Goal: Use online tool/utility: Use online tool/utility

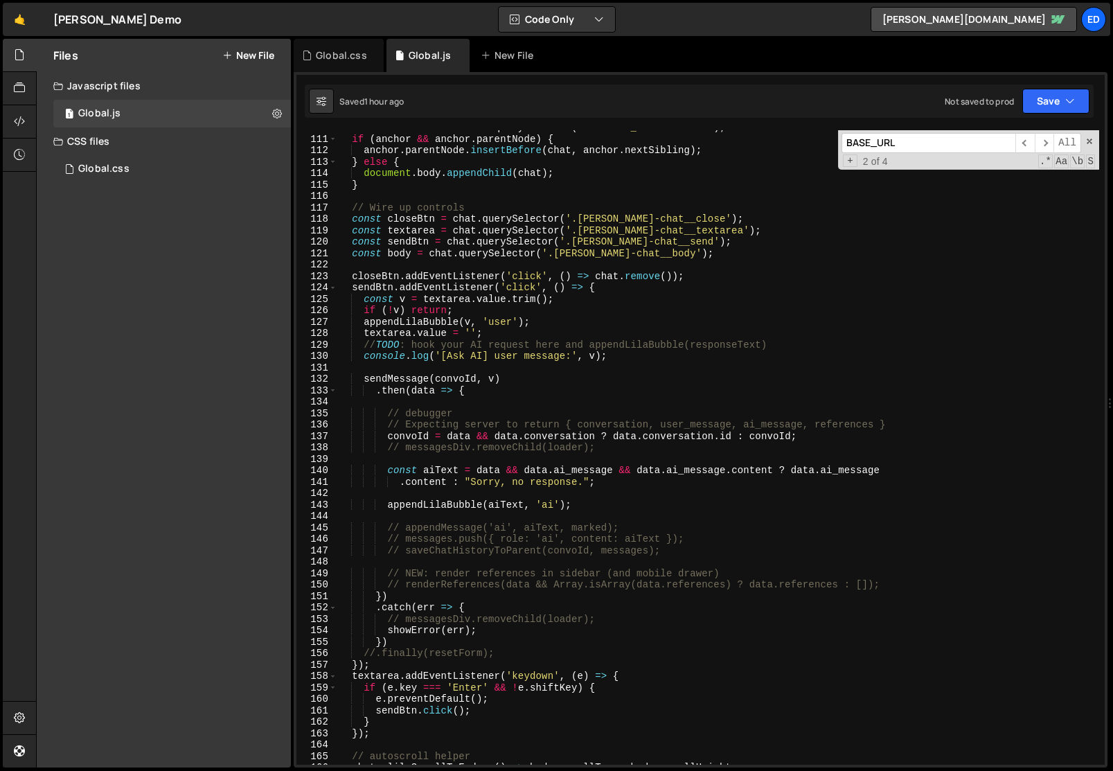
scroll to position [1284, 0]
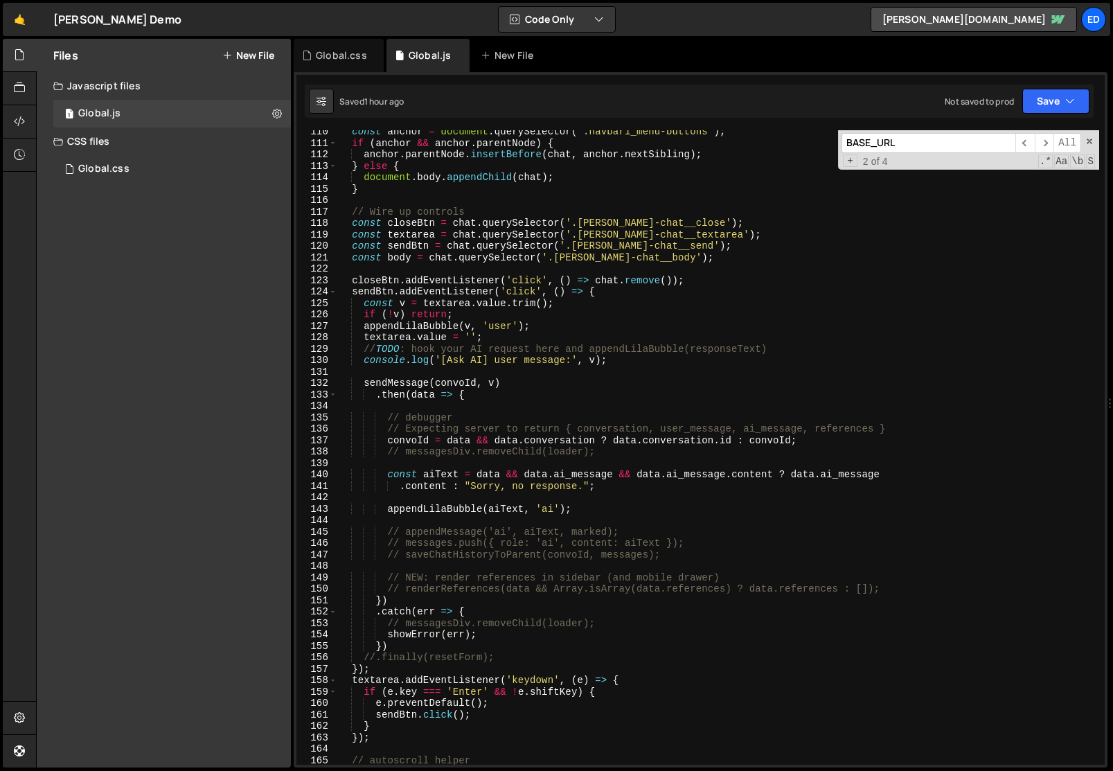
click at [407, 380] on div "const anchor = document . querySelector ( '.navbar1_menu-buttons' ) ; if ( anch…" at bounding box center [718, 454] width 762 height 657
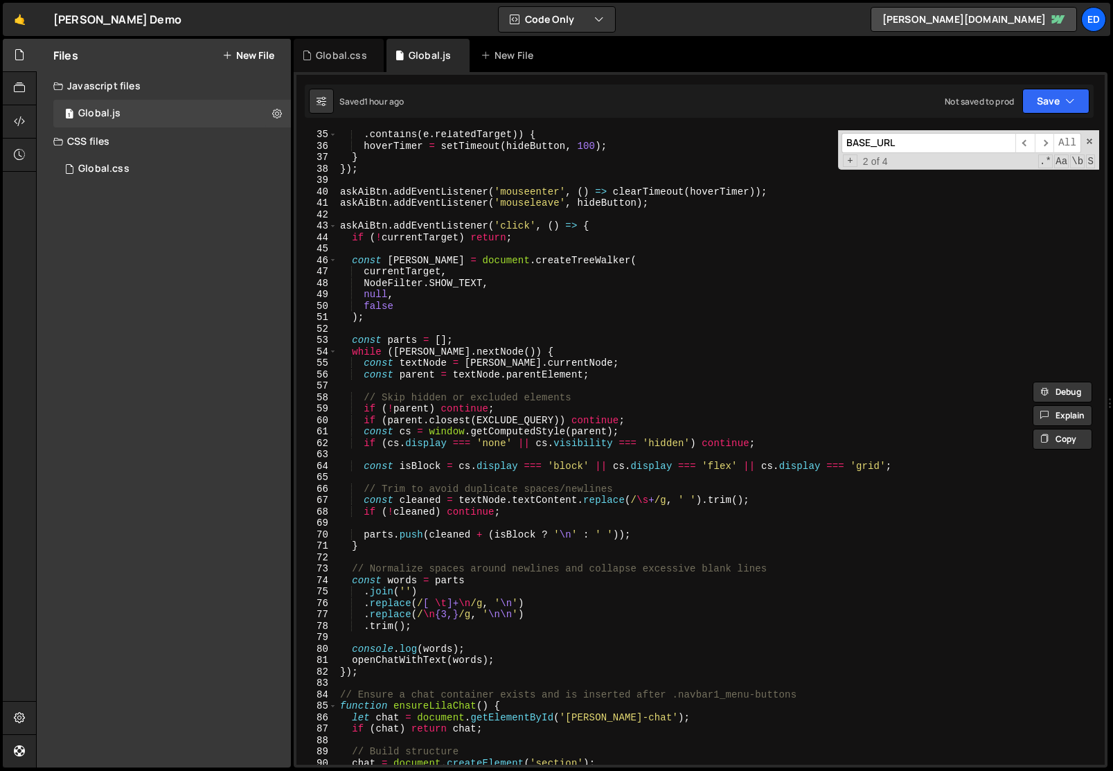
scroll to position [391, 0]
click at [427, 648] on div ". contains ( e . relatedTarget )) { hoverTimer = setTimeout ( hideButton , 100 …" at bounding box center [718, 456] width 762 height 657
type textarea "console.log(words);"
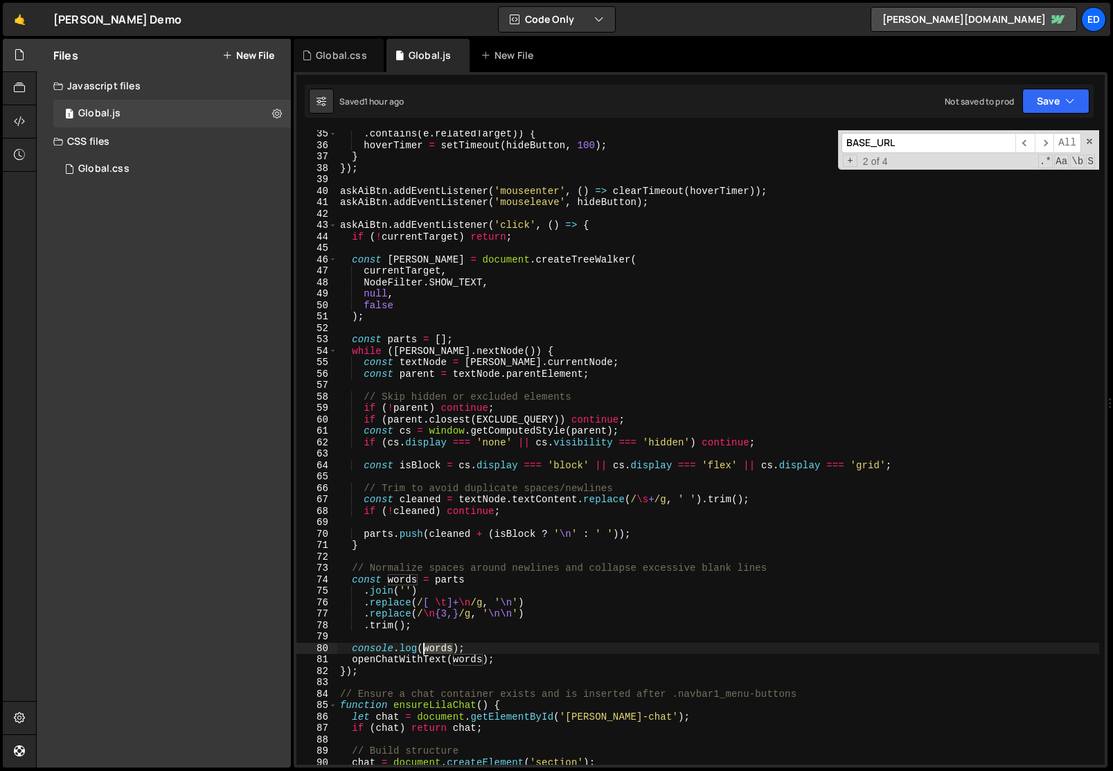
click at [427, 648] on div ". contains ( e . relatedTarget )) { hoverTimer = setTimeout ( hideButton , 100 …" at bounding box center [718, 456] width 762 height 657
type input "words"
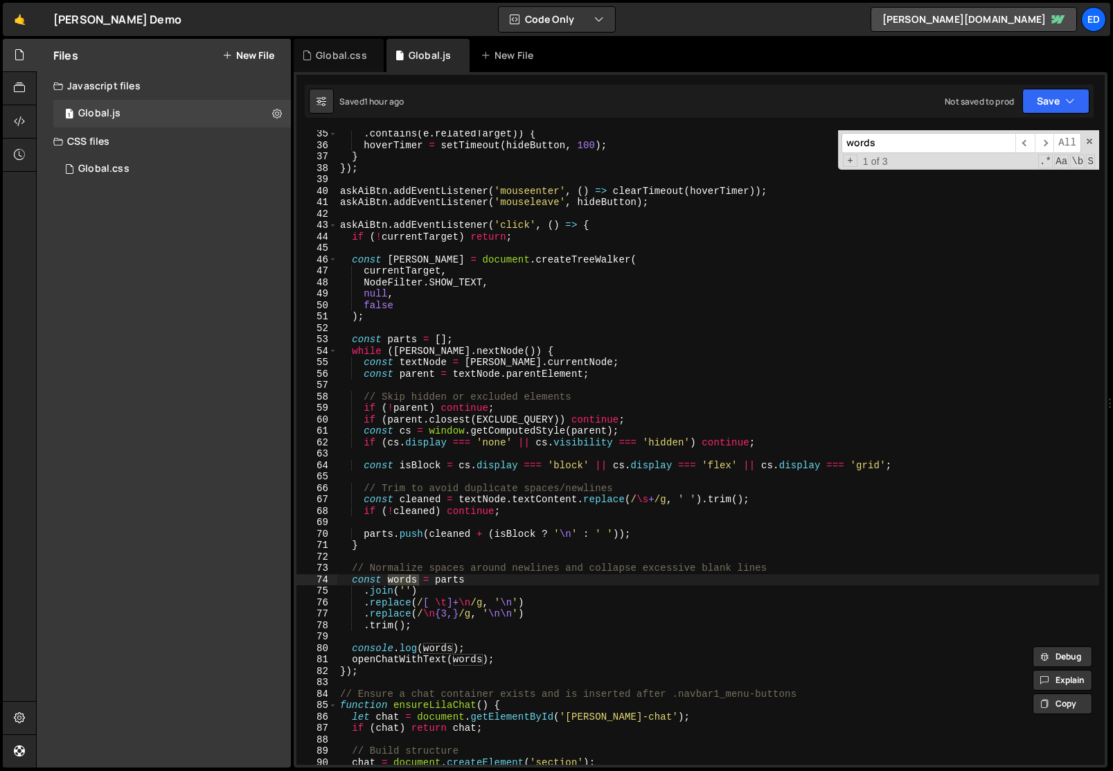
click at [359, 578] on div ". contains ( e . relatedTarget )) { hoverTimer = setTimeout ( hideButton , 100 …" at bounding box center [718, 456] width 762 height 657
click at [373, 580] on div ". contains ( e . relatedTarget )) { hoverTimer = setTimeout ( hideButton , 100 …" at bounding box center [718, 447] width 762 height 634
click at [373, 580] on div ". contains ( e . relatedTarget )) { hoverTimer = setTimeout ( hideButton , 100 …" at bounding box center [718, 456] width 762 height 657
click at [369, 582] on div ". contains ( e . relatedTarget )) { hoverTimer = setTimeout ( hideButton , 100 …" at bounding box center [718, 456] width 762 height 657
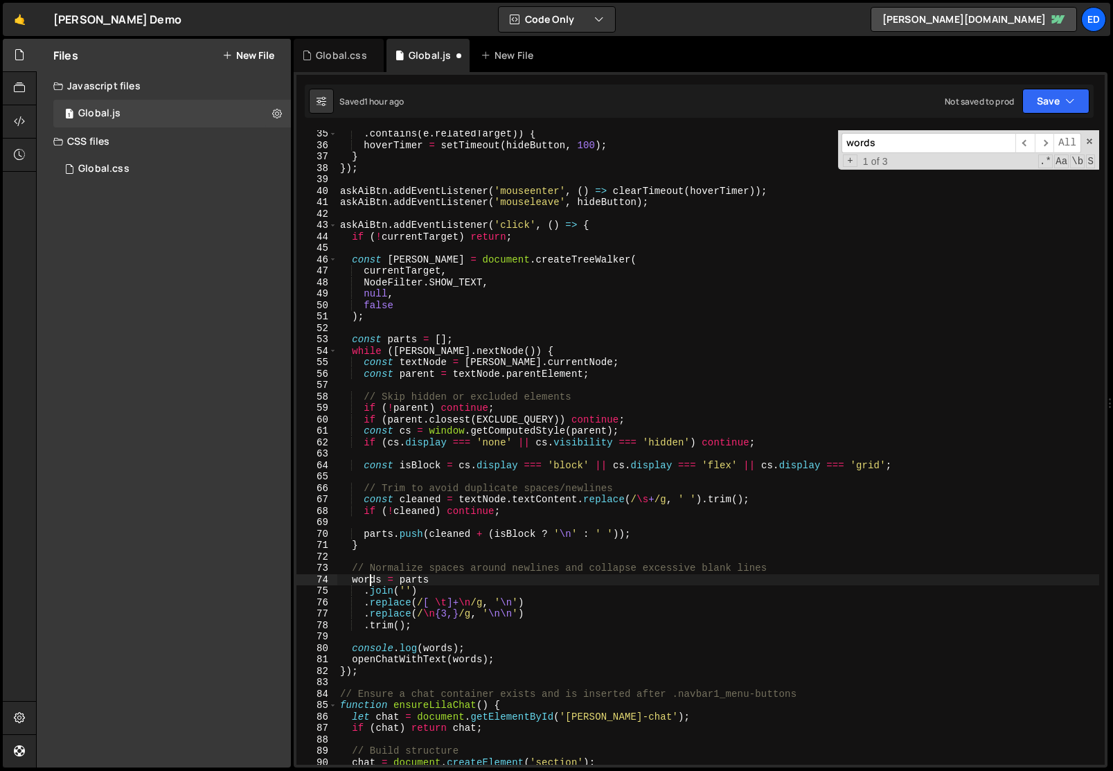
click at [369, 582] on div ". contains ( e . relatedTarget )) { hoverTimer = setTimeout ( hideButton , 100 …" at bounding box center [718, 456] width 762 height 657
type textarea "var INTRO_TEXT = window.llmoConfig.INTRO_TEXT;"
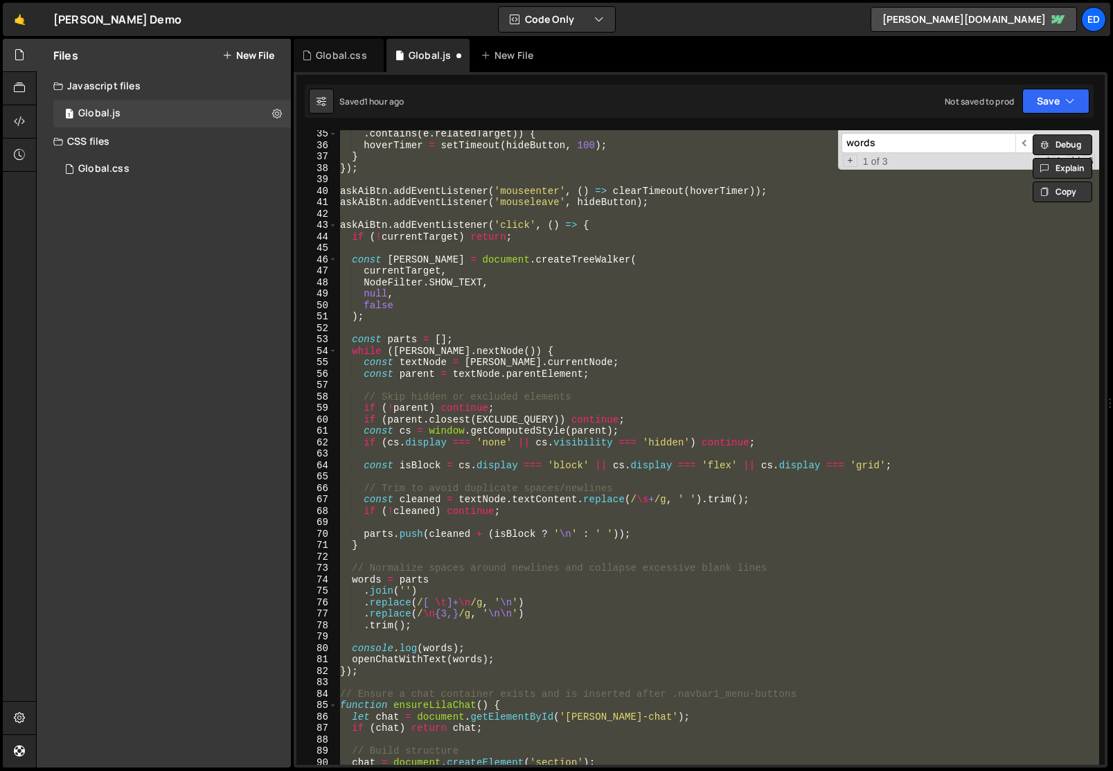
scroll to position [2051, 0]
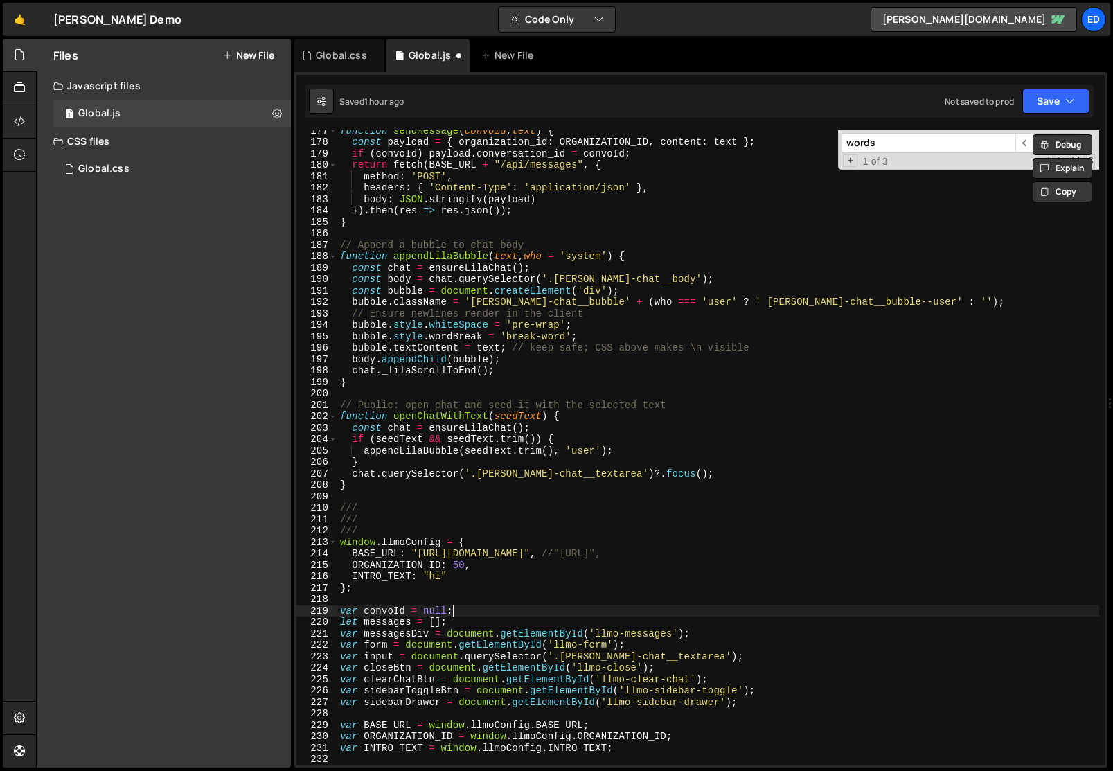
click at [476, 614] on div "function sendMessage ( convoId , text ) { const payload = { organization_id : O…" at bounding box center [718, 453] width 762 height 657
type textarea "var convoId = null;"
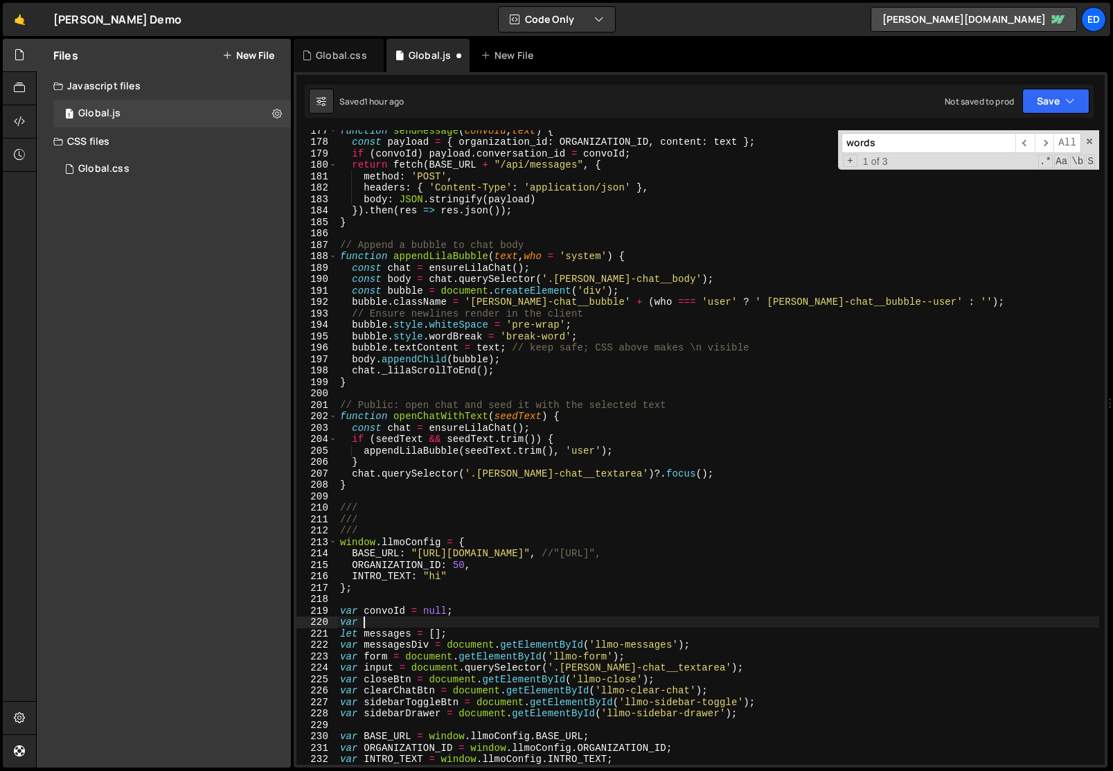
paste textarea "words"
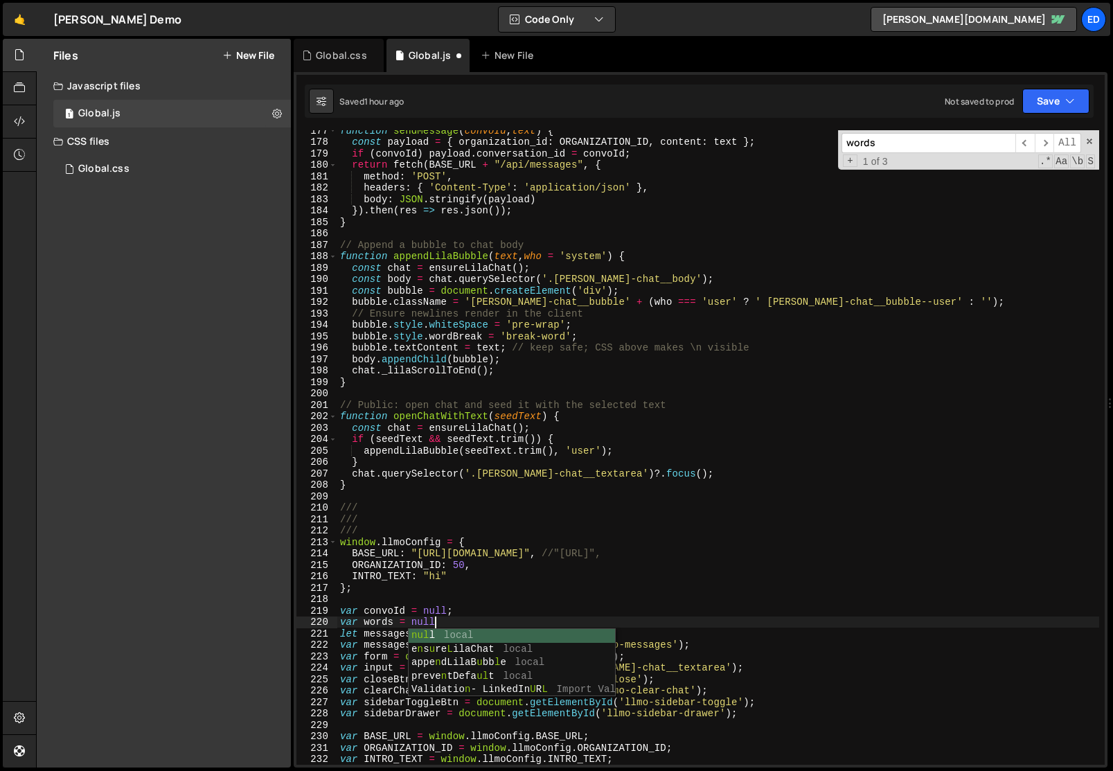
scroll to position [0, 6]
click at [498, 572] on div "function sendMessage ( convoId , text ) { const payload = { organization_id : O…" at bounding box center [718, 453] width 762 height 657
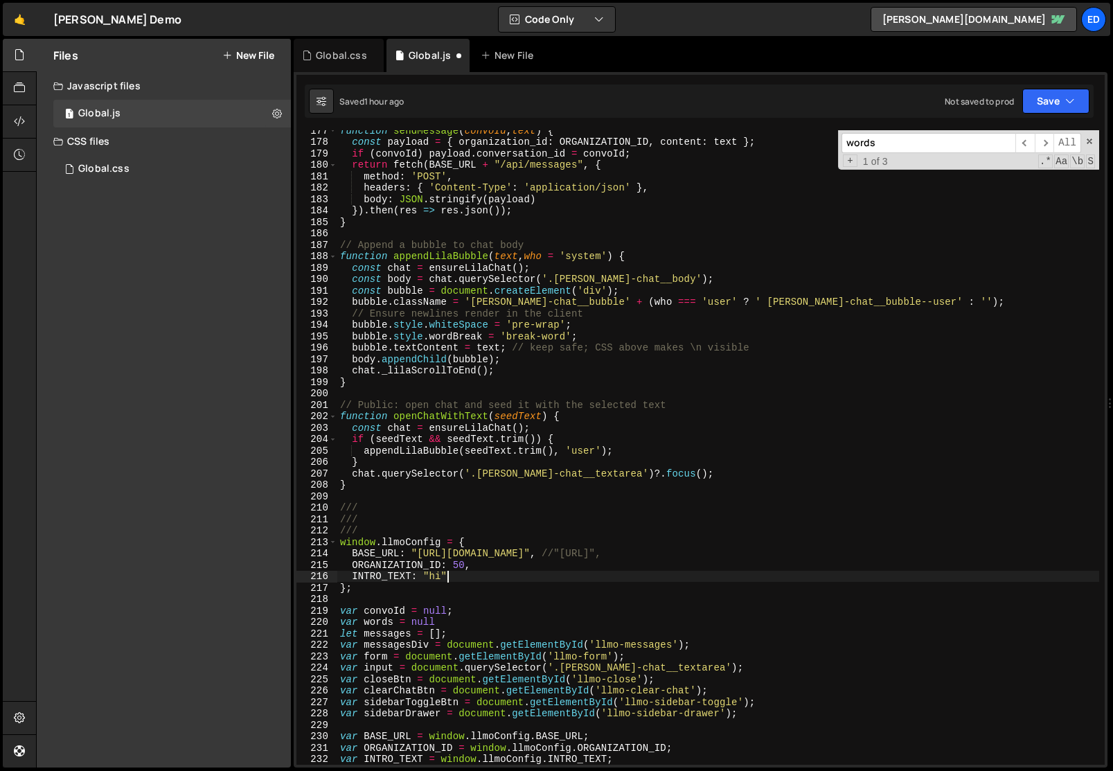
click at [380, 625] on div "function sendMessage ( convoId , text ) { const payload = { organization_id : O…" at bounding box center [718, 453] width 762 height 657
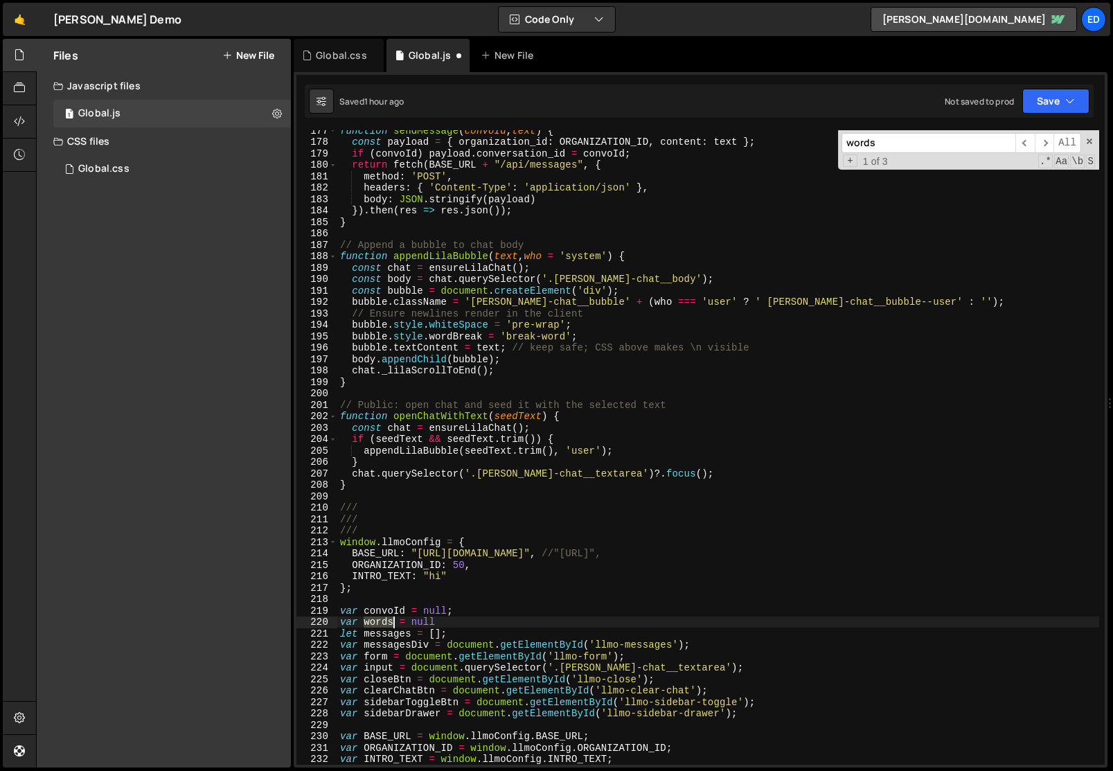
click at [380, 625] on div "function sendMessage ( convoId , text ) { const payload = { organization_id : O…" at bounding box center [718, 453] width 762 height 657
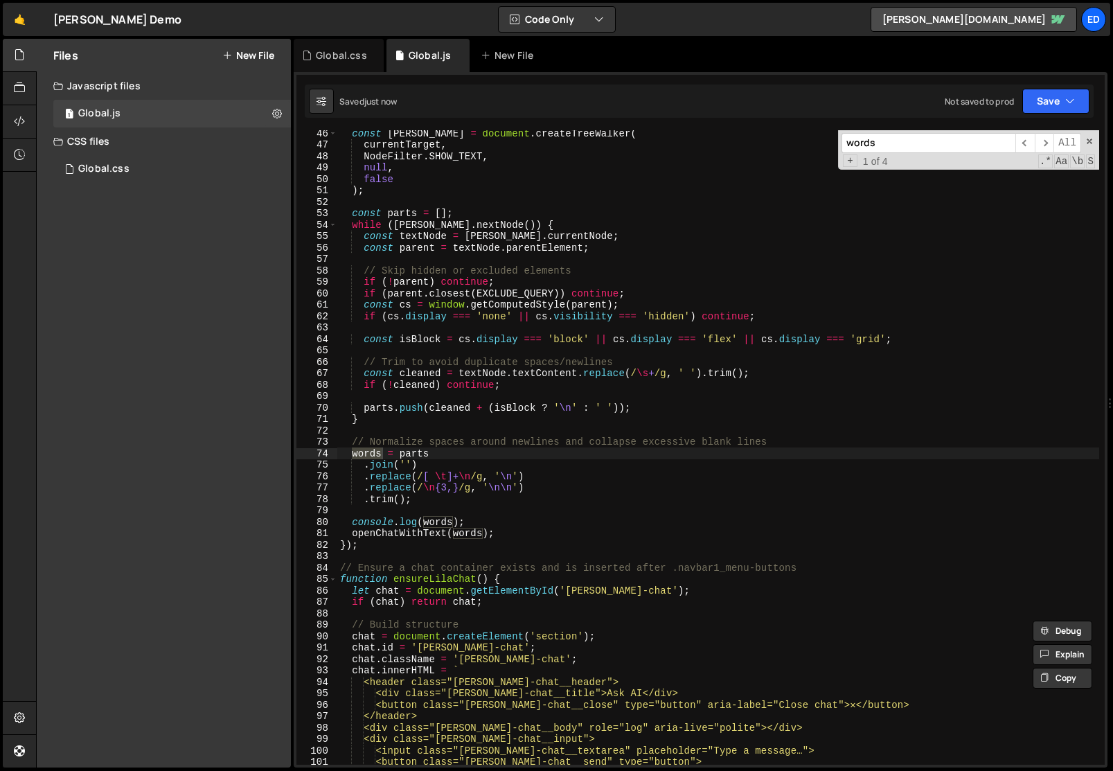
scroll to position [517, 0]
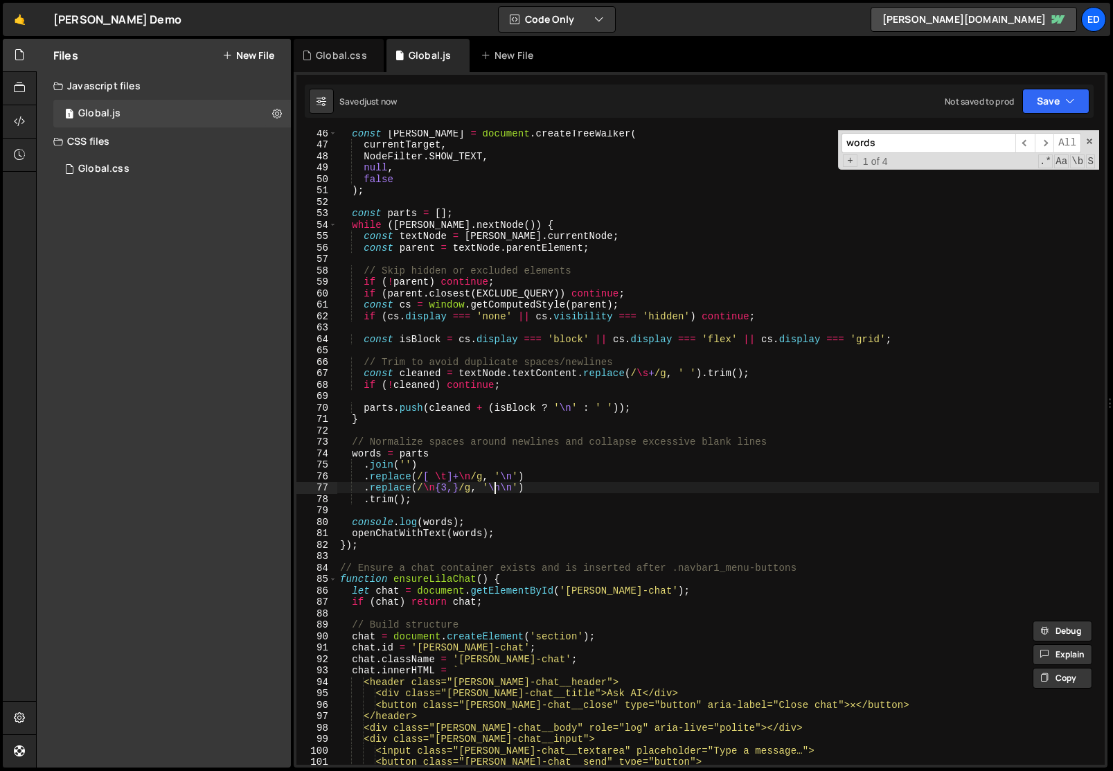
click at [492, 484] on div "const [PERSON_NAME] = document . createTreeWalker ( currentTarget , NodeFilter …" at bounding box center [718, 461] width 762 height 669
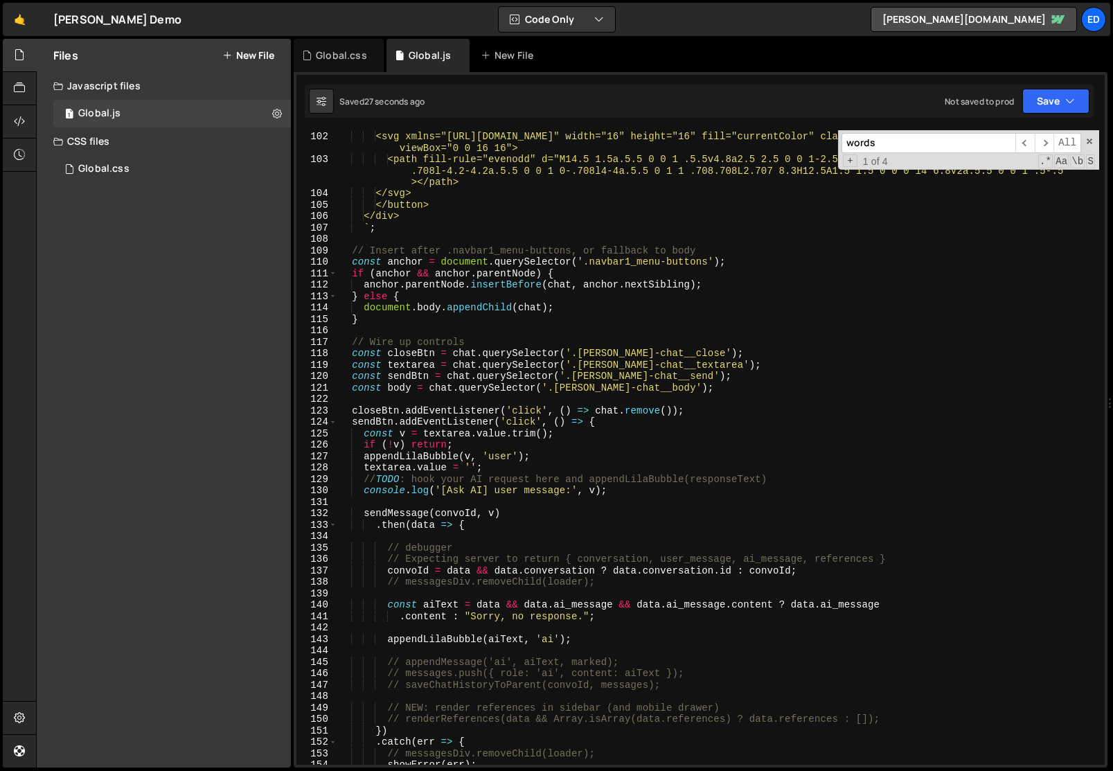
scroll to position [1153, 0]
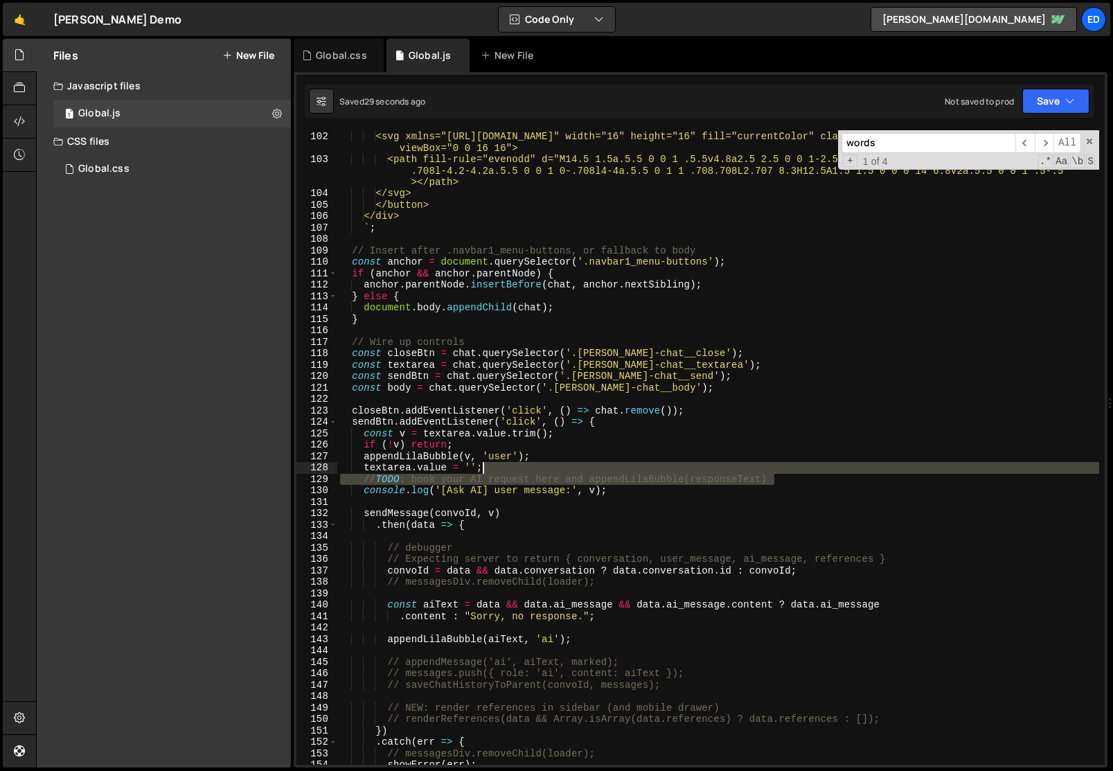
drag, startPoint x: 781, startPoint y: 476, endPoint x: 778, endPoint y: 470, distance: 7.7
click at [778, 470] on div "<button class="[PERSON_NAME]-chat__send" type="button"> <svg xmlns="[URL][DOMAI…" at bounding box center [718, 447] width 762 height 657
type textarea "textarea.value = ''; // TODO: hook your AI request here and appendLilaBubble(re…"
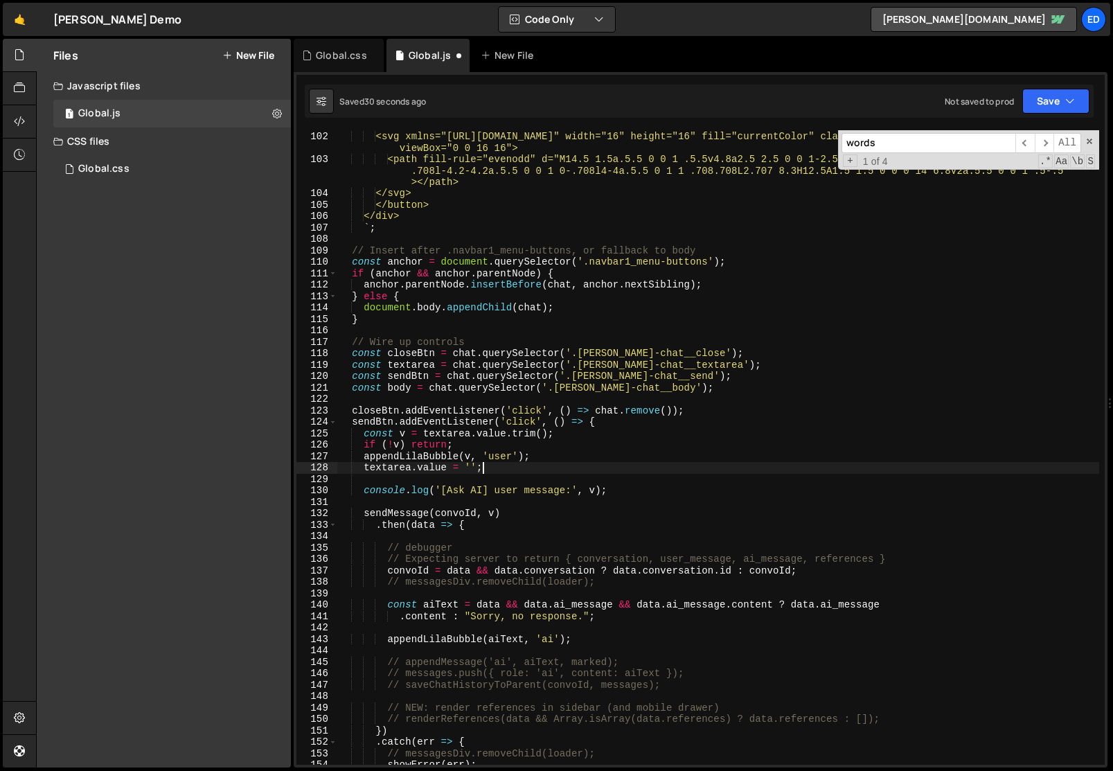
click at [750, 471] on div "<button class="[PERSON_NAME]-chat__send" type="button"> <svg xmlns="[URL][DOMAI…" at bounding box center [718, 447] width 762 height 657
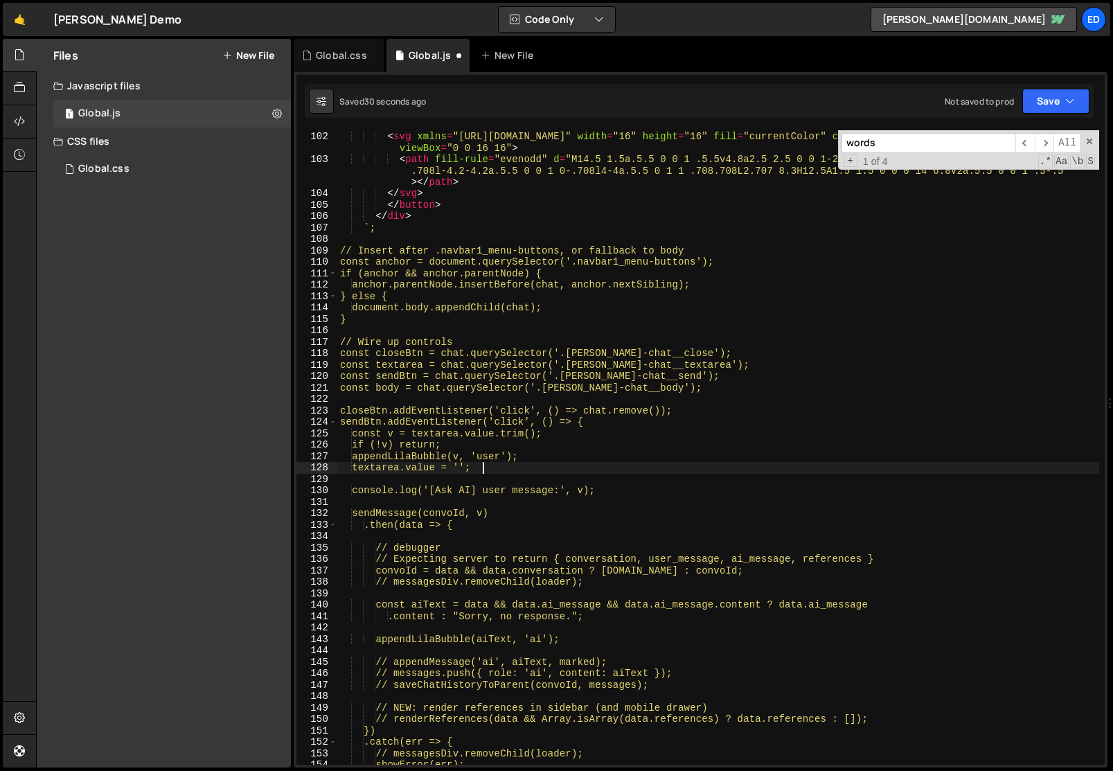
click at [750, 471] on div "< button class = "[PERSON_NAME]-chat__send" type = "button" > < svg xmlns = "[U…" at bounding box center [718, 447] width 762 height 657
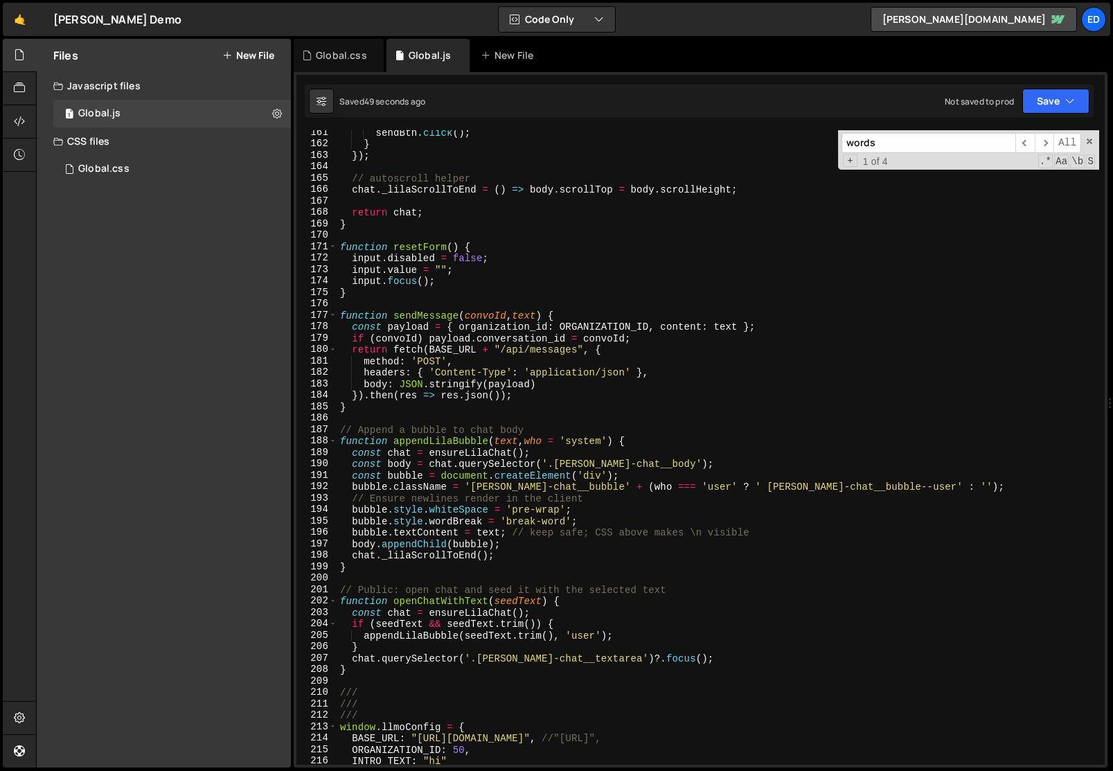
scroll to position [1866, 0]
click at [445, 316] on div "sendBtn . click ( ) ; } }) ; // autoscroll helper chat . _lilaScrollToEnd = ( )…" at bounding box center [718, 455] width 762 height 657
type textarea "function sendMessage(convoId, text) {"
type input "sendMessage"
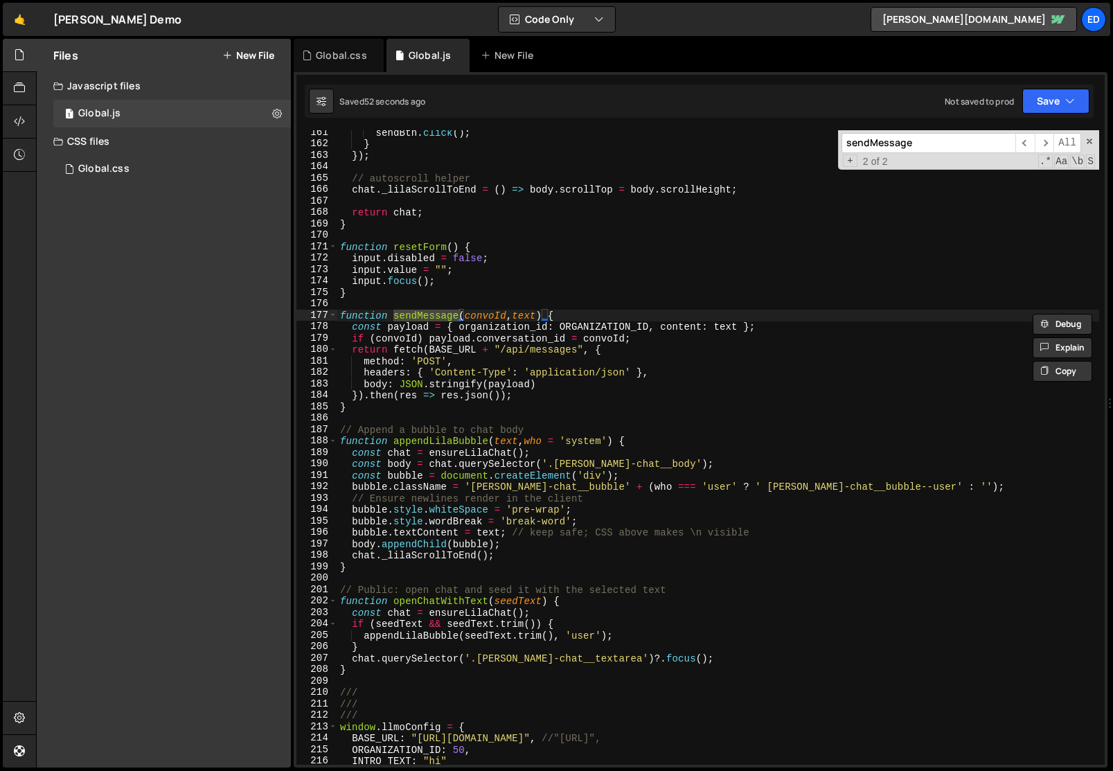
scroll to position [1214, 0]
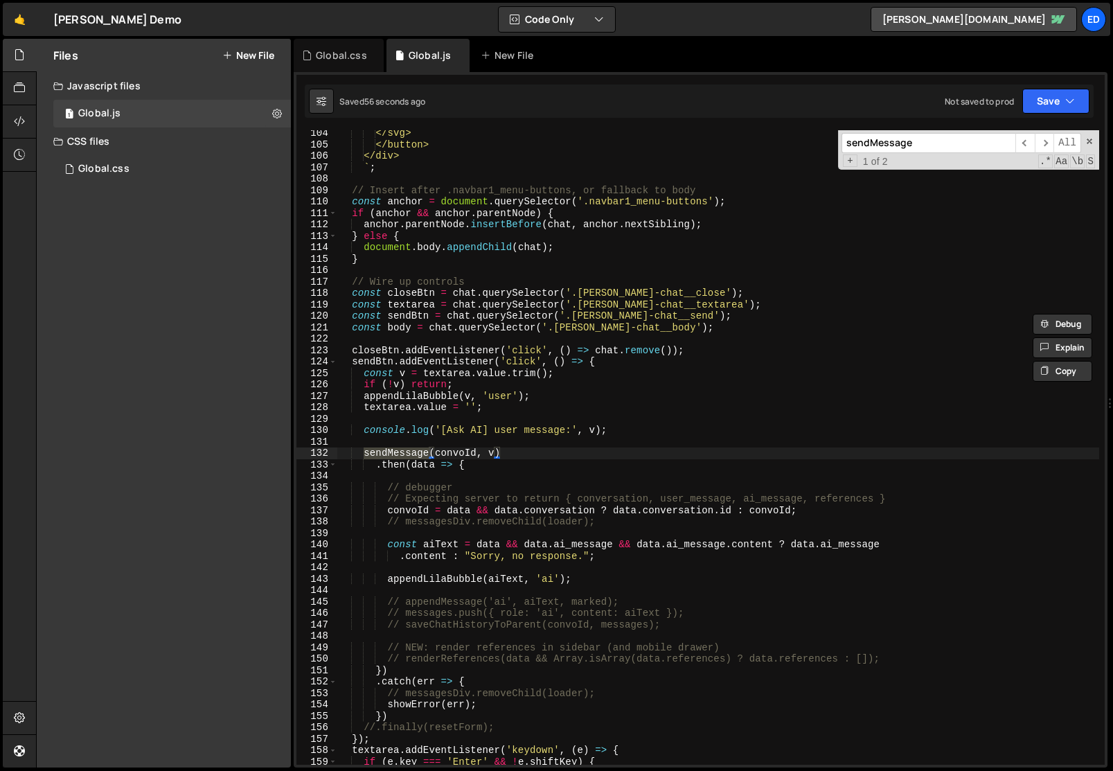
type textarea "console.log('[Ask AI] user message:', v);"
click at [612, 429] on div "</svg> </button> </div> ` ; // Insert after .navbar1_menu-buttons, or fallback …" at bounding box center [718, 455] width 762 height 657
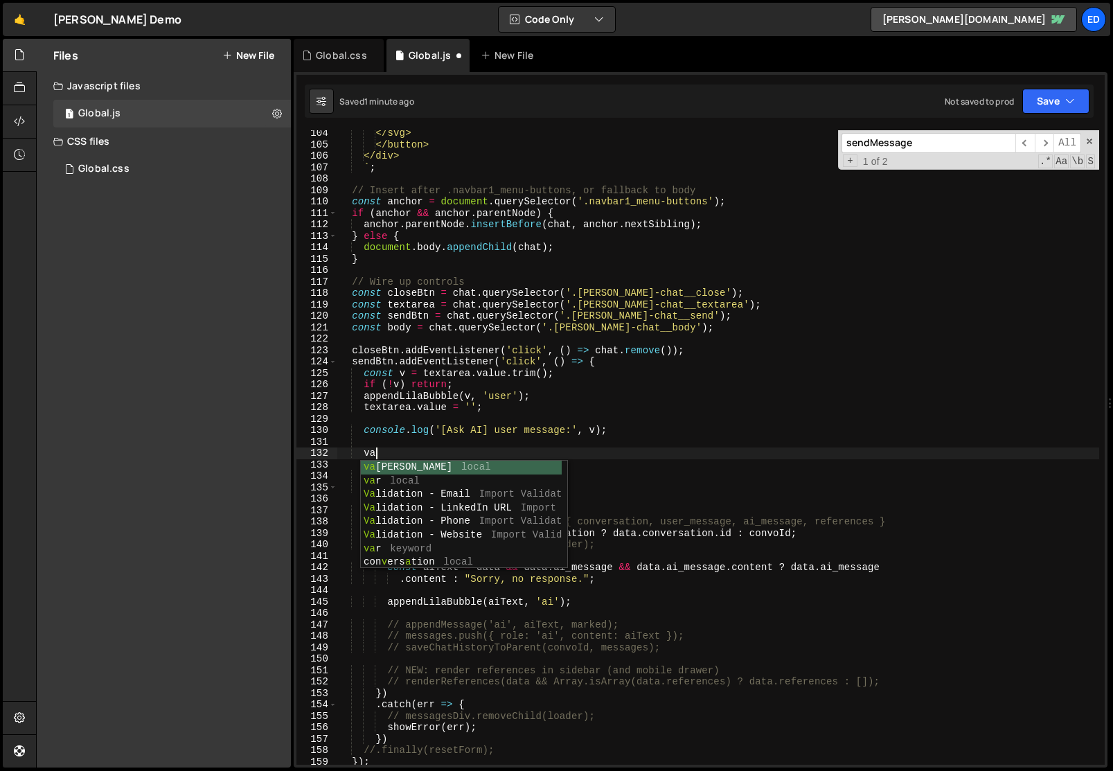
type textarea "v"
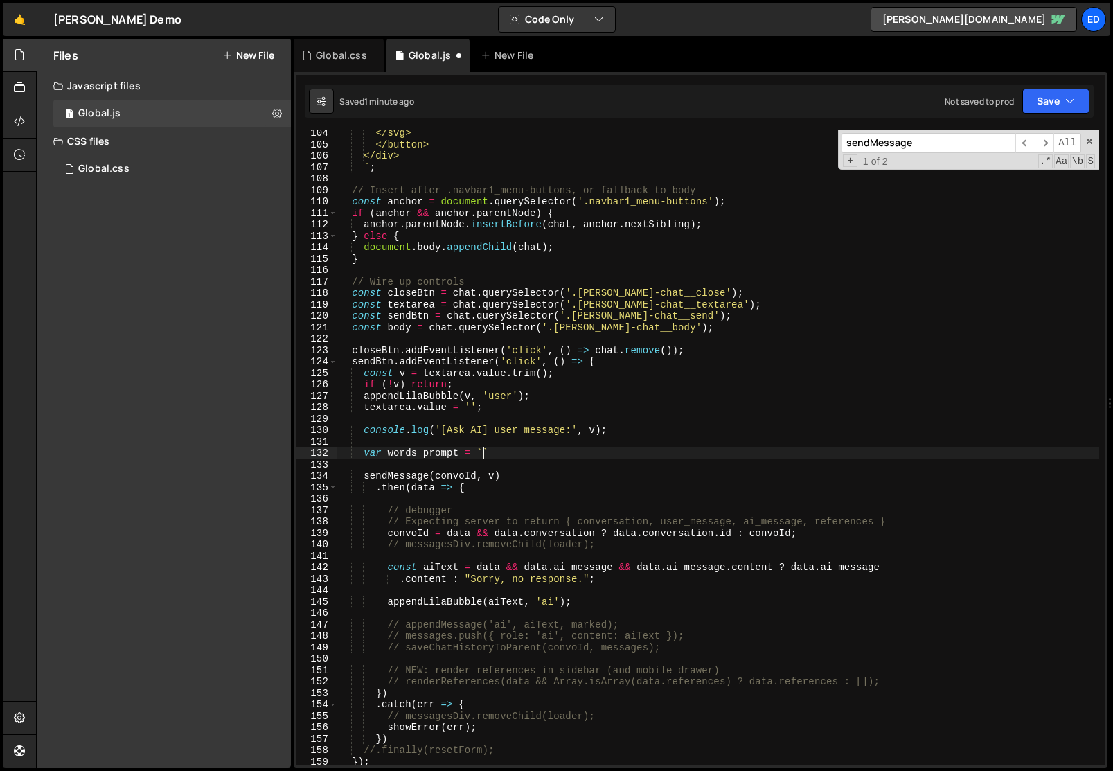
scroll to position [0, 1]
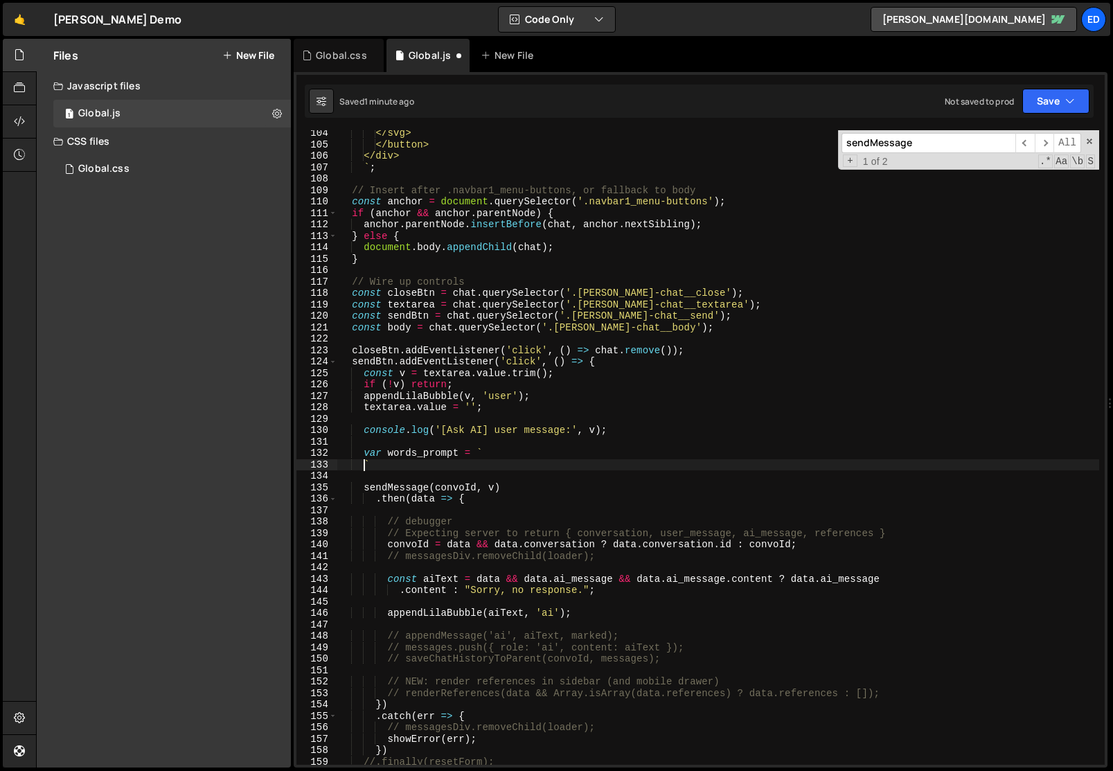
type textarea "`"
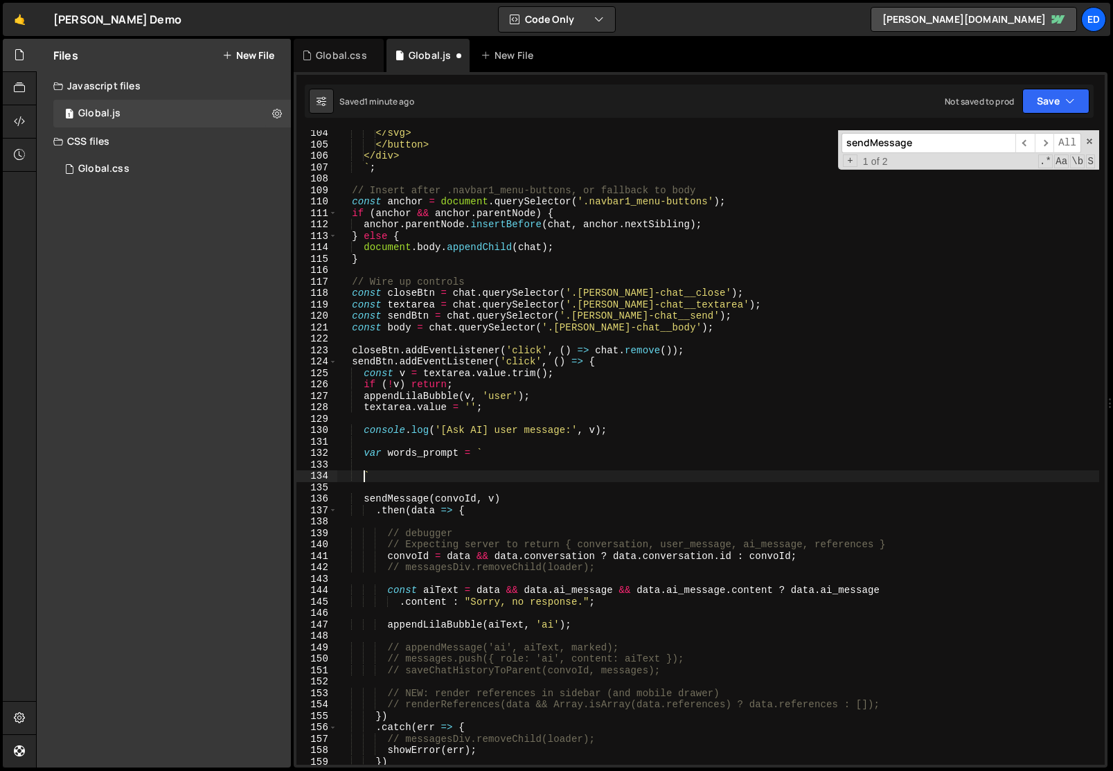
scroll to position [0, 1]
type textarea "$"
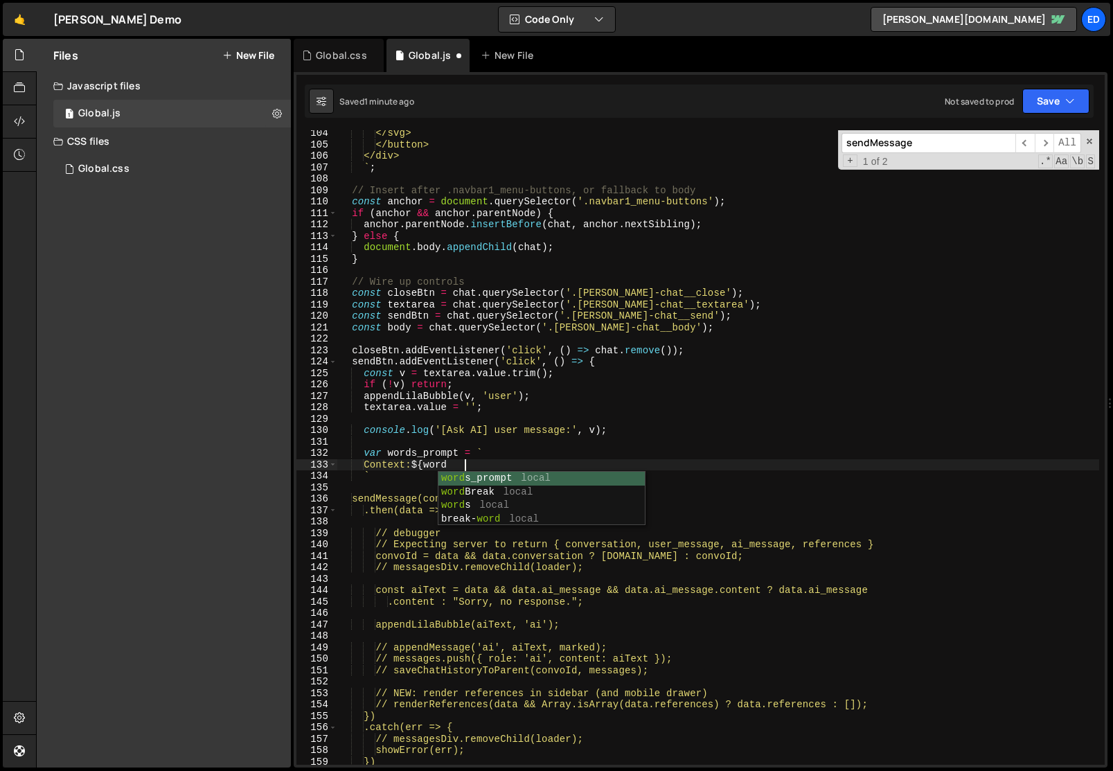
scroll to position [0, 8]
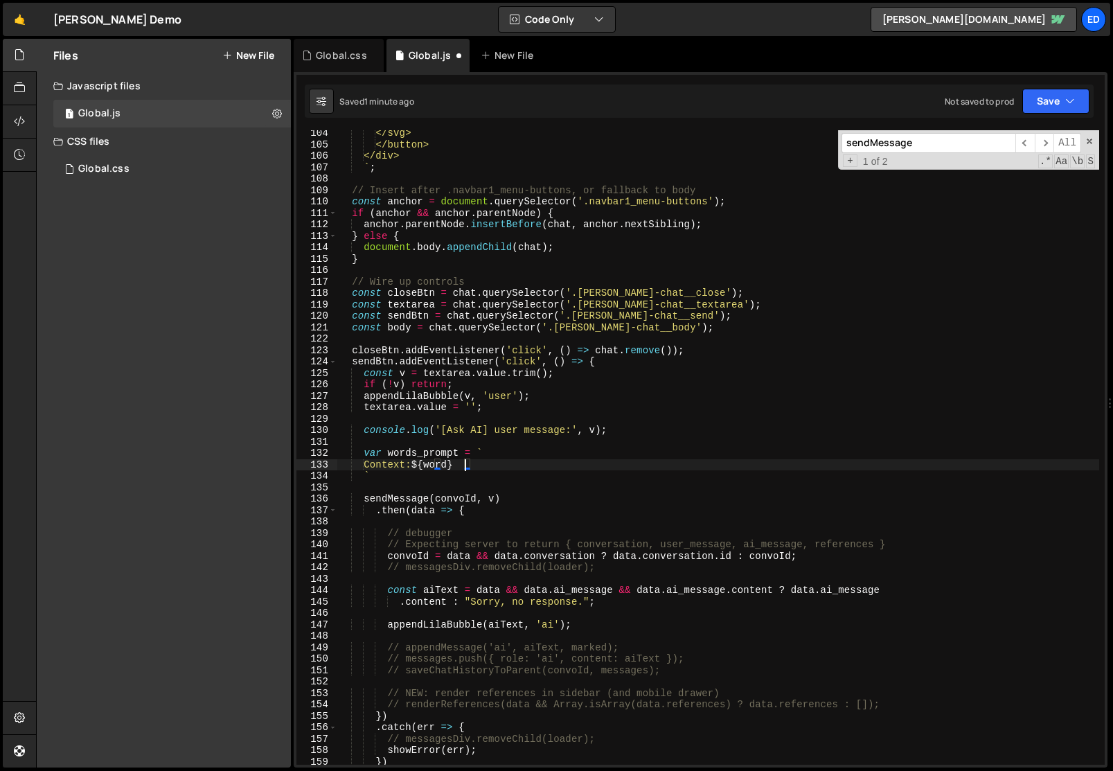
click at [463, 465] on div "</svg> </button> </div> ` ; // Insert after .navbar1_menu-buttons, or fallback …" at bounding box center [718, 455] width 762 height 657
click at [478, 458] on div "</svg> </button> </div> ` ; // Insert after .navbar1_menu-buttons, or fallback …" at bounding box center [718, 455] width 762 height 657
click at [488, 459] on div "</svg> </button> </div> ` ; // Insert after .navbar1_menu-buttons, or fallback …" at bounding box center [718, 455] width 762 height 657
type textarea "Context: ${words}"
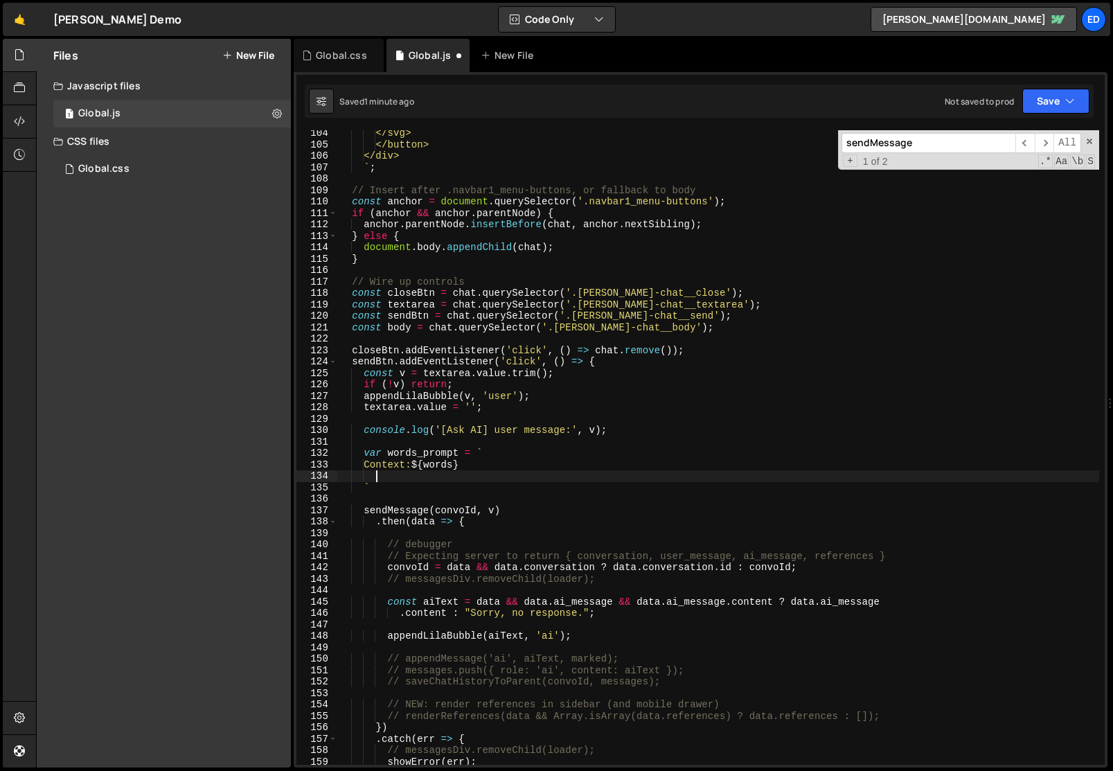
type textarea "U"
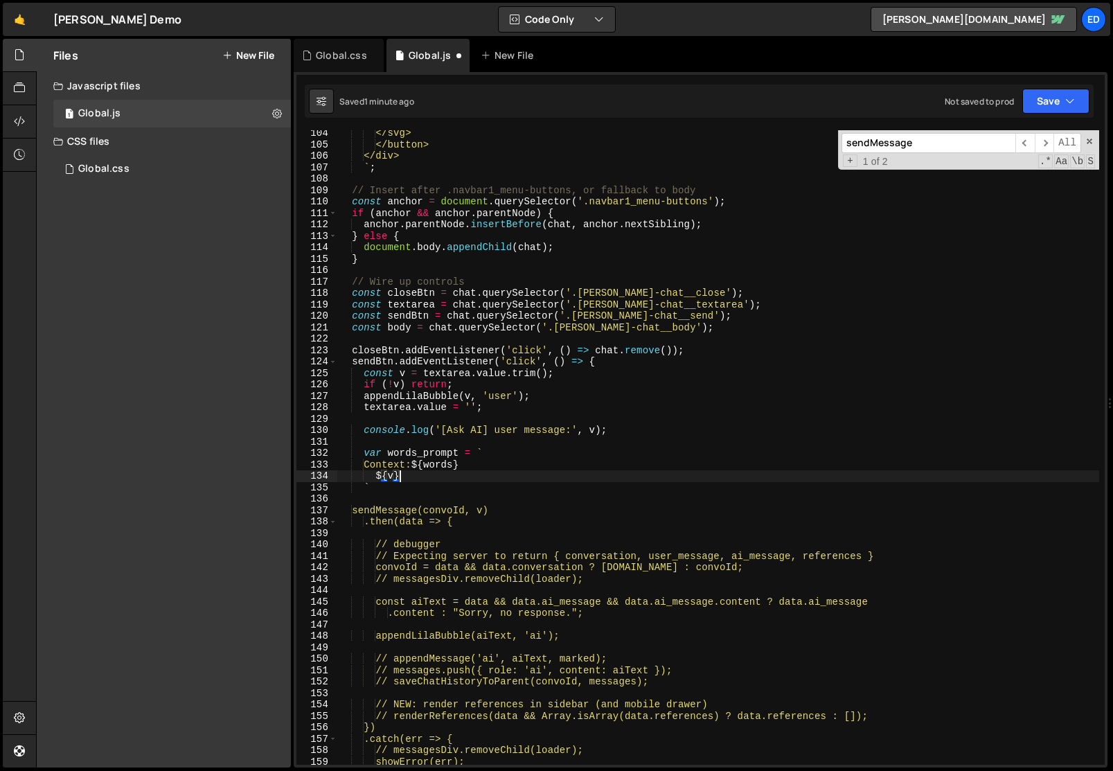
scroll to position [0, 3]
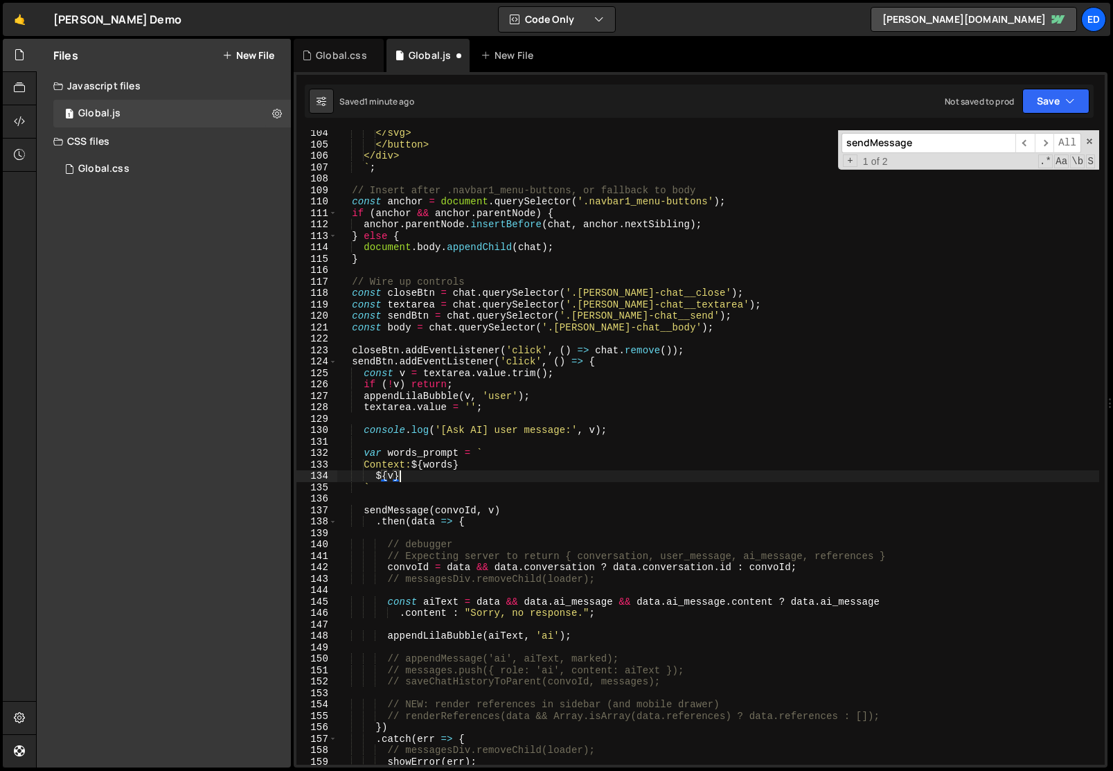
click at [470, 482] on div "</svg> </button> </div> ` ; // Insert after .navbar1_menu-buttons, or fallback …" at bounding box center [718, 455] width 762 height 657
click at [450, 462] on div "</svg> </button> </div> ` ; // Insert after .navbar1_menu-buttons, or fallback …" at bounding box center [718, 455] width 762 height 657
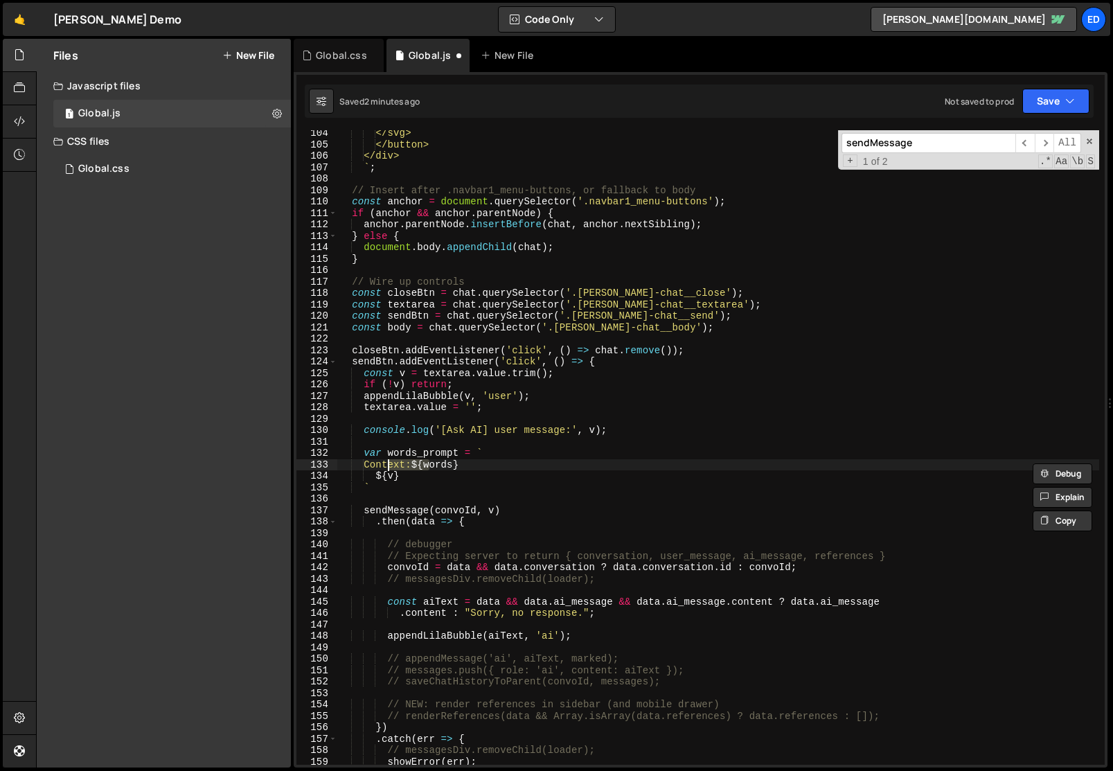
drag, startPoint x: 428, startPoint y: 464, endPoint x: 374, endPoint y: 464, distance: 54.0
click at [374, 464] on div "</svg> </button> </div> ` ; // Insert after .navbar1_menu-buttons, or fallback …" at bounding box center [718, 455] width 762 height 657
click at [417, 466] on div "</svg> </button> </div> ` ; // Insert after .navbar1_menu-buttons, or fallback …" at bounding box center [718, 455] width 762 height 657
paste textarea "words"
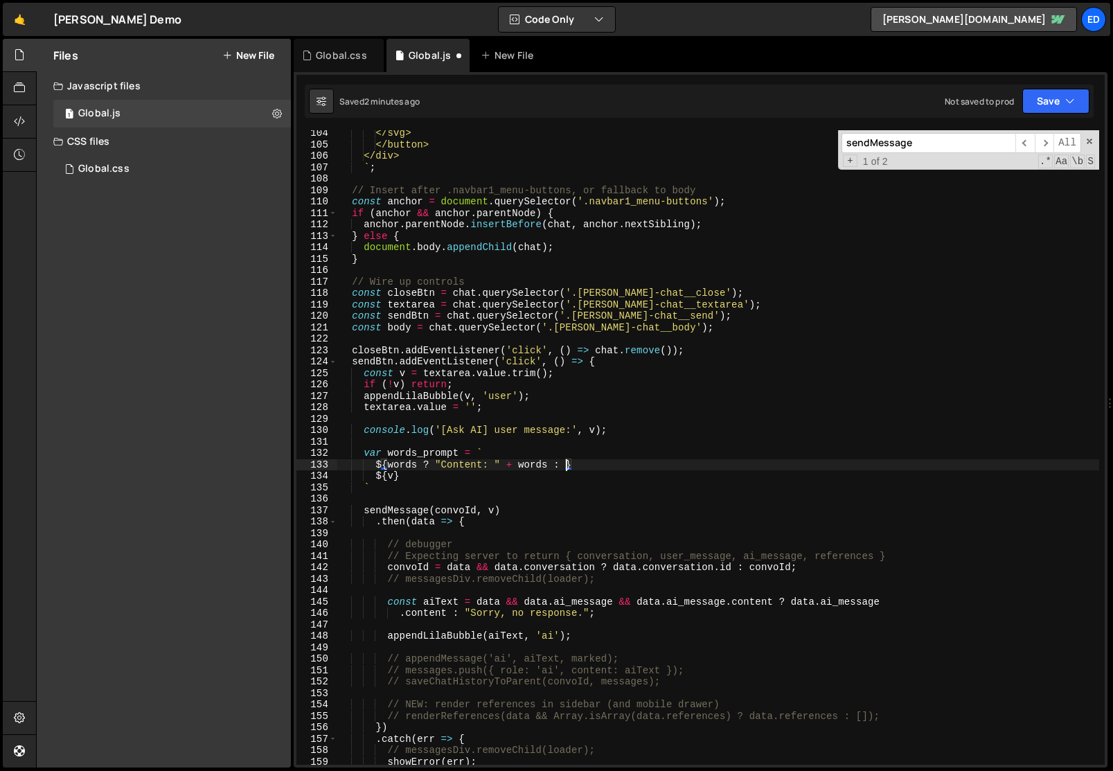
scroll to position [0, 16]
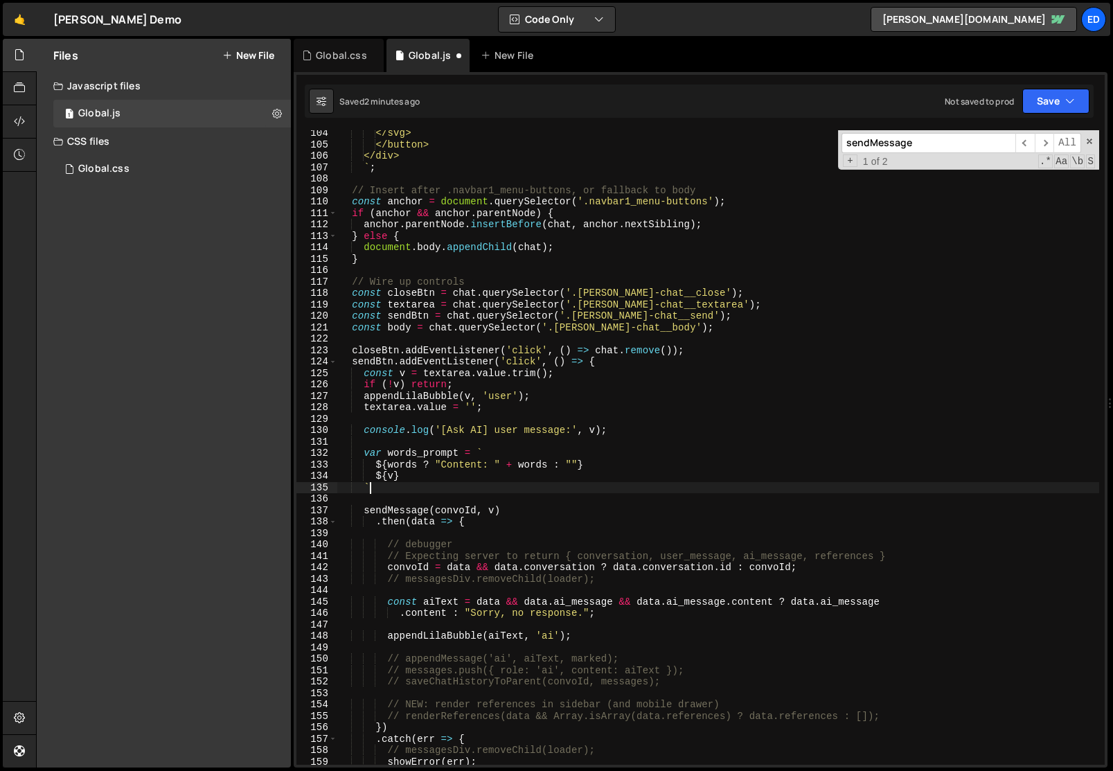
click at [443, 487] on div "</svg> </button> </div> ` ; // Insert after .navbar1_menu-buttons, or fallback …" at bounding box center [718, 455] width 762 height 657
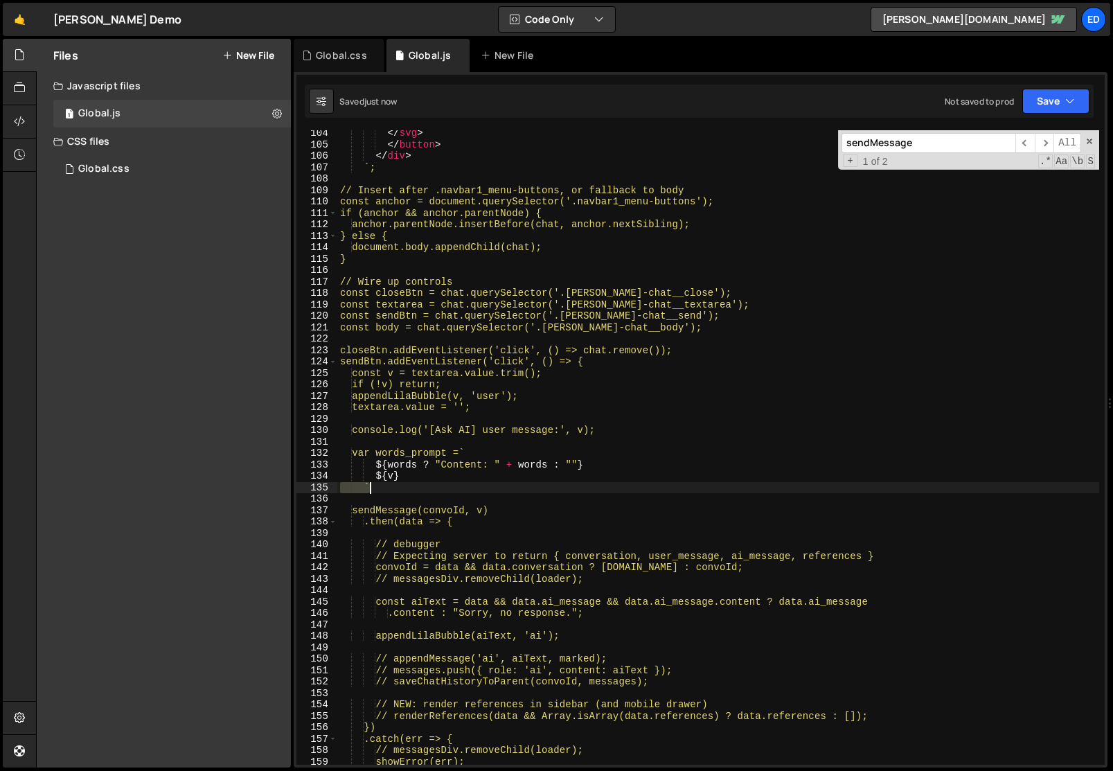
click at [443, 487] on div "</ svg > </ button > </ div > ` ; // Insert after .navbar1_menu-buttons, or fal…" at bounding box center [718, 455] width 762 height 657
click at [428, 447] on div "</ svg > </ button > </ div > ` ; // Insert after .navbar1_menu-buttons, or fal…" at bounding box center [718, 455] width 762 height 657
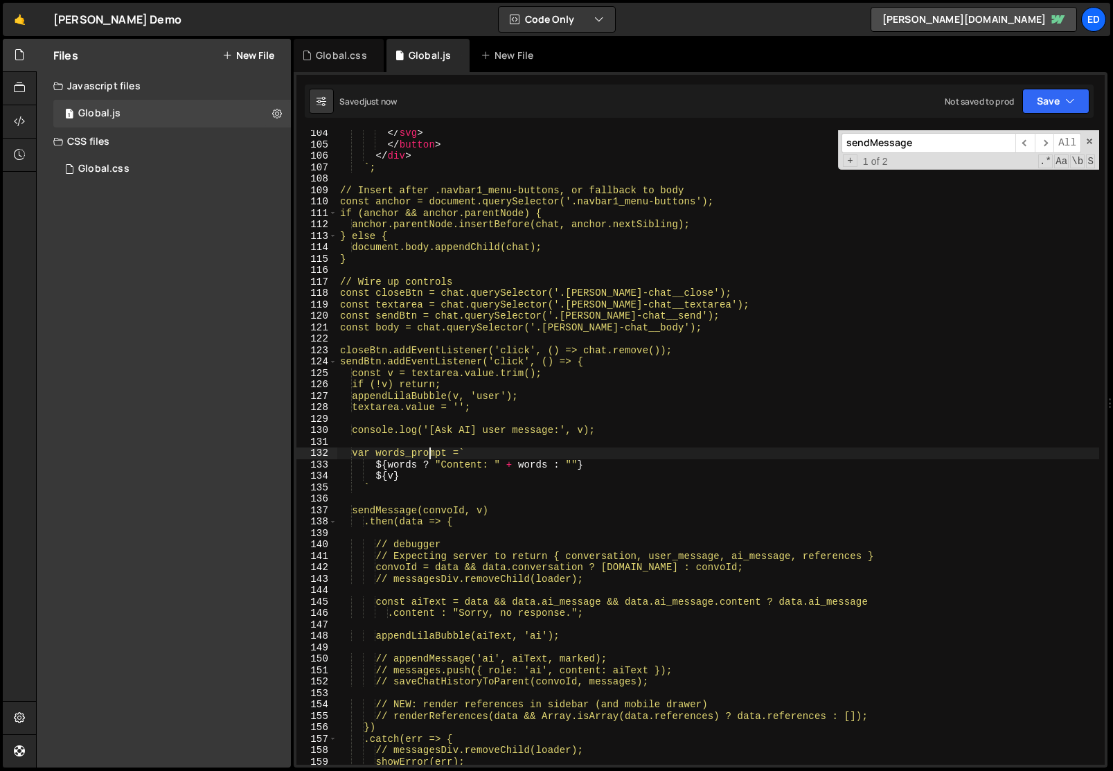
click at [428, 447] on div "</ svg > </ button > </ div > ` ; // Insert after .navbar1_menu-buttons, or fal…" at bounding box center [718, 455] width 762 height 657
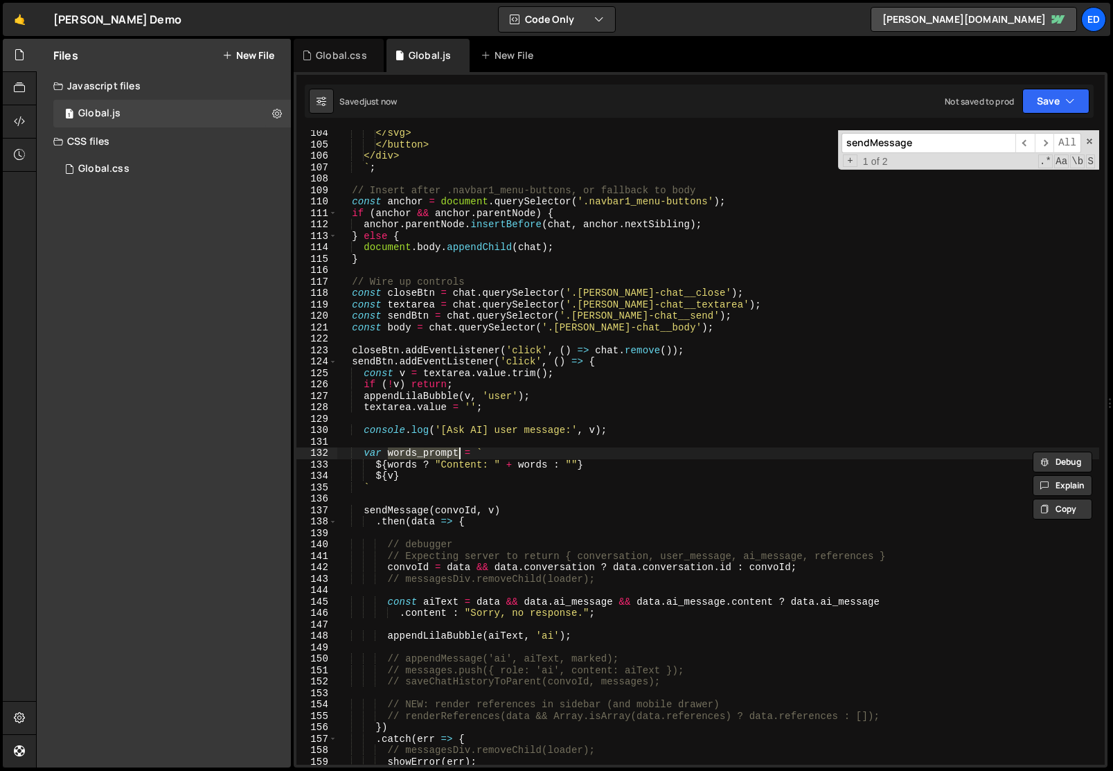
click at [494, 512] on div "</svg> </button> </div> ` ; // Insert after .navbar1_menu-buttons, or fallback …" at bounding box center [718, 455] width 762 height 657
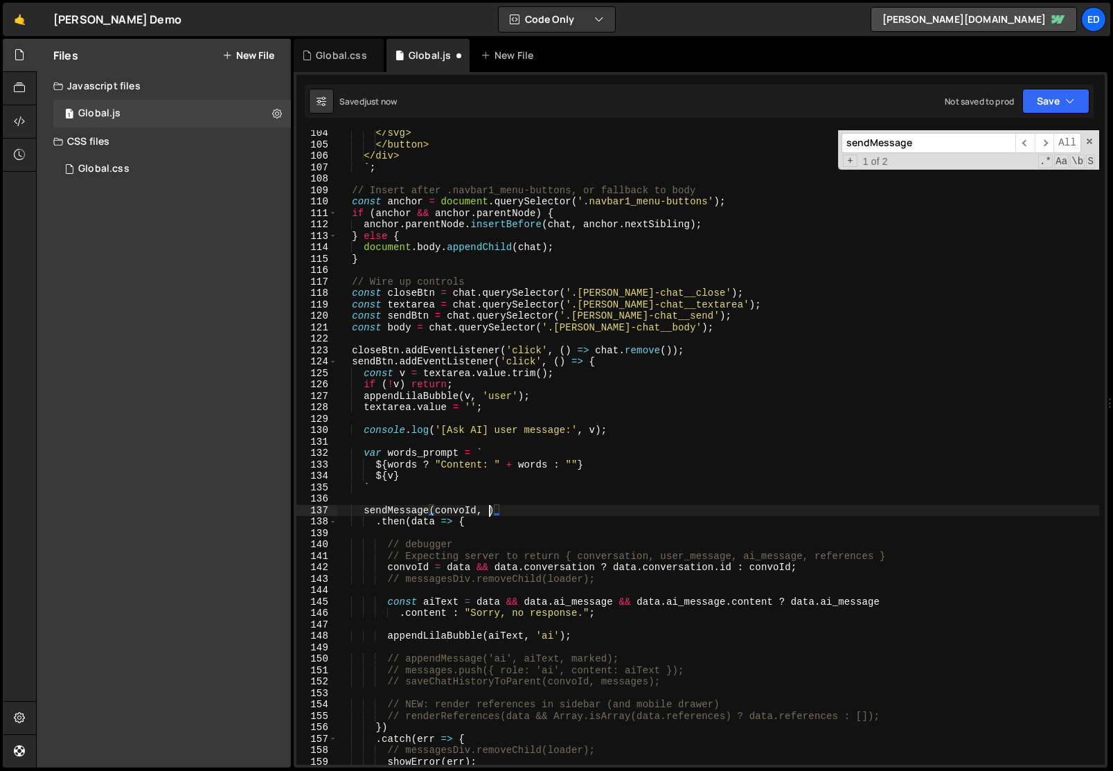
paste textarea "words_prompt"
type textarea "sendMessage(convoId, words_prompt)"
click at [512, 494] on div "</svg> </button> </div> ` ; // Insert after .navbar1_menu-buttons, or fallback …" at bounding box center [718, 455] width 762 height 657
click at [854, 377] on div "</svg> </button> </div> ` ; // Insert after .navbar1_menu-buttons, or fallback …" at bounding box center [718, 455] width 762 height 657
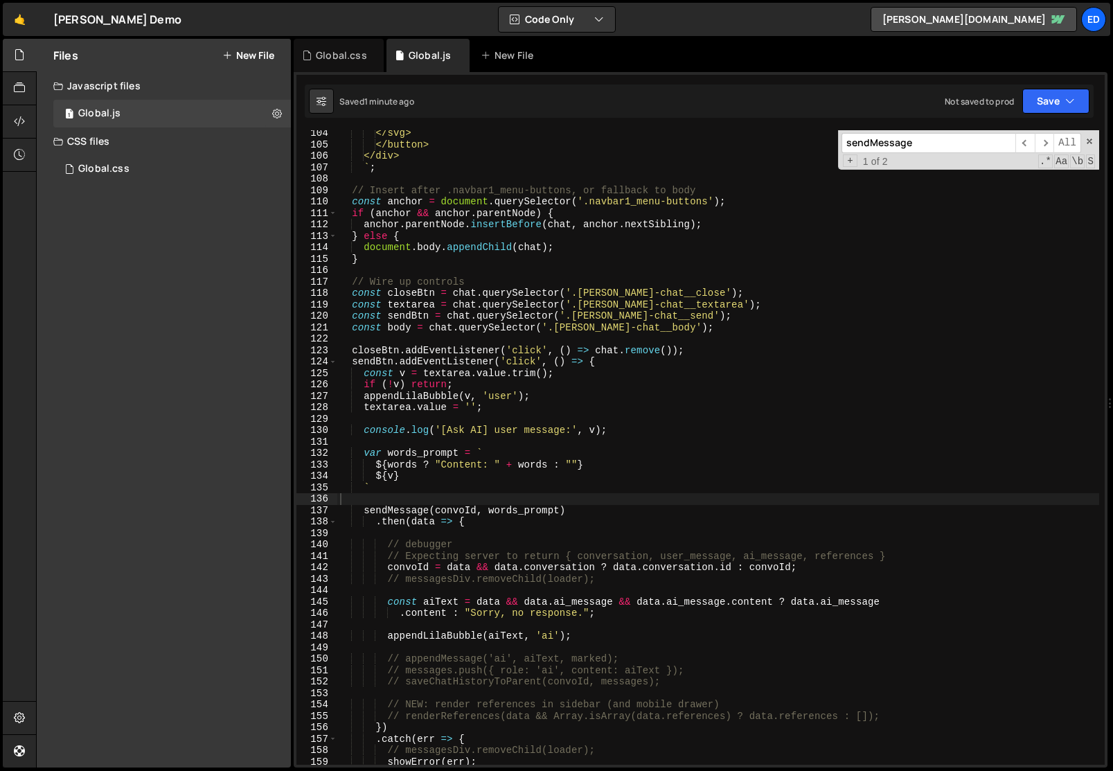
click at [854, 377] on div "</svg> </button> </div> ` ; // Insert after .navbar1_menu-buttons, or fallback …" at bounding box center [718, 455] width 762 height 657
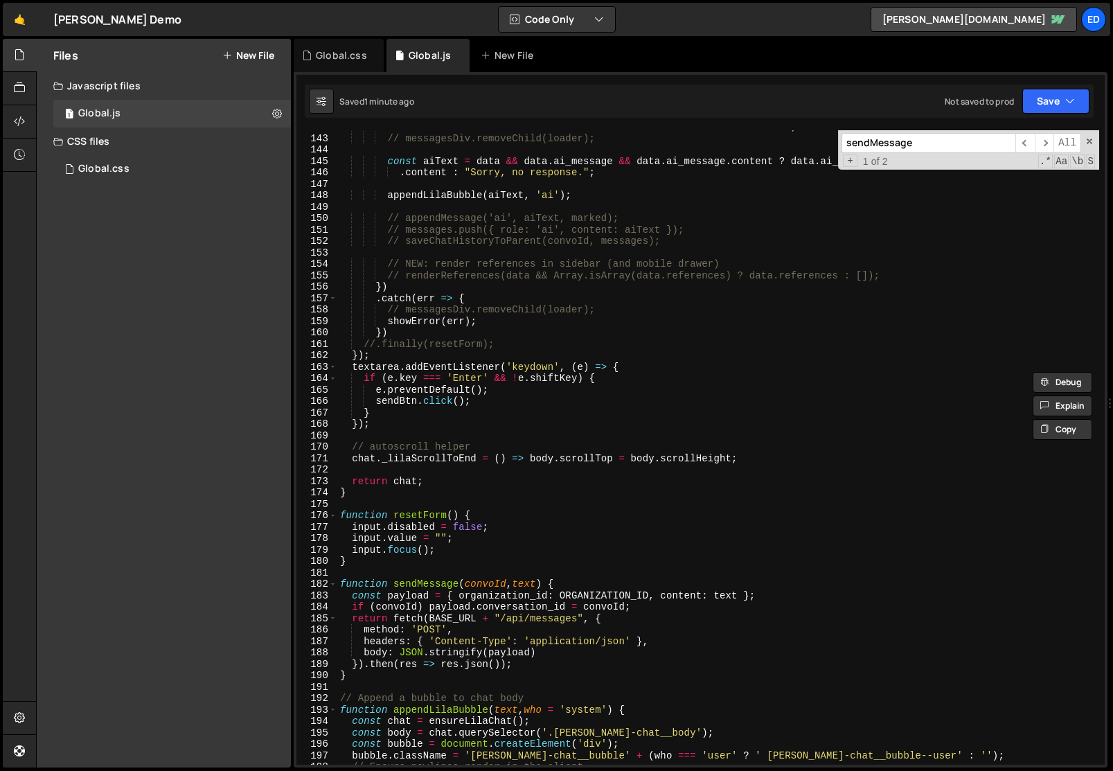
scroll to position [1654, 0]
click at [360, 564] on div "convoId = data && data . conversation ? data . conversation . id : convoId ; //…" at bounding box center [718, 449] width 762 height 657
type textarea "}"
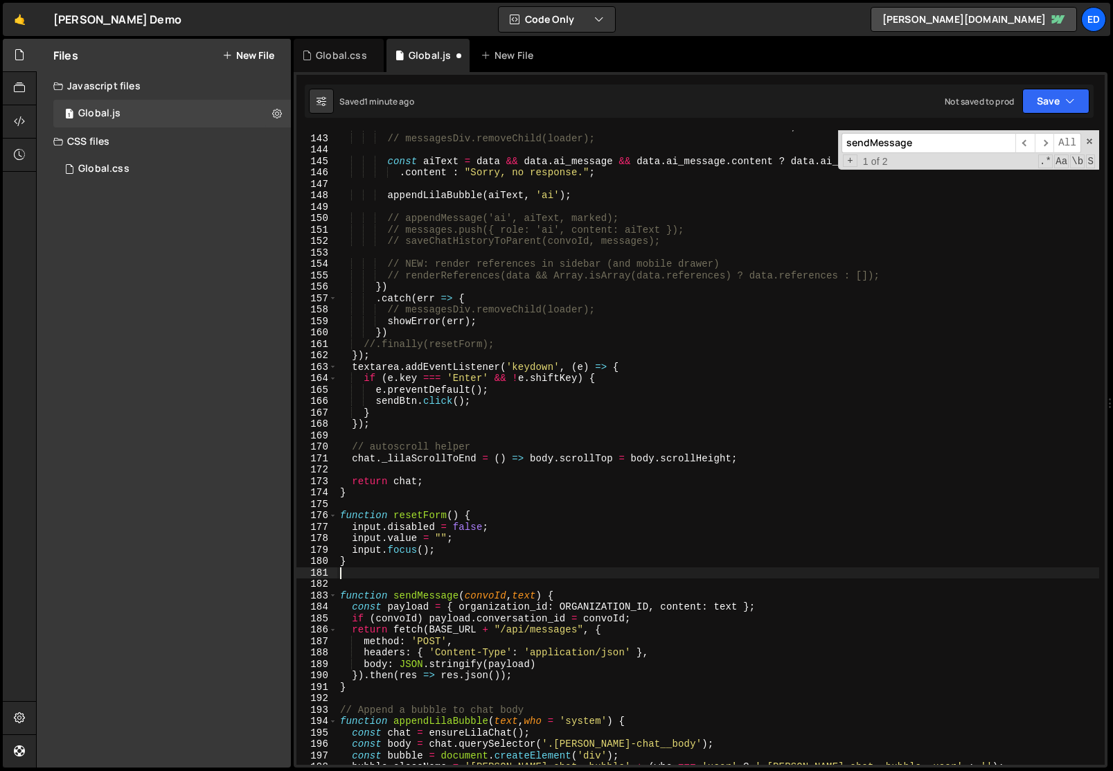
paste textarea "}"
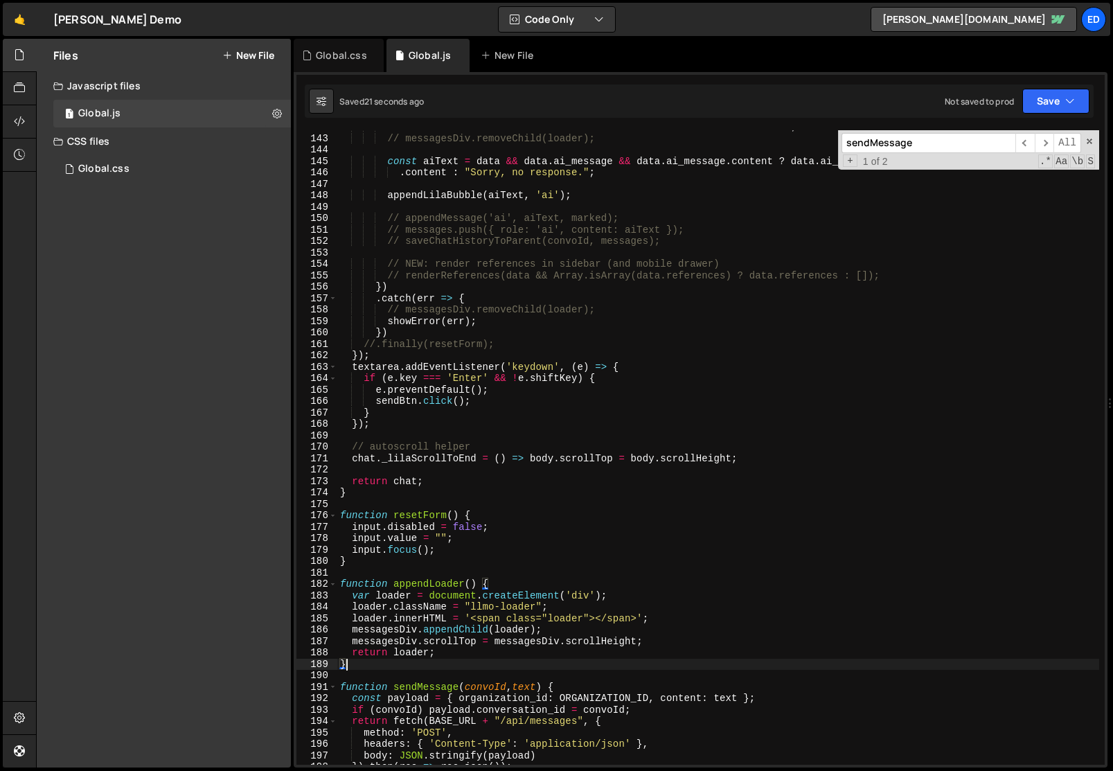
click at [408, 591] on div "convoId = data && data . conversation ? data . conversation . id : convoId ; //…" at bounding box center [718, 449] width 762 height 657
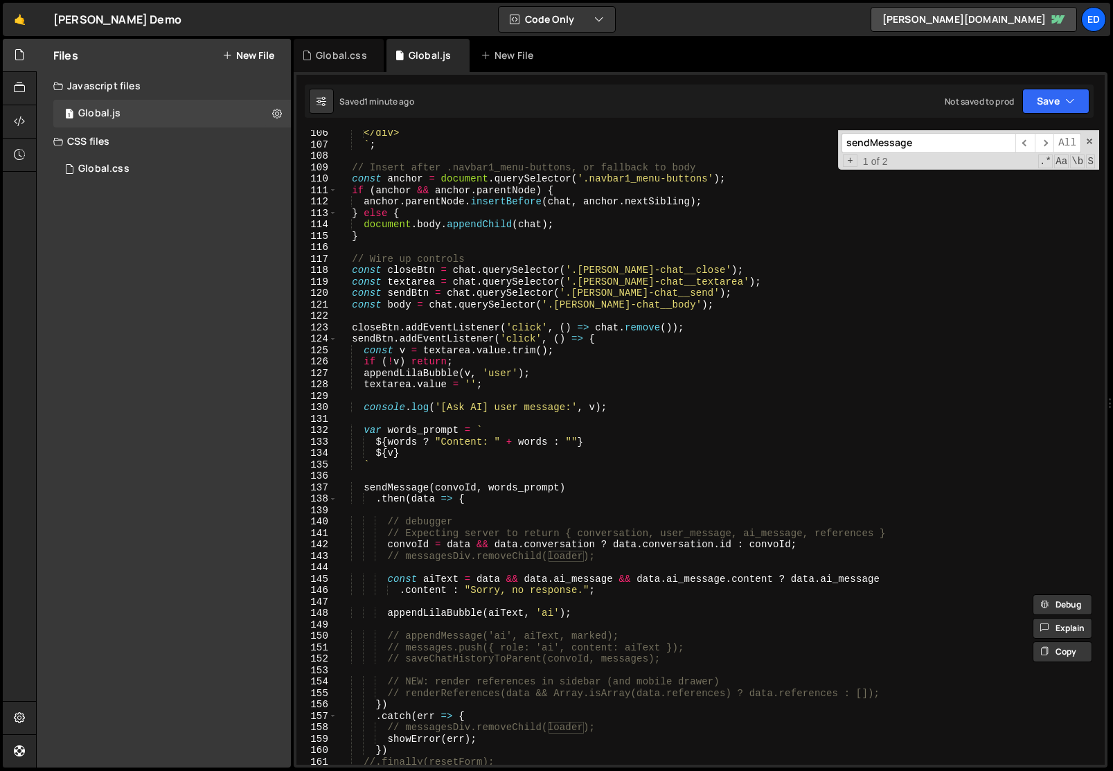
scroll to position [1218, 0]
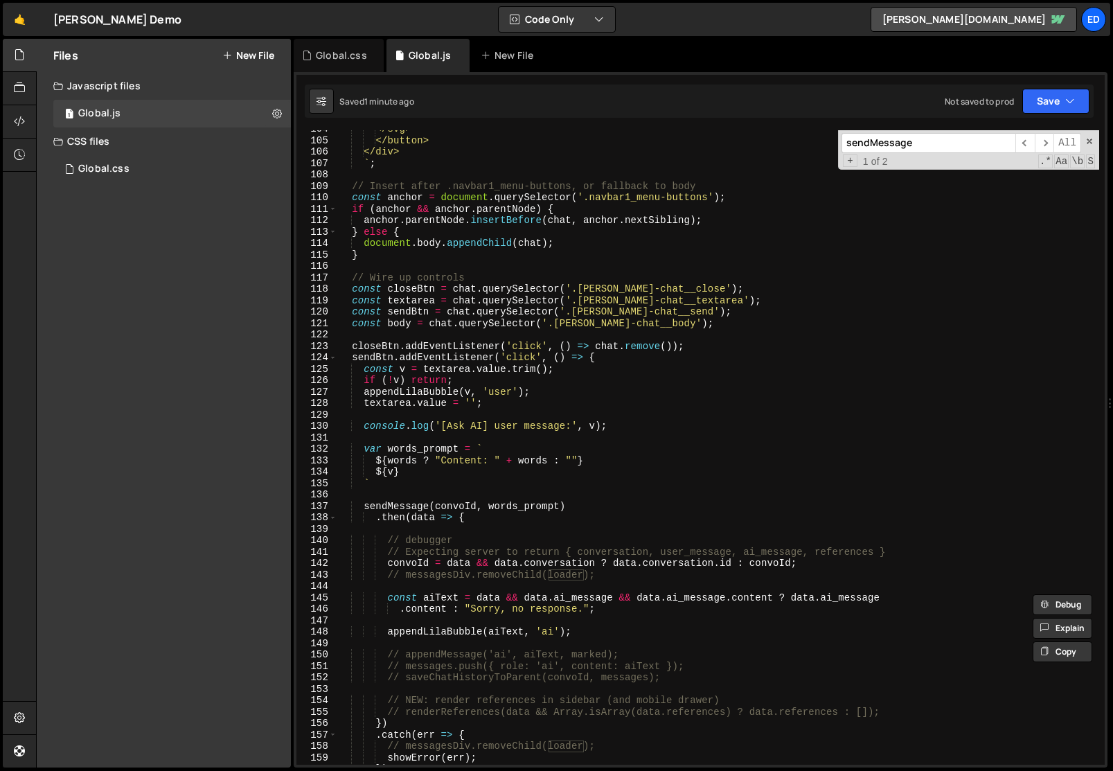
click at [483, 404] on div "</svg> </button> </div> ` ; // Insert after .navbar1_menu-buttons, or fallback …" at bounding box center [718, 451] width 762 height 657
type textarea "textarea.value = '';"
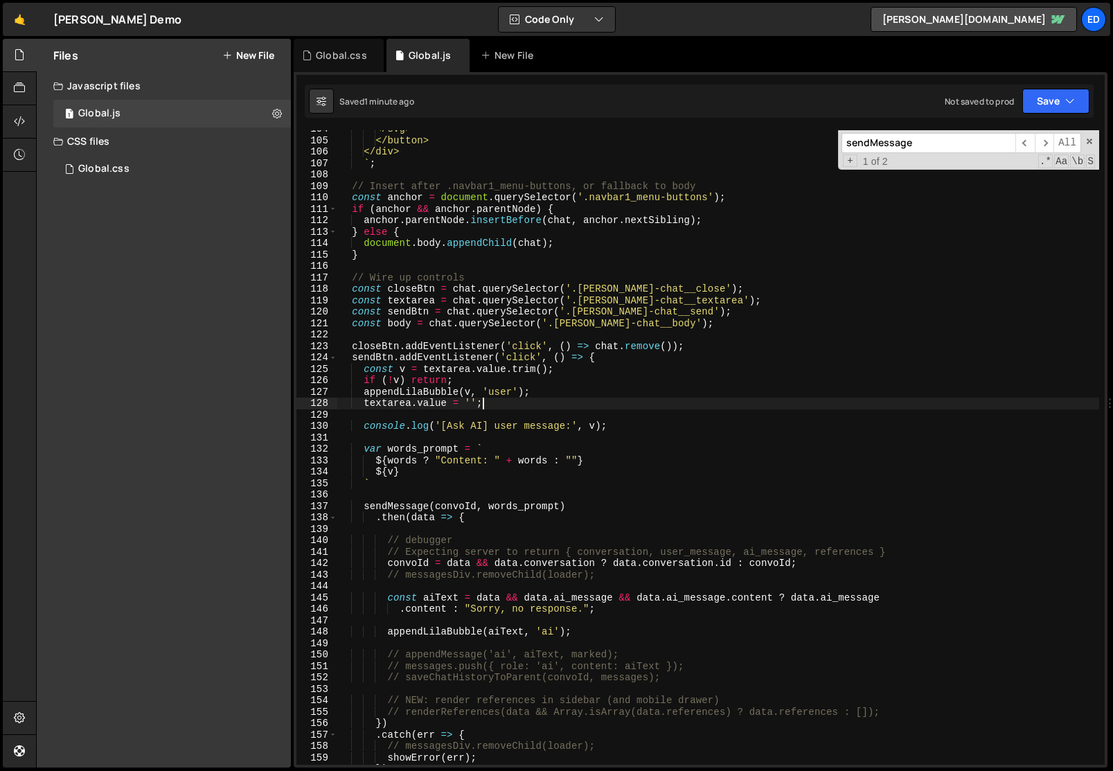
scroll to position [0, 1]
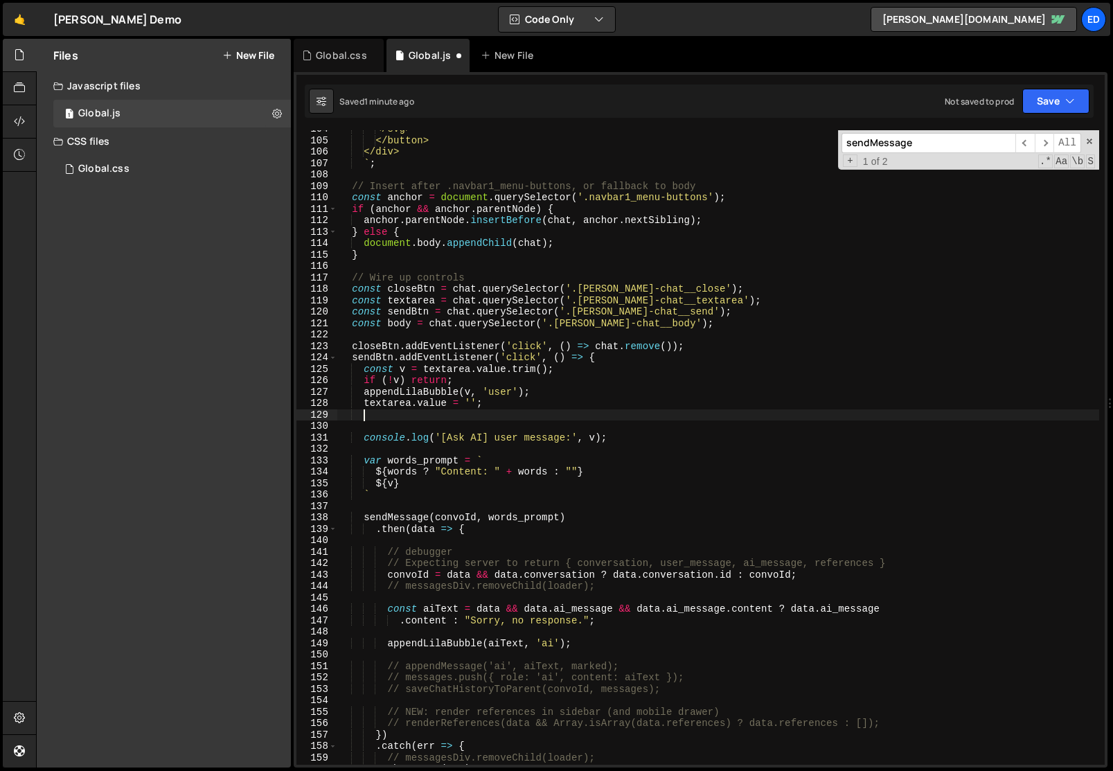
paste textarea "var loader = appendLoader();"
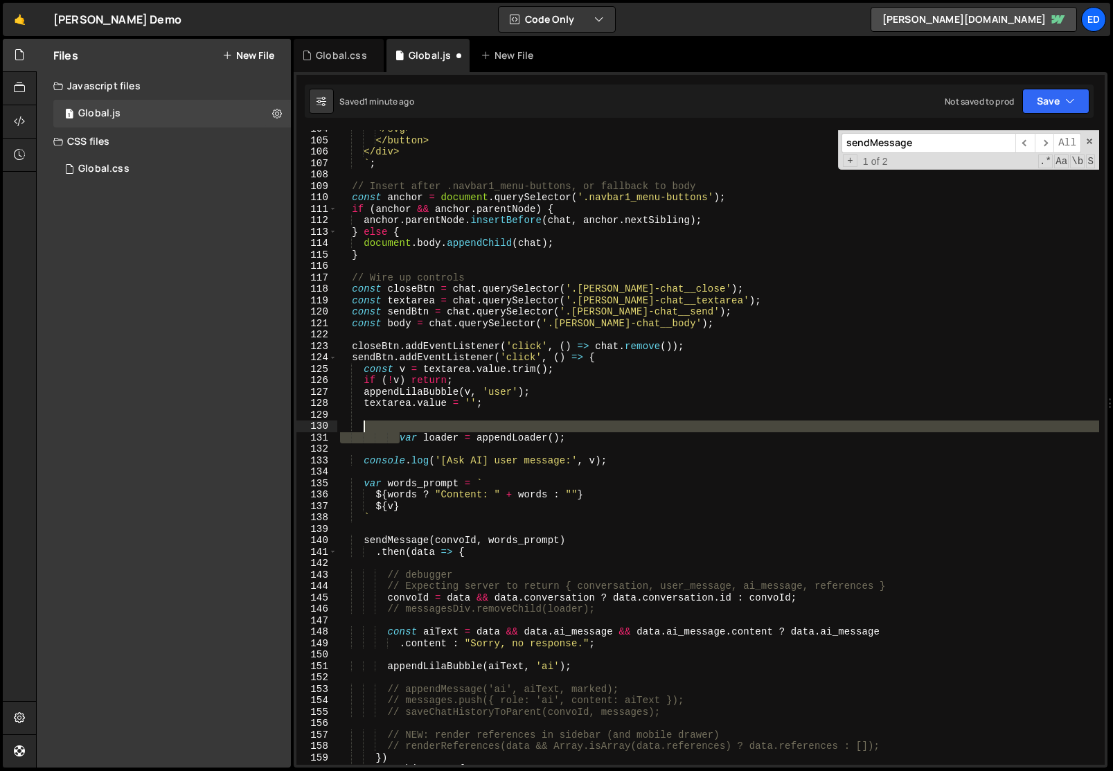
drag, startPoint x: 400, startPoint y: 438, endPoint x: 397, endPoint y: 427, distance: 12.3
click at [397, 427] on div "</svg> </button> </div> ` ; // Insert after .navbar1_menu-buttons, or fallback …" at bounding box center [718, 451] width 762 height 657
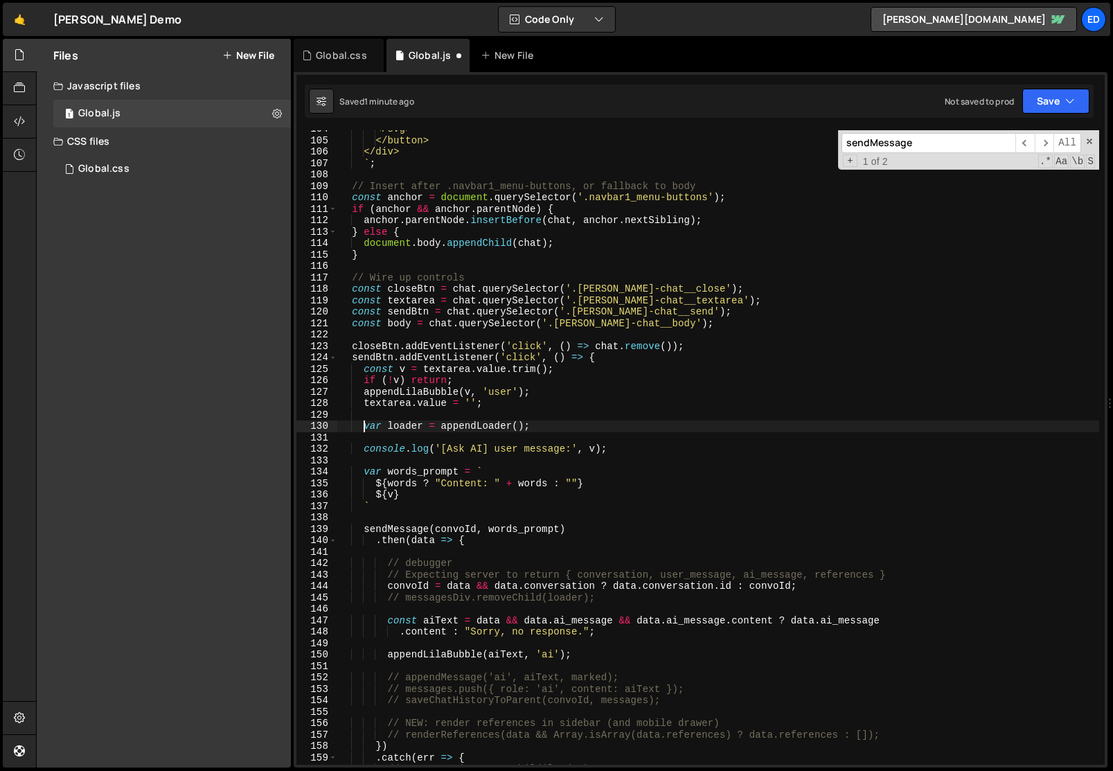
click at [458, 423] on div "</svg> </button> </div> ` ; // Insert after .navbar1_menu-buttons, or fallback …" at bounding box center [718, 451] width 762 height 657
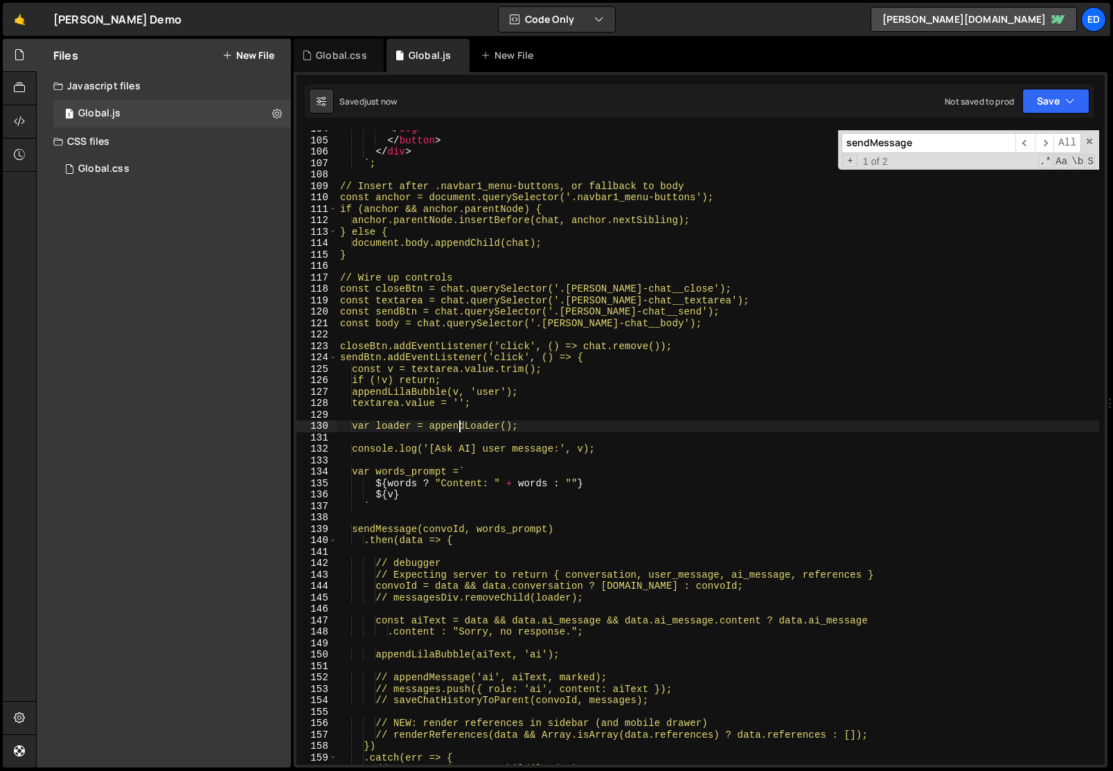
click at [458, 423] on div "</ svg > </ button > </ div > ` ; // Insert after .navbar1_menu-buttons, or fal…" at bounding box center [718, 451] width 762 height 657
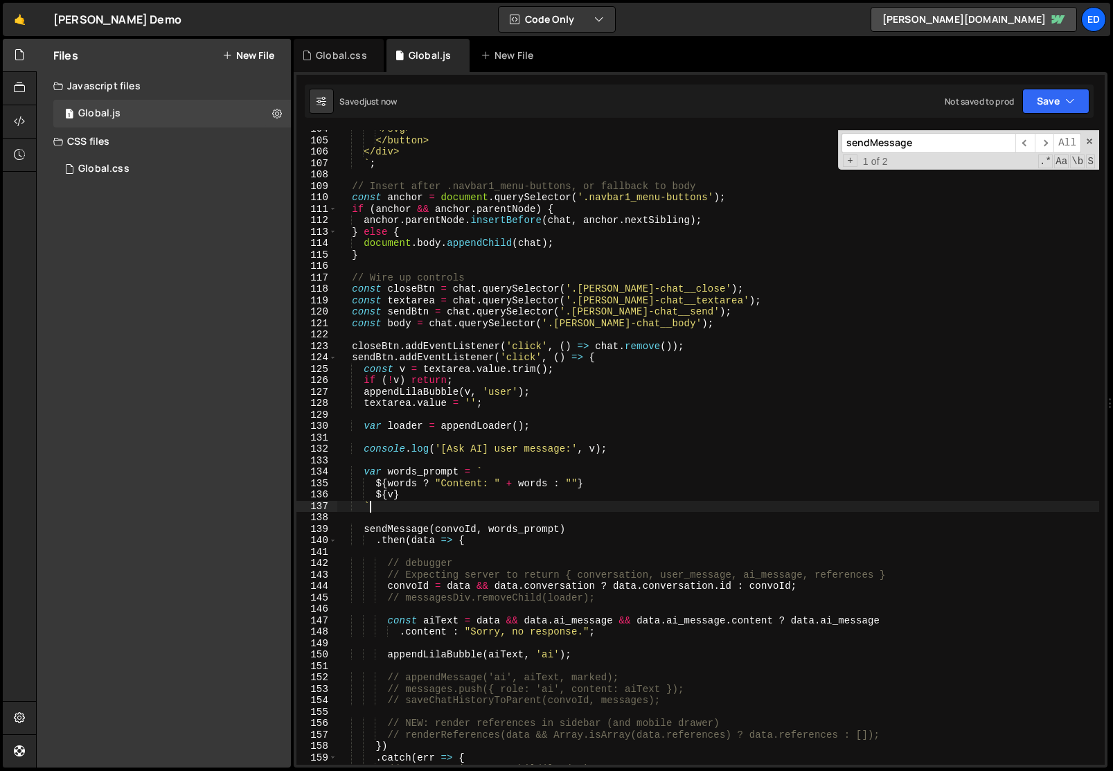
click at [429, 510] on div "</svg> </button> </div> ` ; // Insert after .navbar1_menu-buttons, or fallback …" at bounding box center [718, 451] width 762 height 657
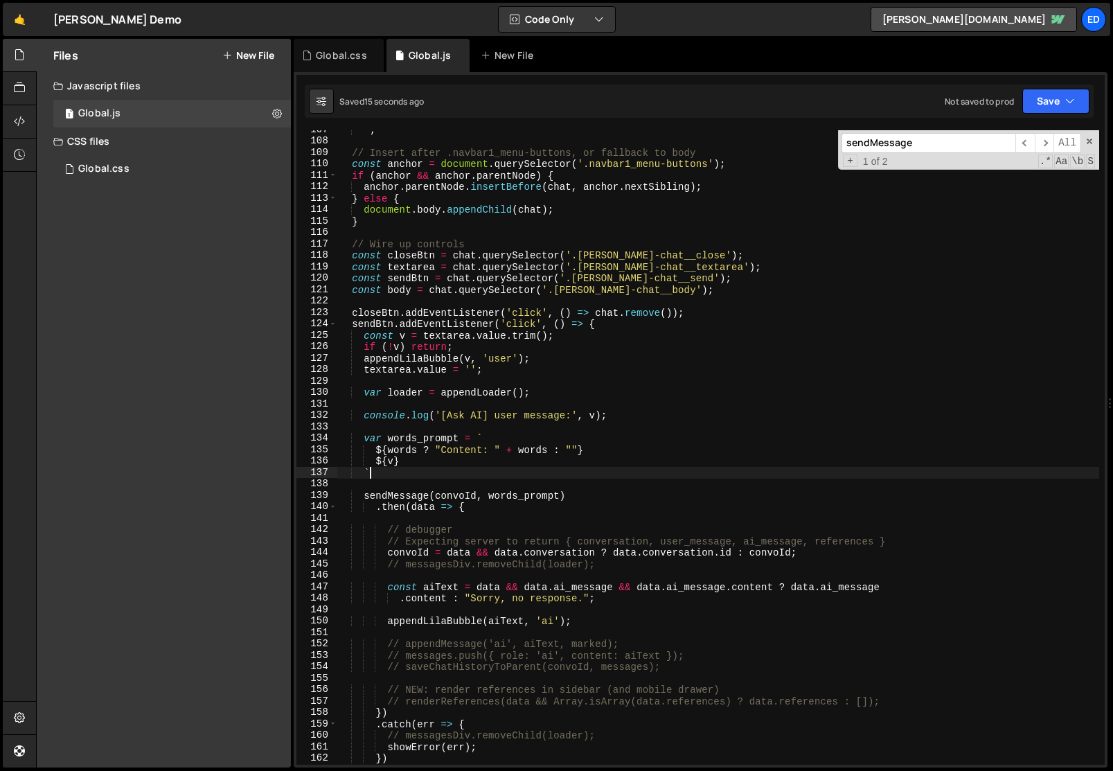
scroll to position [1252, 0]
click at [445, 624] on div "` ; // Insert after .navbar1_menu-buttons, or fallback to body const anchor = d…" at bounding box center [718, 451] width 762 height 657
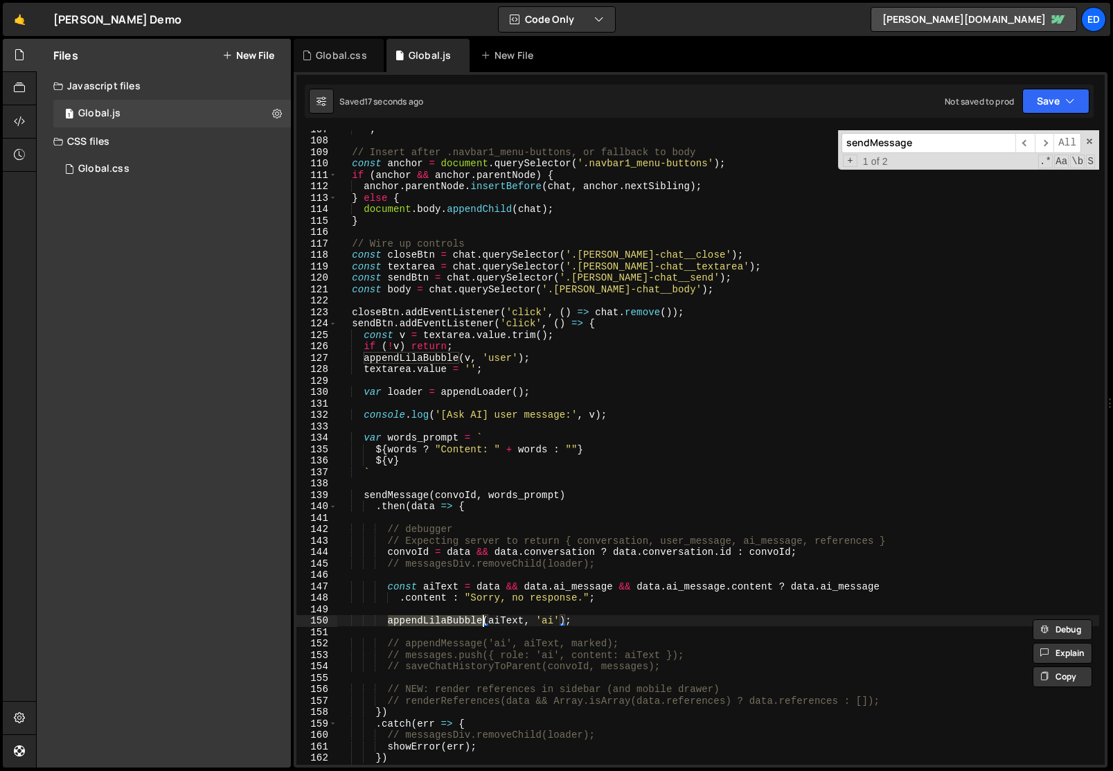
type textarea "appendLilaBubble(aiText, 'ai');"
type input "appendLilaBubble"
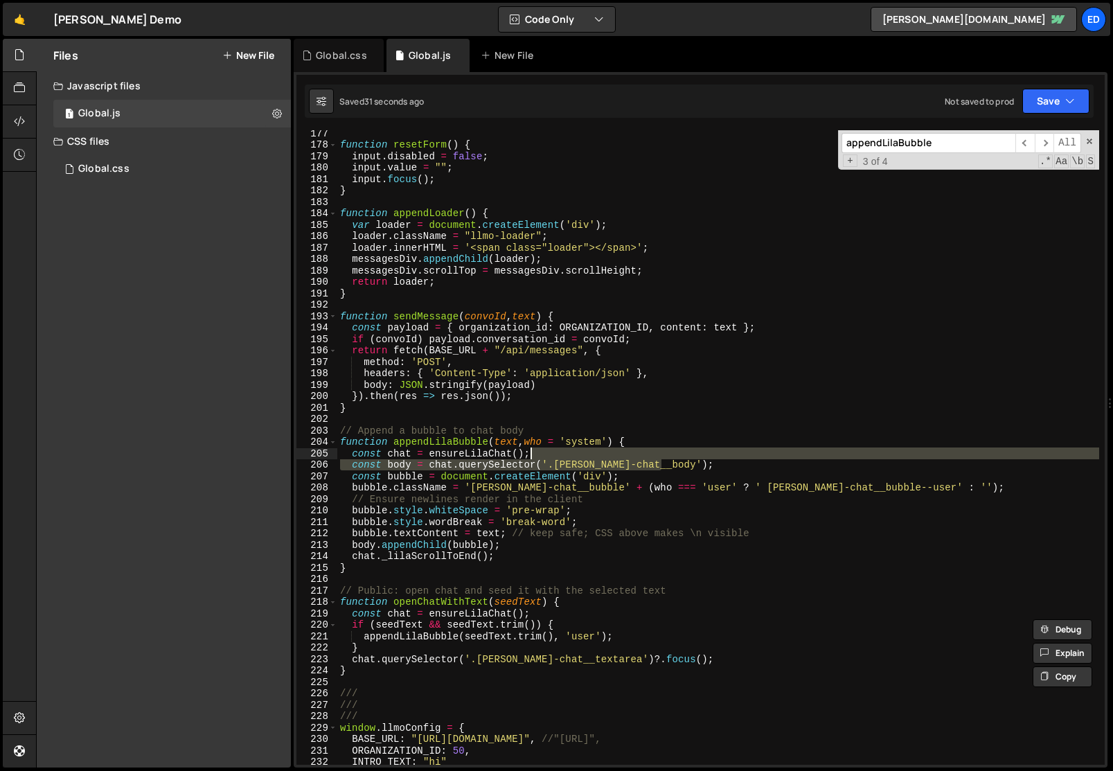
drag, startPoint x: 666, startPoint y: 464, endPoint x: 657, endPoint y: 455, distance: 12.7
click at [657, 455] on div "function resetForm ( ) { input . disabled = false ; input . value = "" ; input …" at bounding box center [718, 455] width 762 height 657
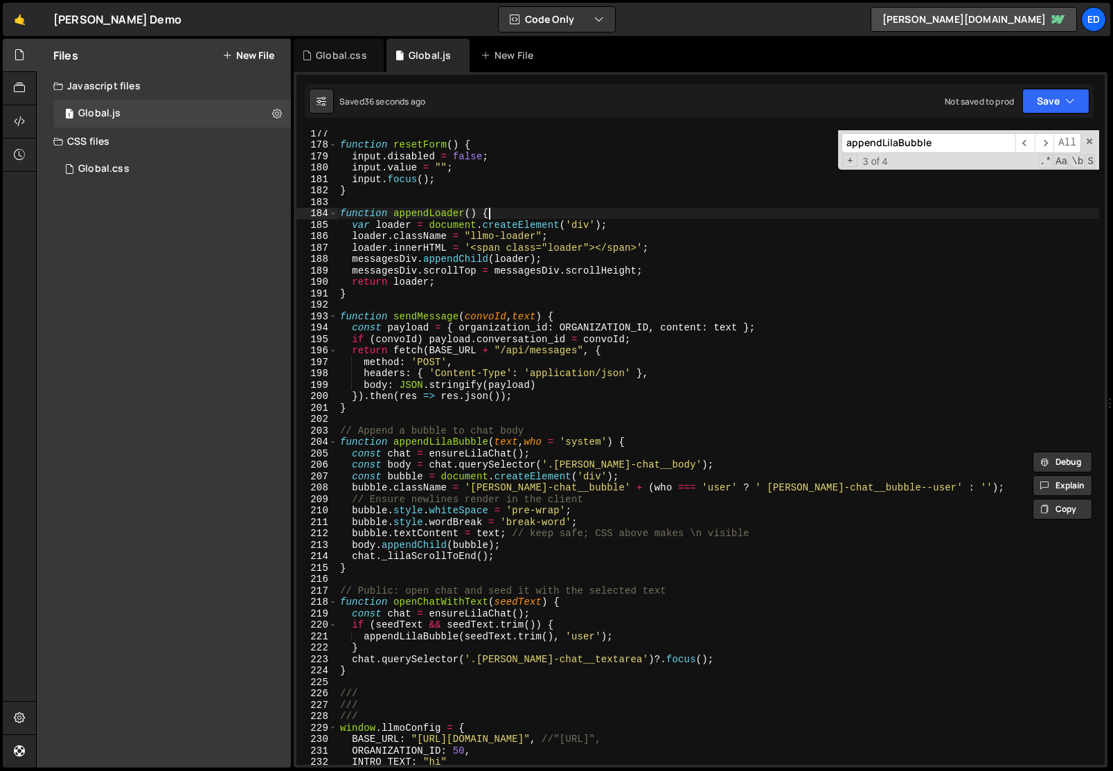
click at [587, 215] on div "function resetForm ( ) { input . disabled = false ; input . value = "" ; input …" at bounding box center [718, 455] width 762 height 657
paste textarea "const body = chat.querySelector('.[PERSON_NAME]-chat__body');"
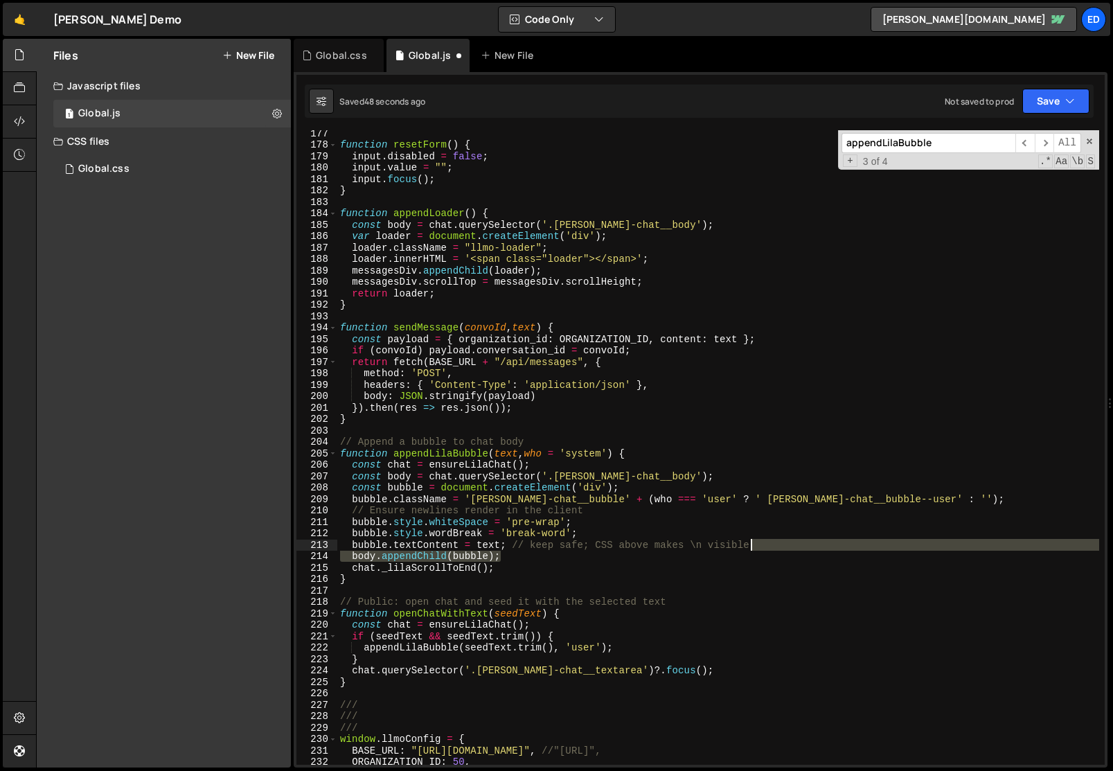
drag, startPoint x: 502, startPoint y: 555, endPoint x: 785, endPoint y: 546, distance: 282.7
click at [785, 546] on div "function resetForm ( ) { input . disabled = false ; input . value = "" ; input …" at bounding box center [718, 455] width 762 height 657
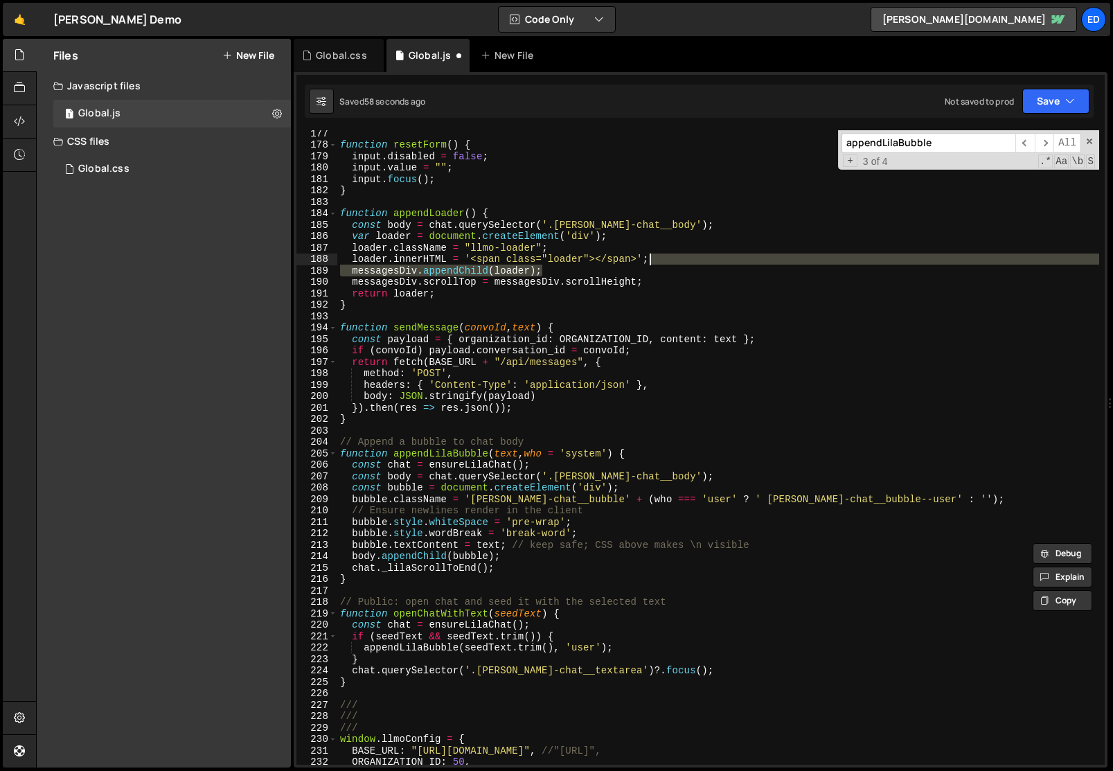
drag, startPoint x: 631, startPoint y: 273, endPoint x: 653, endPoint y: 263, distance: 24.2
click at [653, 263] on div "function resetForm ( ) { input . disabled = false ; input . value = "" ; input …" at bounding box center [718, 455] width 762 height 657
type textarea "loader.innerHTML = '<span class="loader"></span>'; messagesDiv.appendChild(load…"
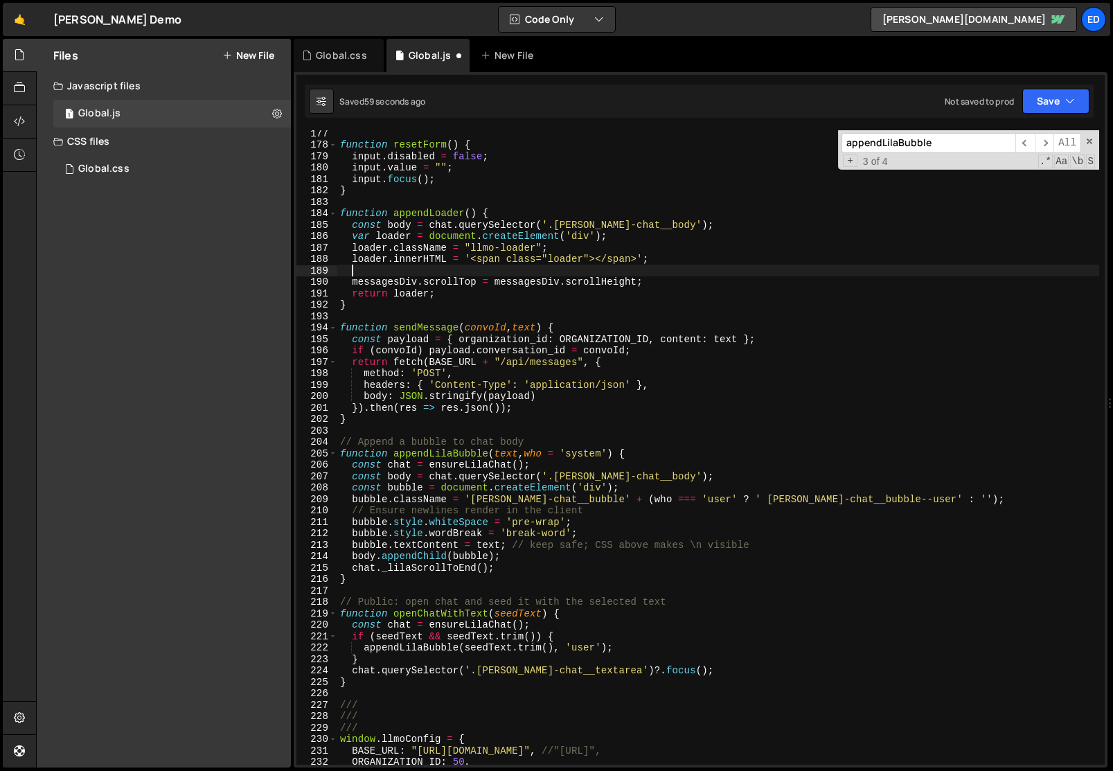
scroll to position [0, 0]
paste textarea "body.appendChild(bubble);"
type textarea "body.appendChild(bubble);"
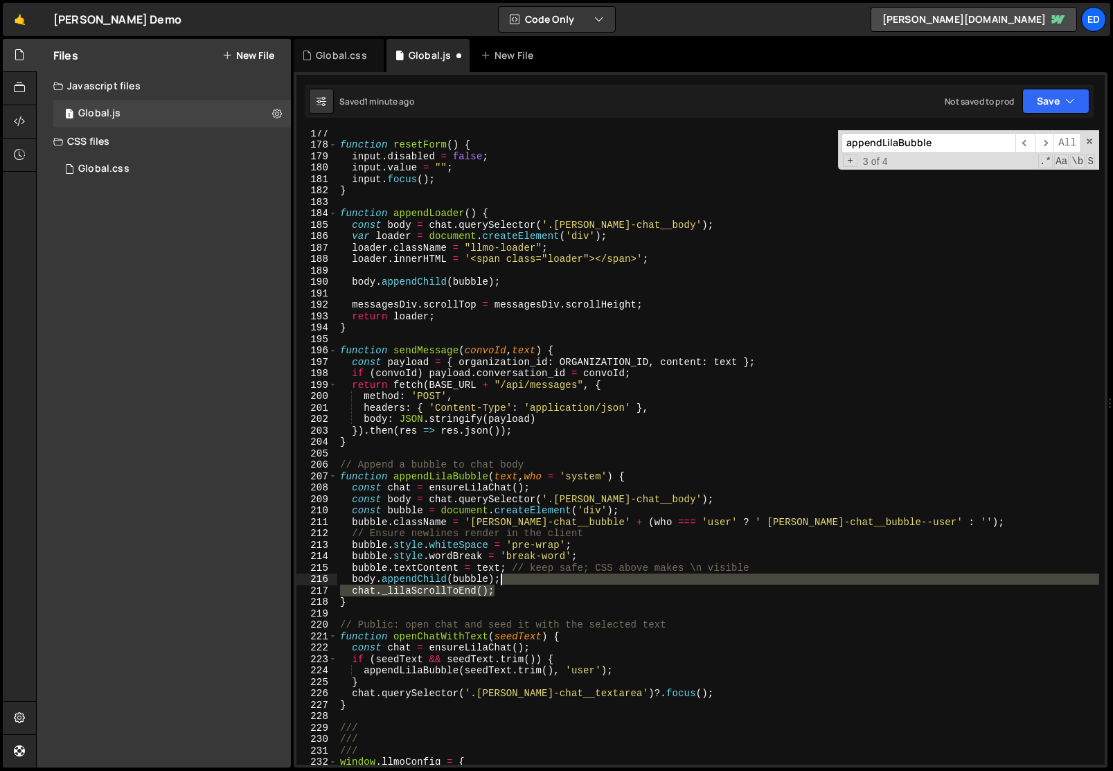
drag, startPoint x: 499, startPoint y: 590, endPoint x: 507, endPoint y: 582, distance: 11.3
click at [507, 582] on div "function resetForm ( ) { input . disabled = false ; input . value = "" ; input …" at bounding box center [718, 455] width 762 height 657
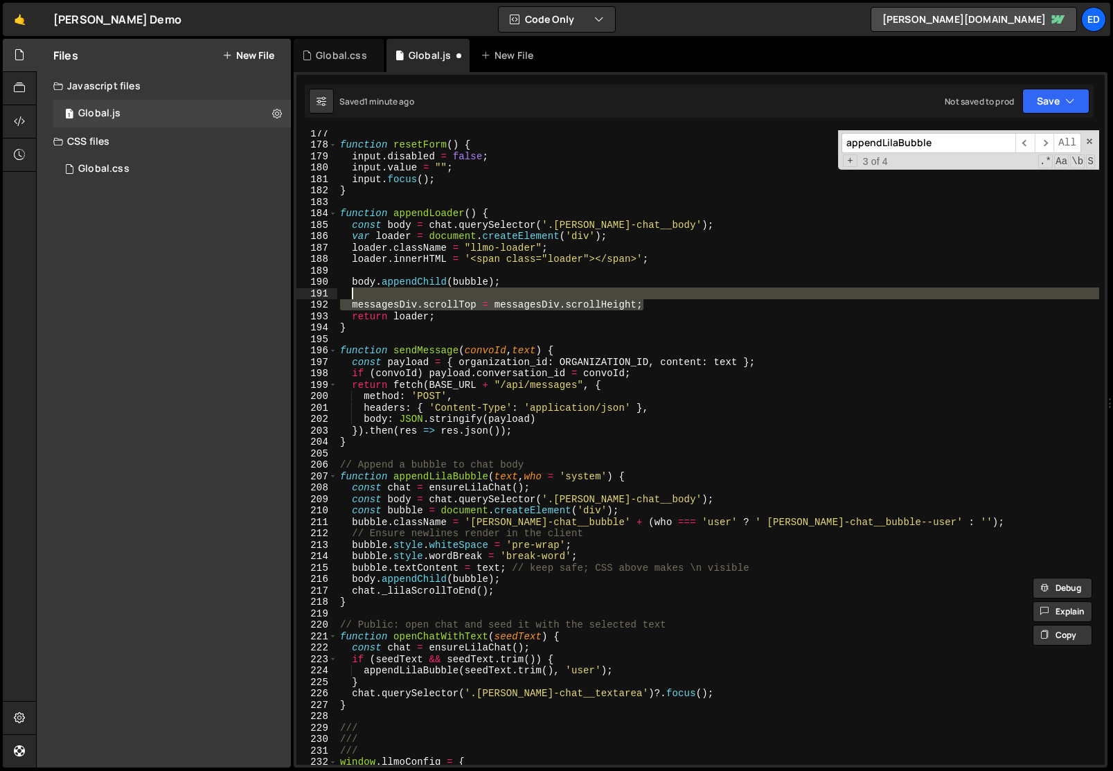
drag, startPoint x: 653, startPoint y: 304, endPoint x: 652, endPoint y: 295, distance: 9.1
click at [652, 295] on div "function resetForm ( ) { input . disabled = false ; input . value = "" ; input …" at bounding box center [718, 455] width 762 height 657
paste textarea "chat._lilaScrollToEnd()"
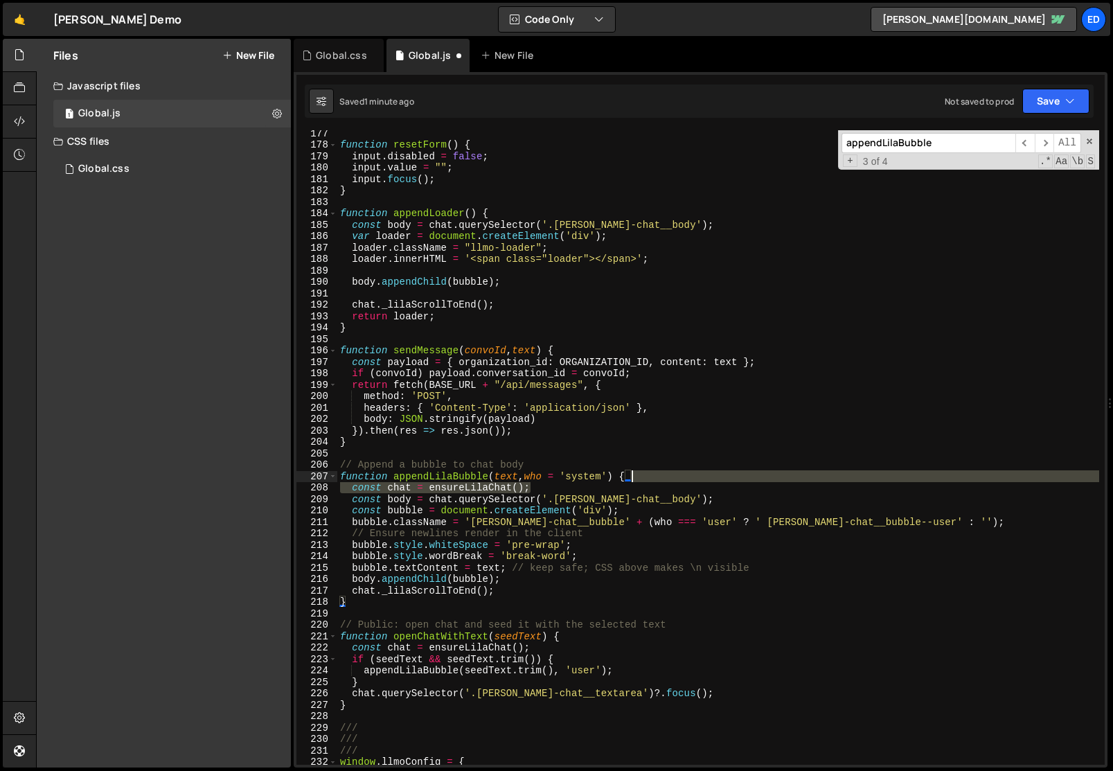
drag, startPoint x: 549, startPoint y: 485, endPoint x: 639, endPoint y: 470, distance: 91.2
click at [639, 470] on div "function resetForm ( ) { input . disabled = false ; input . value = "" ; input …" at bounding box center [718, 455] width 762 height 657
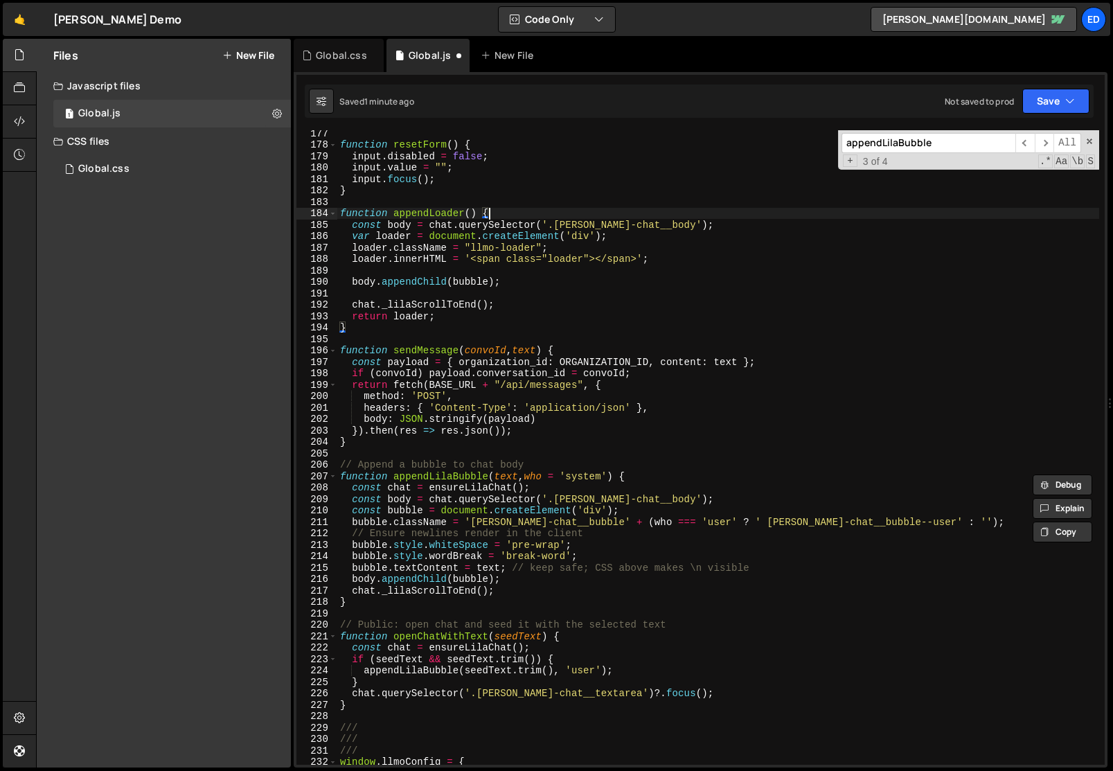
click at [509, 217] on div "function resetForm ( ) { input . disabled = false ; input . value = "" ; input …" at bounding box center [718, 455] width 762 height 657
paste textarea "const chat = ensureLilaChat();"
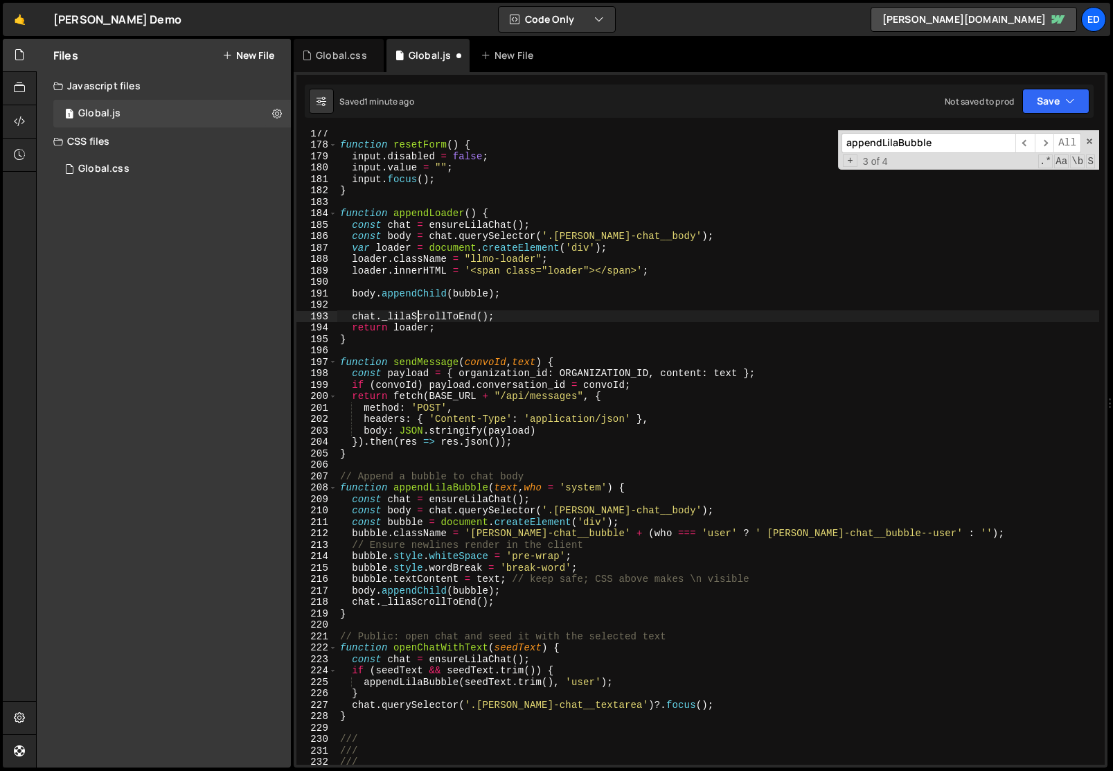
click at [418, 312] on div "function resetForm ( ) { input . disabled = false ; input . value = "" ; input …" at bounding box center [718, 455] width 762 height 657
click at [438, 312] on div "function resetForm ( ) { input . disabled = false ; input . value = "" ; input …" at bounding box center [718, 455] width 762 height 657
click at [385, 247] on div "function resetForm ( ) { input . disabled = false ; input . value = "" ; input …" at bounding box center [718, 455] width 762 height 657
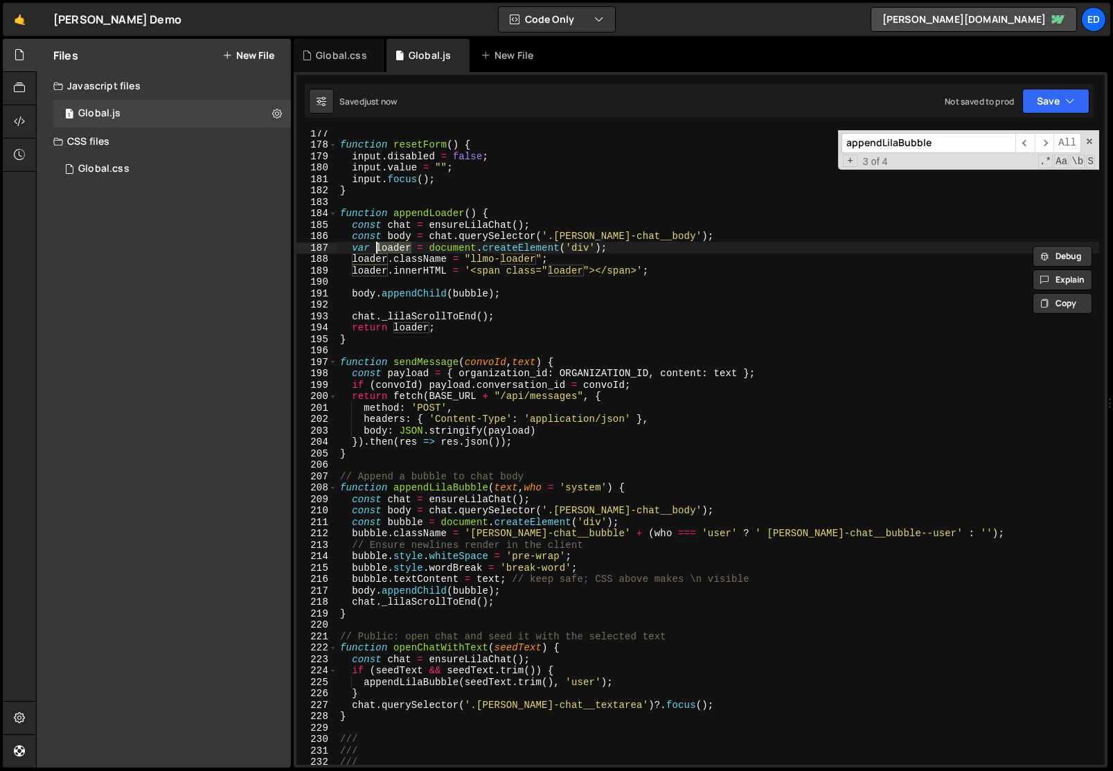
click at [465, 291] on div "function resetForm ( ) { input . disabled = false ; input . value = "" ; input …" at bounding box center [718, 455] width 762 height 657
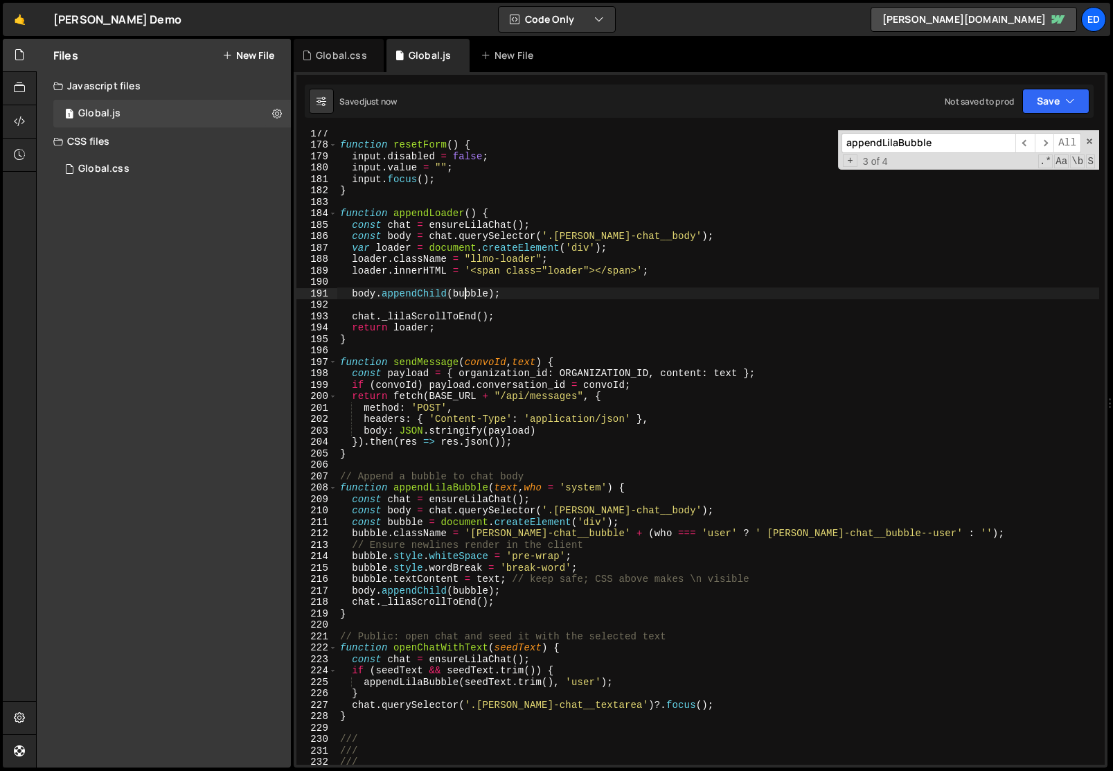
click at [465, 291] on div "function resetForm ( ) { input . disabled = false ; input . value = "" ; input …" at bounding box center [718, 455] width 762 height 657
paste textarea "loader"
click at [463, 316] on div "function resetForm ( ) { input . disabled = false ; input . value = "" ; input …" at bounding box center [718, 455] width 762 height 657
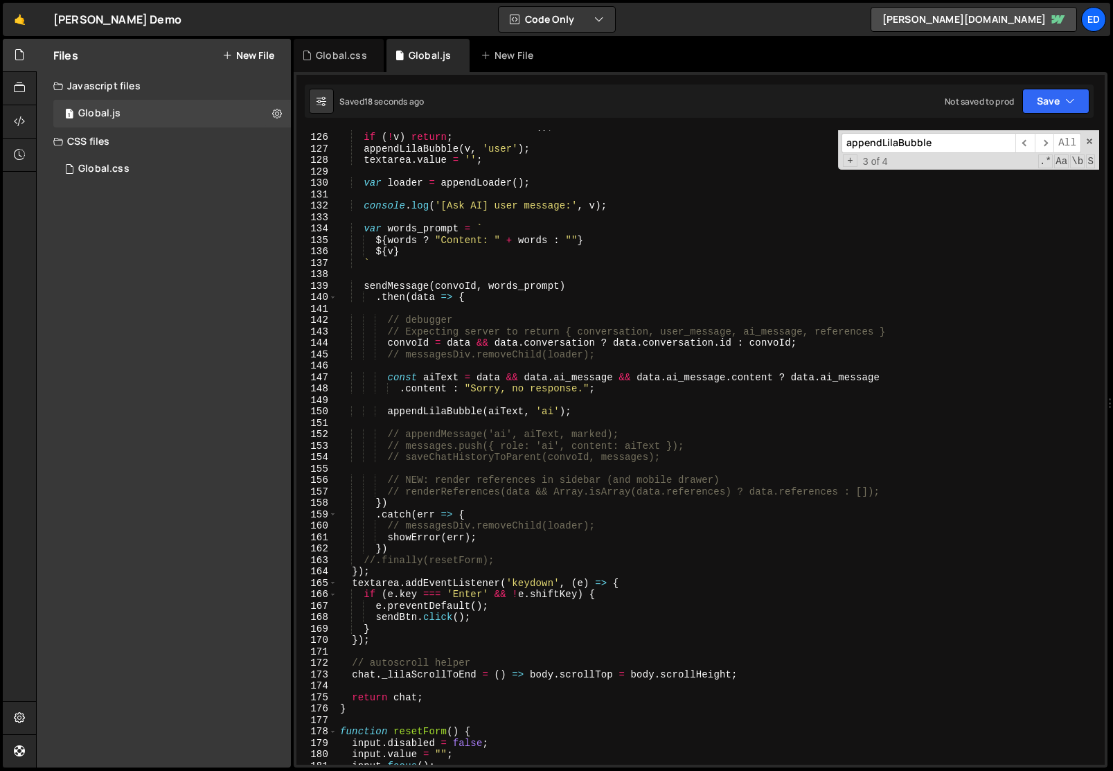
scroll to position [1461, 0]
click at [581, 415] on div "const v = textarea . value . trim ( ) ; if ( ! v ) return ; appendLilaBubble ( …" at bounding box center [718, 449] width 762 height 657
type textarea "appendLilaBubble(aiText, 'ai');"
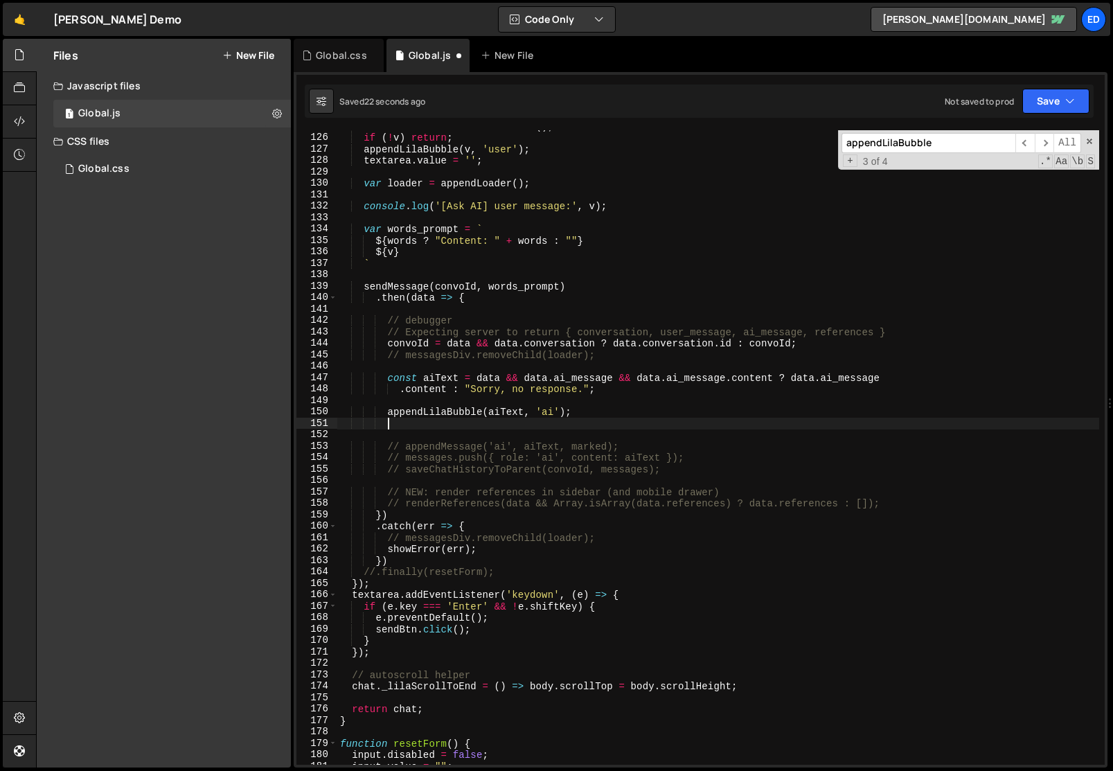
scroll to position [0, 2]
paste textarea "messagesDiv.removeChild(loader);"
type textarea "messagesDiv.removeChild(loader);"
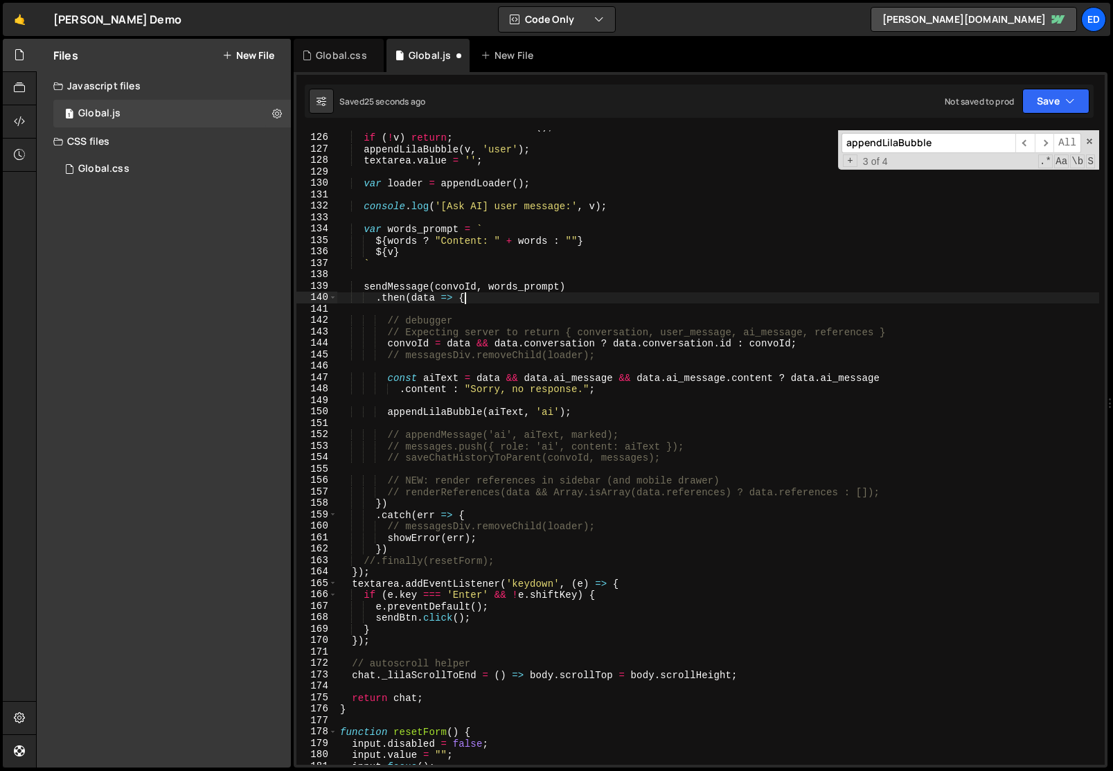
click at [534, 301] on div "const v = textarea . value . trim ( ) ; if ( ! v ) return ; appendLilaBubble ( …" at bounding box center [718, 449] width 762 height 657
type textarea ".then(data => {"
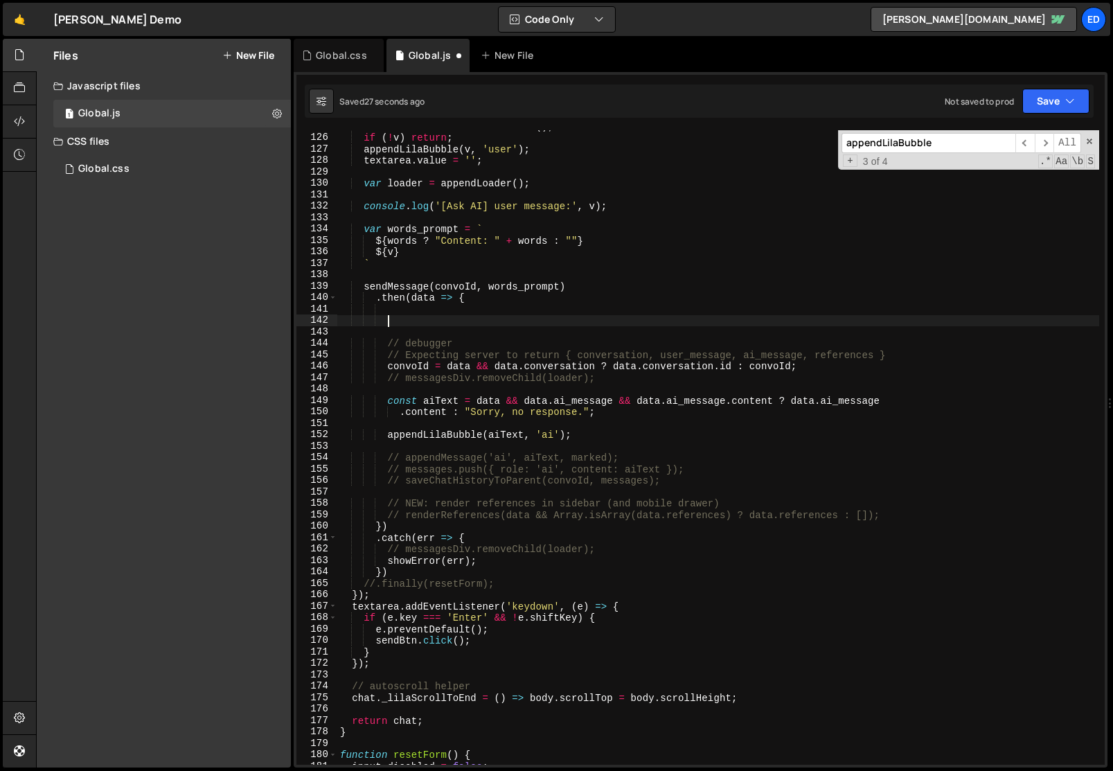
paste textarea "messagesDiv.removeChild(loader);"
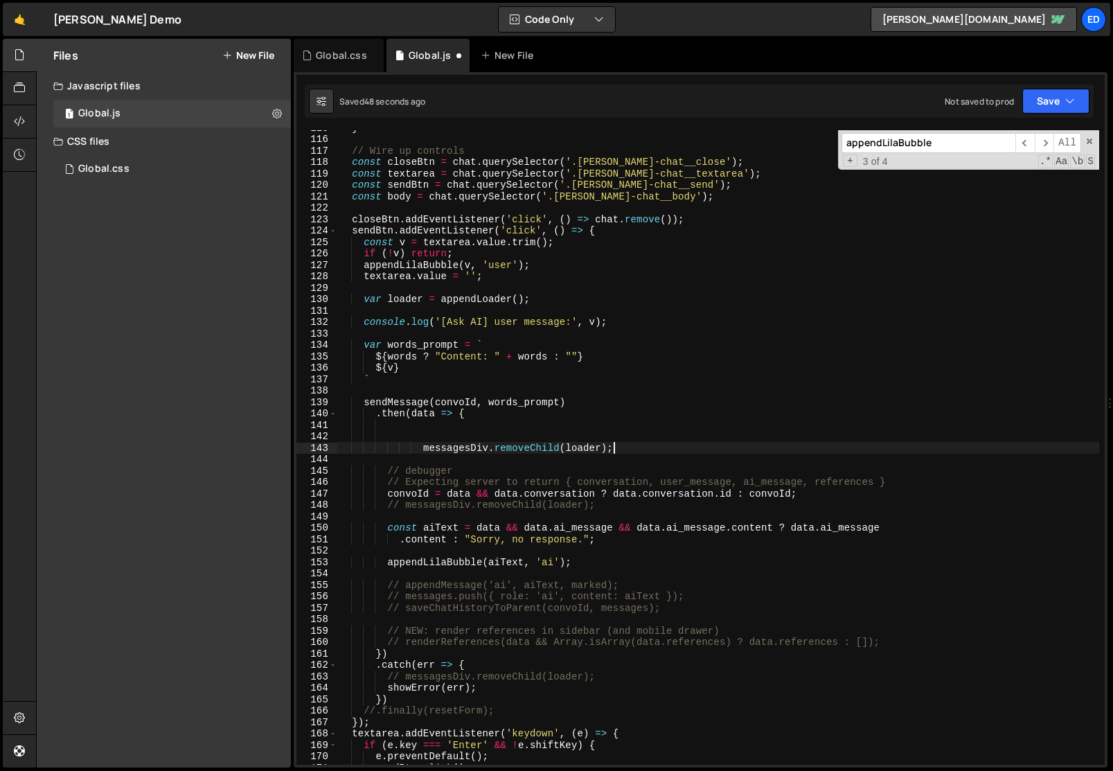
scroll to position [1338, 0]
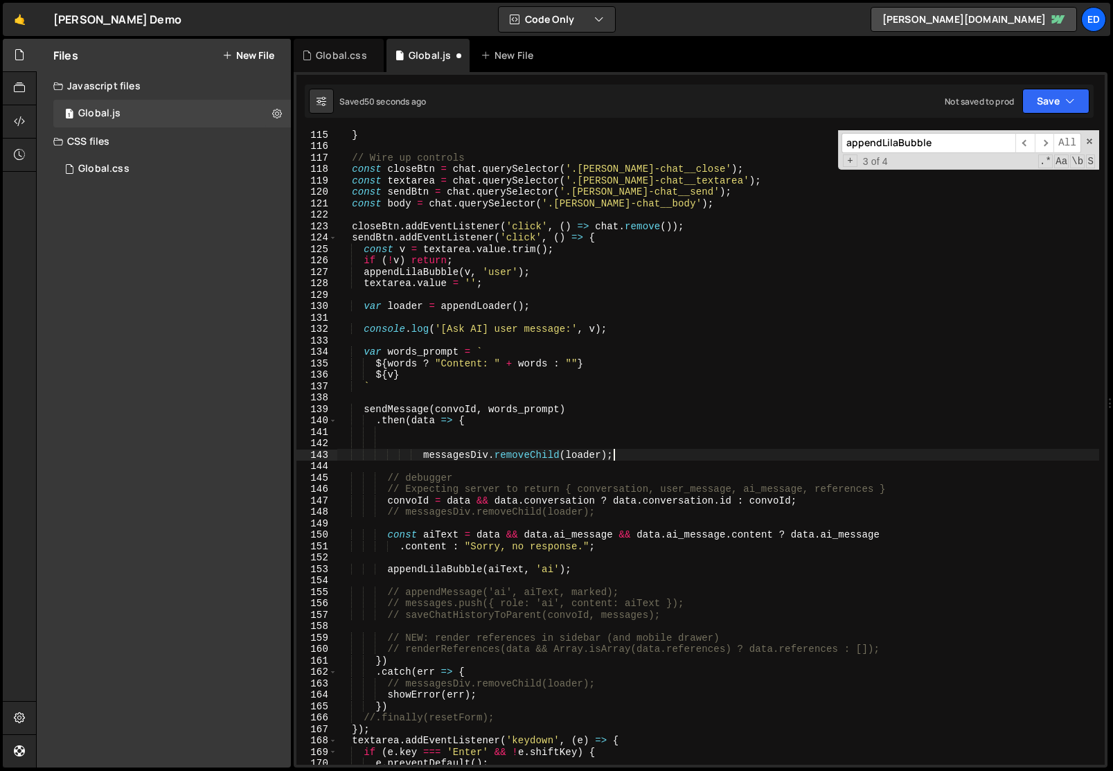
click at [399, 204] on div "} // Wire up controls const closeBtn = chat . querySelector ( '.[PERSON_NAME]-c…" at bounding box center [718, 457] width 762 height 657
click at [443, 453] on div "} // Wire up controls const closeBtn = chat . querySelector ( '.[PERSON_NAME]-c…" at bounding box center [718, 457] width 762 height 657
paste textarea "body"
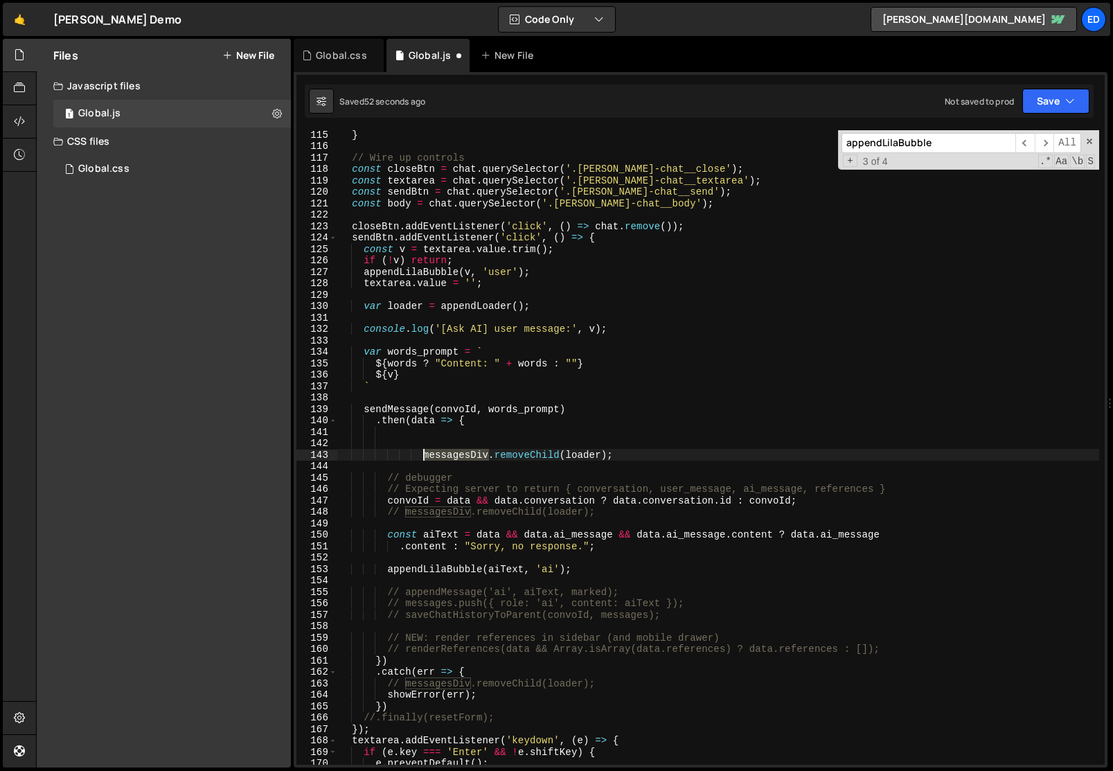
type textarea "body.removeChild(loader);"
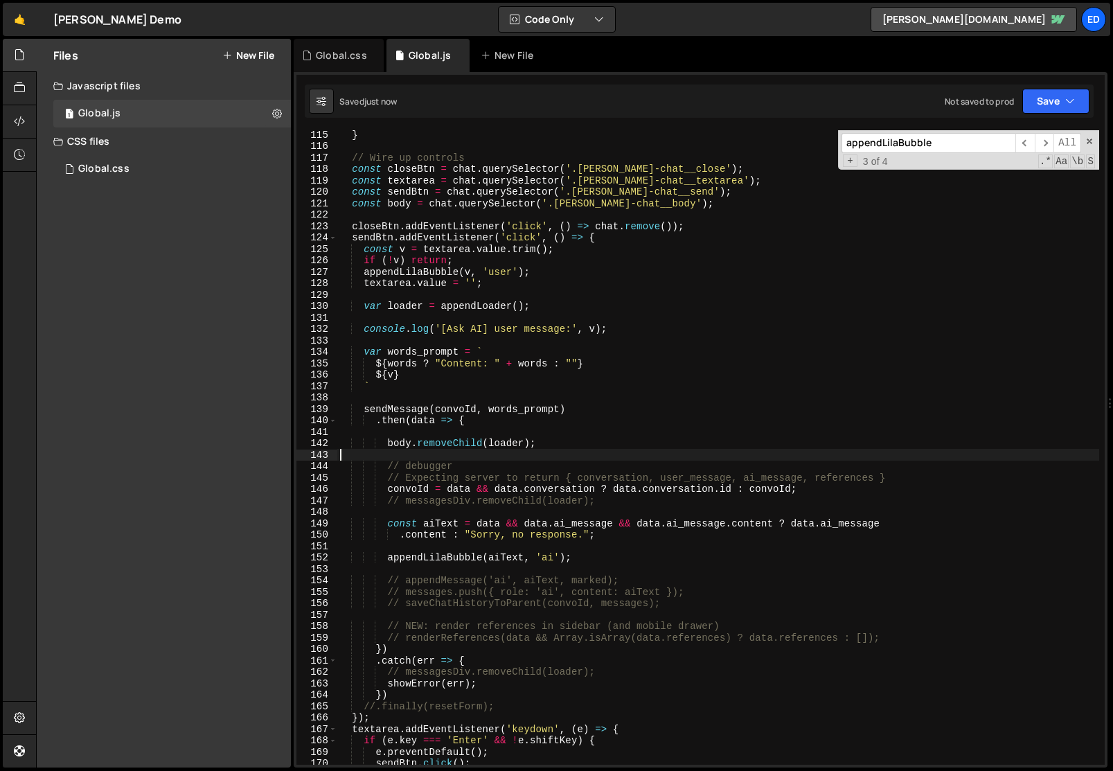
click at [438, 450] on div "} // Wire up controls const closeBtn = chat . querySelector ( '.[PERSON_NAME]-c…" at bounding box center [718, 457] width 762 height 657
click at [422, 274] on div "} // Wire up controls const closeBtn = chat . querySelector ( '.[PERSON_NAME]-c…" at bounding box center [718, 457] width 762 height 657
click at [404, 364] on div "} // Wire up controls const closeBtn = chat . querySelector ( '.[PERSON_NAME]-c…" at bounding box center [718, 457] width 762 height 657
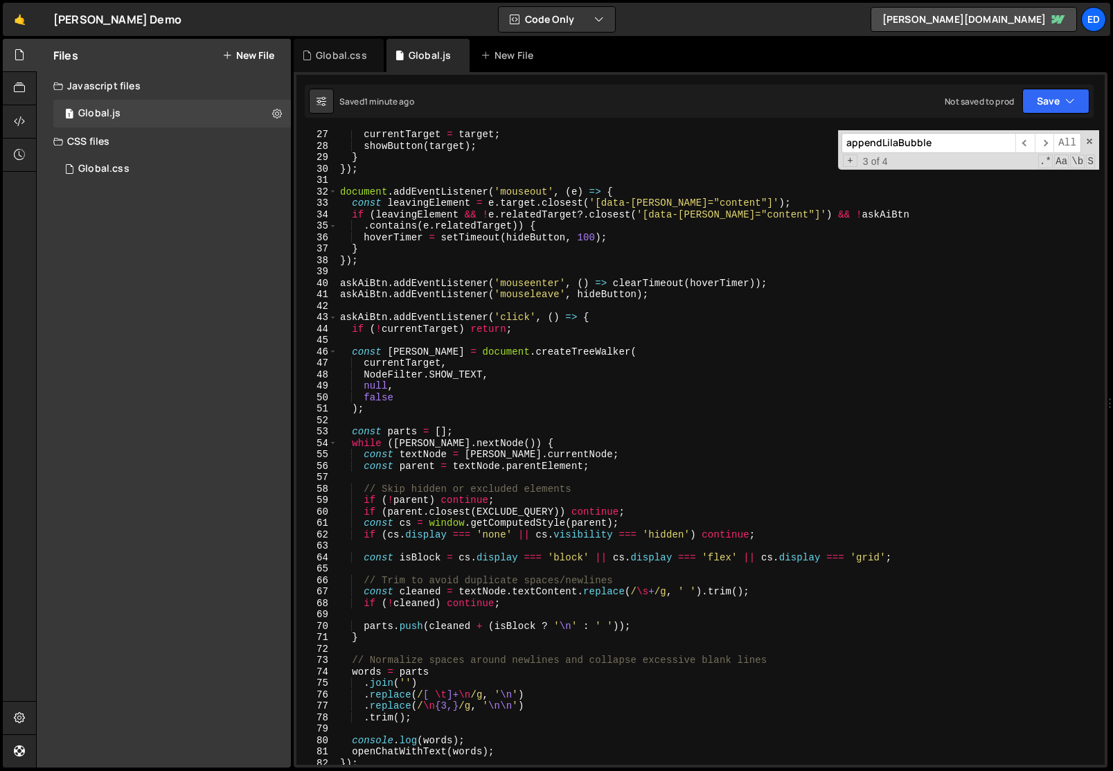
scroll to position [298, 0]
click at [366, 319] on div "currentTarget = target ; showButton ( target ) ; } }) ; document . addEventList…" at bounding box center [718, 457] width 762 height 657
type textarea "askAiBtn.addEventListener('click', () => {"
click at [366, 319] on div "currentTarget = target ; showButton ( target ) ; } }) ; document . addEventList…" at bounding box center [718, 457] width 762 height 657
type input "askAiBtn"
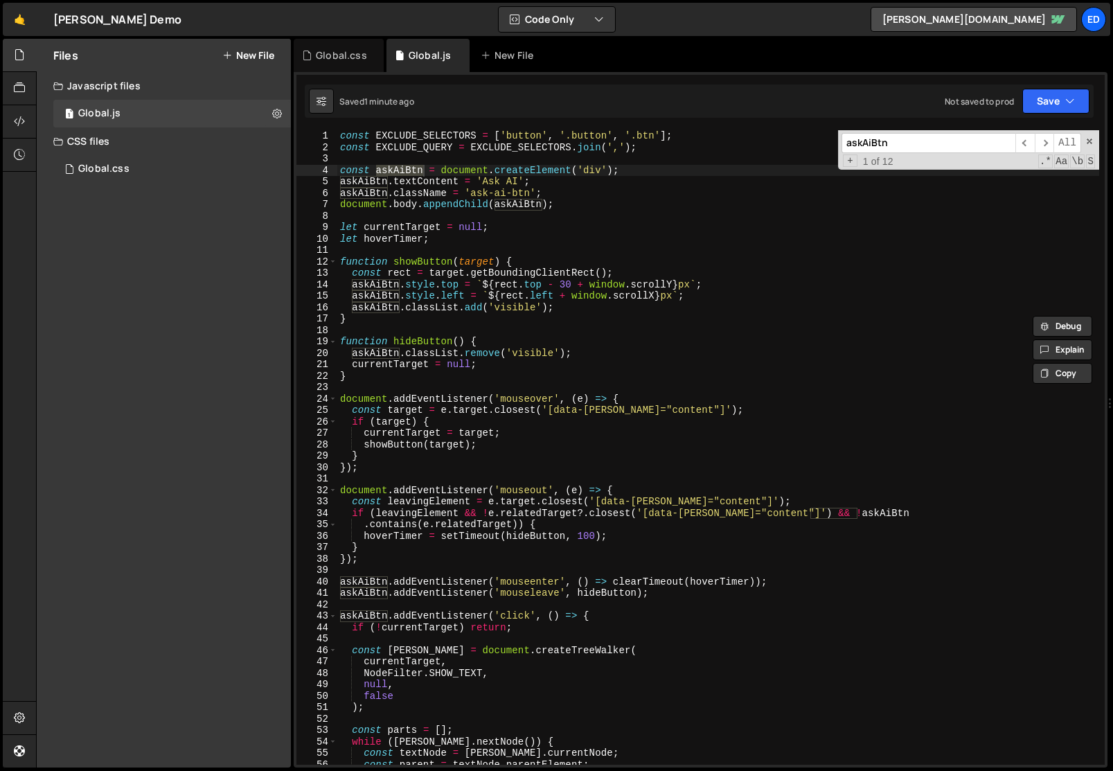
scroll to position [0, 0]
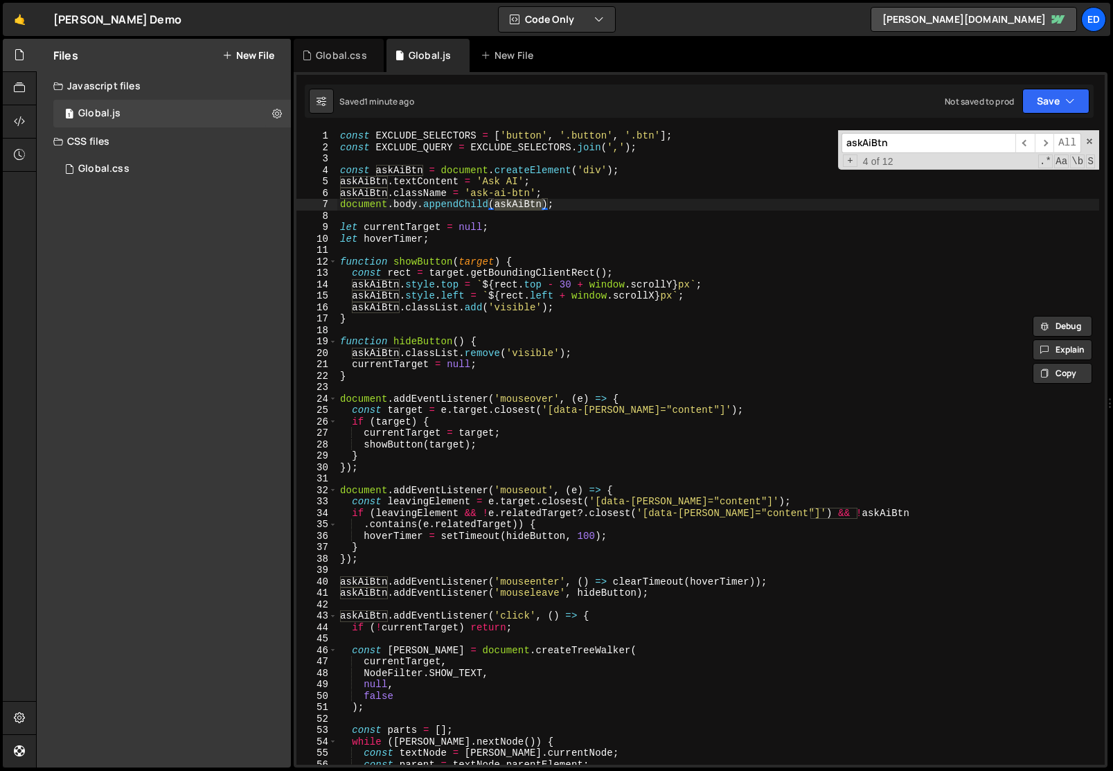
click at [396, 278] on div "const EXCLUDE_SELECTORS = [ 'button' , '.button' , '.btn' ] ; const EXCLUDE_QUE…" at bounding box center [718, 458] width 762 height 657
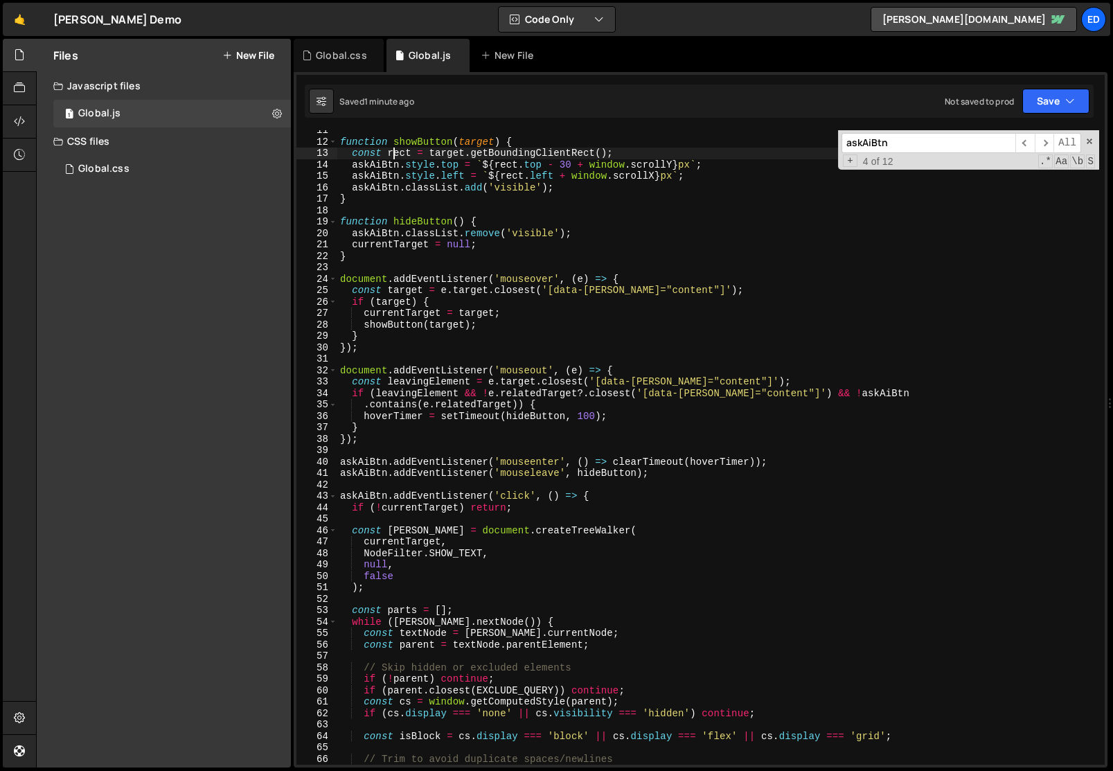
scroll to position [136, 0]
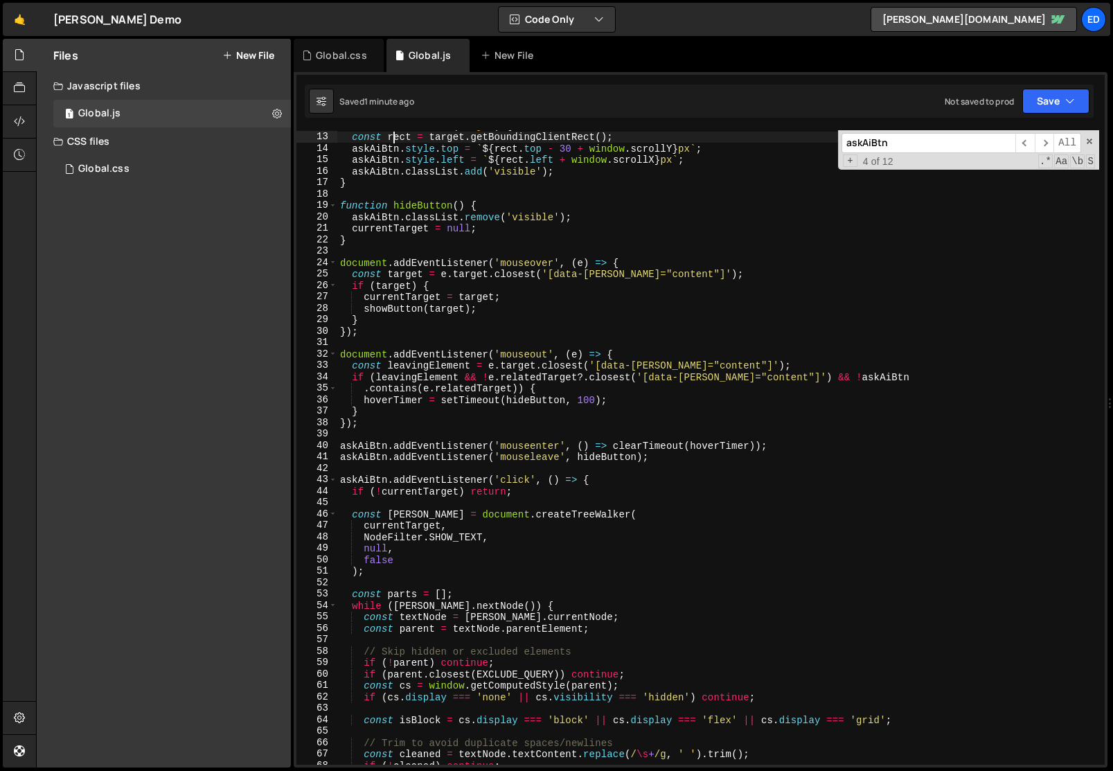
click at [377, 478] on div "function showButton ( target ) { const rect = target . getBoundingClientRect ( …" at bounding box center [718, 448] width 762 height 657
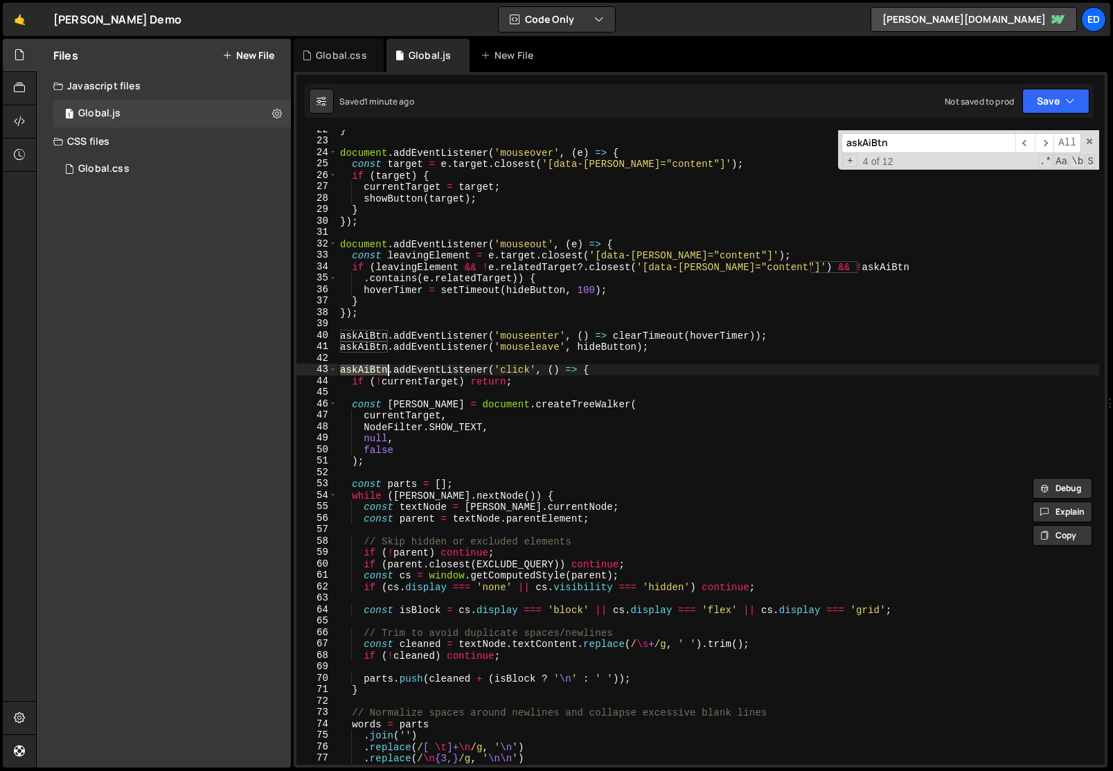
scroll to position [283, 0]
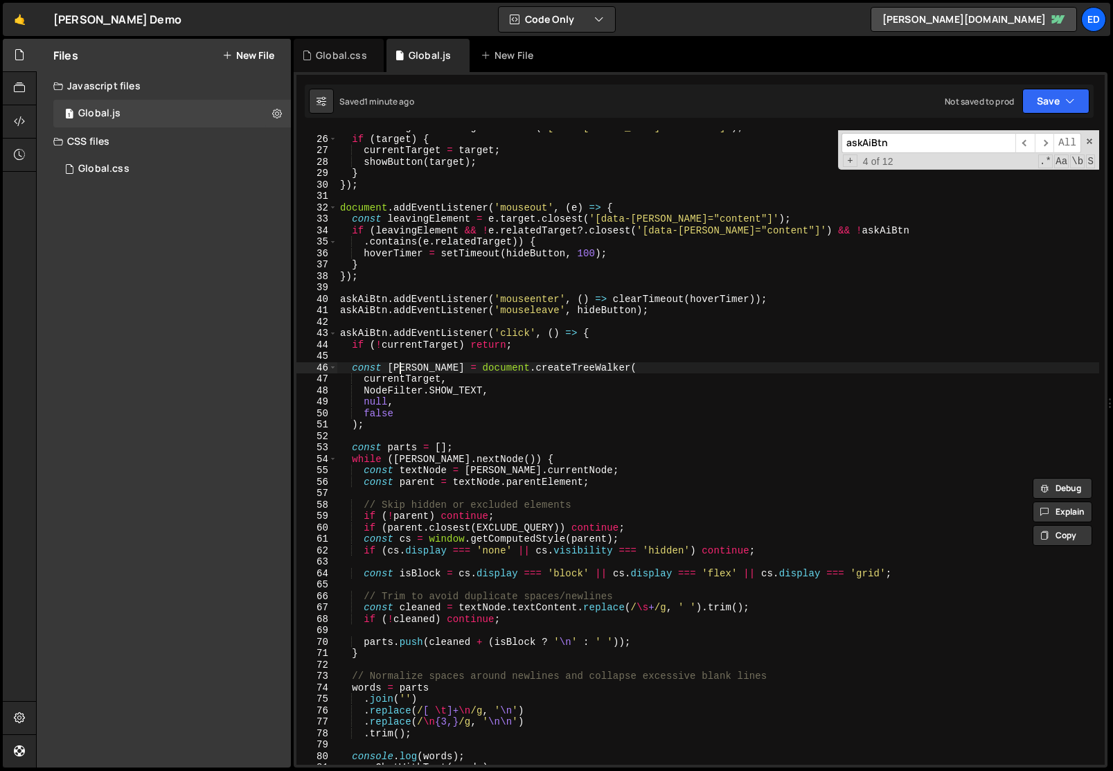
click at [400, 368] on div "const target = e . target . closest ( '[data-[PERSON_NAME]="content"]' ) ; if (…" at bounding box center [718, 450] width 762 height 657
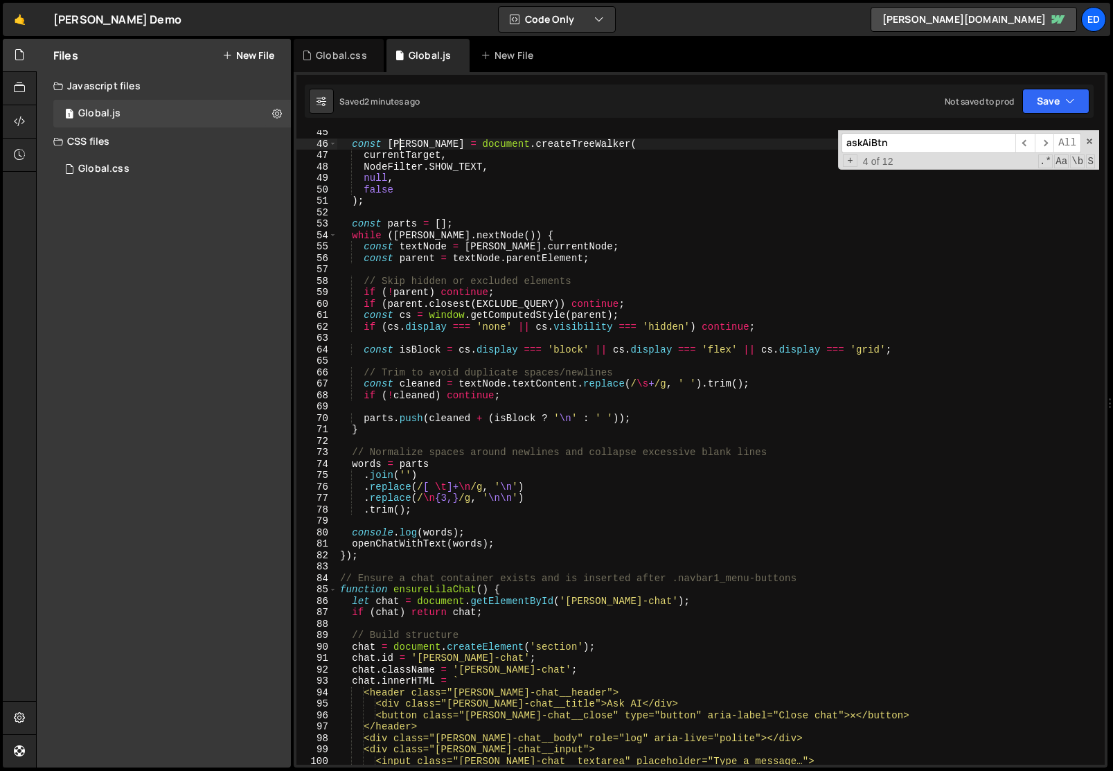
scroll to position [508, 0]
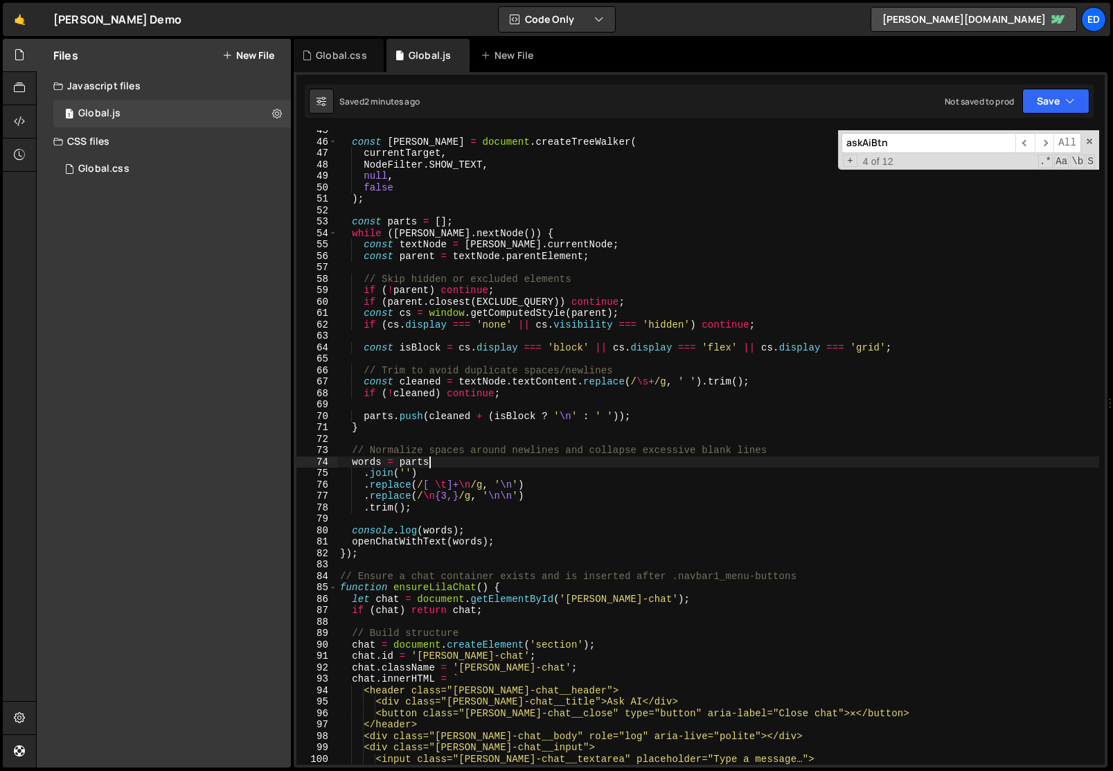
click at [512, 457] on div "const [PERSON_NAME] = document . createTreeWalker ( currentTarget , NodeFilter …" at bounding box center [718, 453] width 762 height 657
type textarea "words = parts"
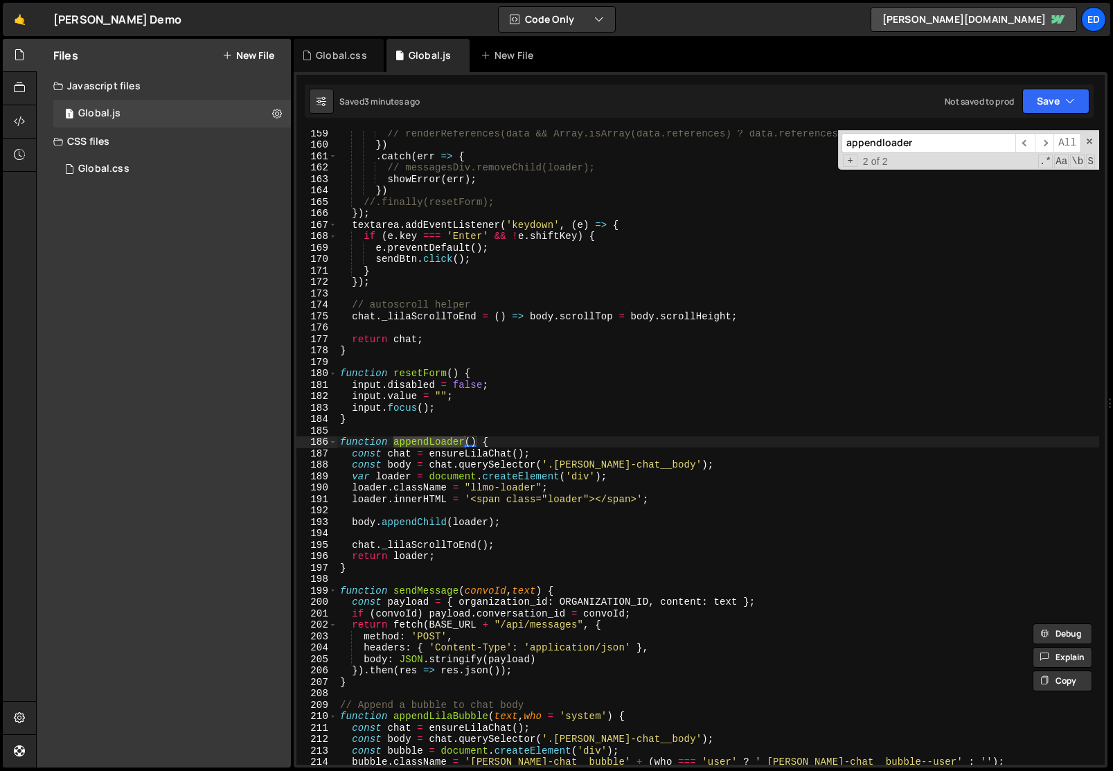
scroll to position [1842, 0]
type input "appendloader"
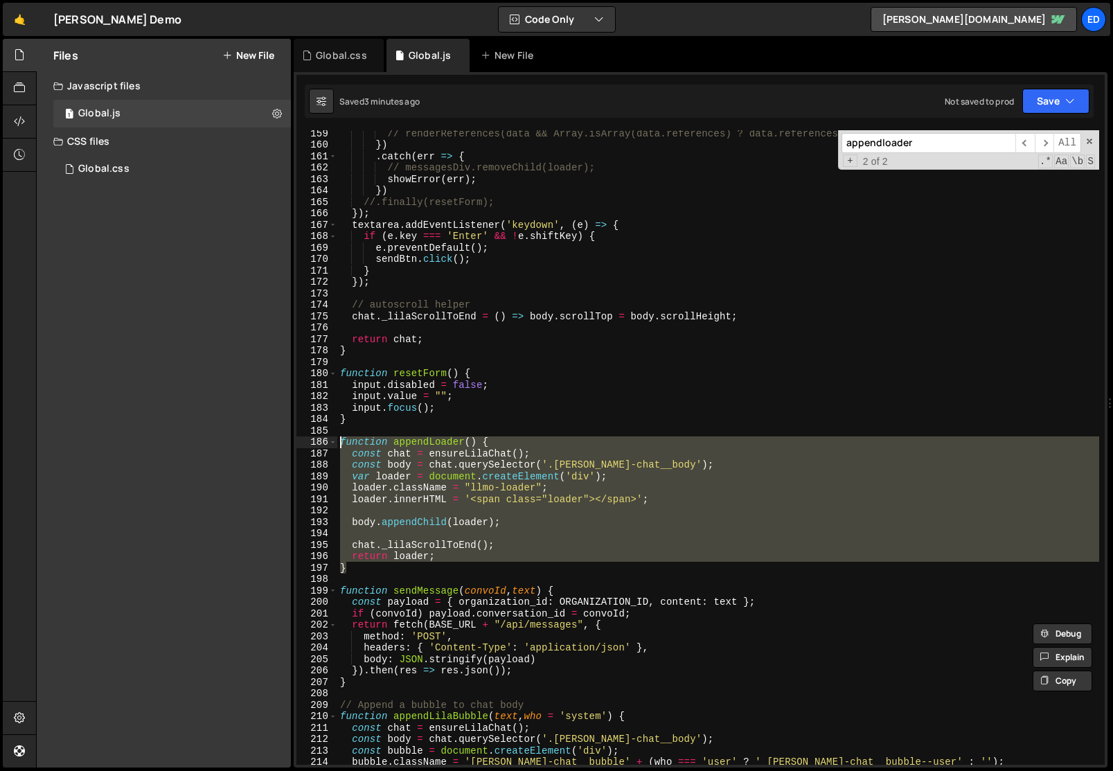
drag, startPoint x: 354, startPoint y: 566, endPoint x: 323, endPoint y: 438, distance: 131.9
click at [323, 438] on div "} 159 160 161 162 163 164 165 166 167 168 169 170 171 172 173 174 175 176 177 1…" at bounding box center [700, 447] width 808 height 634
click at [475, 465] on div "// renderReferences(data && Array.isArray(data.references) ? data.references : …" at bounding box center [718, 447] width 762 height 634
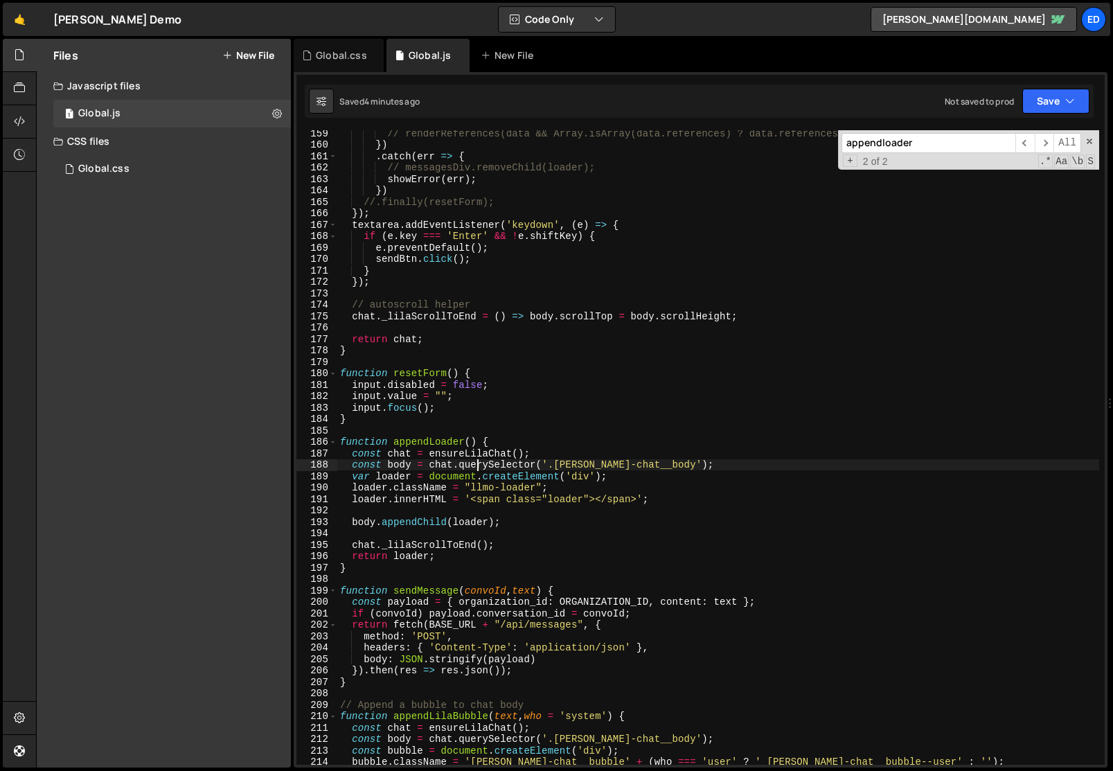
click at [469, 454] on div "// renderReferences(data && Array.isArray(data.references) ? data.references : …" at bounding box center [718, 455] width 762 height 657
type textarea "const chat = ensureLilaChat();"
click at [469, 454] on div "// renderReferences(data && Array.isArray(data.references) ? data.references : …" at bounding box center [718, 455] width 762 height 657
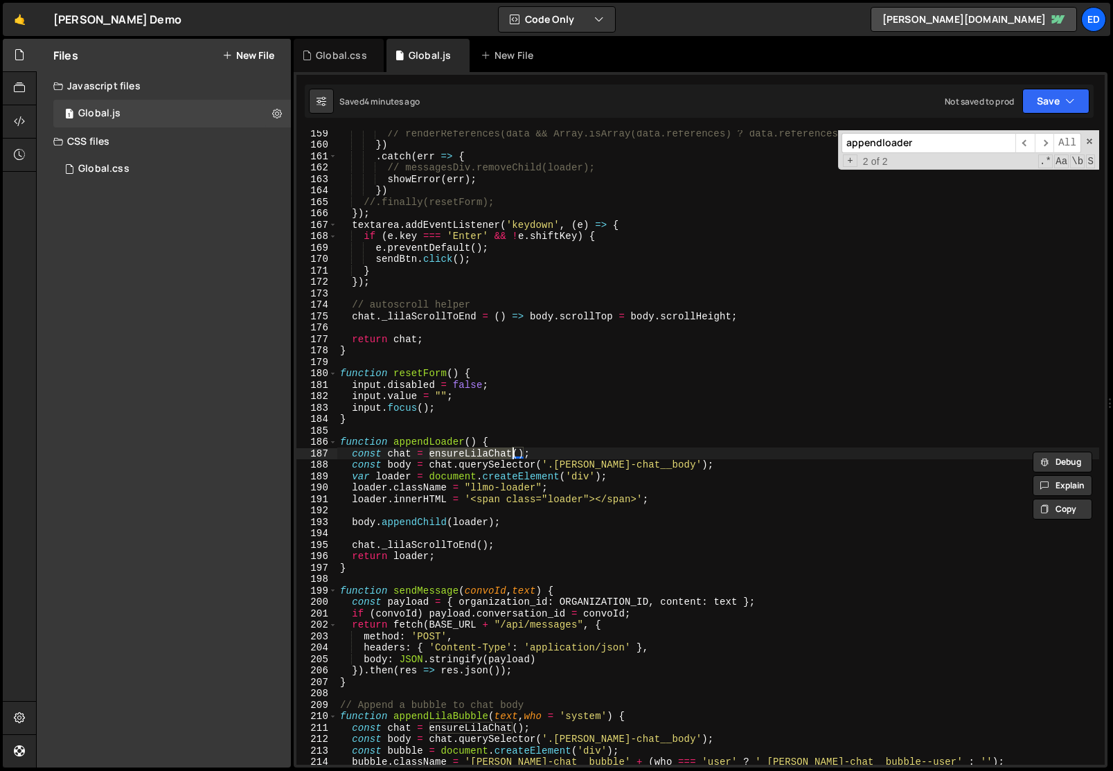
type input "ensureLilaChat"
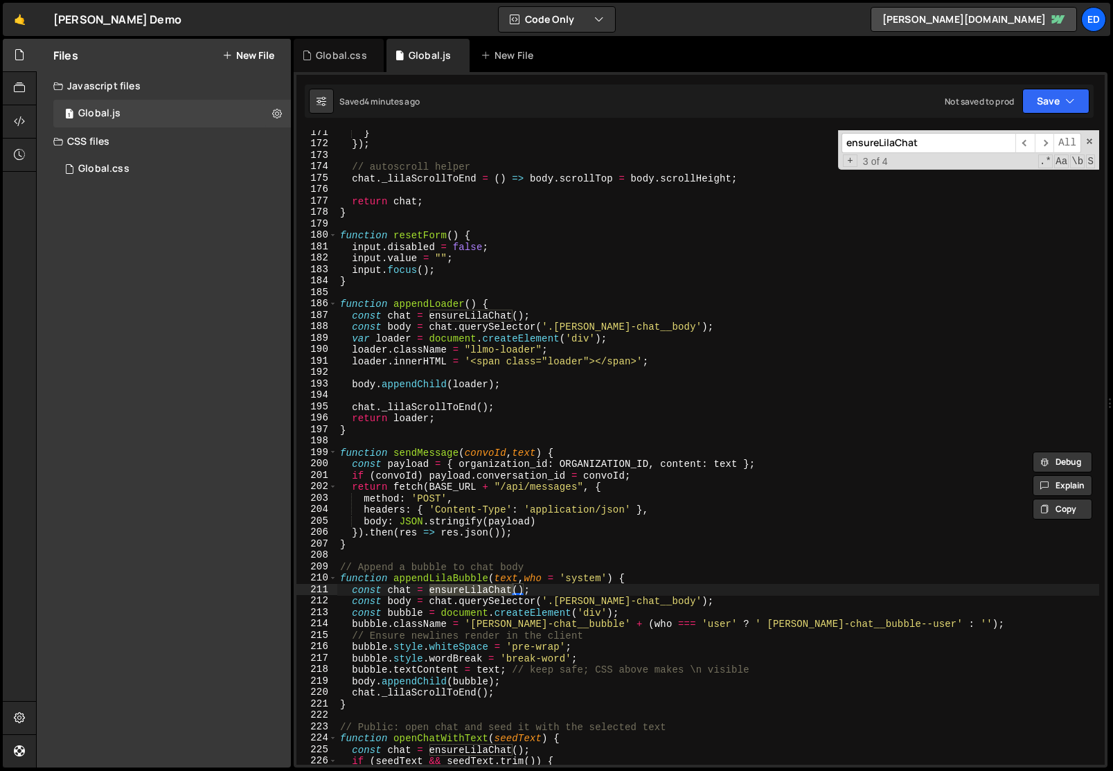
scroll to position [2000, 0]
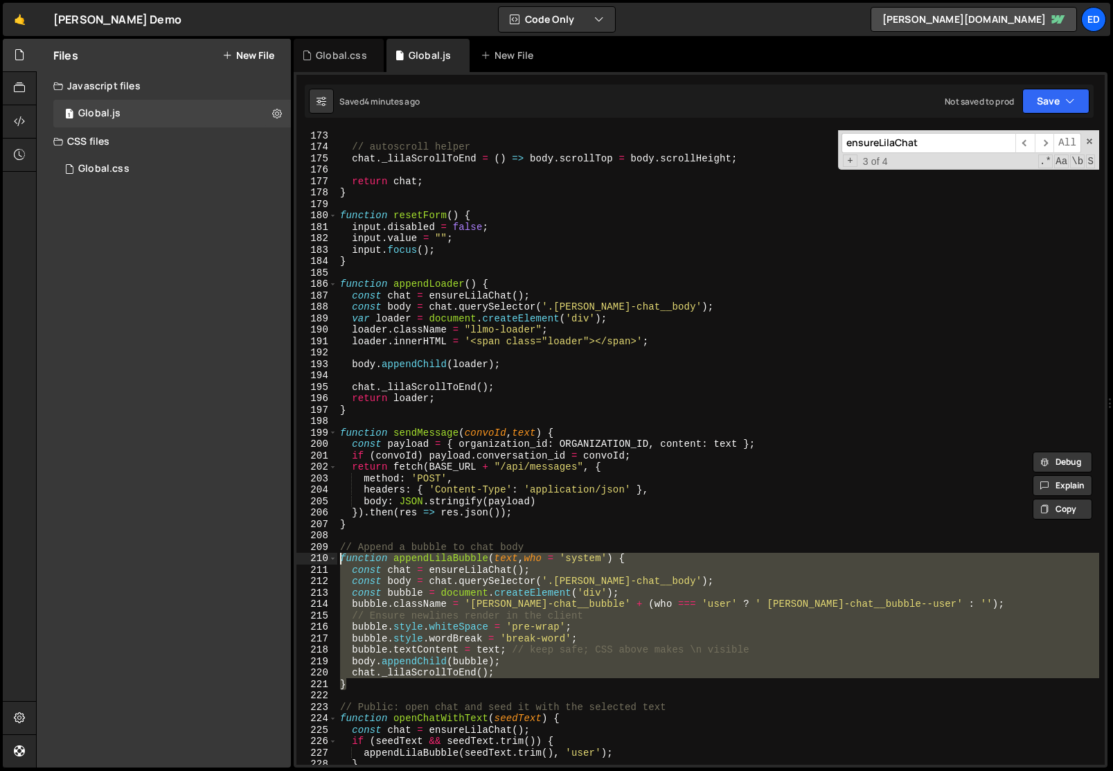
drag, startPoint x: 368, startPoint y: 686, endPoint x: 328, endPoint y: 555, distance: 136.9
click at [328, 555] on div "} 173 174 175 176 177 178 179 180 181 182 183 184 185 186 187 188 189 190 191 1…" at bounding box center [700, 447] width 808 height 634
click at [585, 550] on div "// autoscroll helper chat . _lilaScrollToEnd = ( ) => body . scrollTop = body .…" at bounding box center [718, 458] width 762 height 657
type textarea "// Append a bubble to chat body"
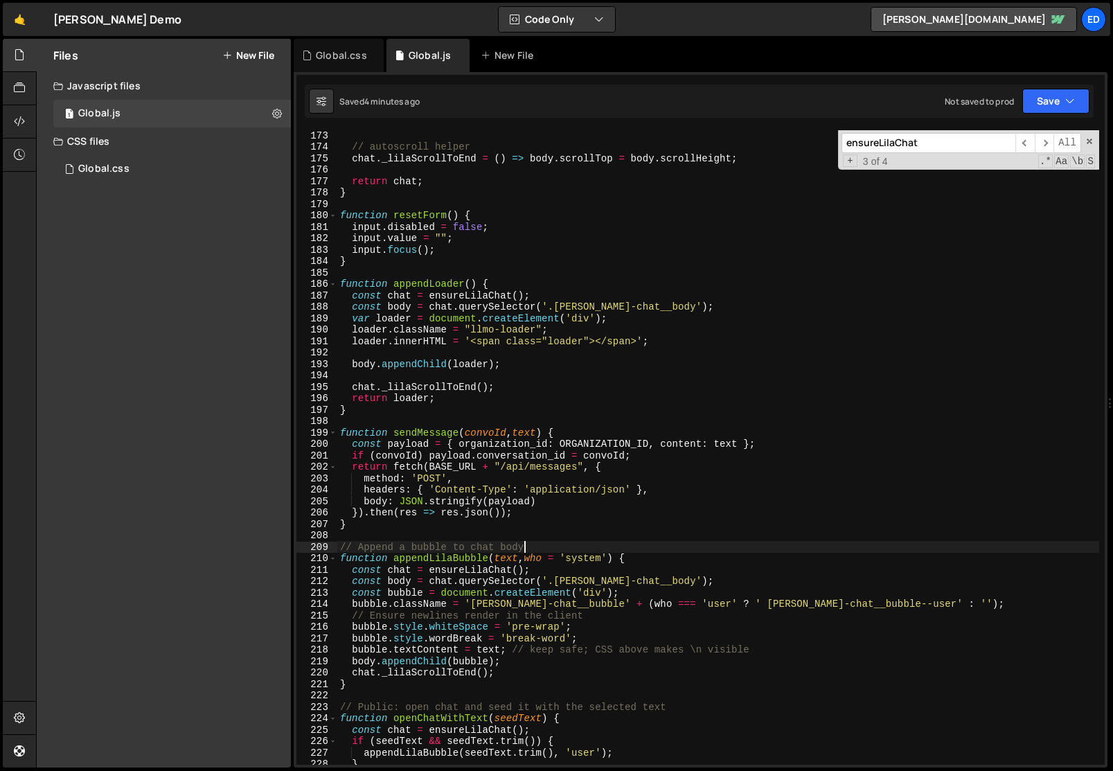
click at [585, 550] on div "// autoscroll helper chat . _lilaScrollToEnd = ( ) => body . scrollTop = body .…" at bounding box center [718, 458] width 762 height 657
paste input "ensureLilaChat"
type input "ensureLilaChat"
click at [585, 550] on div "// autoscroll helper chat . _lilaScrollToEnd = ( ) => body . scrollTop = body .…" at bounding box center [718, 458] width 762 height 657
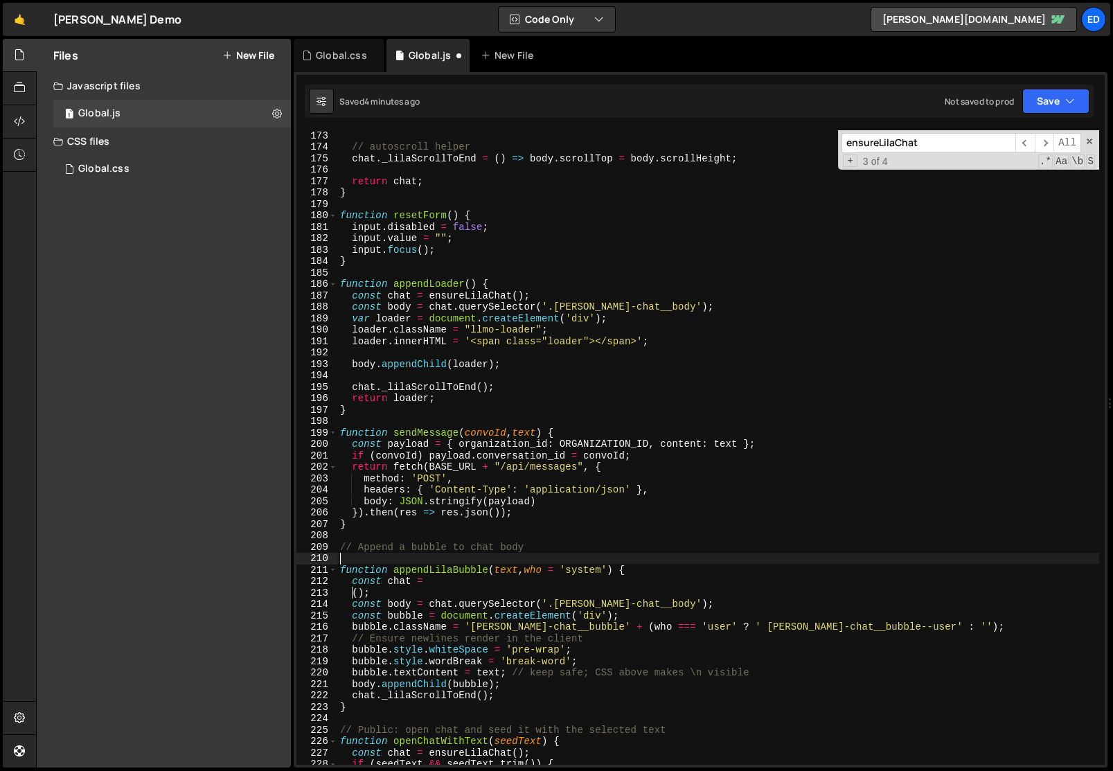
type textarea "// Append a bubble to chat body"
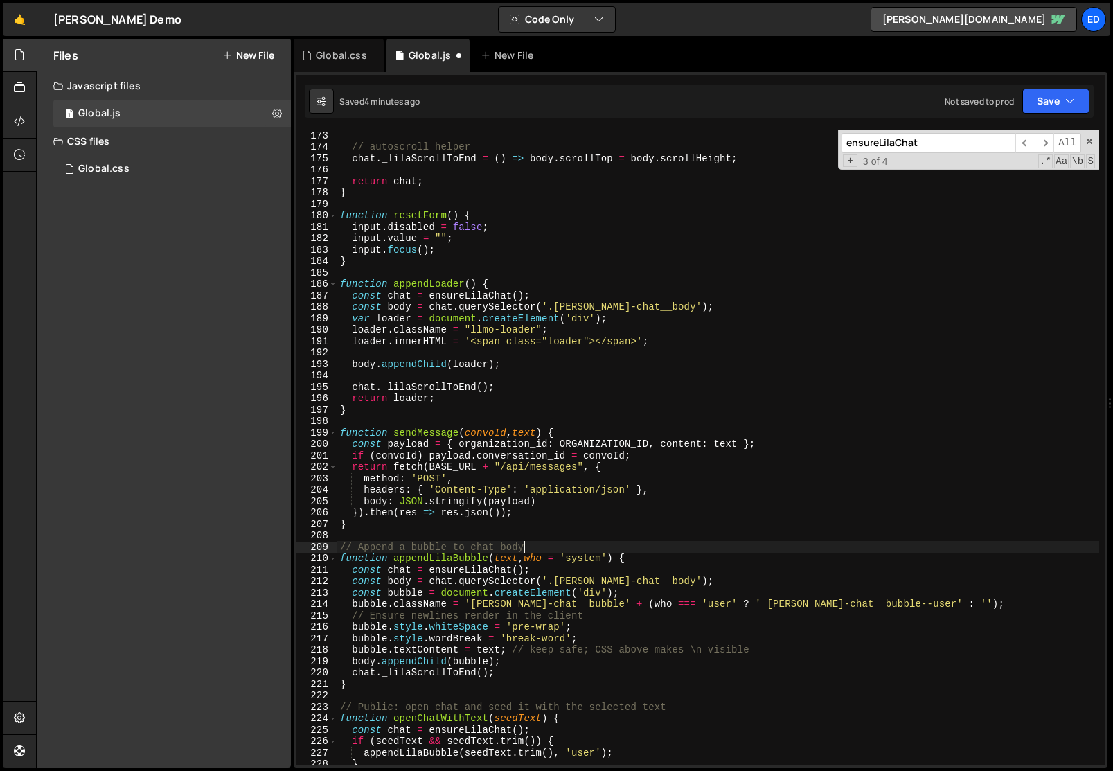
click at [585, 550] on div "// autoscroll helper chat . _lilaScrollToEnd = ( ) => body . scrollTop = body .…" at bounding box center [718, 458] width 762 height 657
paste input "ensureLilaChat"
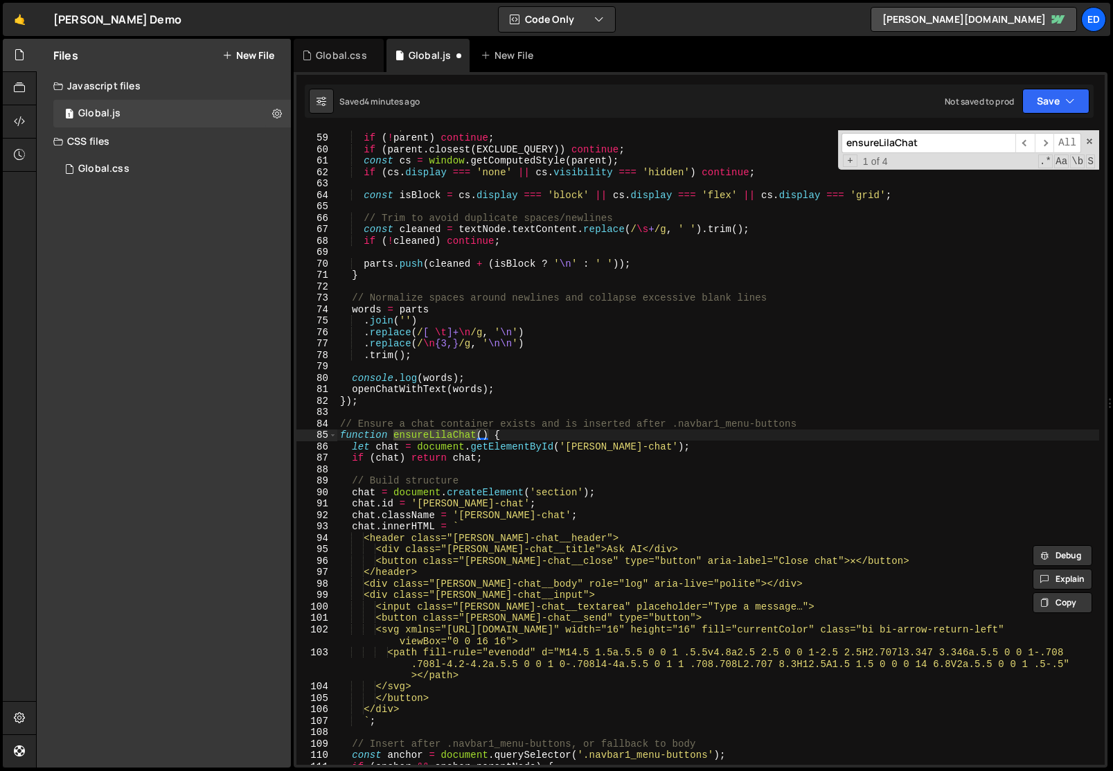
scroll to position [671, 0]
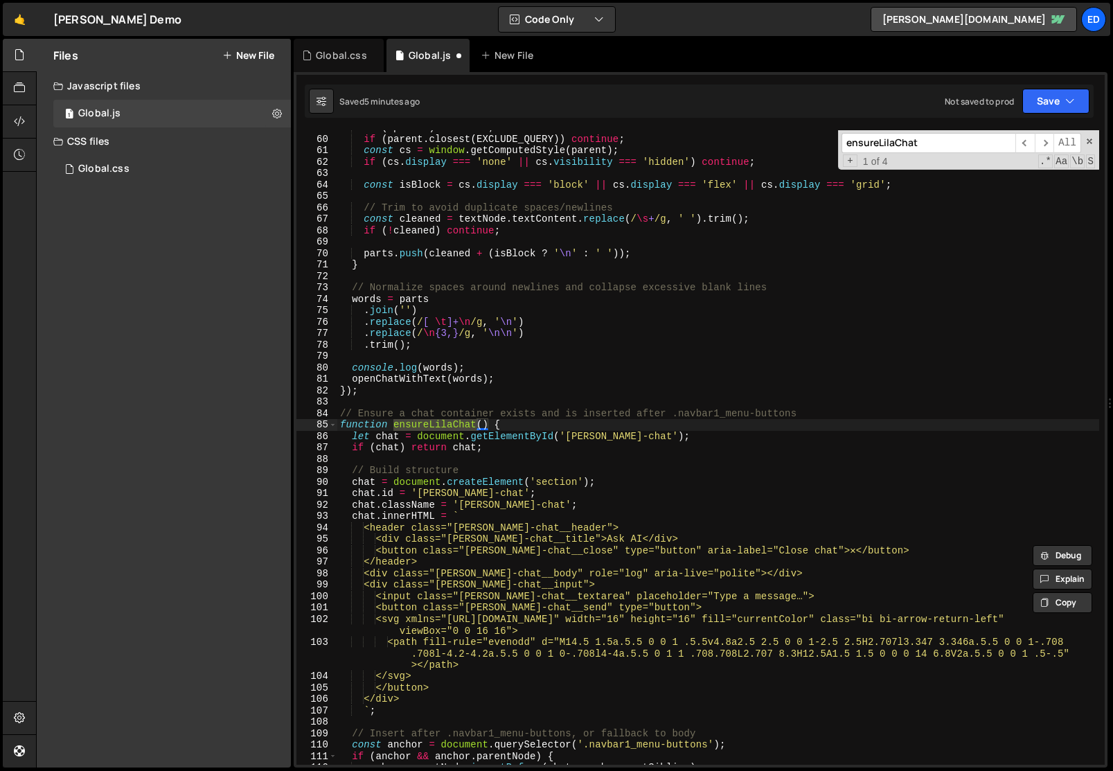
type input "ensureLilaChat"
drag, startPoint x: 646, startPoint y: 438, endPoint x: 353, endPoint y: 440, distance: 293.0
click at [353, 440] on div "if ( ! parent ) continue ; if ( parent . closest ( EXCLUDE_QUERY )) continue ; …" at bounding box center [718, 450] width 762 height 657
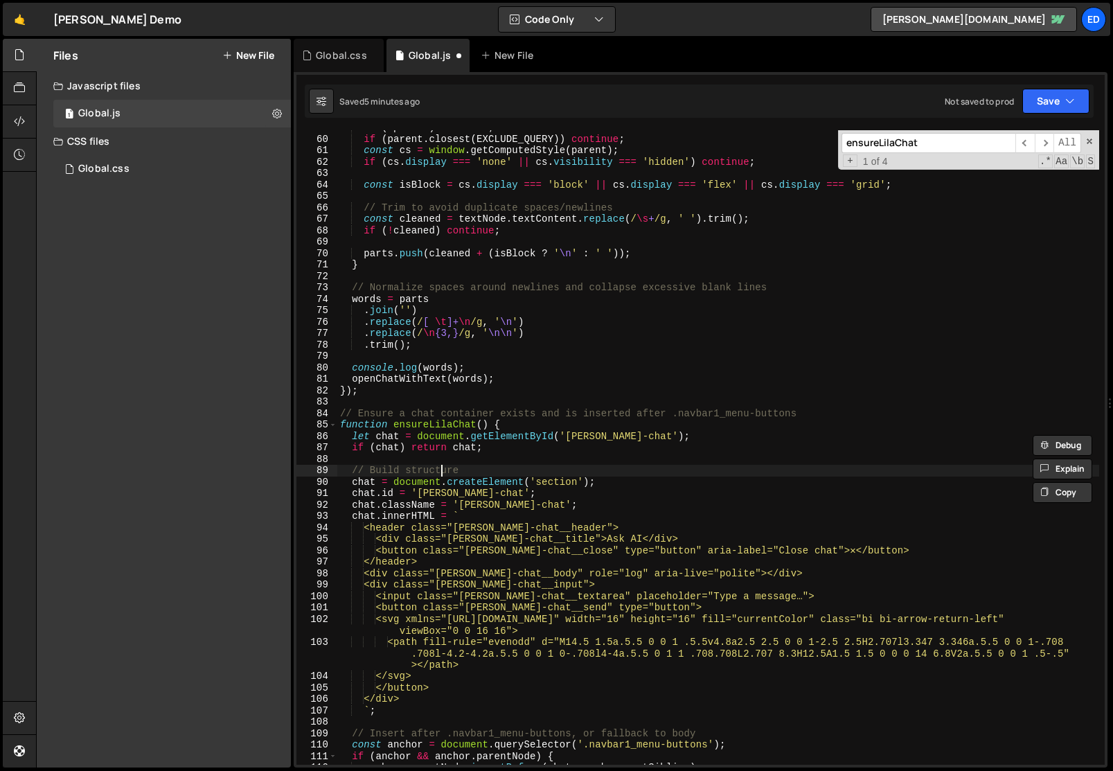
click at [439, 465] on div "if ( ! parent ) continue ; if ( parent . closest ( EXCLUDE_QUERY )) continue ; …" at bounding box center [718, 450] width 762 height 657
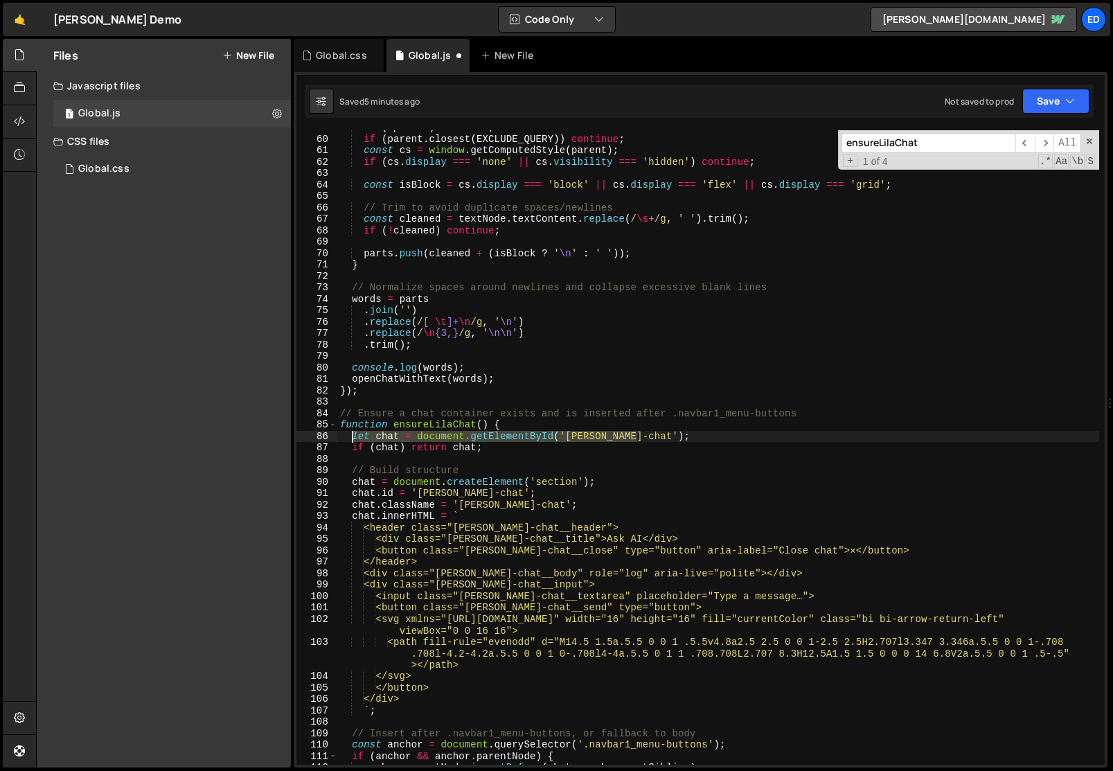
drag, startPoint x: 639, startPoint y: 434, endPoint x: 353, endPoint y: 438, distance: 286.0
click at [353, 438] on div "if ( ! parent ) continue ; if ( parent . closest ( EXCLUDE_QUERY )) continue ; …" at bounding box center [718, 450] width 762 height 657
click at [447, 450] on div "if ( ! parent ) continue ; if ( parent . closest ( EXCLUDE_QUERY )) continue ; …" at bounding box center [718, 450] width 762 height 657
drag, startPoint x: 652, startPoint y: 438, endPoint x: 353, endPoint y: 438, distance: 299.2
click at [353, 438] on div "if ( ! parent ) continue ; if ( parent . closest ( EXCLUDE_QUERY )) continue ; …" at bounding box center [718, 450] width 762 height 657
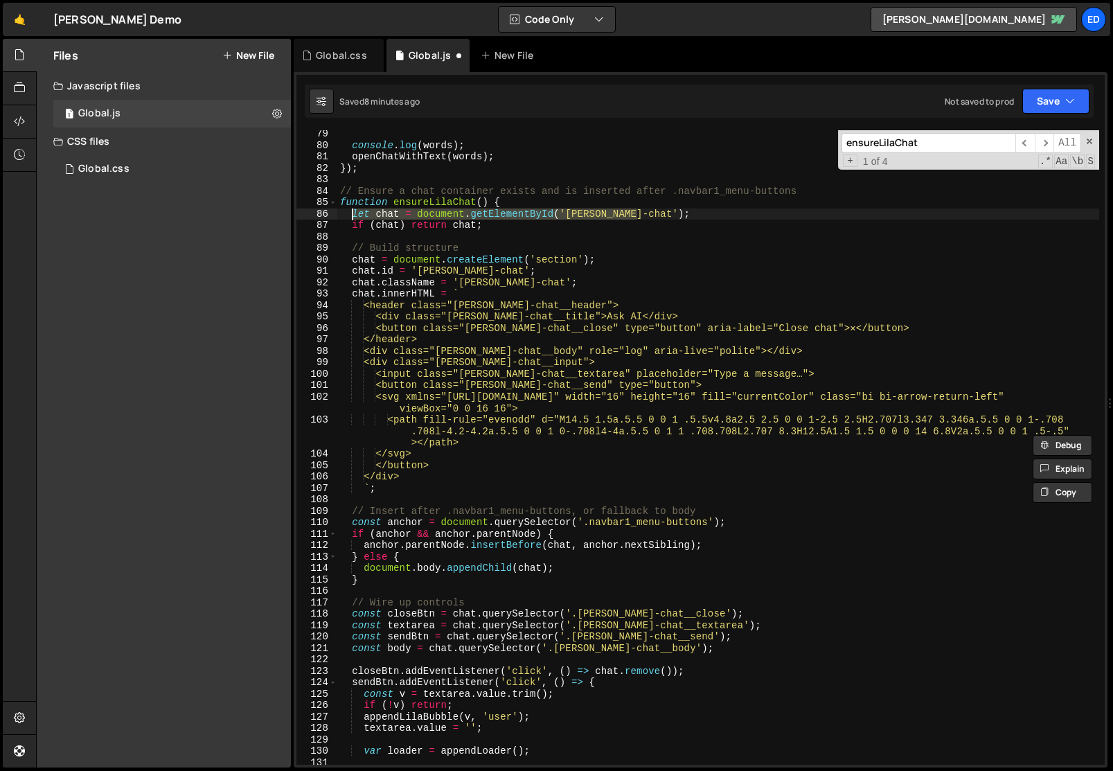
scroll to position [893, 0]
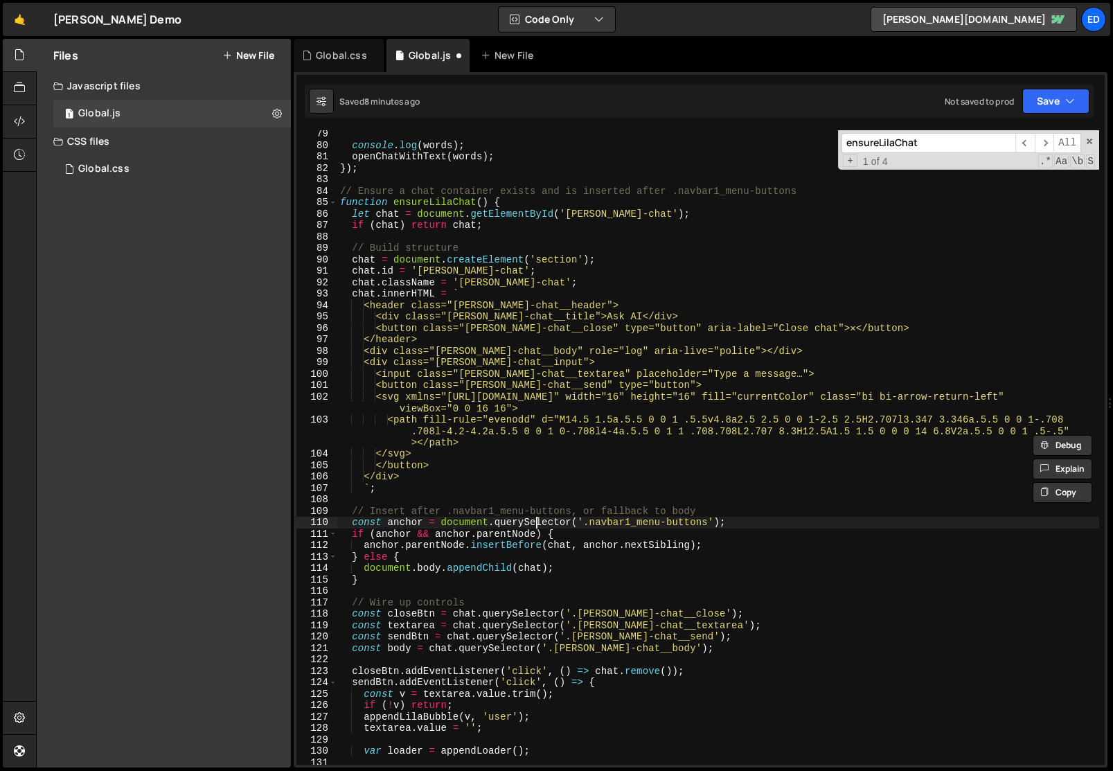
click at [537, 521] on div "console . log ( words ) ; openChatWithText ( words ) ; }) ; // Ensure a chat co…" at bounding box center [718, 456] width 762 height 657
type textarea "const anchor = document.querySelector('.navbar1_menu-buttons');"
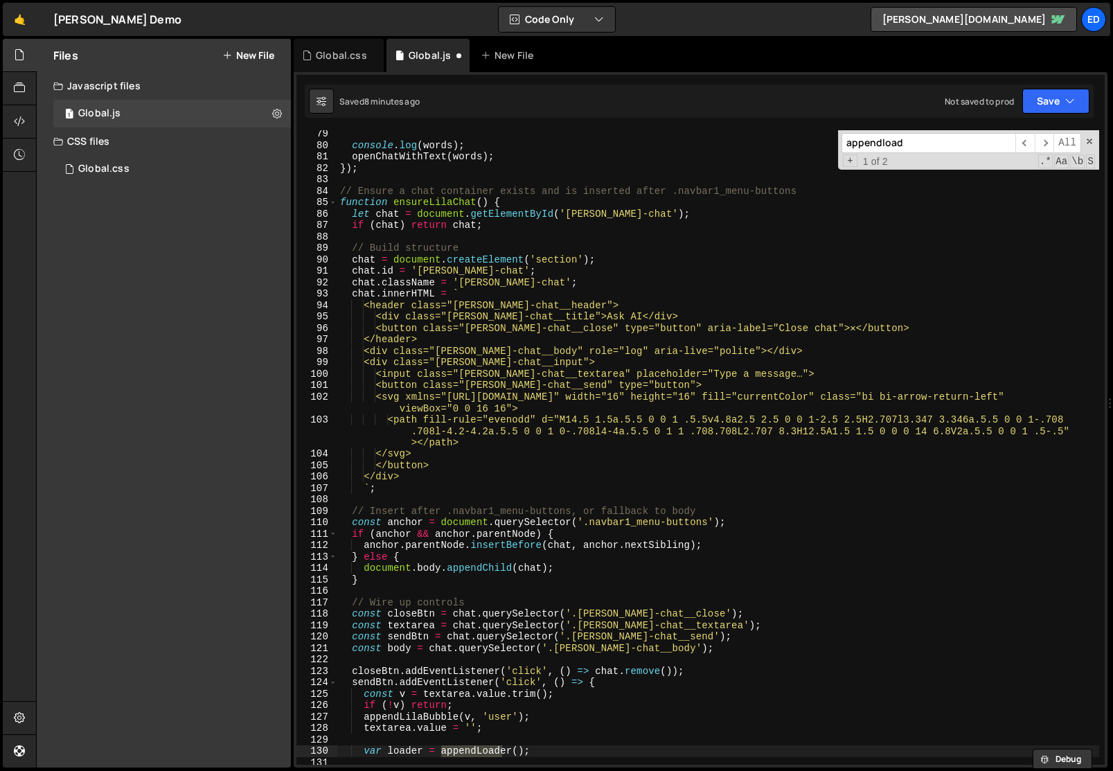
scroll to position [1842, 0]
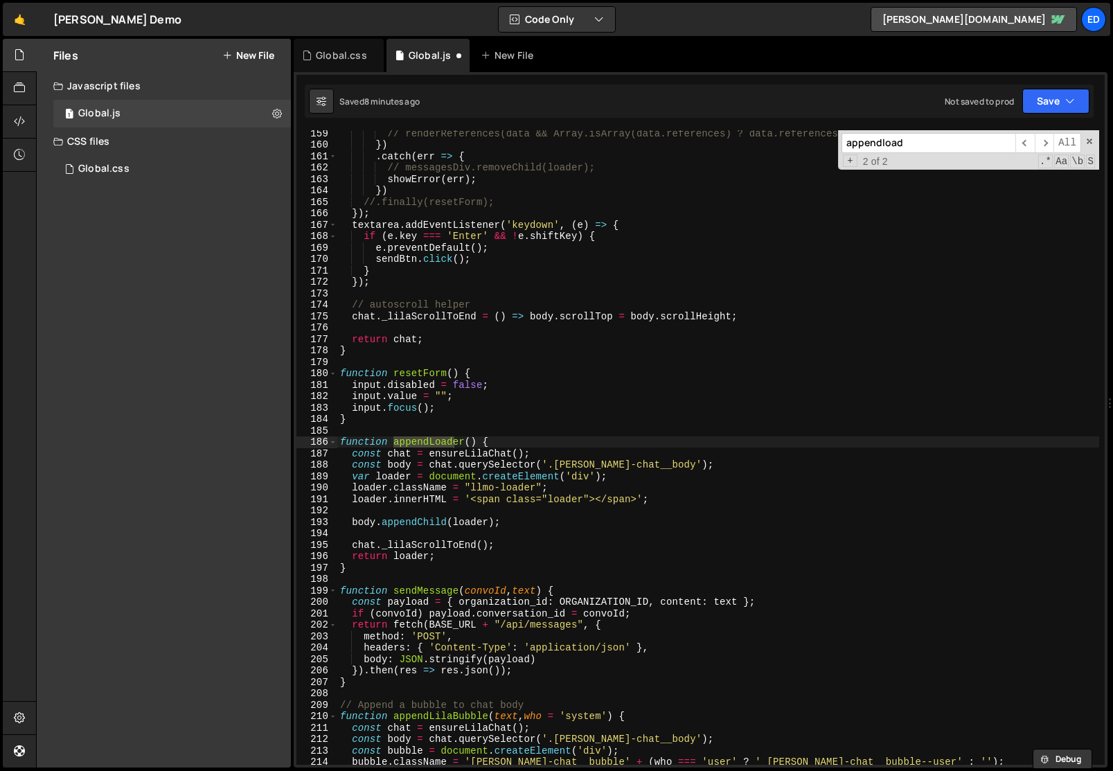
type input "appendload"
drag, startPoint x: 552, startPoint y: 454, endPoint x: 391, endPoint y: 451, distance: 160.7
click at [391, 451] on div "// renderReferences(data && Array.isArray(data.references) ? data.references : …" at bounding box center [718, 455] width 762 height 657
click at [402, 452] on div "// renderReferences(data && Array.isArray(data.references) ? data.references : …" at bounding box center [718, 455] width 762 height 657
type textarea "// const chat = ensureLilaChat();"
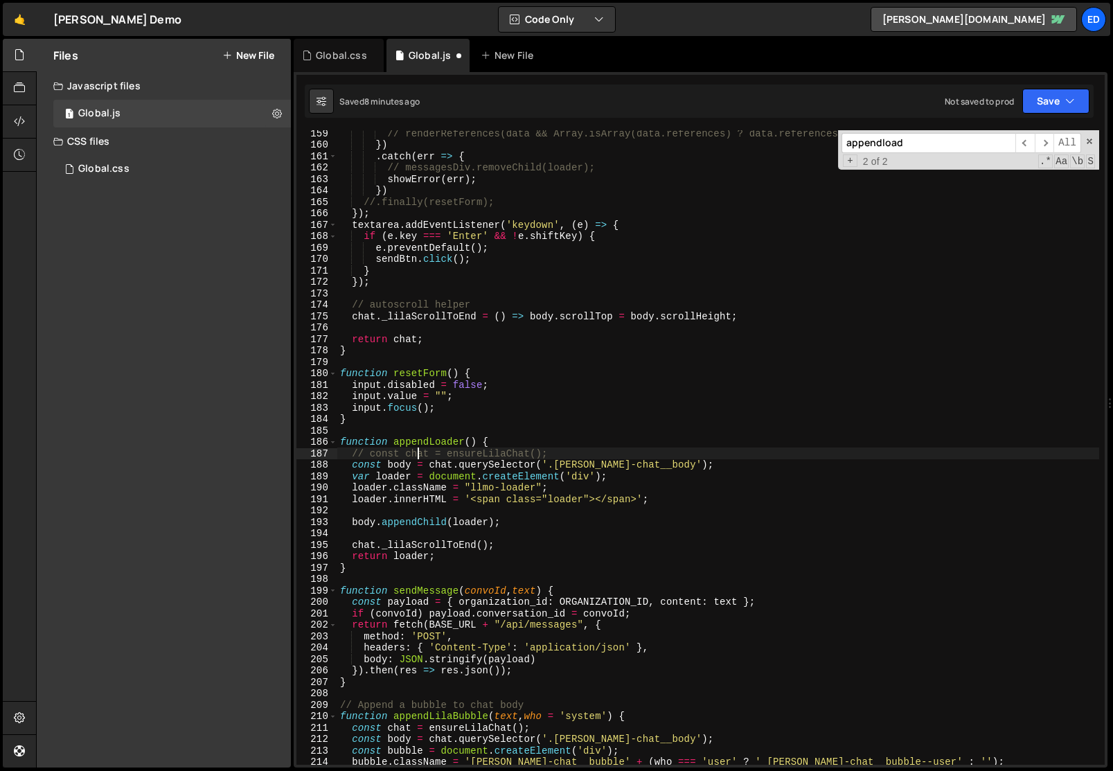
click at [552, 452] on div "// renderReferences(data && Array.isArray(data.references) ? data.references : …" at bounding box center [718, 455] width 762 height 657
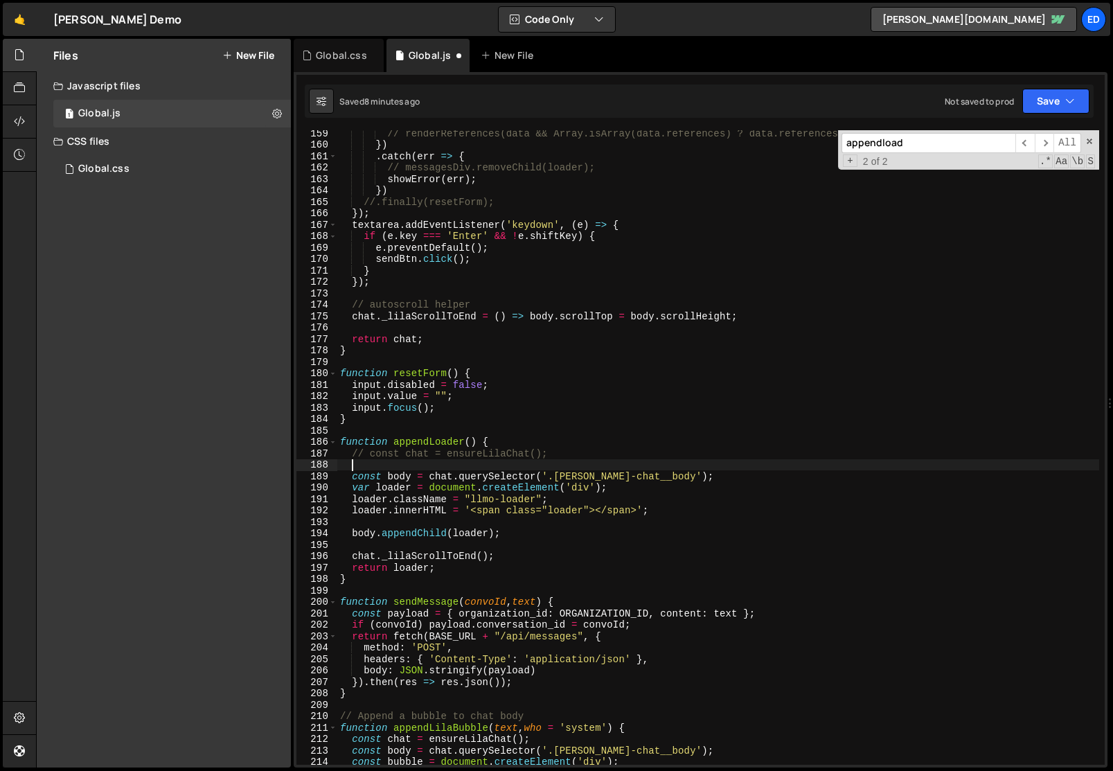
paste textarea "let chat = document.getElementById('[PERSON_NAME]-chat');"
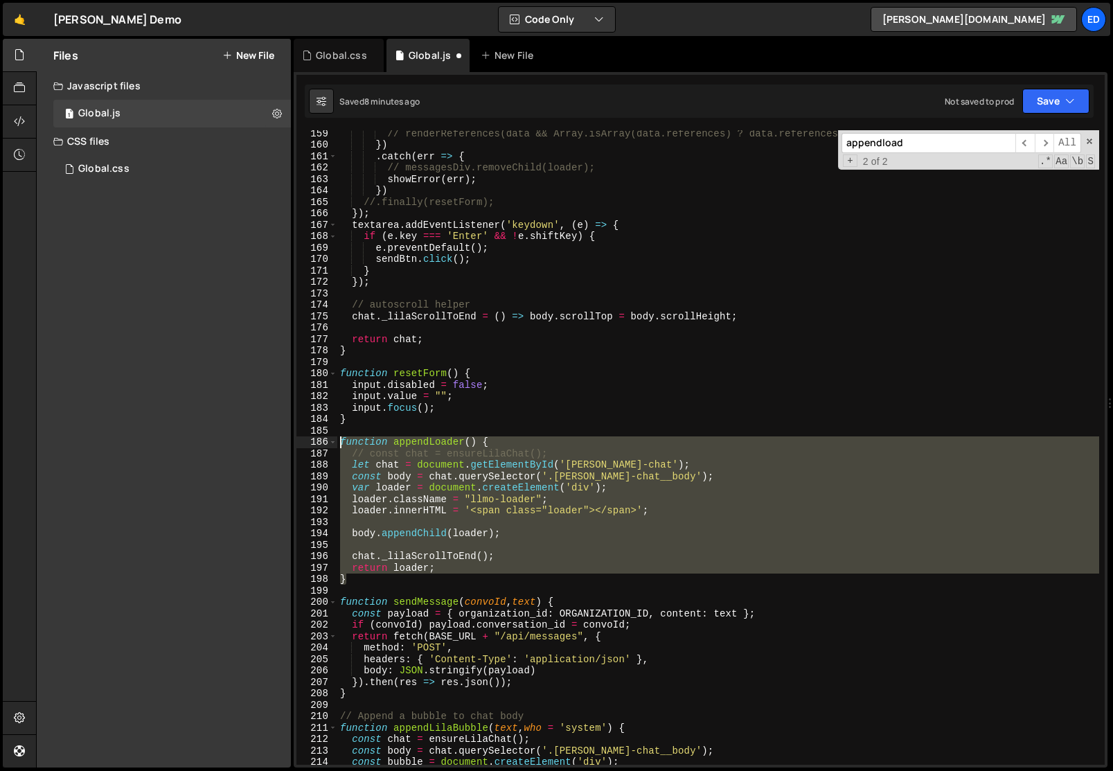
drag, startPoint x: 361, startPoint y: 581, endPoint x: 329, endPoint y: 435, distance: 149.6
click at [329, 435] on div "let chat = document.getElementById('[PERSON_NAME]-chat'); 159 160 161 162 163 1…" at bounding box center [700, 447] width 808 height 634
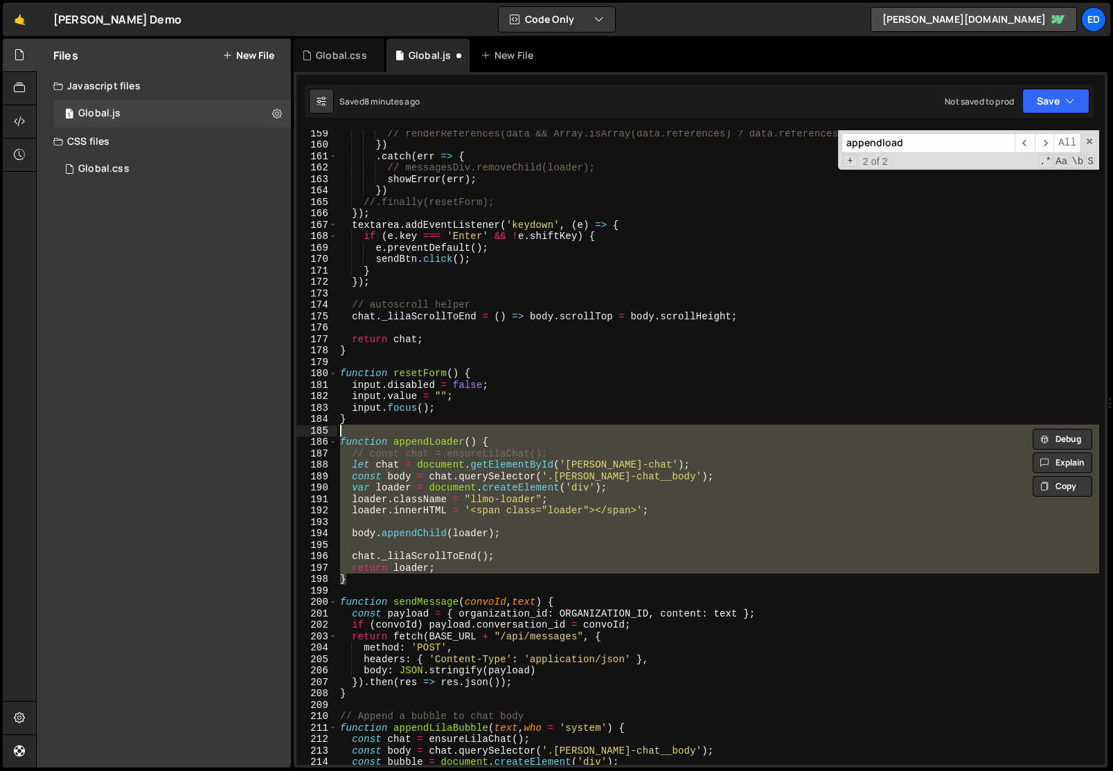
type textarea "function appendLoader() {"
click at [163, 168] on div "1 Global.css 0" at bounding box center [172, 169] width 238 height 28
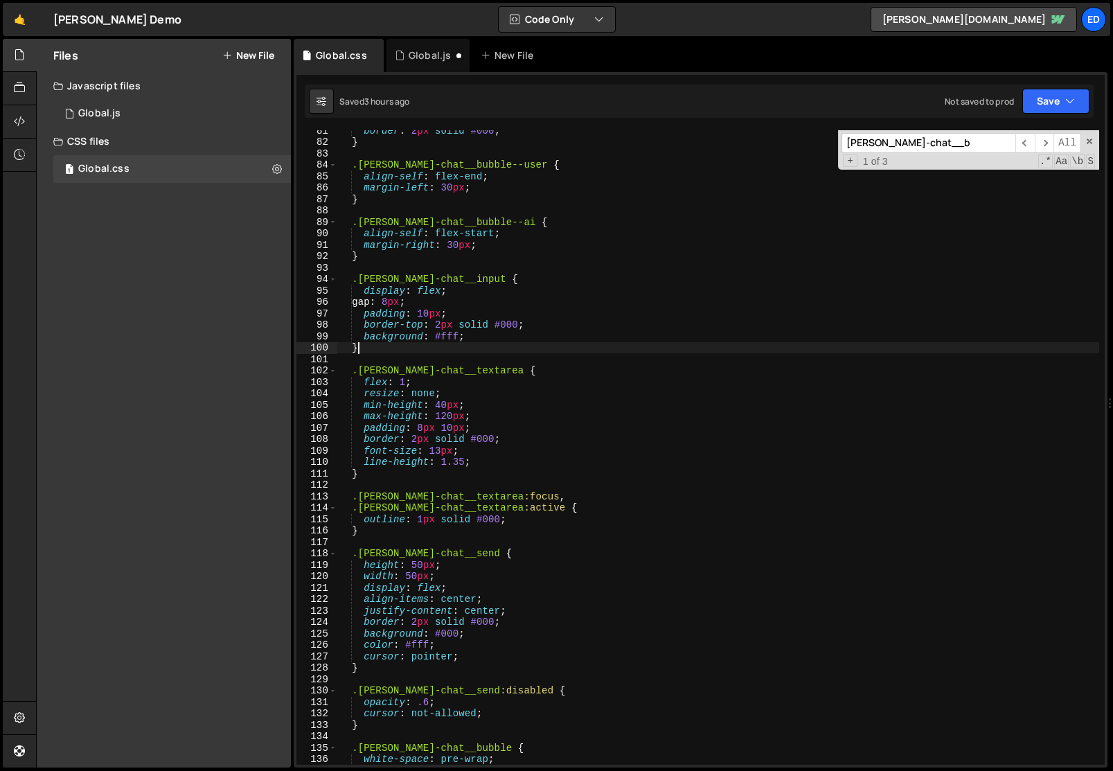
click at [390, 353] on div "border : 2 px solid #000 ; } .[PERSON_NAME]-chat__bubble--user { align-self : f…" at bounding box center [718, 453] width 762 height 657
type textarea "}"
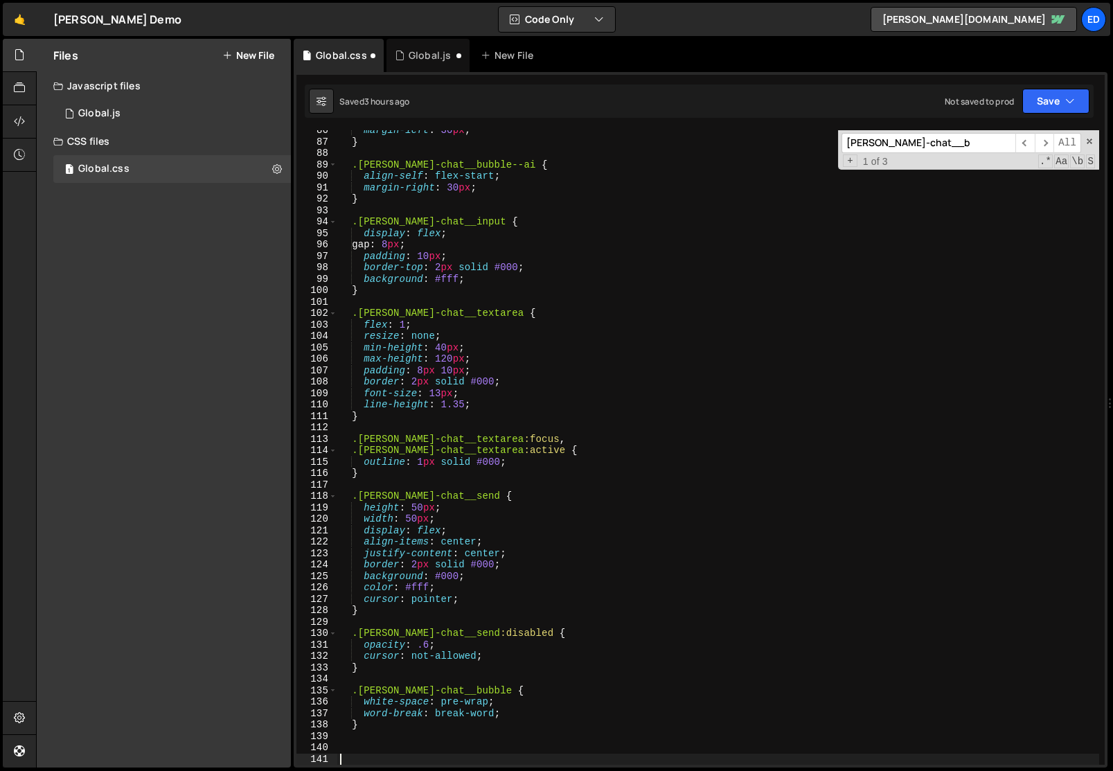
paste textarea ".loader::before,"
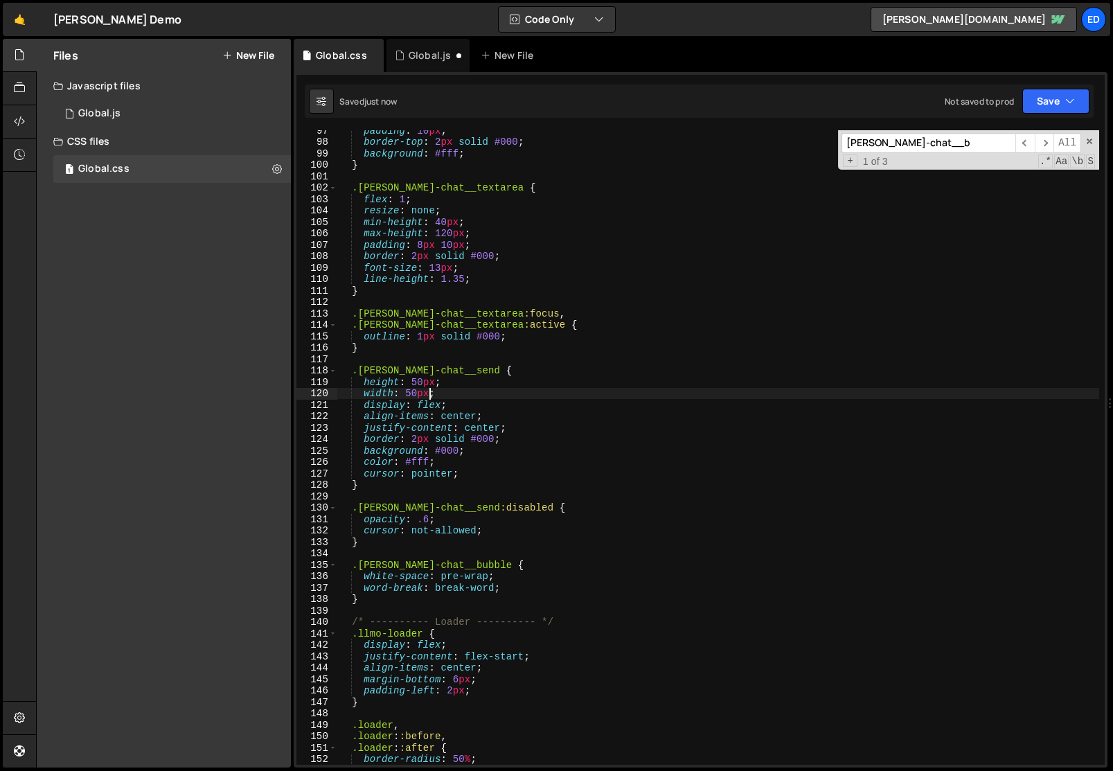
click at [429, 397] on div "padding : 10 px ; border-top : 2 px solid #000 ; background : #fff ; } .[PERSON…" at bounding box center [718, 453] width 762 height 657
type textarea "width: 50px;"
click at [419, 63] on div "Global.js" at bounding box center [427, 55] width 83 height 33
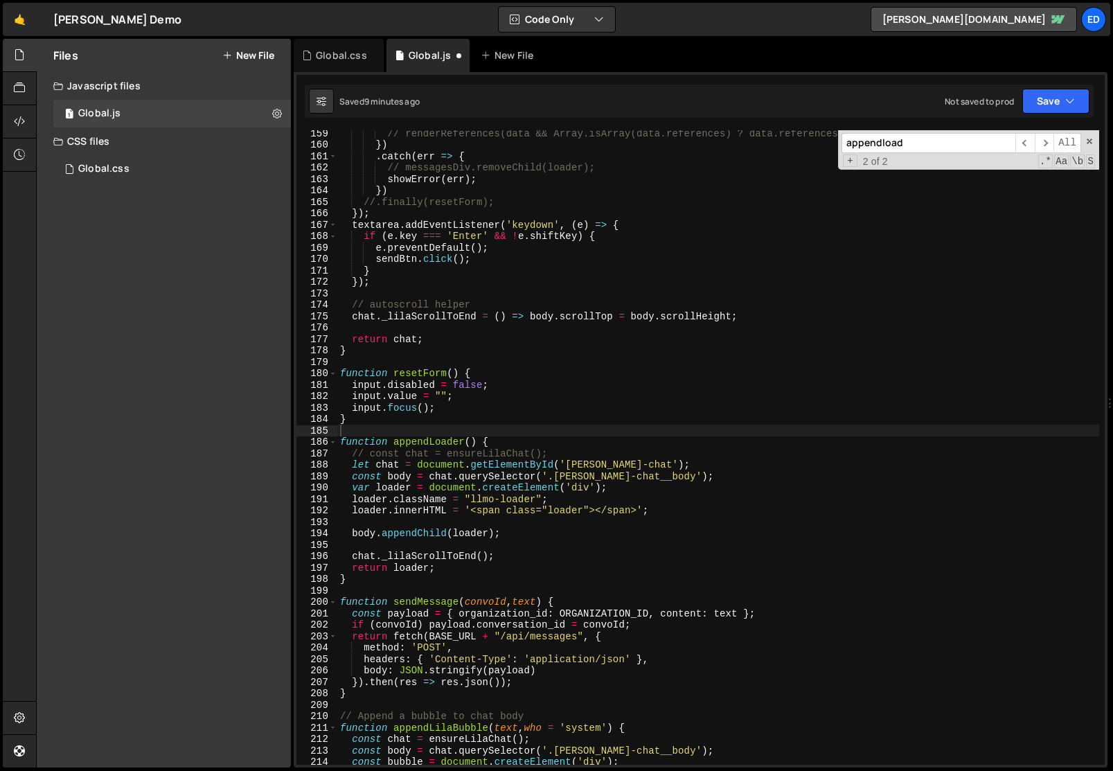
type textarea "});"
click at [416, 211] on div "// renderReferences(data && Array.isArray(data.references) ? data.references : …" at bounding box center [718, 455] width 762 height 657
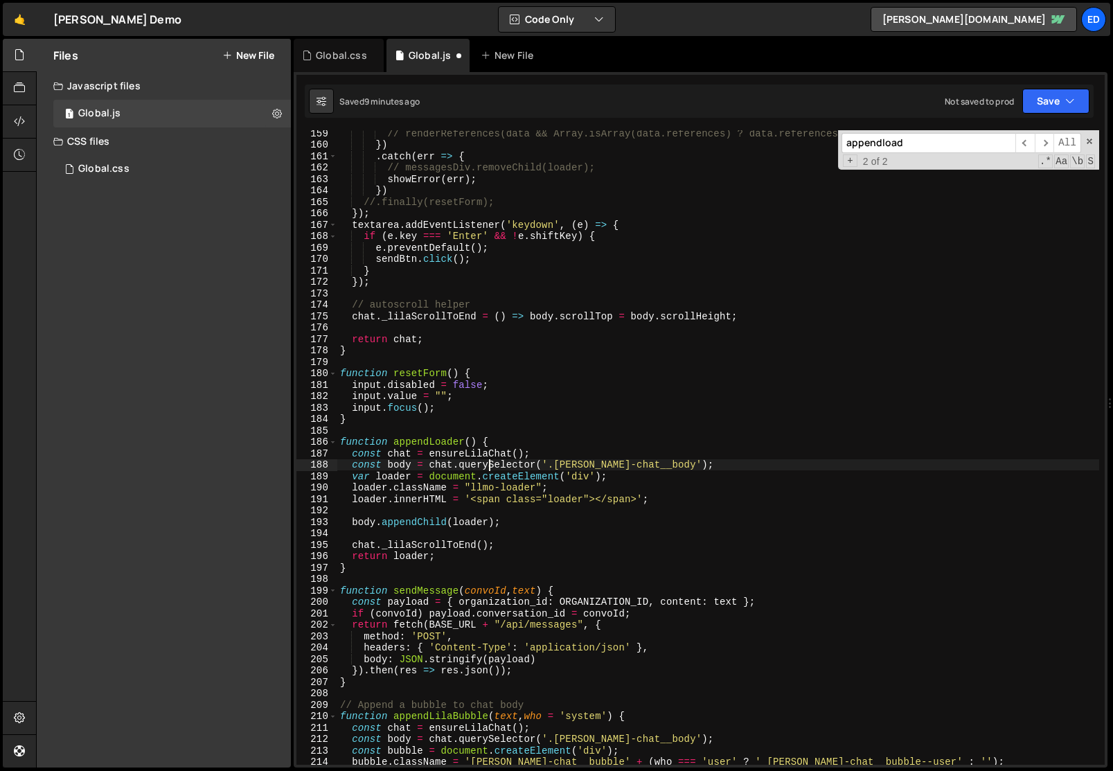
click at [486, 463] on div "// renderReferences(data && Array.isArray(data.references) ? data.references : …" at bounding box center [718, 455] width 762 height 657
click at [572, 231] on div "// renderReferences(data && Array.isArray(data.references) ? data.references : …" at bounding box center [718, 455] width 762 height 657
click at [571, 274] on div "// renderReferences(data && Array.isArray(data.references) ? data.references : …" at bounding box center [718, 455] width 762 height 657
type textarea "}"
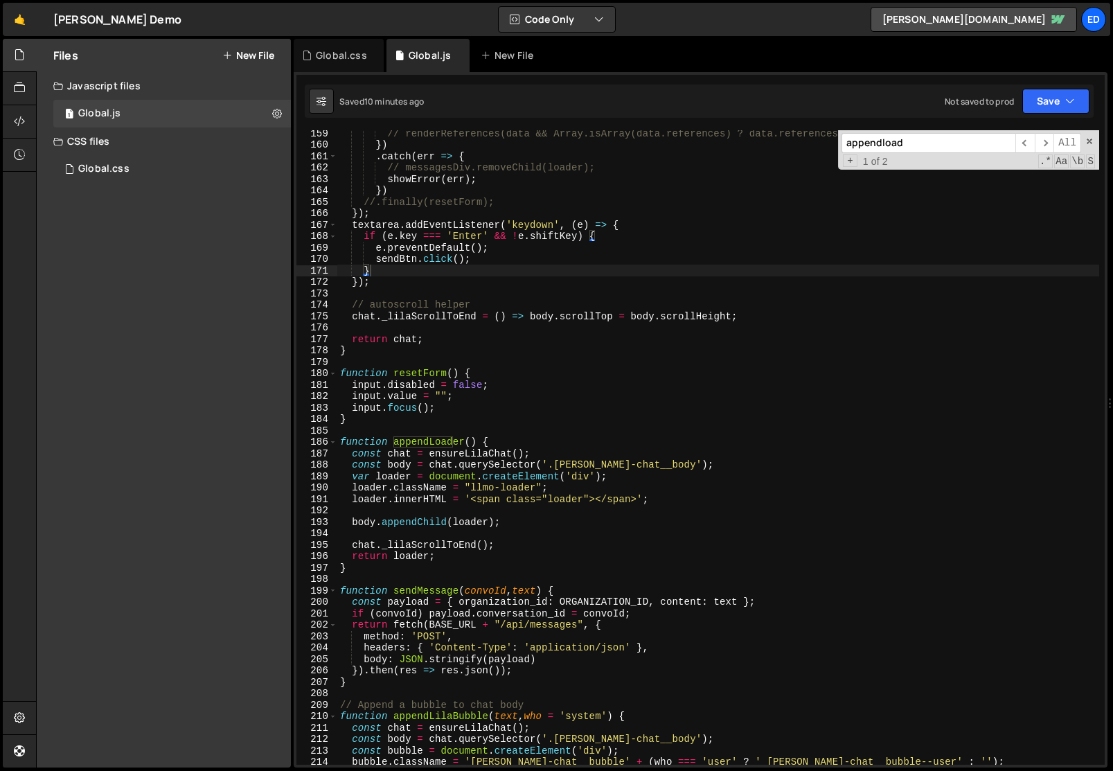
paste input "[PERSON_NAME]-chat__bubble"
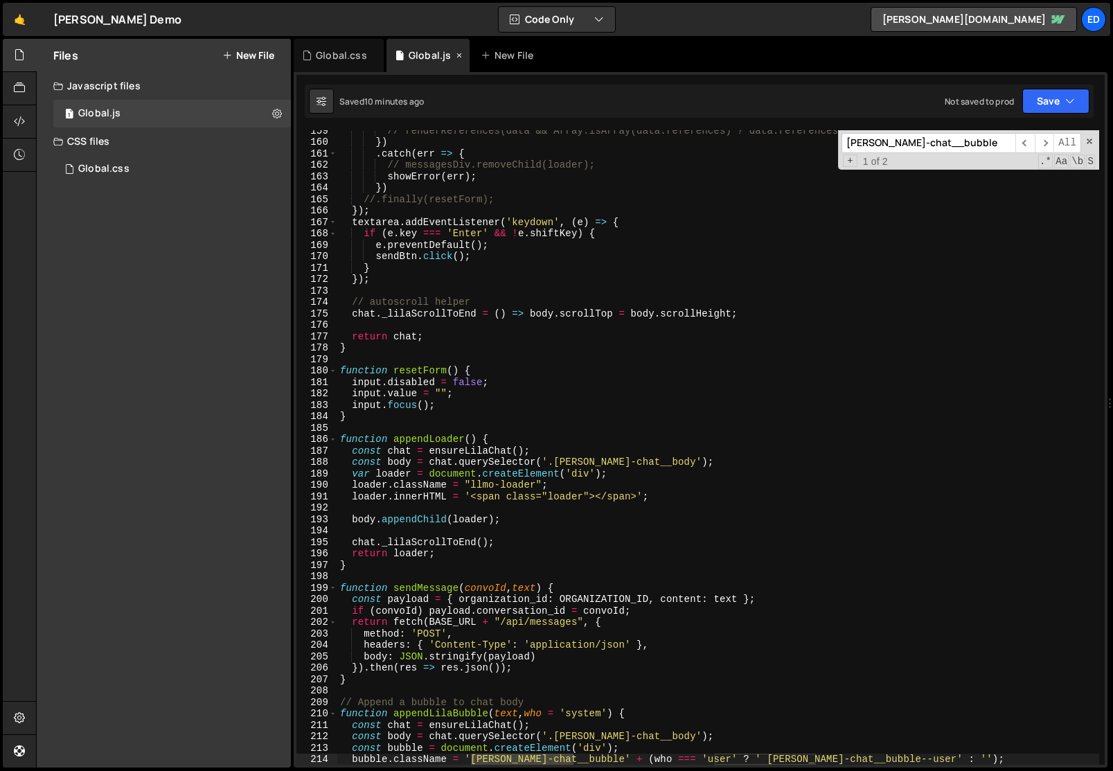
type input "[PERSON_NAME]-chat__bubble"
click at [422, 57] on div "Global.js" at bounding box center [430, 55] width 42 height 14
type textarea "if (e.key === 'Enter' && !e.shiftKey) {"
click at [474, 228] on div "// renderReferences(data && Array.isArray(data.references) ? data.references : …" at bounding box center [718, 453] width 762 height 657
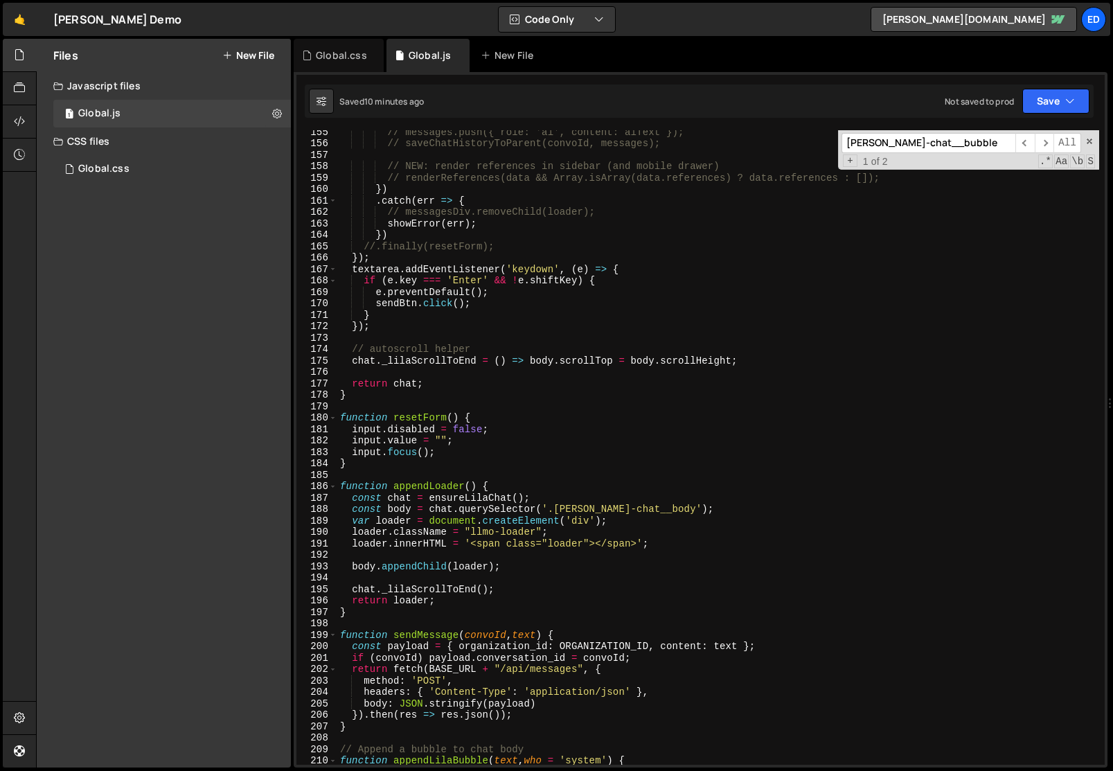
click at [509, 368] on div "// messages.push({ role: 'ai', content: aiText }); // saveChatHistoryToParent(c…" at bounding box center [718, 454] width 762 height 657
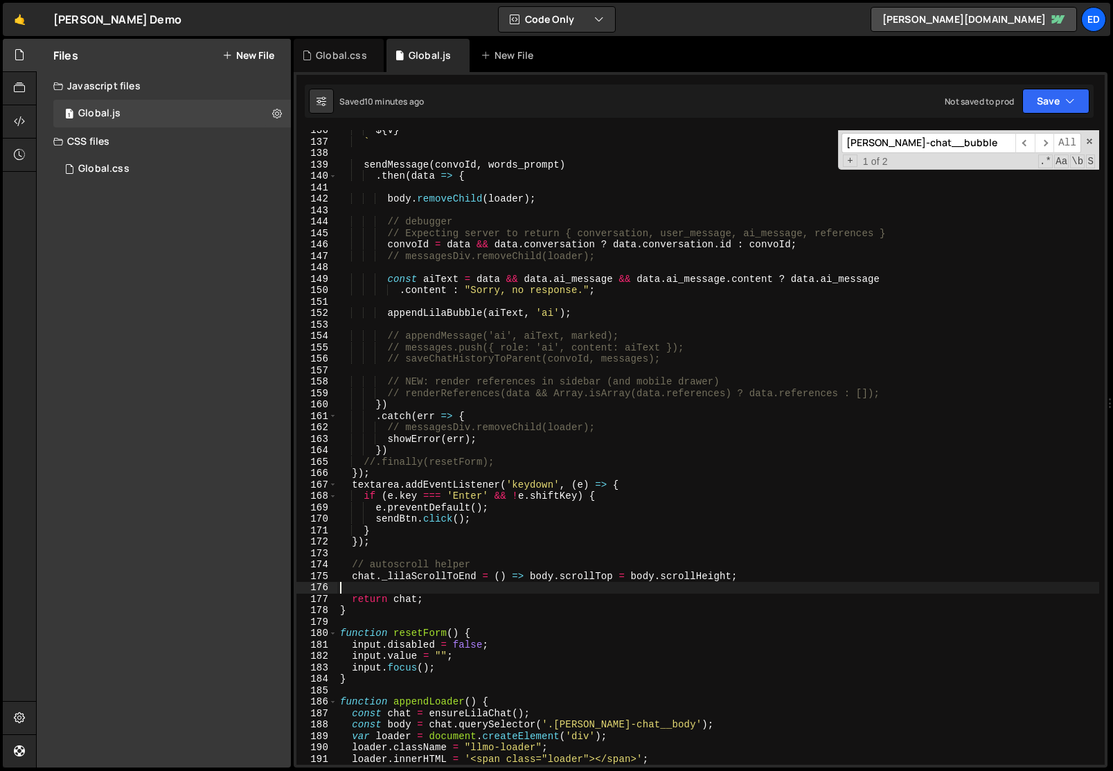
scroll to position [1575, 0]
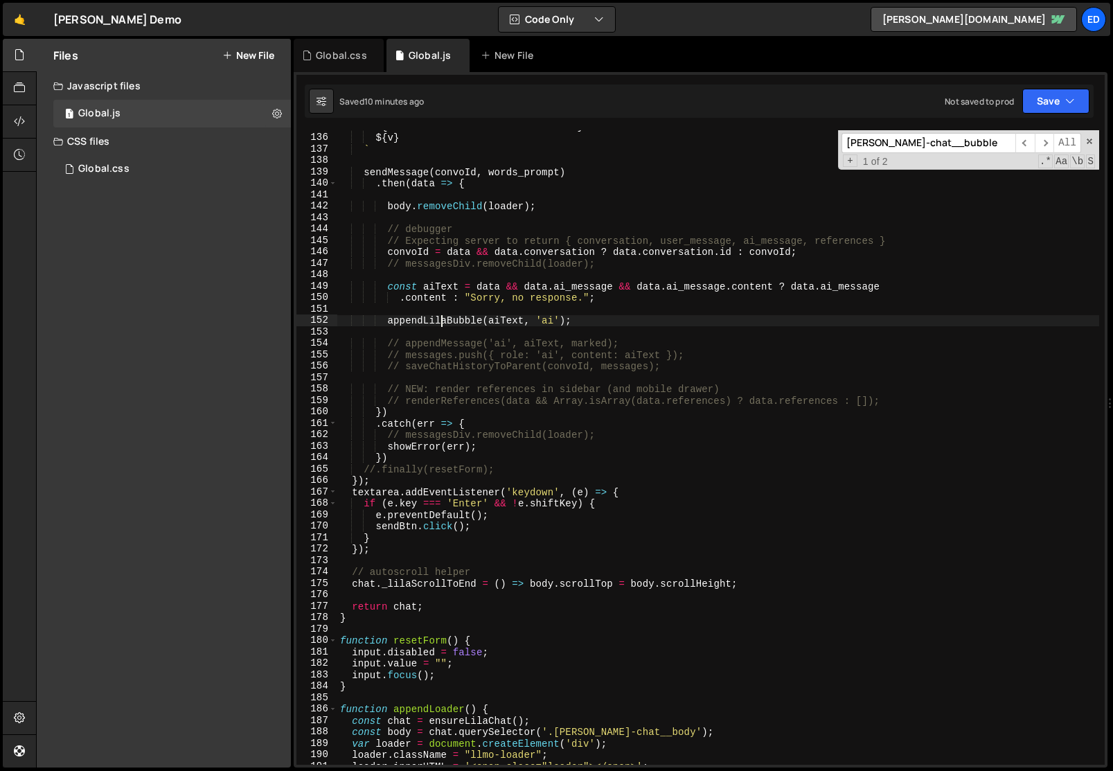
click at [440, 319] on div "${ words ? "Content: " + words : "" } ${ v } ` sendMessage ( convoId , words_pr…" at bounding box center [718, 449] width 762 height 657
type textarea "appendLilaBubble(aiText, 'ai');"
click at [440, 319] on div "${ words ? "Content: " + words : "" } ${ v } ` sendMessage ( convoId , words_pr…" at bounding box center [718, 449] width 762 height 657
type input "appendLilaBubble"
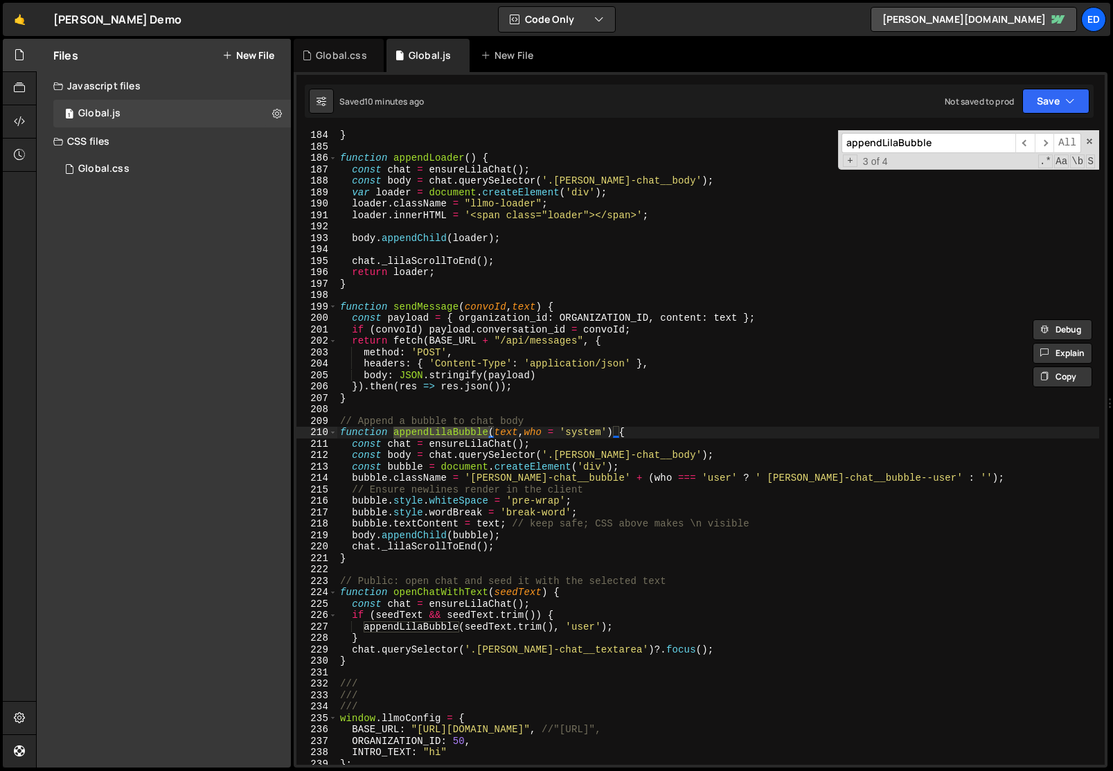
scroll to position [2132, 0]
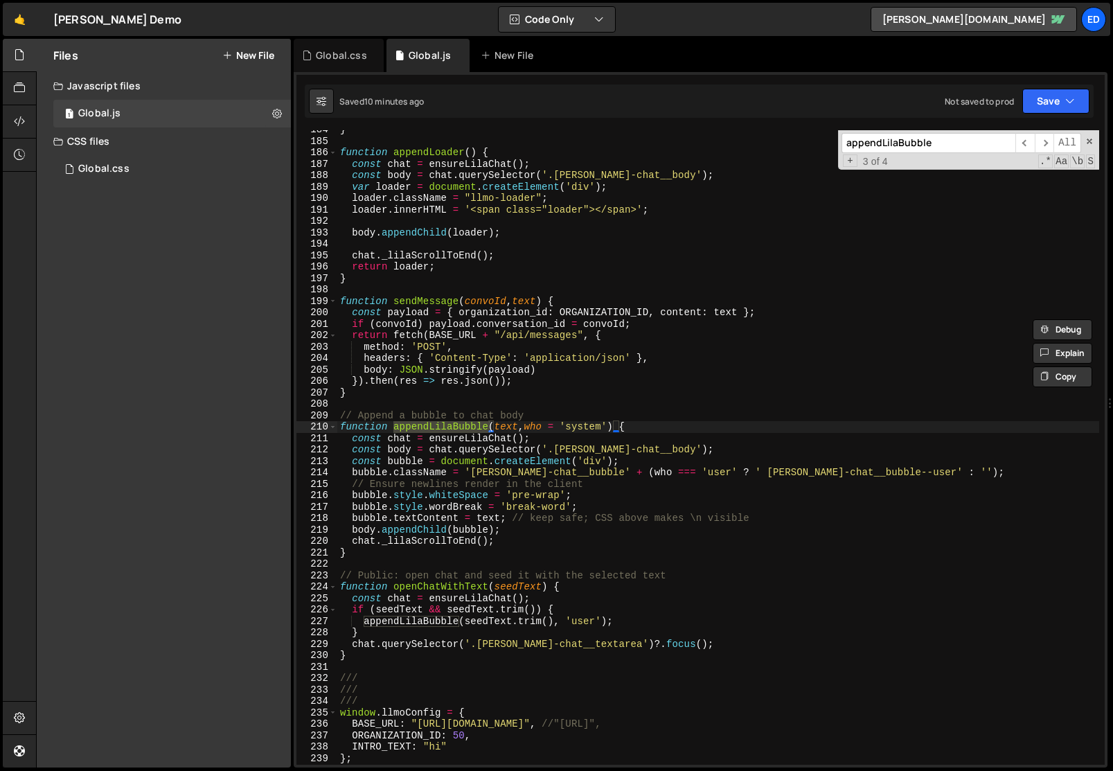
click at [426, 410] on div "} function appendLoader ( ) { const chat = ensureLilaChat ( ) ; const body = ch…" at bounding box center [718, 452] width 762 height 657
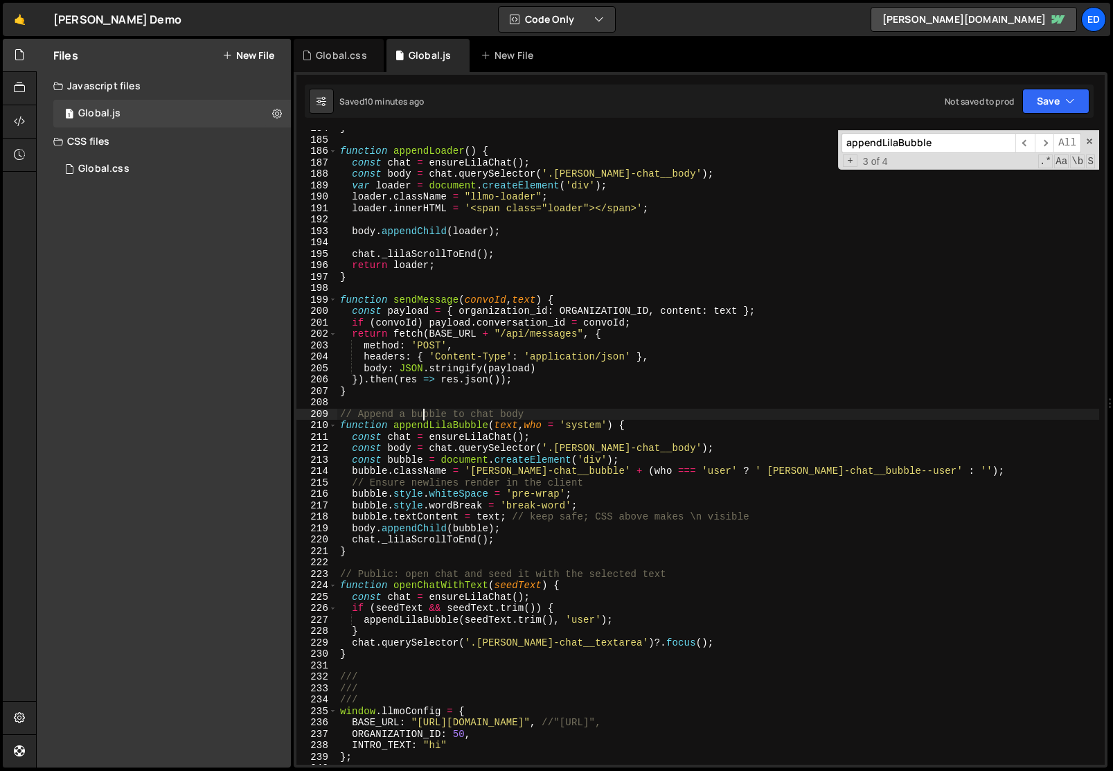
scroll to position [2135, 0]
click at [435, 424] on div "} function appendLoader ( ) { const chat = ensureLilaChat ( ) ; const body = ch…" at bounding box center [718, 449] width 762 height 657
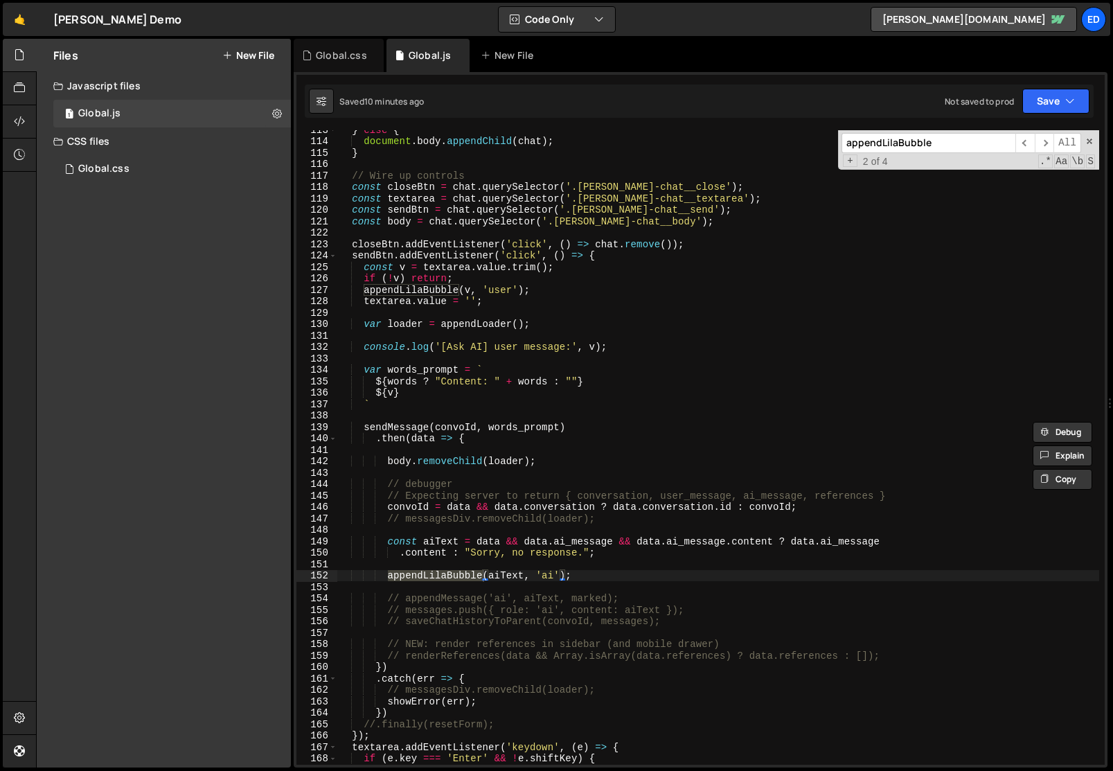
scroll to position [2116, 0]
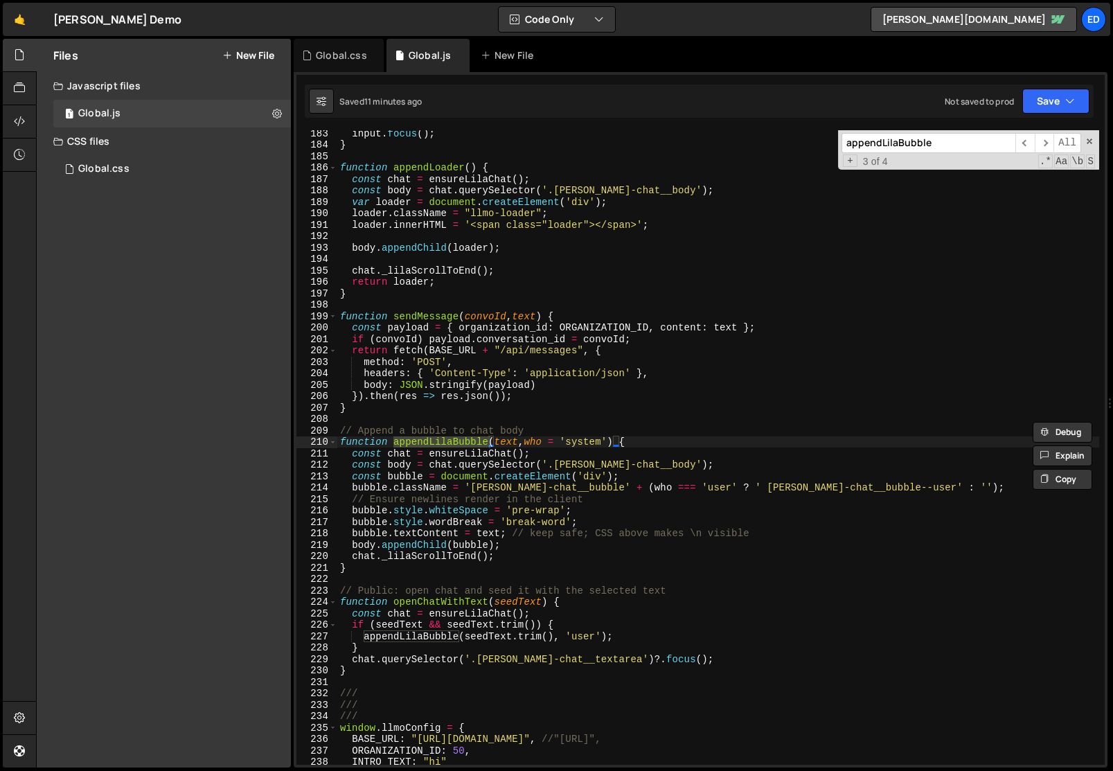
click at [879, 489] on div "input . focus ( ) ; } function appendLoader ( ) { const chat = ensureLilaChat (…" at bounding box center [718, 455] width 762 height 657
click at [717, 452] on div "input . focus ( ) ; } function appendLoader ( ) { const chat = ensureLilaChat (…" at bounding box center [718, 455] width 762 height 657
click at [715, 454] on div "input . focus ( ) ; } function appendLoader ( ) { const chat = ensureLilaChat (…" at bounding box center [718, 455] width 762 height 657
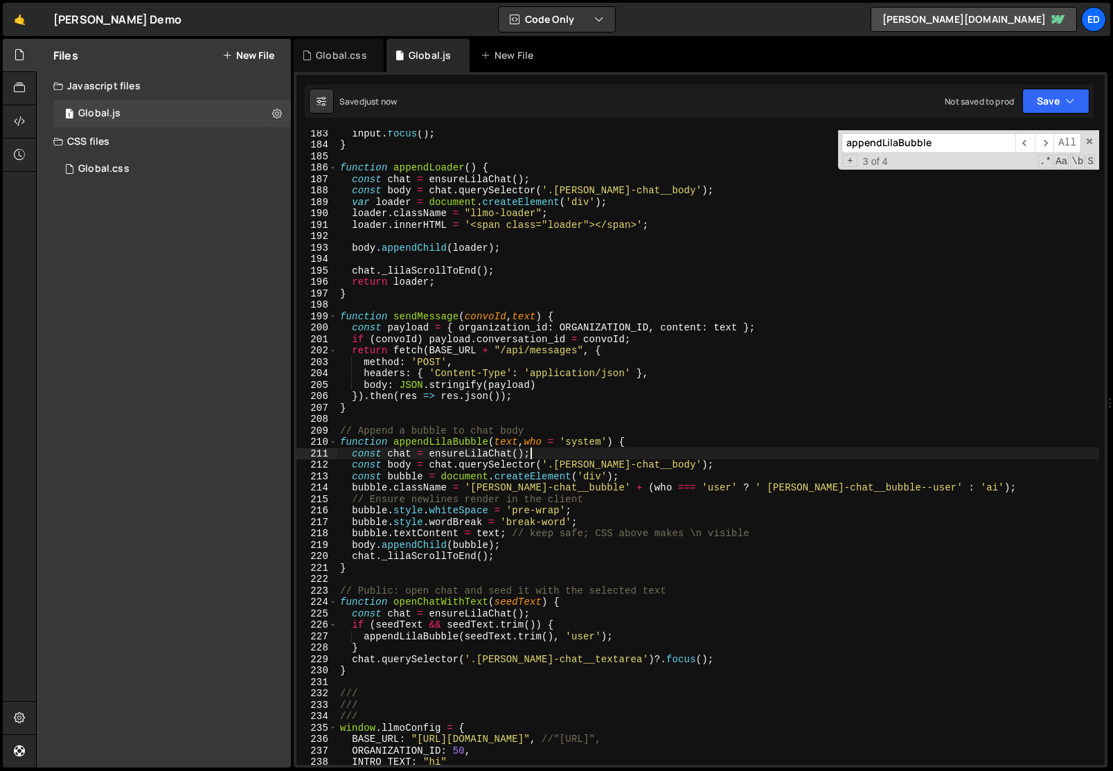
type textarea "const chat = ensureLilaChat();"
click at [617, 423] on div "input . focus ( ) ; } function appendLoader ( ) { const chat = ensureLilaChat (…" at bounding box center [718, 455] width 762 height 657
click at [323, 53] on div "Global.css" at bounding box center [341, 55] width 51 height 14
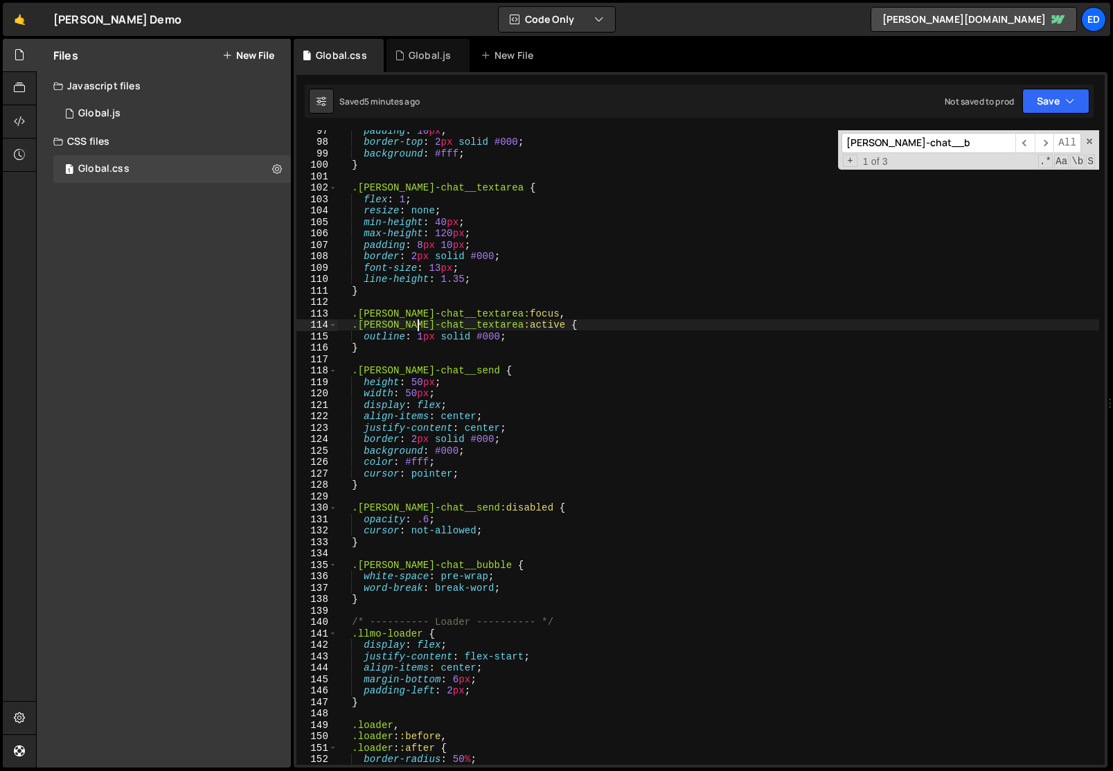
click at [415, 324] on div "padding : 10 px ; border-top : 2 px solid #000 ; background : #fff ; } .[PERSON…" at bounding box center [718, 453] width 762 height 657
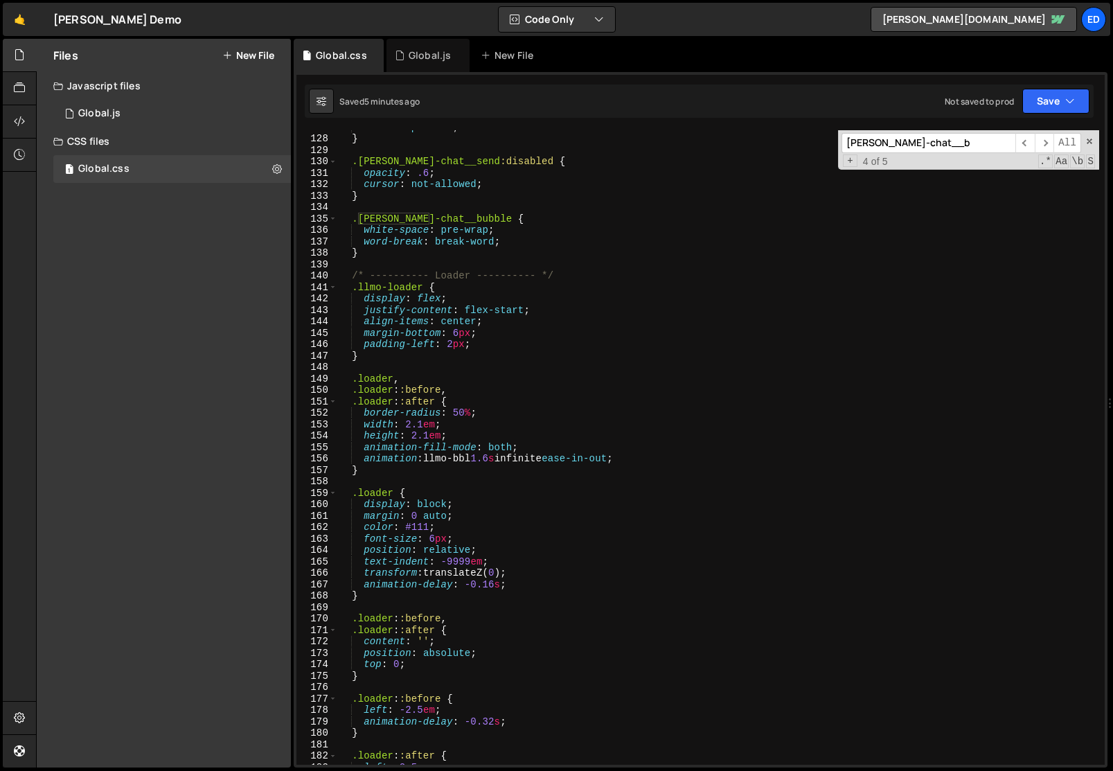
scroll to position [1461, 0]
click at [435, 539] on div "cursor : pointer ; } .[PERSON_NAME]-chat__send :disabled { opacity : .6 ; curso…" at bounding box center [718, 448] width 762 height 657
click at [453, 521] on div "cursor : pointer ; } .[PERSON_NAME]-chat__send :disabled { opacity : .6 ; curso…" at bounding box center [718, 448] width 762 height 657
click at [510, 582] on div "cursor : pointer ; } .[PERSON_NAME]-chat__send :disabled { opacity : .6 ; curso…" at bounding box center [718, 448] width 762 height 657
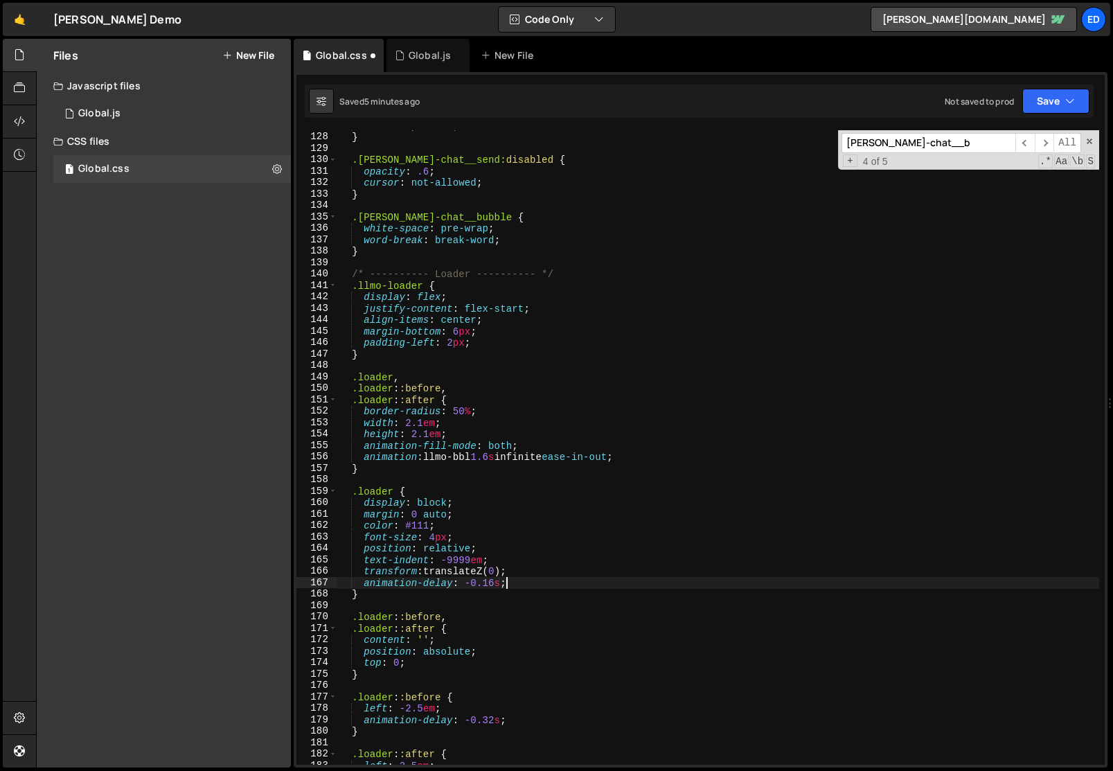
click at [504, 560] on div "cursor : pointer ; } .[PERSON_NAME]-chat__send :disabled { opacity : .6 ; curso…" at bounding box center [718, 448] width 762 height 657
type textarea "text-indent: -9999em;"
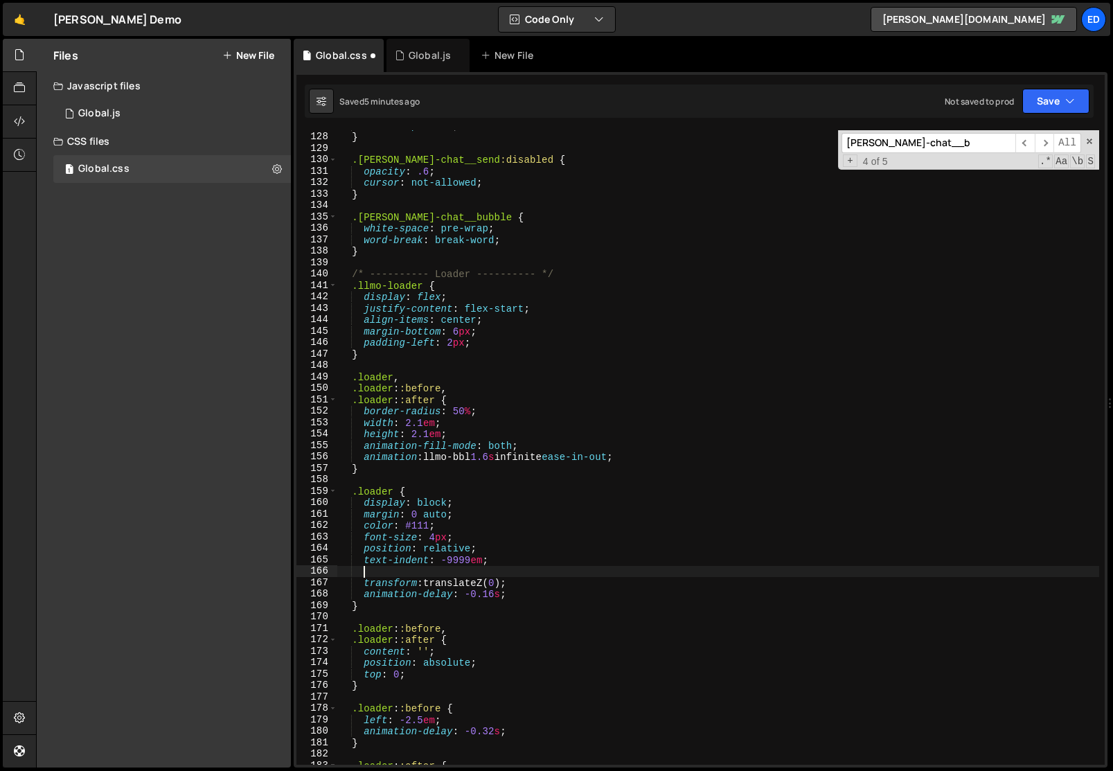
scroll to position [0, 1]
paste textarea "transform: translateY(-8px);"
click at [386, 570] on div "cursor : pointer ; } .[PERSON_NAME]-chat__send :disabled { opacity : .6 ; curso…" at bounding box center [718, 448] width 762 height 657
click at [452, 584] on div "cursor : pointer ; } .[PERSON_NAME]-chat__send :disabled { opacity : .6 ; curso…" at bounding box center [718, 448] width 762 height 657
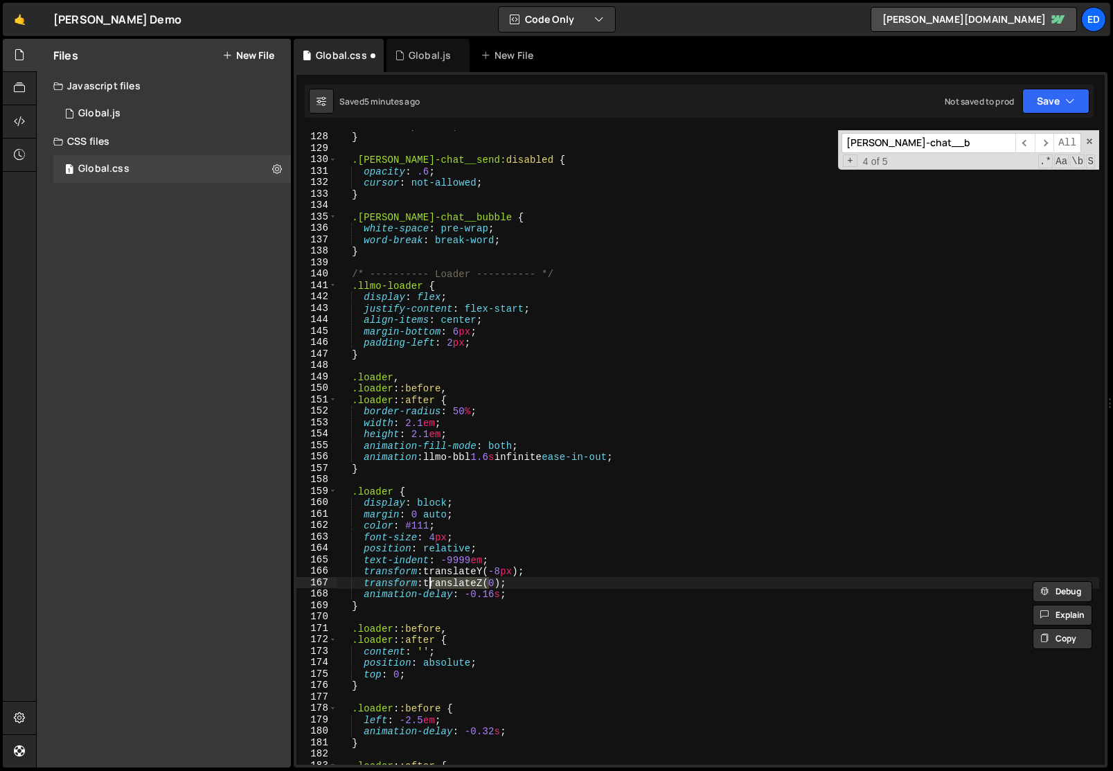
type textarea "transform: translateZ(0);"
type input "translateZ"
click at [517, 581] on div "cursor : pointer ; } .[PERSON_NAME]-chat__send :disabled { opacity : .6 ; curso…" at bounding box center [718, 448] width 762 height 657
type textarea "/*transform: translateZ(0);*/"
click at [517, 581] on div "cursor : pointer ; } .[PERSON_NAME]-chat__send :disabled { opacity : .6 ; curso…" at bounding box center [718, 448] width 762 height 657
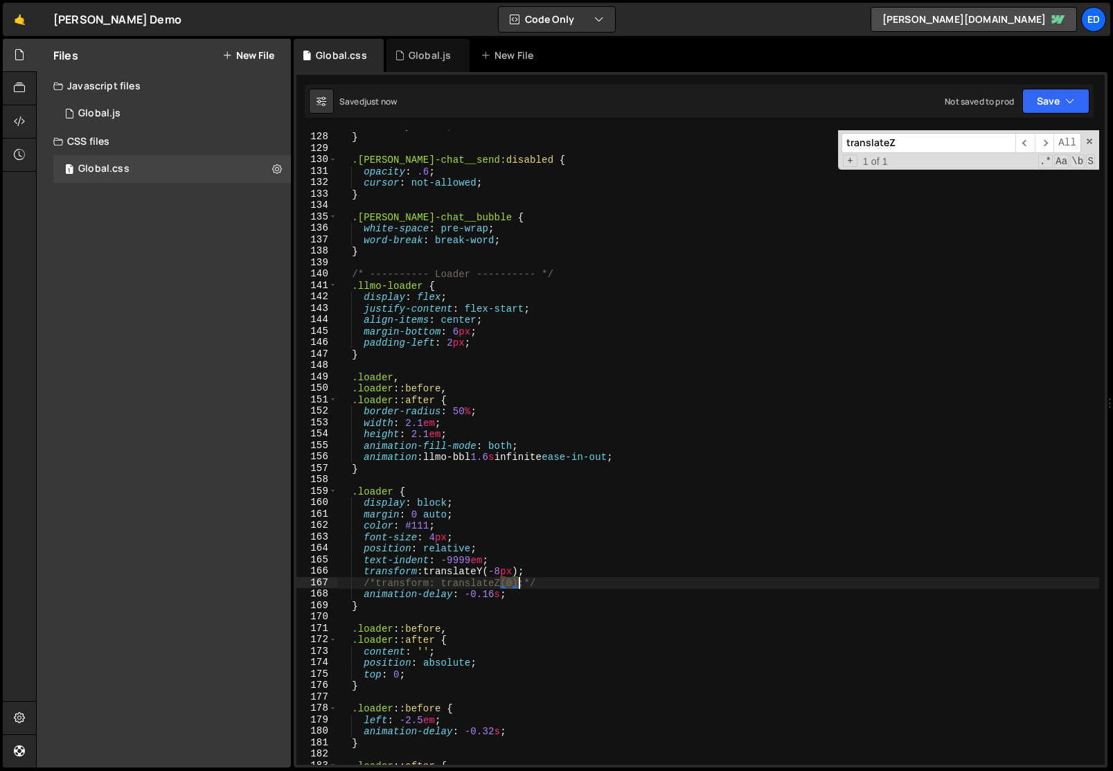
click at [517, 581] on div "cursor : pointer ; } .[PERSON_NAME]-chat__send :disabled { opacity : .6 ; curso…" at bounding box center [718, 448] width 762 height 657
click at [431, 50] on div "Global.js" at bounding box center [430, 55] width 42 height 14
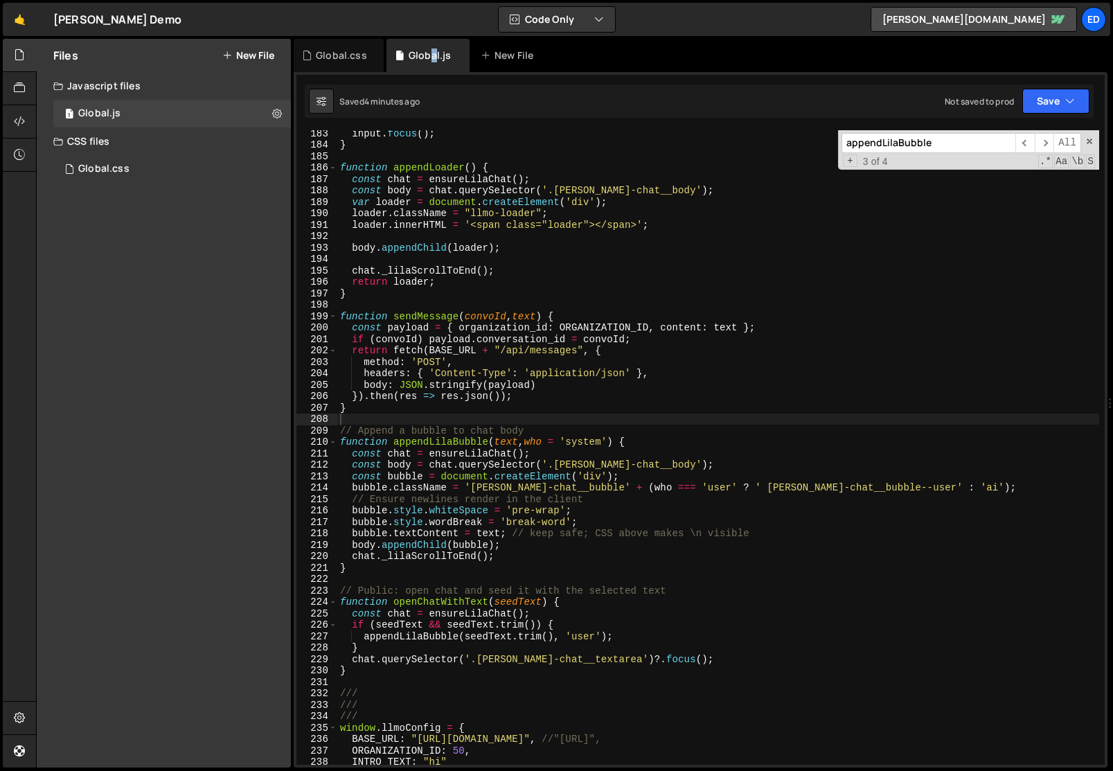
type textarea "return loader;"
click at [445, 276] on div "input . focus ( ) ; } function appendLoader ( ) { const chat = ensureLilaChat (…" at bounding box center [718, 455] width 762 height 657
paste input "[PERSON_NAME]-chat__bubbleai"
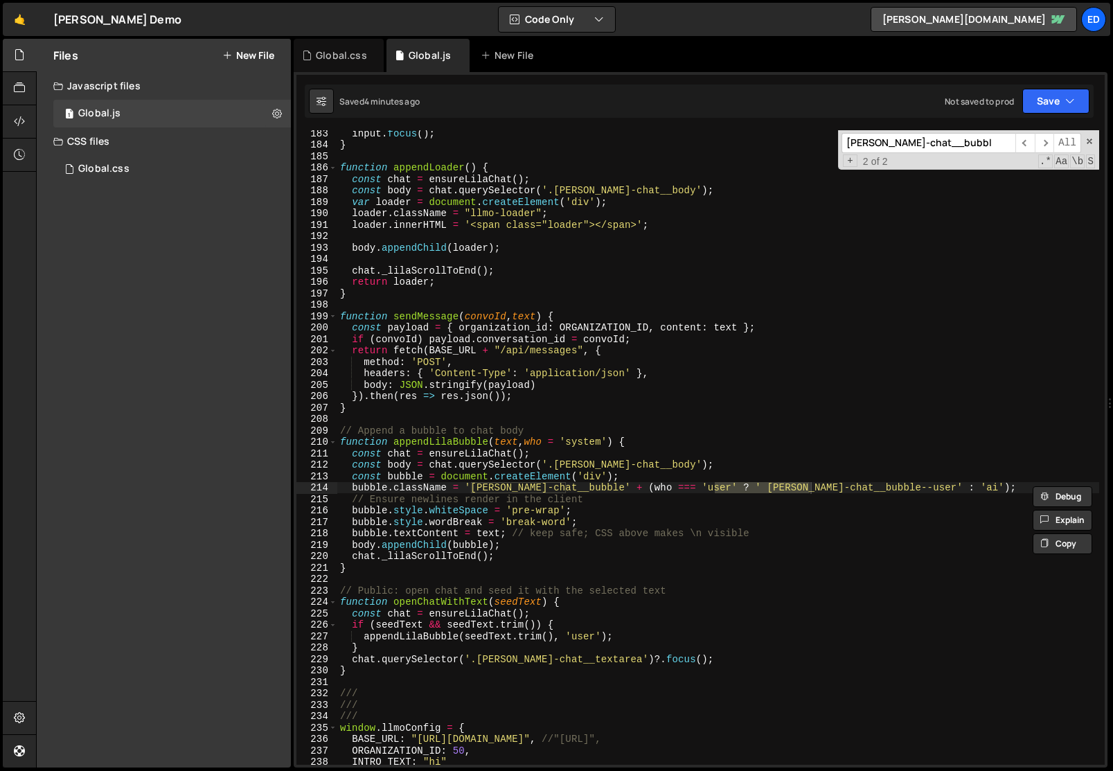
type input "[PERSON_NAME]-chat__bubbl"
click at [776, 490] on div "input . focus ( ) ; } function appendLoader ( ) { const chat = ensureLilaChat (…" at bounding box center [718, 447] width 762 height 634
click at [716, 487] on div "input . focus ( ) ; } function appendLoader ( ) { const chat = ensureLilaChat (…" at bounding box center [718, 455] width 762 height 657
click at [826, 488] on div "input . focus ( ) ; } function appendLoader ( ) { const chat = ensureLilaChat (…" at bounding box center [718, 455] width 762 height 657
click at [881, 490] on div "input . focus ( ) ; } function appendLoader ( ) { const chat = ensureLilaChat (…" at bounding box center [718, 455] width 762 height 657
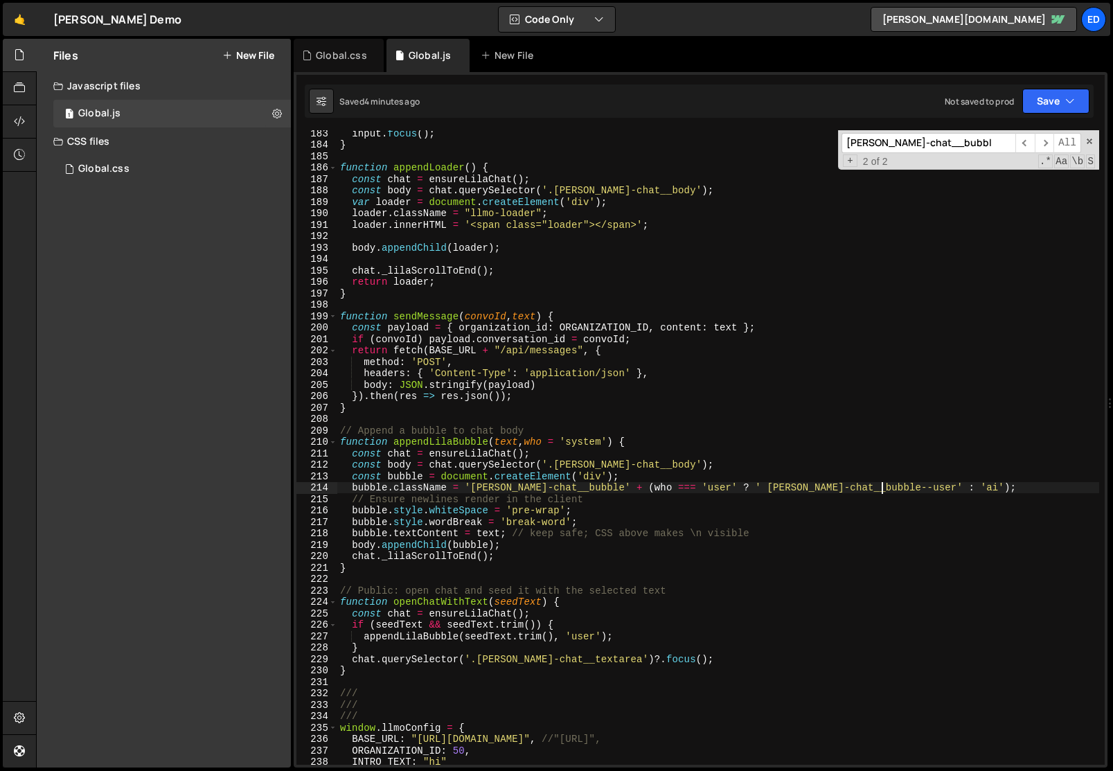
paste textarea "[PERSON_NAME]-chat__bubble--"
click at [862, 496] on div "input . focus ( ) ; } function appendLoader ( ) { const chat = ensureLilaChat (…" at bounding box center [718, 455] width 762 height 657
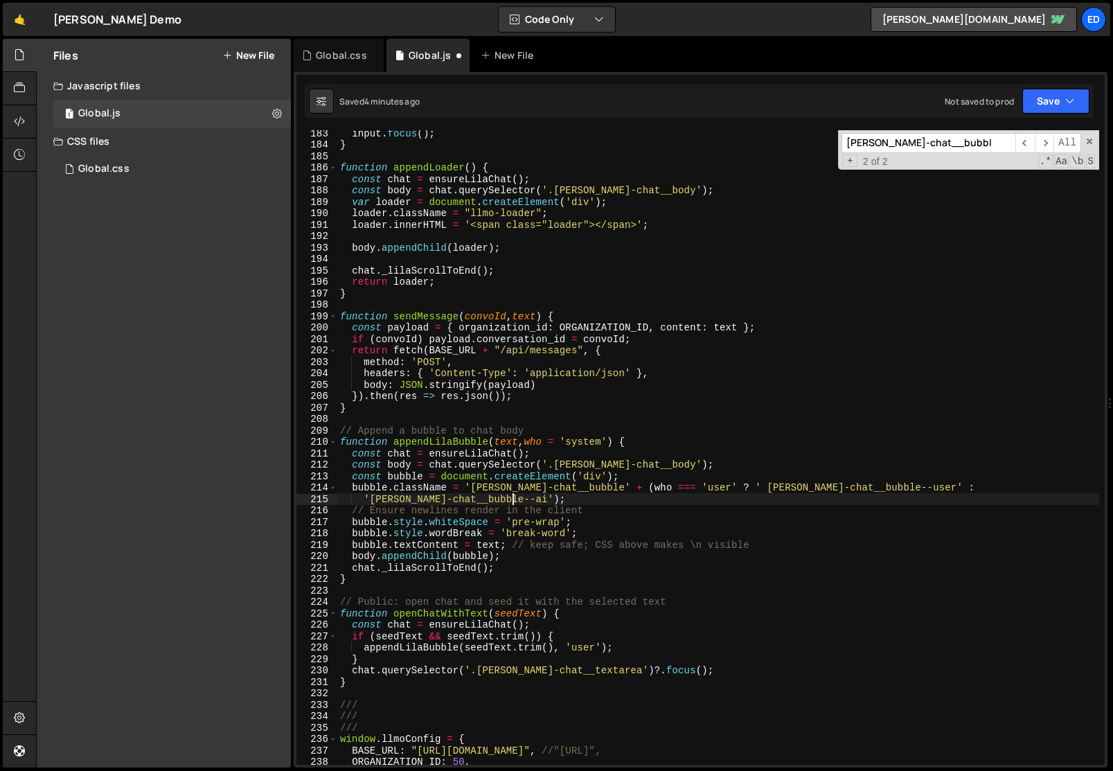
click at [862, 496] on div "input . focus ( ) ; } function appendLoader ( ) { const chat = ensureLilaChat (…" at bounding box center [718, 455] width 762 height 657
click at [427, 389] on div "input . focus ( ) ; } function appendLoader ( ) { const chat = ensureLilaChat (…" at bounding box center [718, 455] width 762 height 657
type textarea "body: JSON.stringify(payload)"
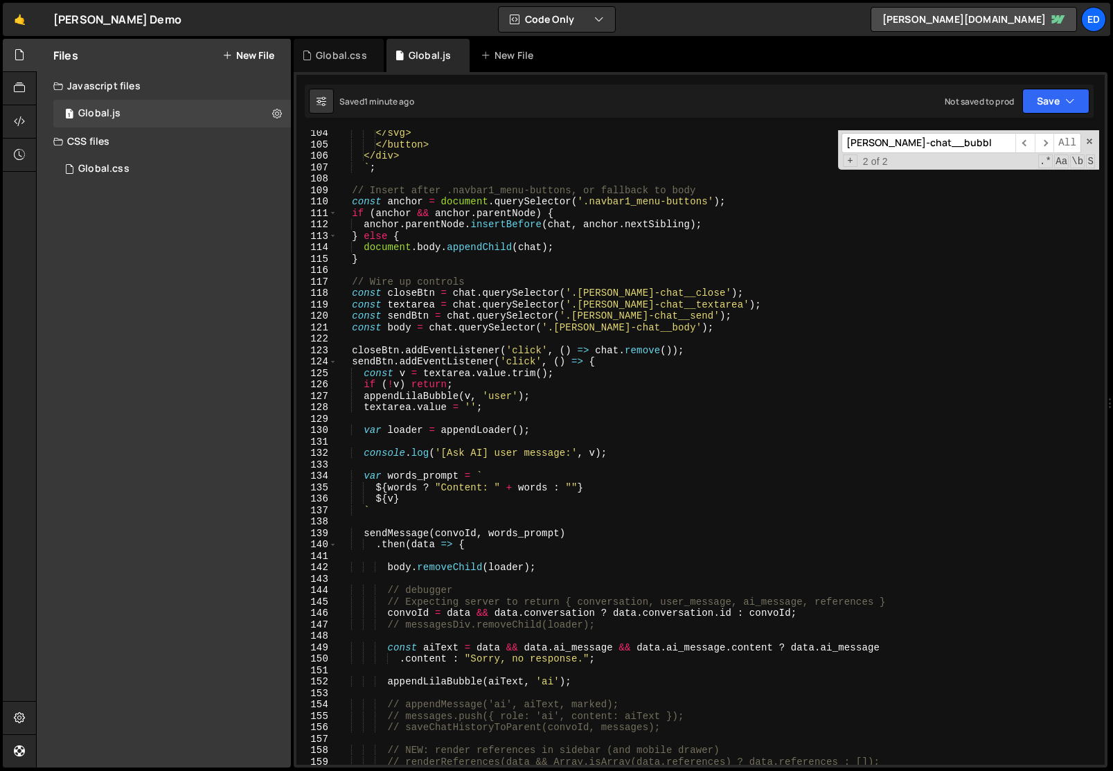
scroll to position [1214, 0]
click at [390, 335] on div "</svg> </button> </div> ` ; // Insert after .navbar1_menu-buttons, or fallback …" at bounding box center [718, 455] width 762 height 657
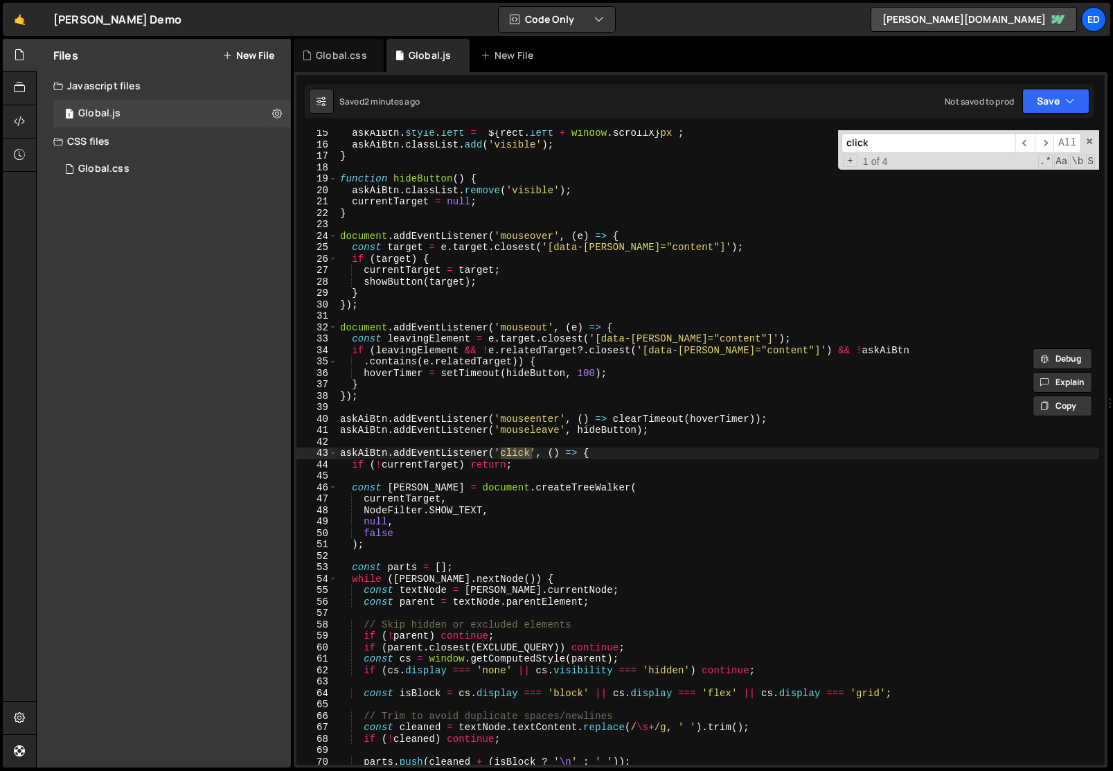
scroll to position [163, 0]
type input "click"
click at [362, 440] on div "askAiBtn . style . left = ` ${ rect . left + window . scrollX } px ` ; askAiBtn…" at bounding box center [718, 455] width 762 height 657
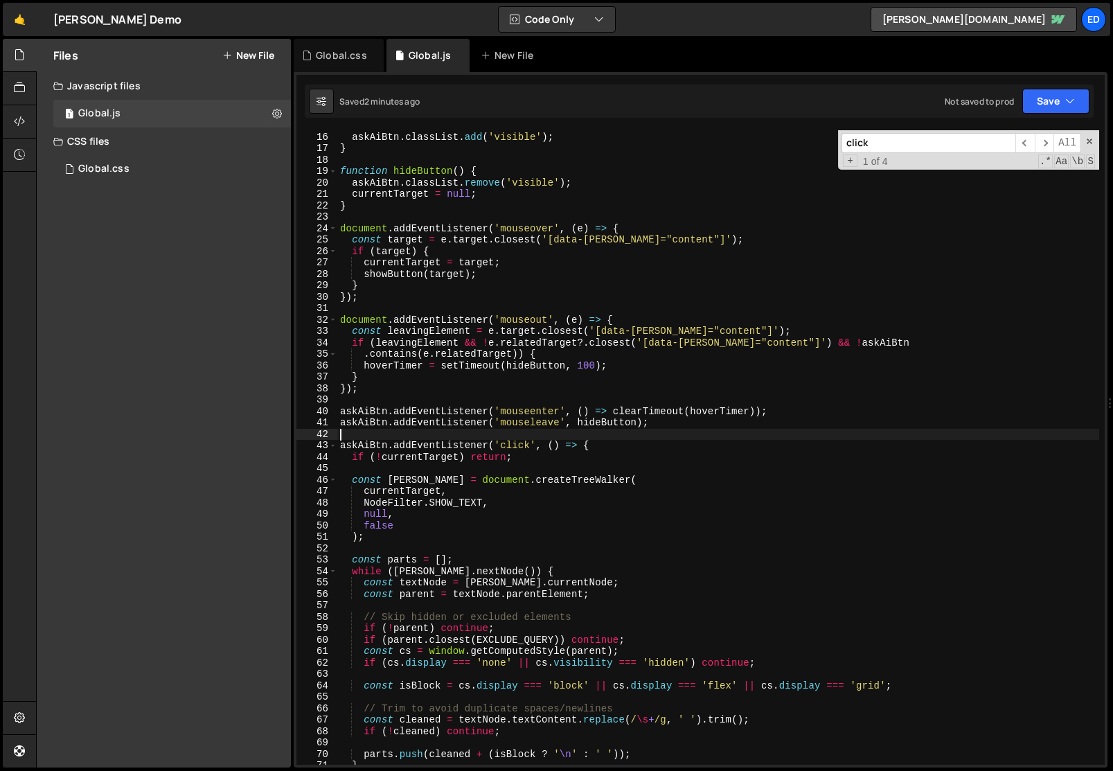
scroll to position [171, 0]
click at [593, 445] on div "askAiBtn . style . left = ` ${ rect . left + window . scrollX } px ` ; askAiBtn…" at bounding box center [718, 447] width 762 height 657
click at [352, 458] on div "askAiBtn . style . left = ` ${ rect . left + window . scrollX } px ` ; askAiBtn…" at bounding box center [718, 447] width 762 height 657
type textarea "if (!currentTarget) return;"
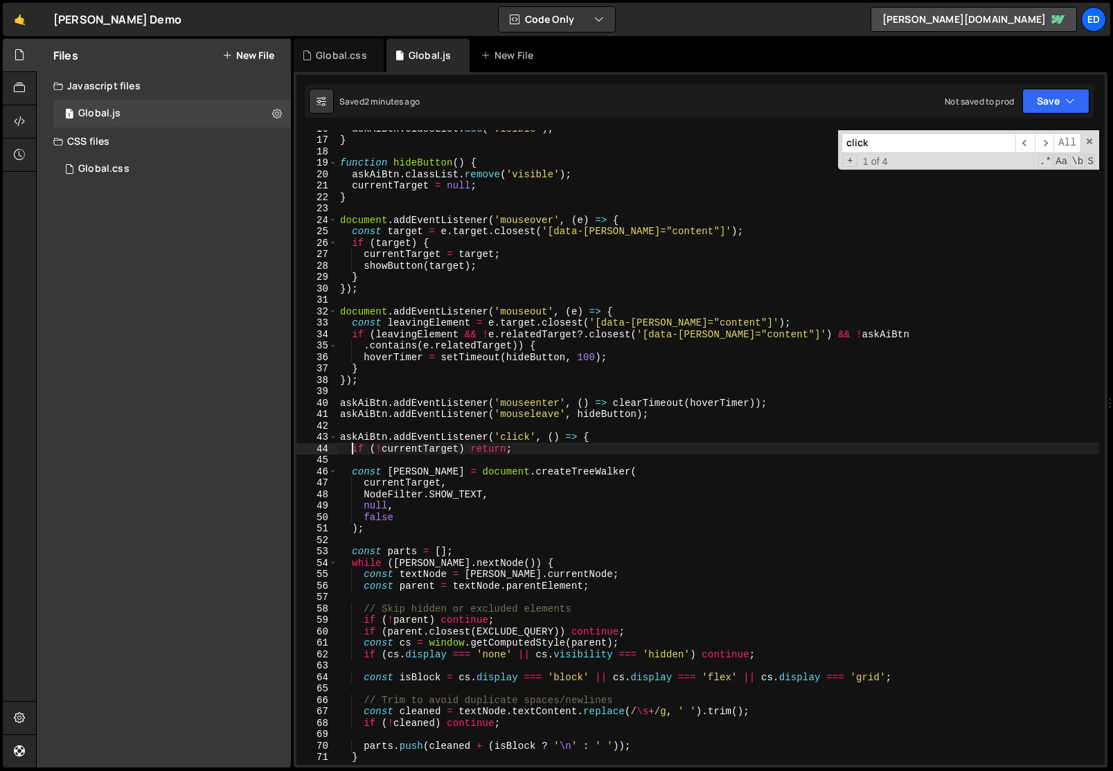
scroll to position [179, 0]
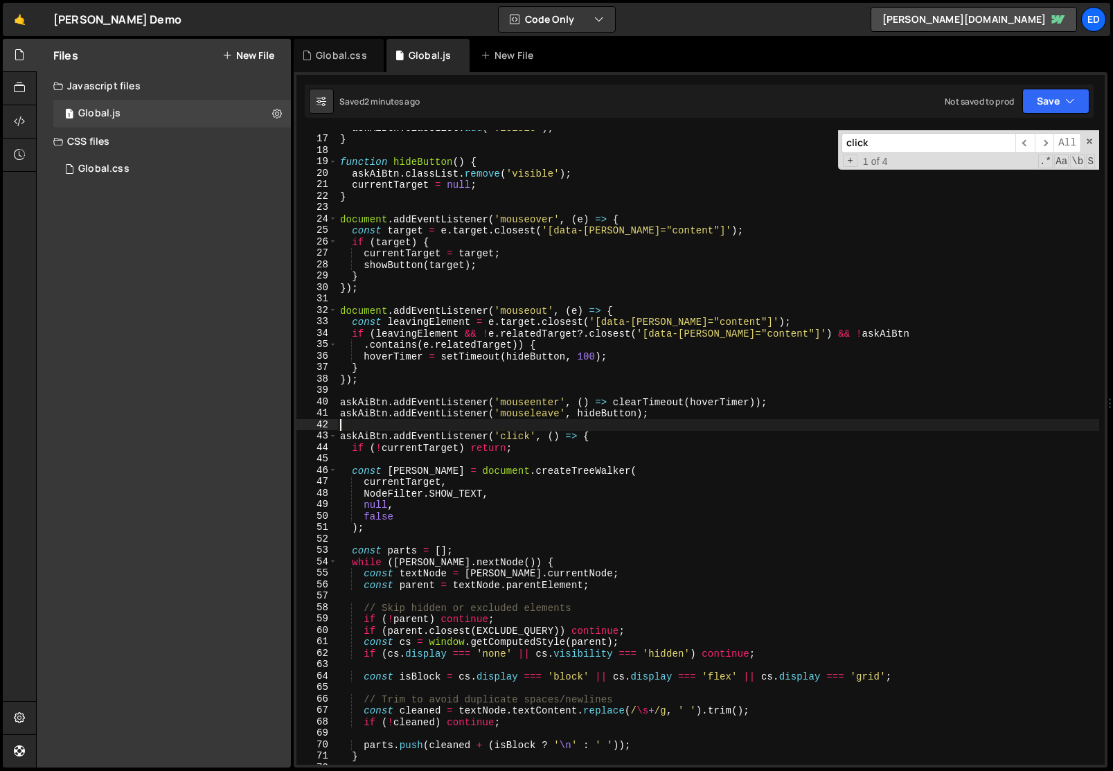
click at [364, 424] on div "askAiBtn . classList . add ( 'visible' ) ; } function hideButton ( ) { askAiBtn…" at bounding box center [718, 450] width 762 height 657
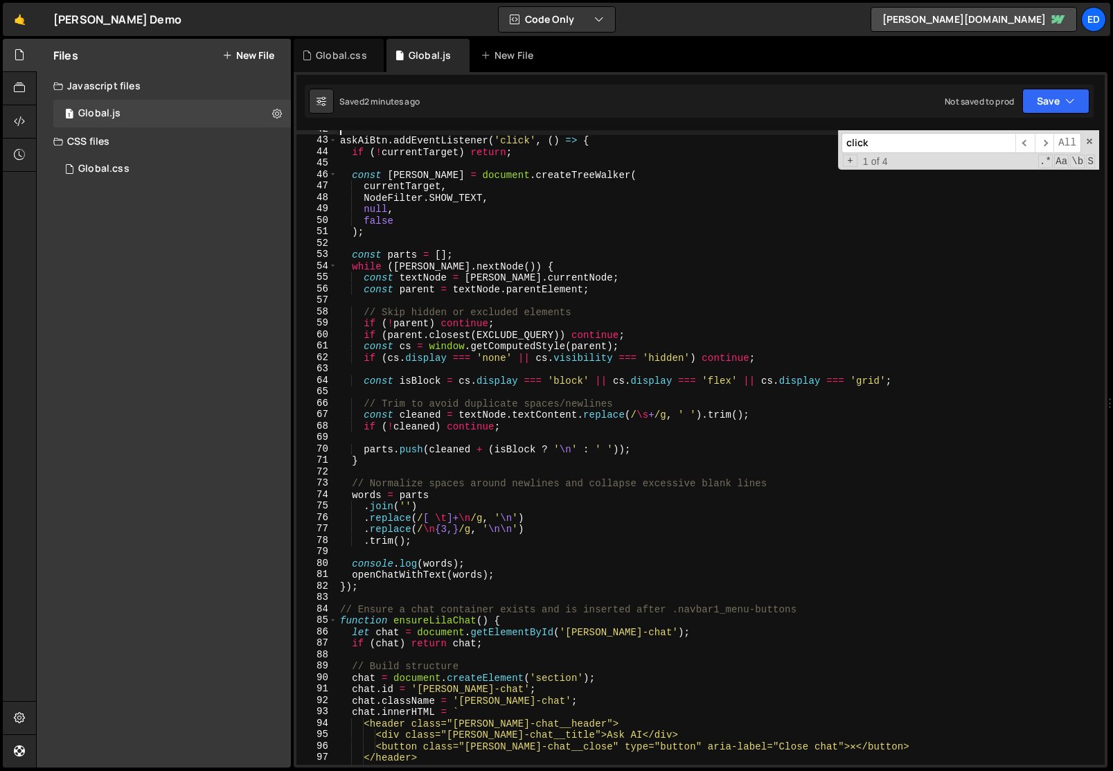
scroll to position [476, 0]
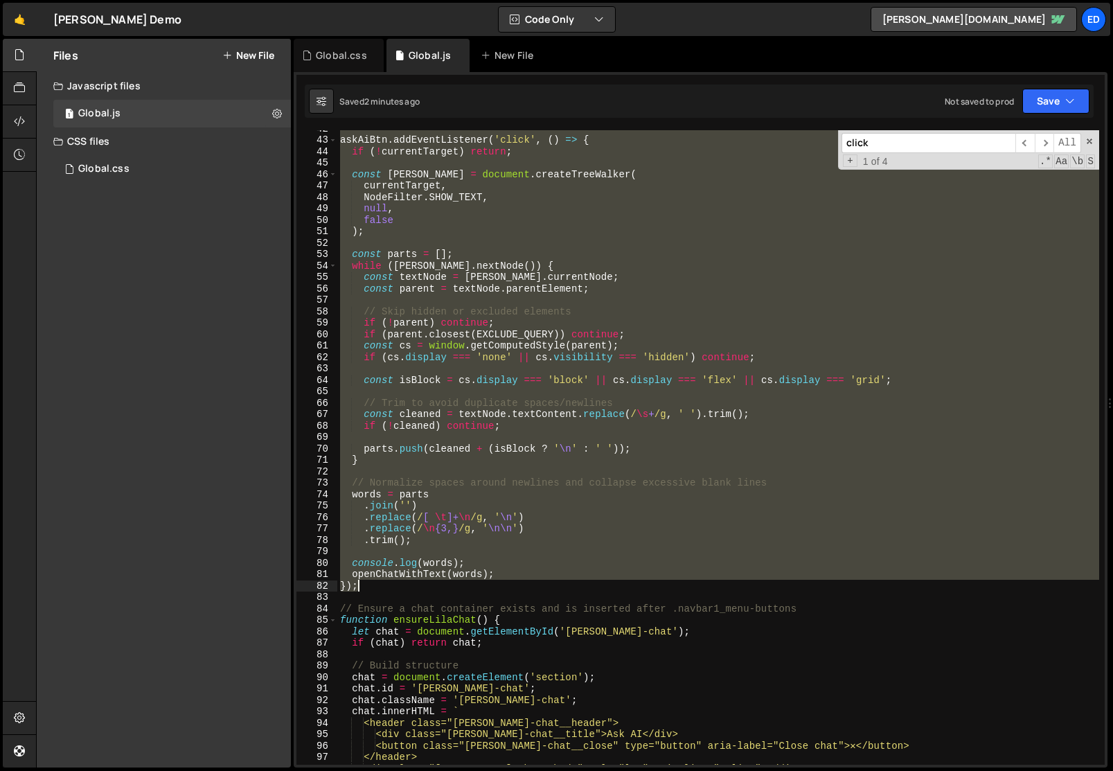
click at [384, 587] on div "askAiBtn . addEventListener ( 'click' , ( ) => { if ( ! currentTarget ) return …" at bounding box center [718, 451] width 762 height 657
click at [374, 586] on div "askAiBtn . addEventListener ( 'click' , ( ) => { if ( ! currentTarget ) return …" at bounding box center [718, 447] width 762 height 634
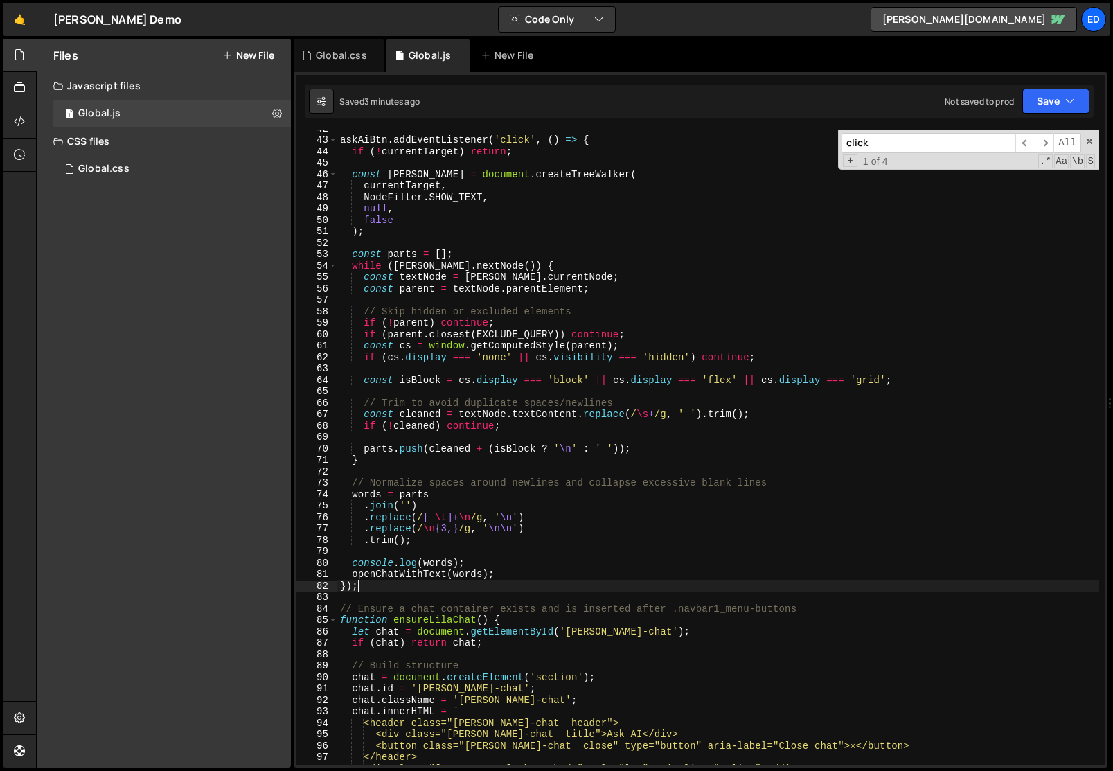
scroll to position [430, 0]
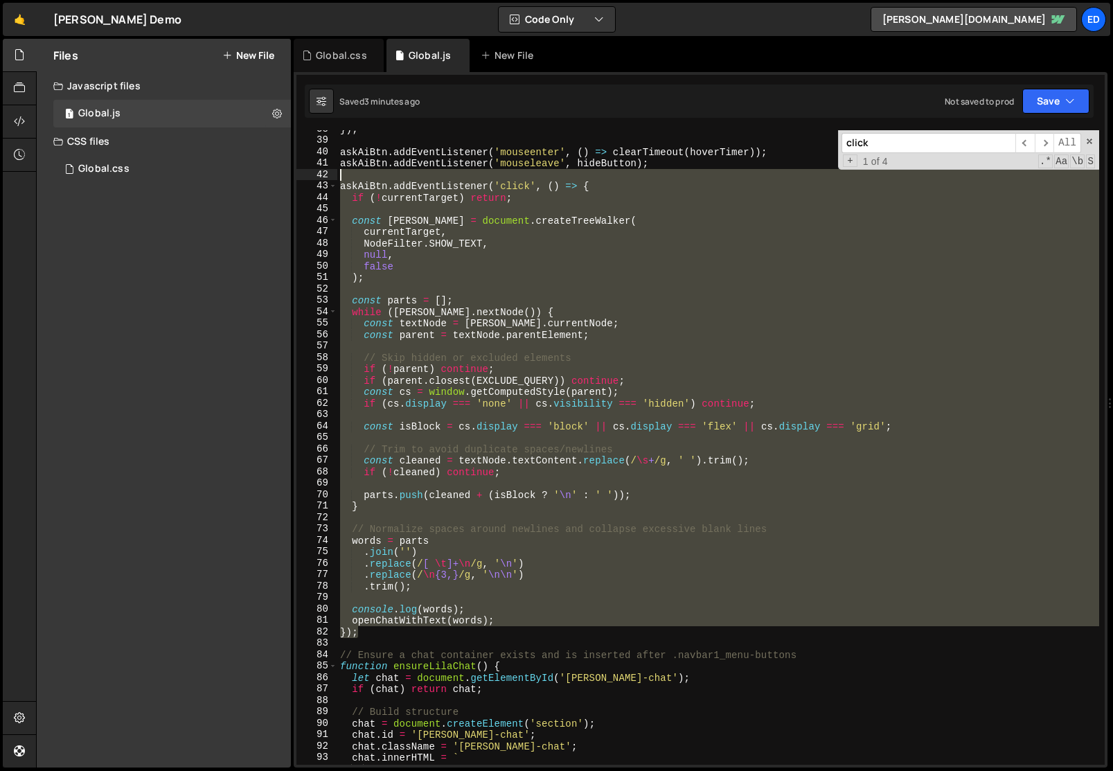
click at [353, 175] on div "}) ; askAiBtn . addEventListener ( 'mouseenter' , ( ) => clearTimeout ( hoverTi…" at bounding box center [718, 451] width 762 height 657
type textarea "askAiBtn.addEventListener('click', () => {"
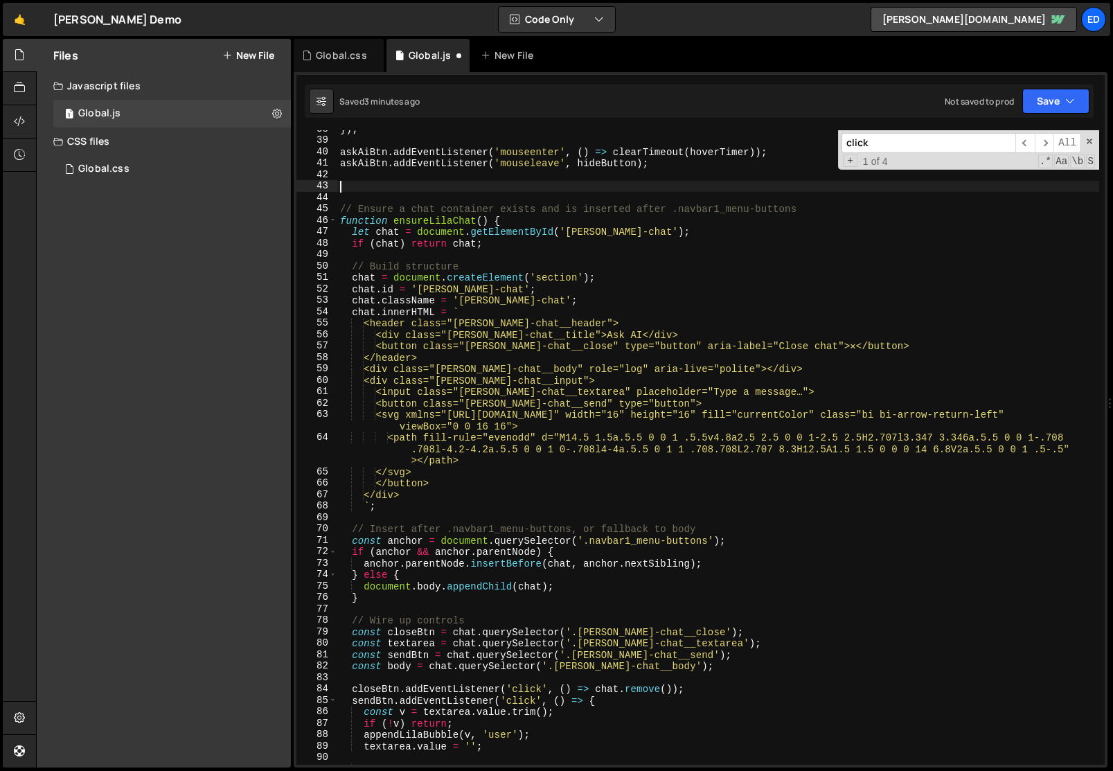
paste textarea "});"
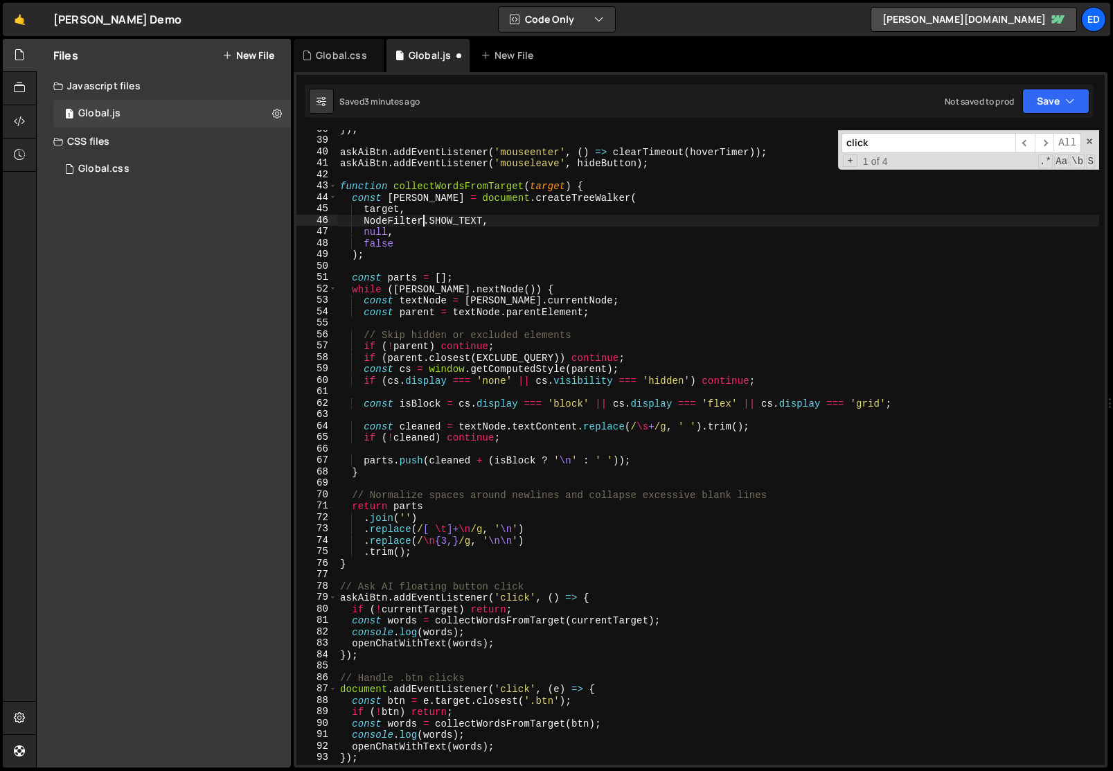
click at [423, 215] on div "}) ; askAiBtn . addEventListener ( 'mouseenter' , ( ) => clearTimeout ( hoverTi…" at bounding box center [718, 451] width 762 height 657
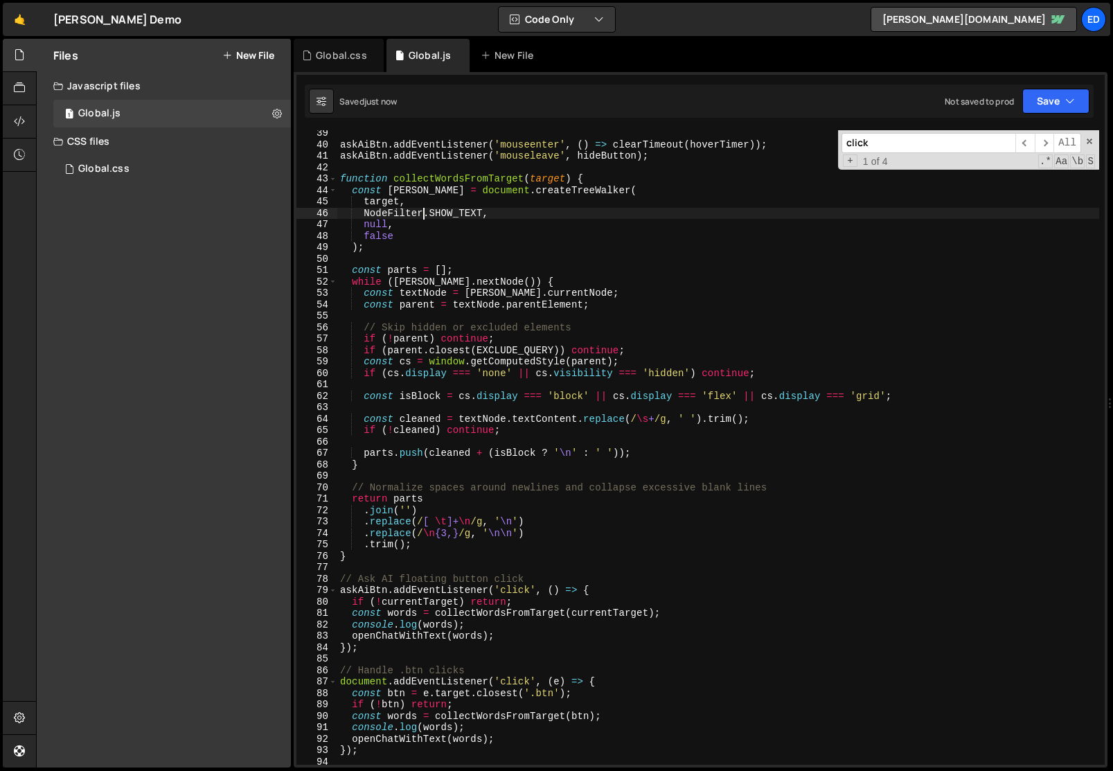
scroll to position [484, 0]
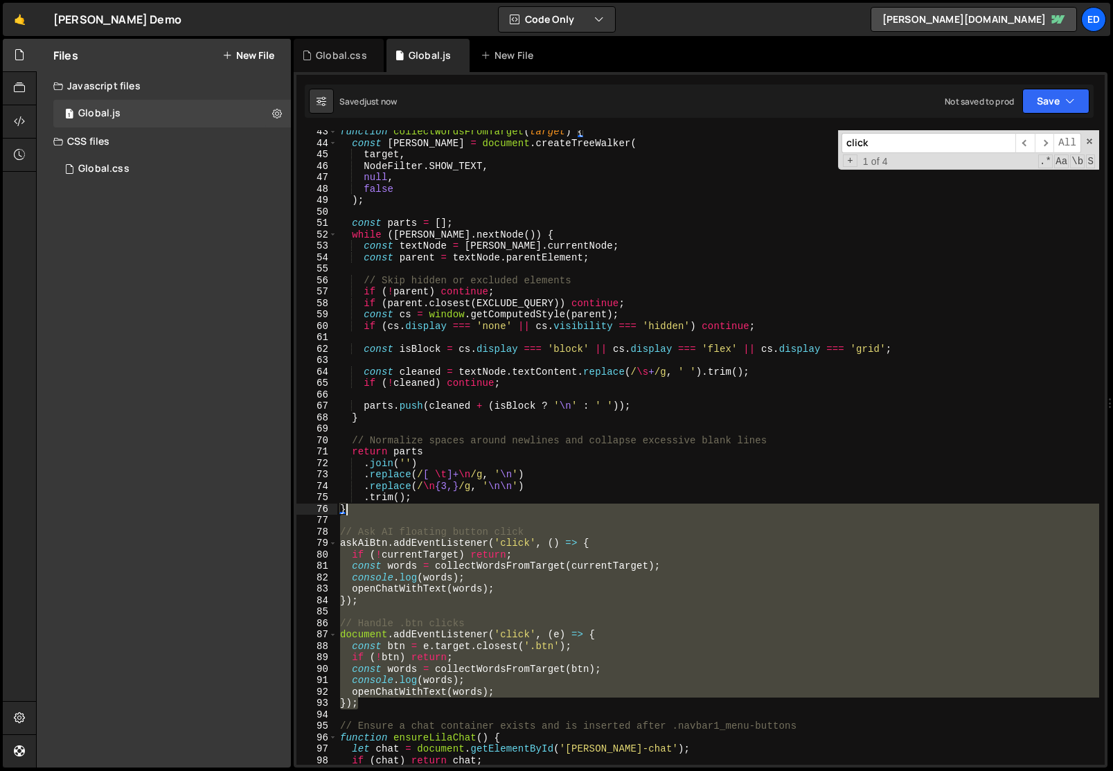
drag, startPoint x: 370, startPoint y: 707, endPoint x: 372, endPoint y: 513, distance: 193.9
click at [372, 513] on div "function collectWordsFromTarget ( target ) { const [PERSON_NAME] = document . c…" at bounding box center [718, 454] width 762 height 657
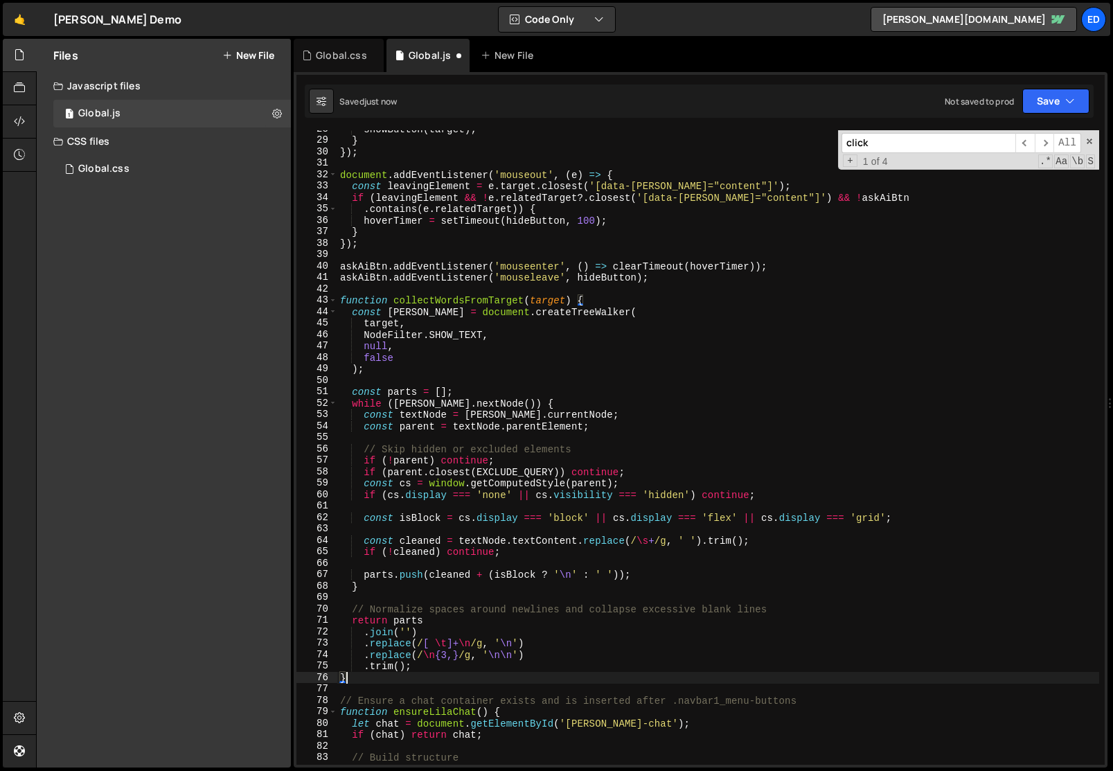
scroll to position [316, 0]
click at [364, 298] on div "showButton ( target ) ; } }) ; document . addEventListener ( 'mouseout' , ( e )…" at bounding box center [718, 451] width 762 height 657
type textarea "function collectWordsFromTarget(target) {"
click at [360, 294] on div "showButton ( target ) ; } }) ; document . addEventListener ( 'mouseout' , ( e )…" at bounding box center [718, 451] width 762 height 657
paste textarea "});"
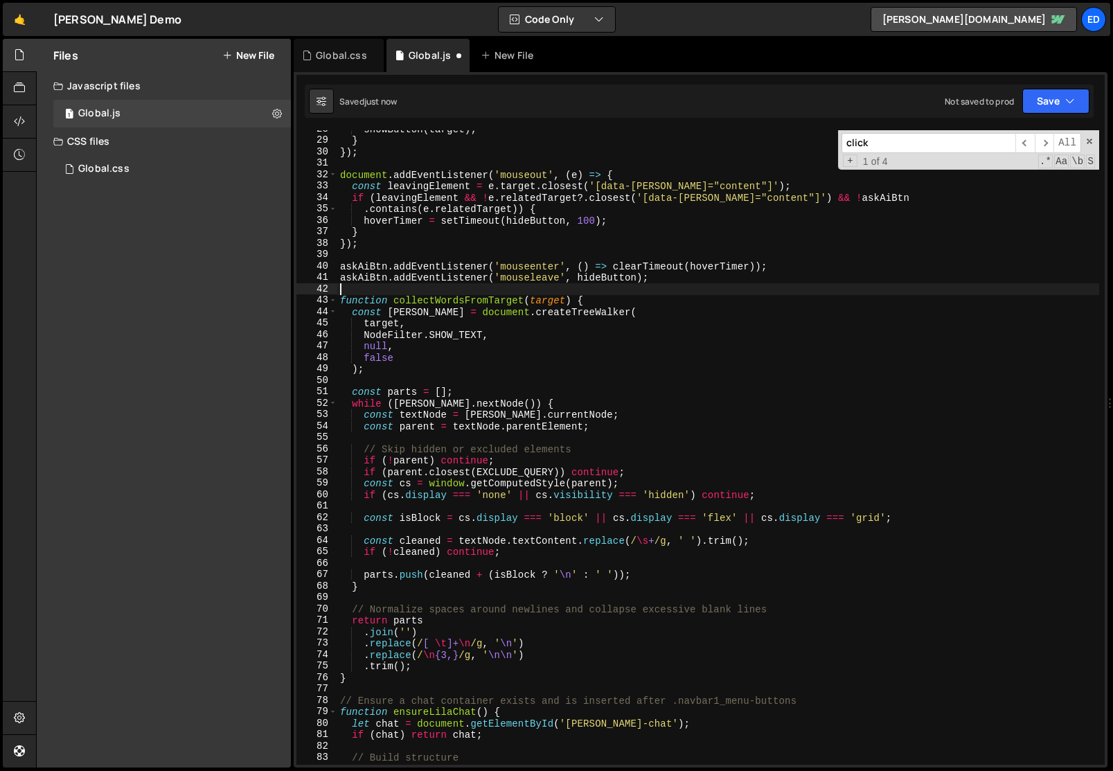
type textarea "});"
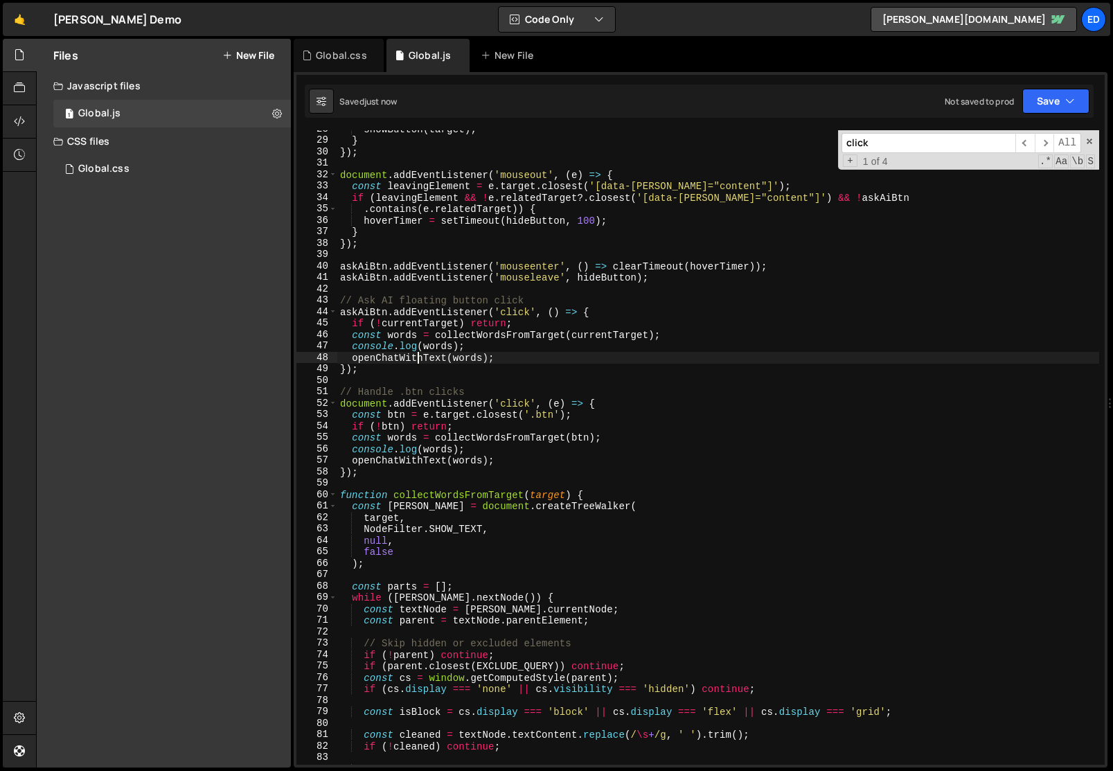
click at [415, 354] on div "showButton ( target ) ; } }) ; document . addEventListener ( 'mouseout' , ( e )…" at bounding box center [718, 451] width 762 height 657
click at [422, 390] on div "showButton ( target ) ; } }) ; document . addEventListener ( 'mouseout' , ( e )…" at bounding box center [718, 451] width 762 height 657
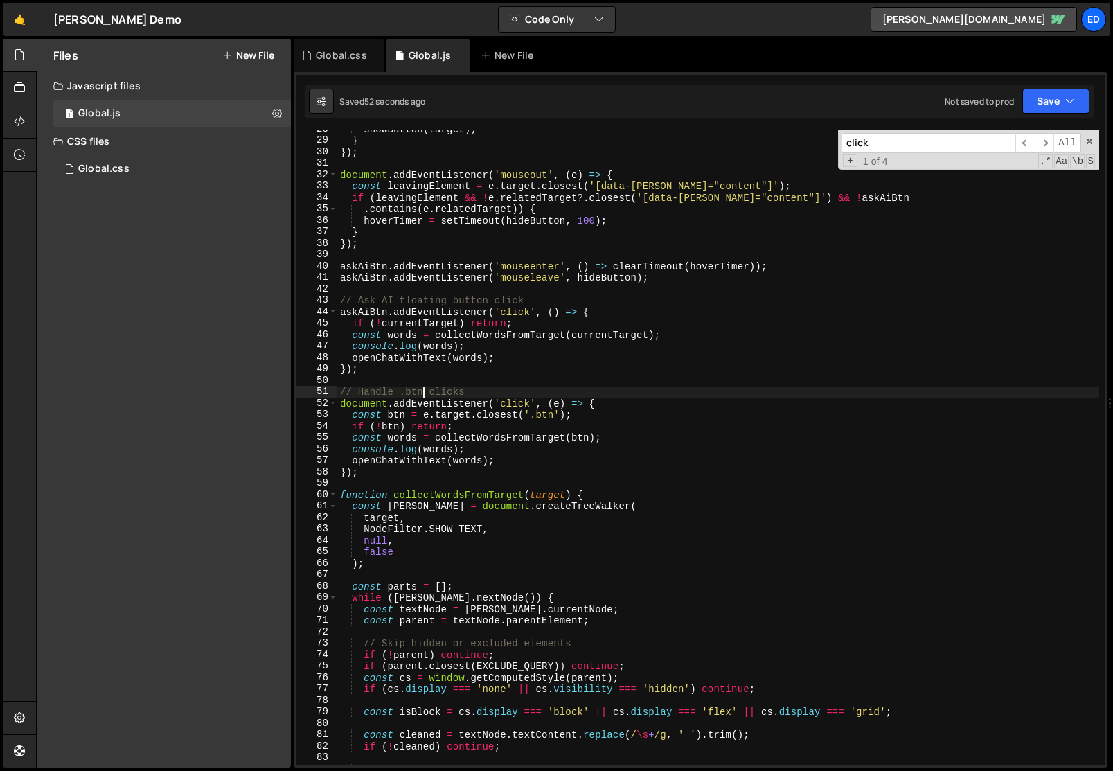
click at [546, 416] on div "showButton ( target ) ; } }) ; document . addEventListener ( 'mouseout' , ( e )…" at bounding box center [718, 451] width 762 height 657
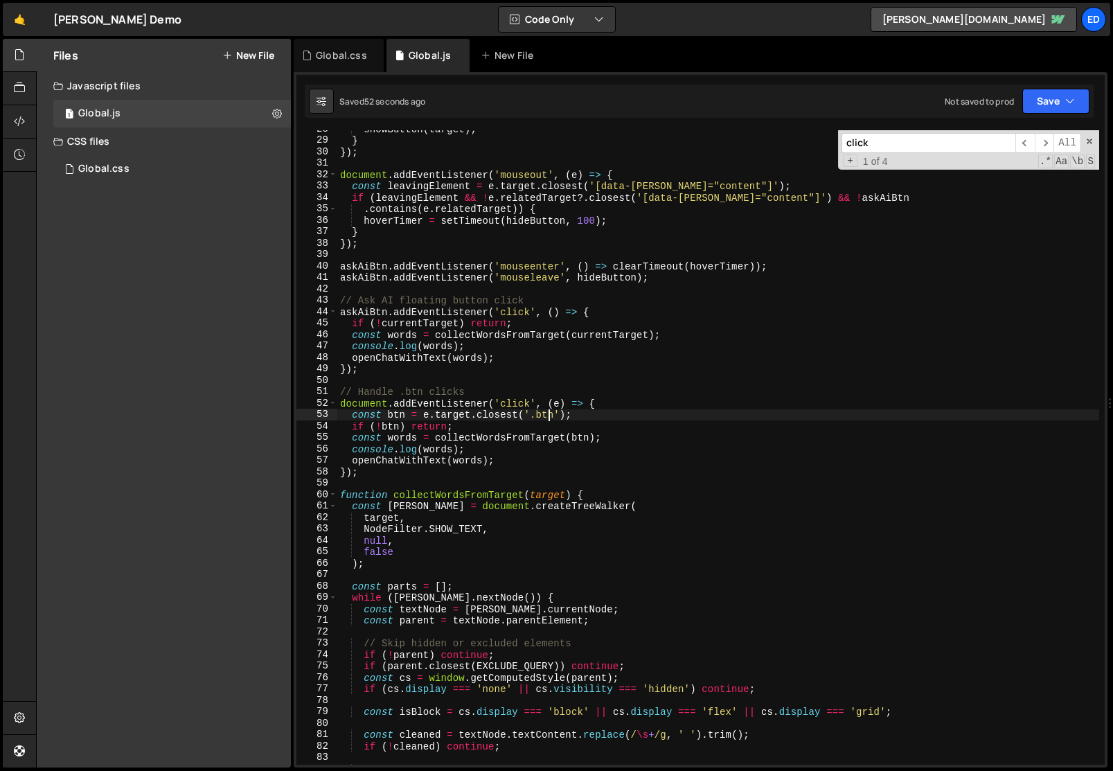
click at [546, 416] on div "showButton ( target ) ; } }) ; document . addEventListener ( 'mouseout' , ( e )…" at bounding box center [718, 451] width 762 height 657
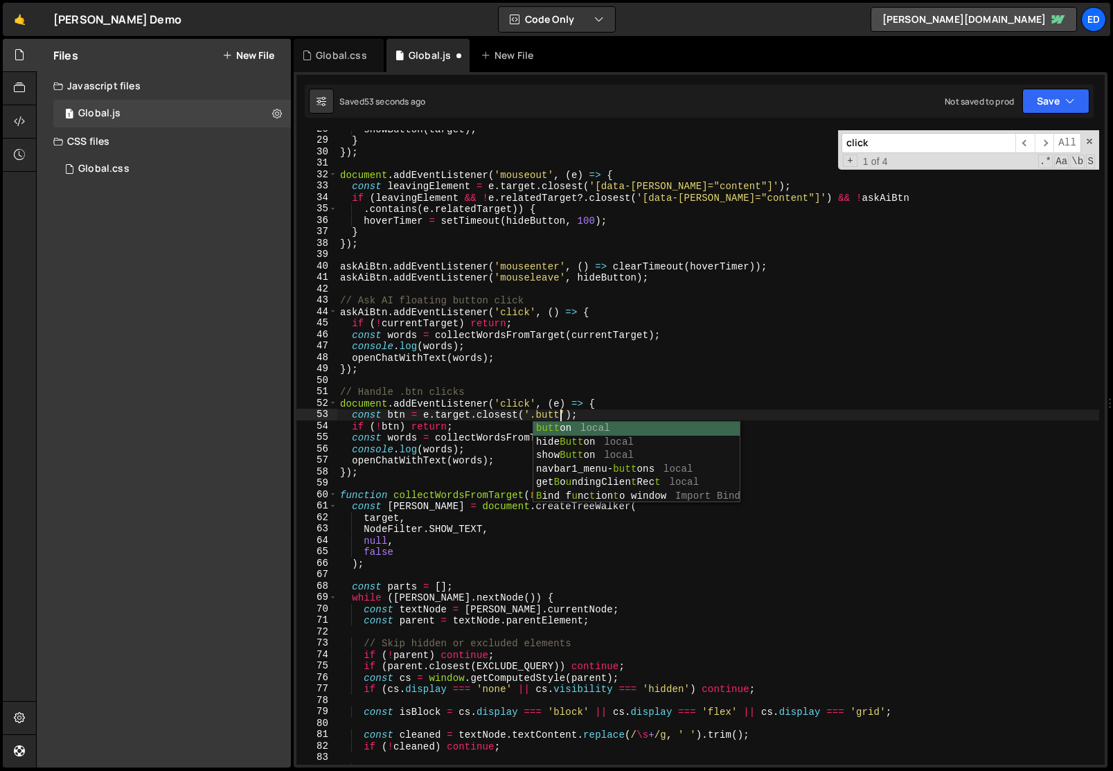
scroll to position [0, 16]
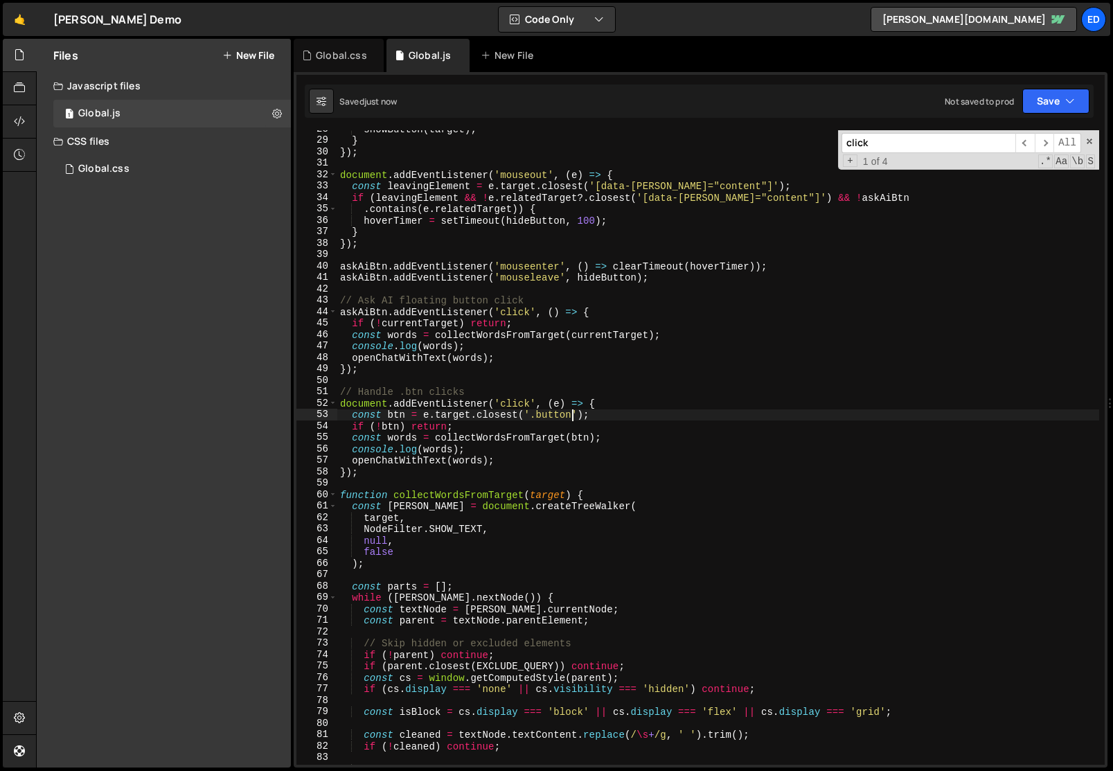
click at [515, 443] on div "showButton ( target ) ; } }) ; document . addEventListener ( 'mouseout' , ( e )…" at bounding box center [718, 451] width 762 height 657
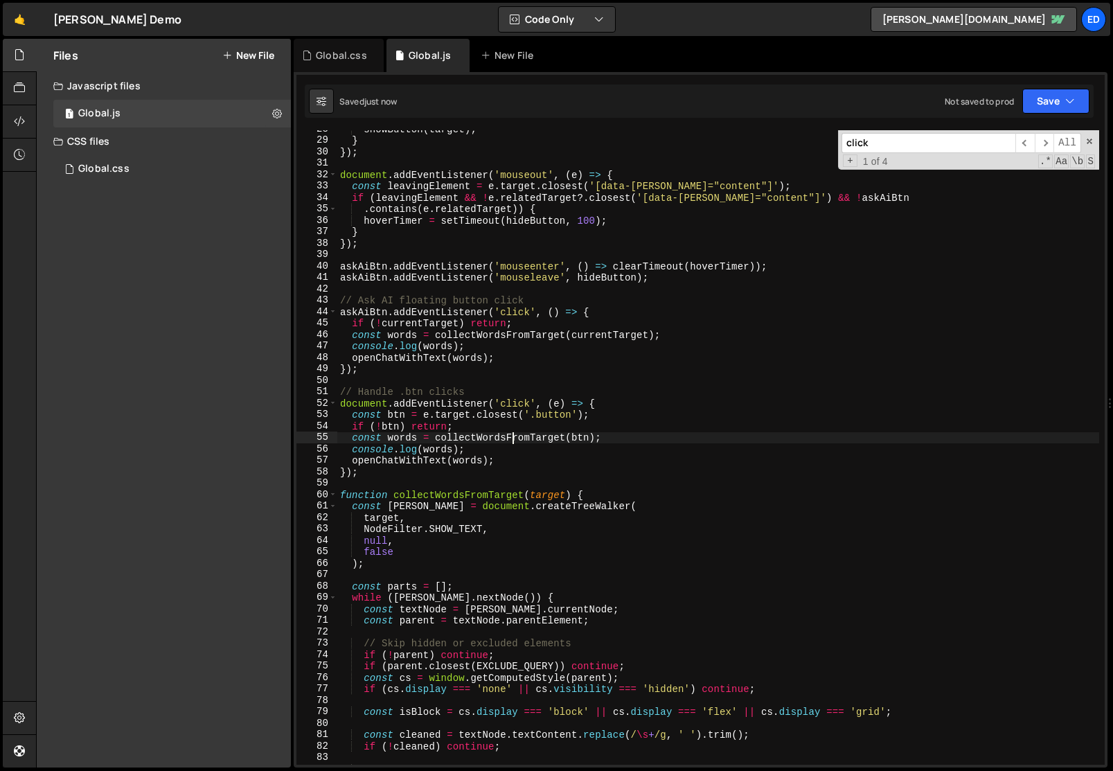
type textarea "const words = collectWordsFromTarget(btn);"
click at [582, 381] on div "showButton ( target ) ; } }) ; document . addEventListener ( 'mouseout' , ( e )…" at bounding box center [718, 451] width 762 height 657
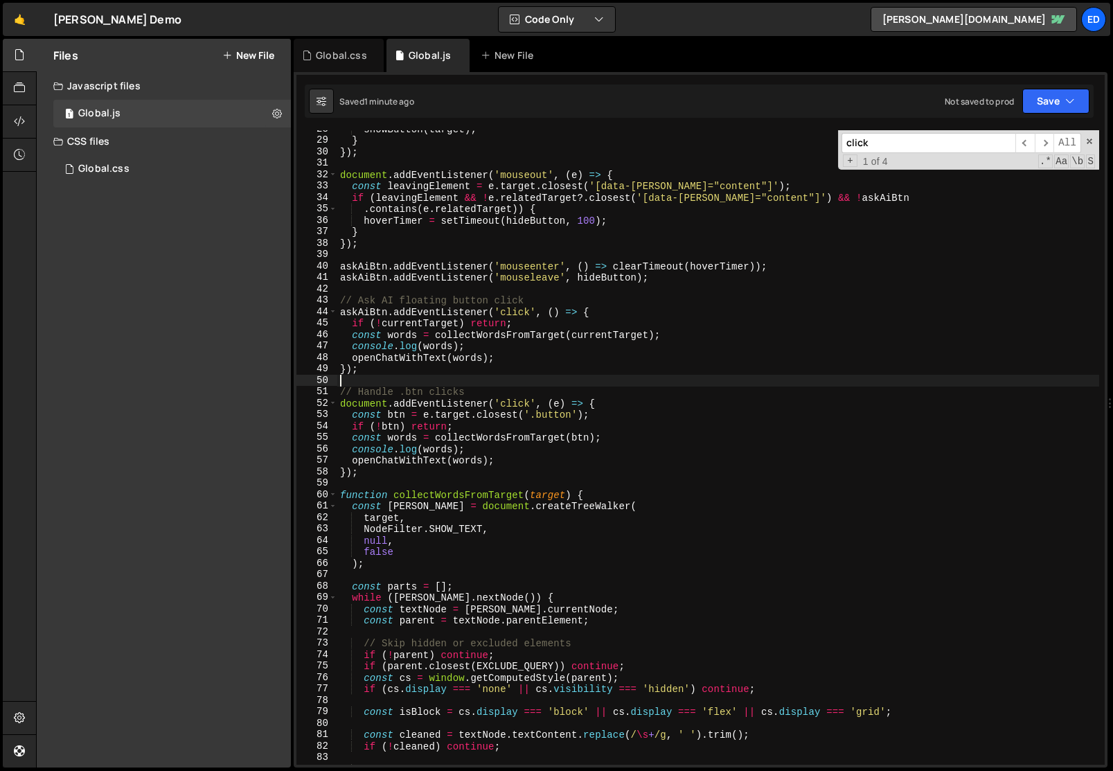
scroll to position [0, 0]
click at [582, 381] on div "showButton ( target ) ; } }) ; document . addEventListener ( 'mouseout' , ( e )…" at bounding box center [718, 451] width 762 height 657
type textarea "// Handle .btn clicks"
click at [582, 381] on div "showButton ( target ) ; } }) ; document . addEventListener ( 'mouseout' , ( e )…" at bounding box center [718, 451] width 762 height 657
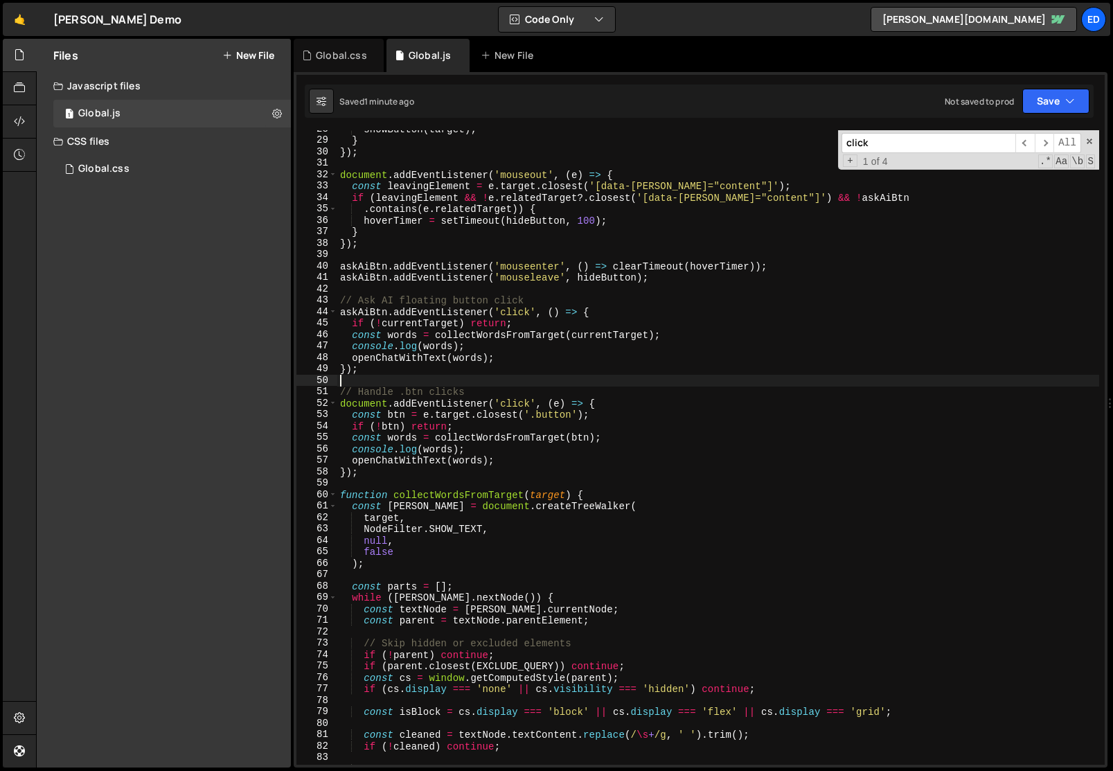
click at [576, 411] on div "showButton ( target ) ; } }) ; document . addEventListener ( 'mouseout' , ( e )…" at bounding box center [718, 451] width 762 height 657
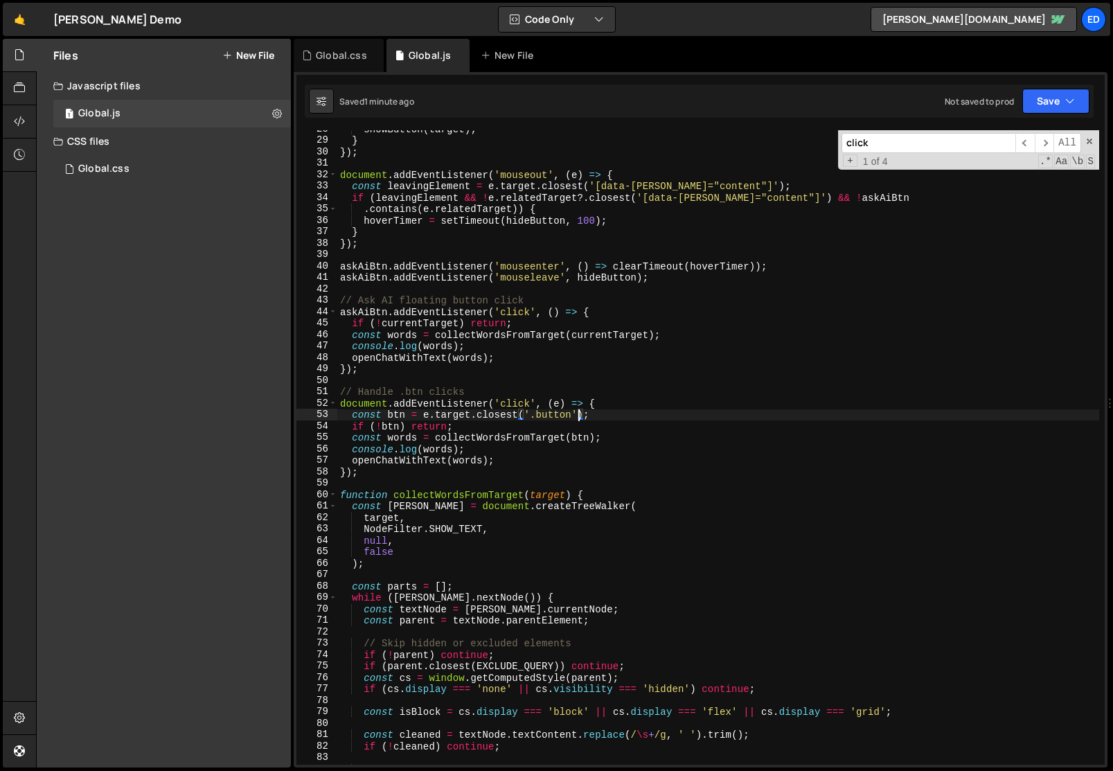
click at [476, 436] on div "showButton ( target ) ; } }) ; document . addEventListener ( 'mouseout' , ( e )…" at bounding box center [718, 451] width 762 height 657
type textarea "const words = collectWordsFromTarget(btn);"
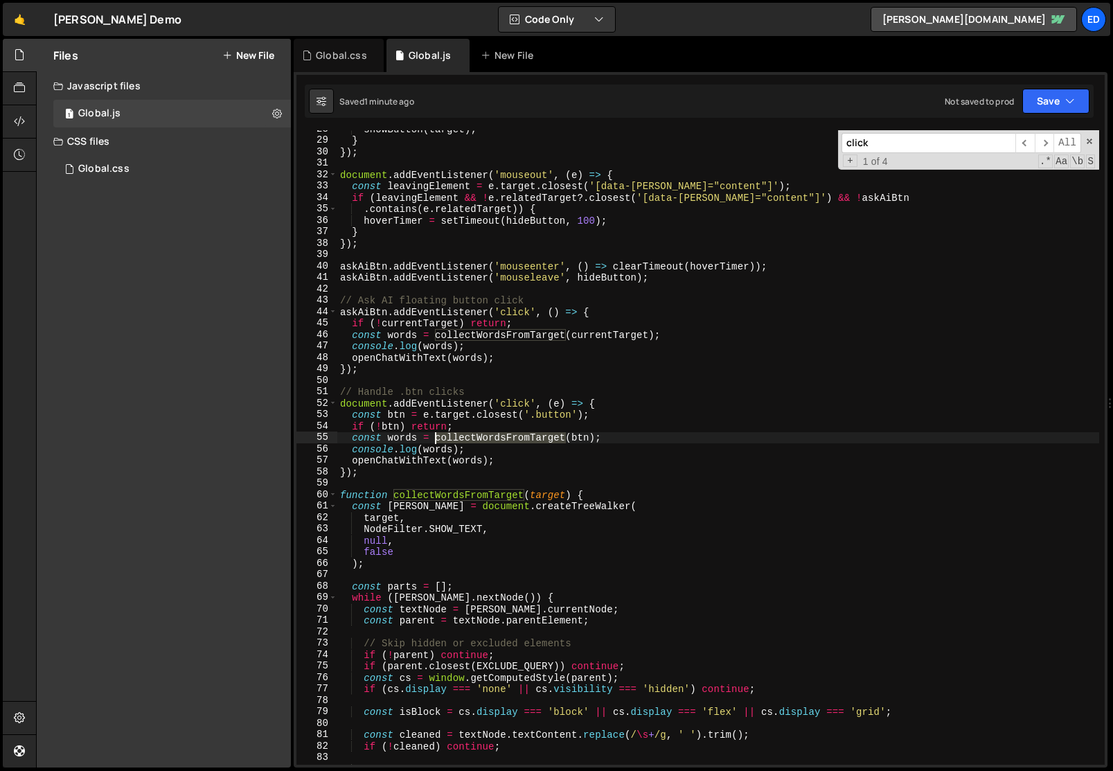
click at [476, 436] on div "showButton ( target ) ; } }) ; document . addEventListener ( 'mouseout' , ( e )…" at bounding box center [718, 451] width 762 height 657
type input "collectWordsFromTarget"
click at [519, 449] on div "showButton ( target ) ; } }) ; document . addEventListener ( 'mouseout' , ( e )…" at bounding box center [718, 451] width 762 height 657
drag, startPoint x: 438, startPoint y: 438, endPoint x: 594, endPoint y: 442, distance: 156.6
click at [594, 442] on div "showButton ( target ) ; } }) ; document . addEventListener ( 'mouseout' , ( e )…" at bounding box center [718, 451] width 762 height 657
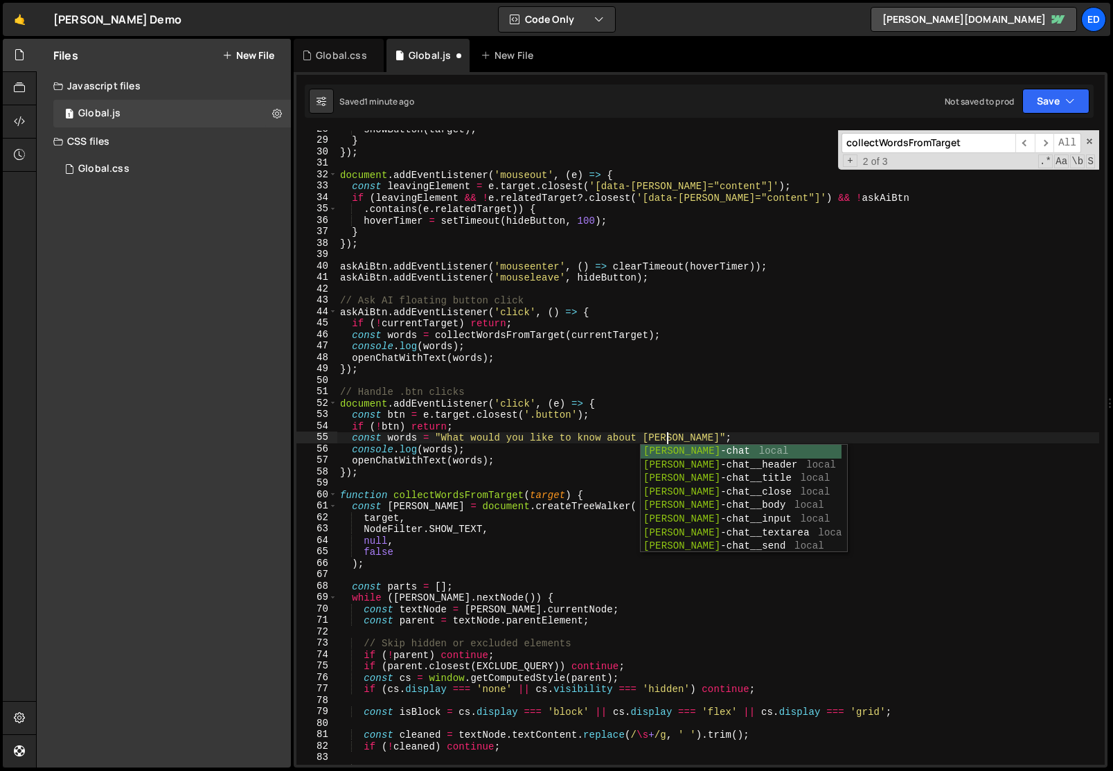
scroll to position [0, 22]
click at [570, 427] on div "showButton ( target ) ; } }) ; document . addEventListener ( 'mouseout' , ( e )…" at bounding box center [718, 451] width 762 height 657
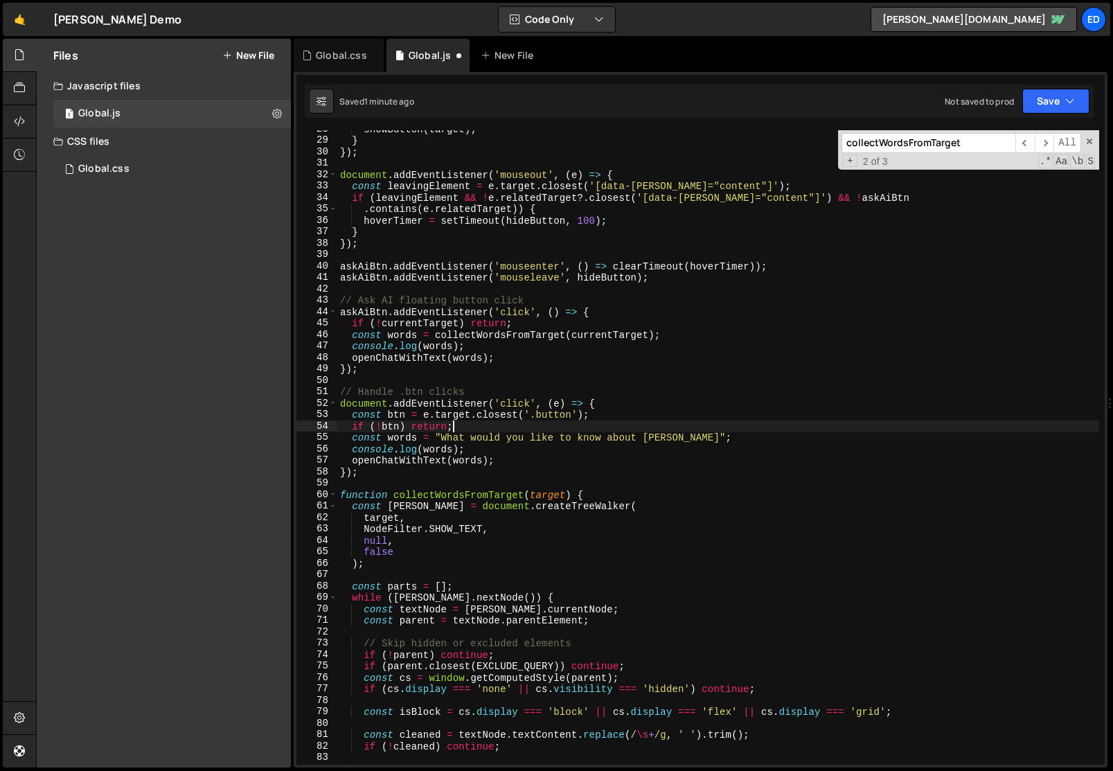
scroll to position [0, 7]
click at [666, 438] on div "showButton ( target ) ; } }) ; document . addEventListener ( 'mouseout' , ( e )…" at bounding box center [718, 451] width 762 height 657
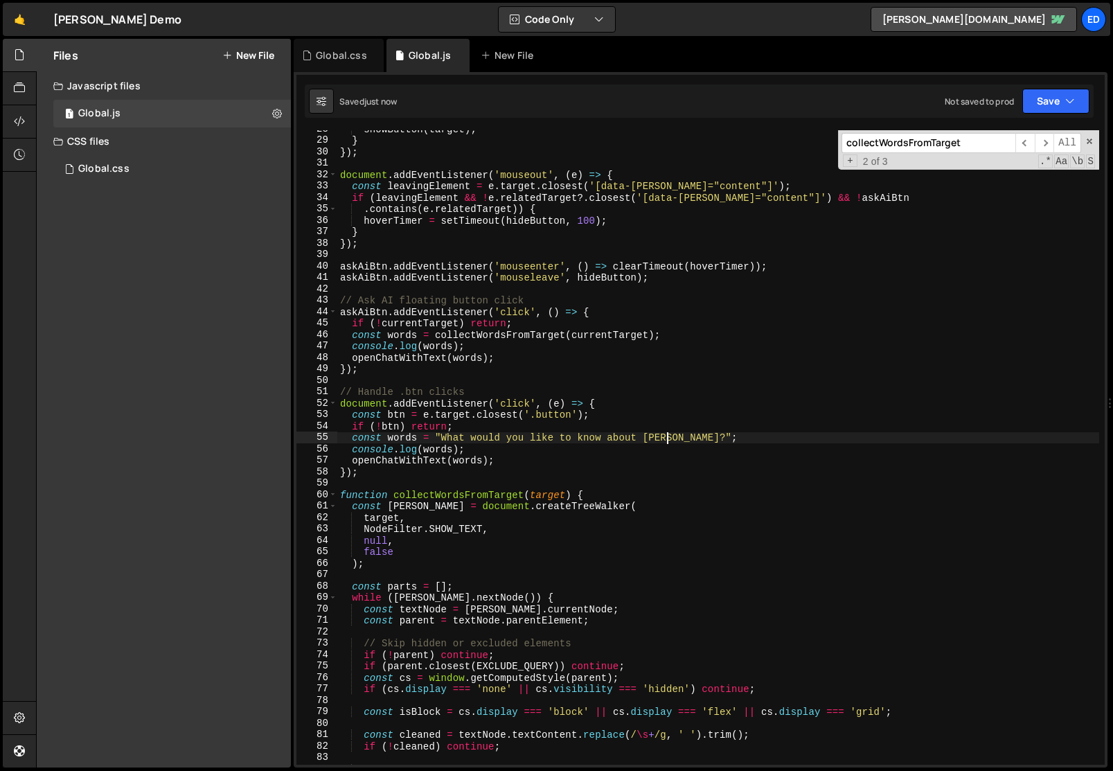
click at [666, 438] on div "showButton ( target ) ; } }) ; document . addEventListener ( 'mouseout' , ( e )…" at bounding box center [718, 451] width 762 height 657
click at [409, 461] on div "showButton ( target ) ; } }) ; document . addEventListener ( 'mouseout' , ( e )…" at bounding box center [718, 451] width 762 height 657
type textarea "openChatWithText(words);"
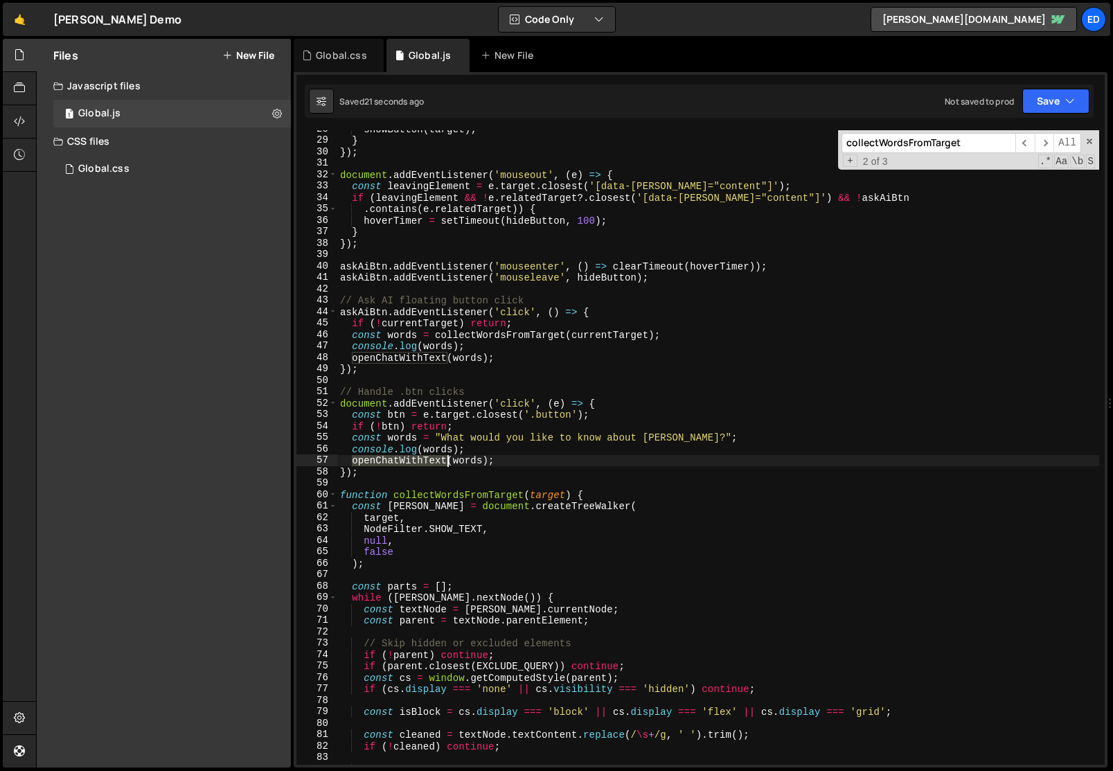
scroll to position [0, 10]
click at [409, 461] on div "showButton ( target ) ; } }) ; document . addEventListener ( 'mouseout' , ( e )…" at bounding box center [718, 451] width 762 height 657
type input "openChatWithText"
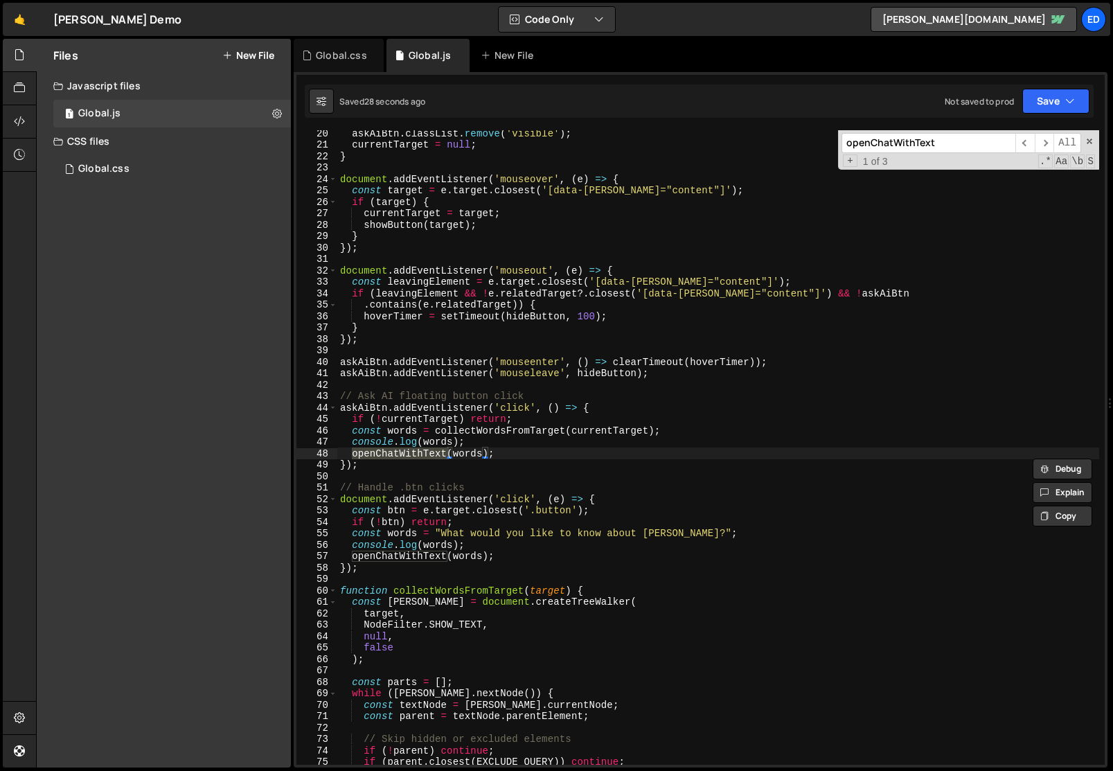
scroll to position [220, 0]
click at [483, 449] on div "askAiBtn . classList . remove ( 'visible' ) ; currentTarget = null ; } document…" at bounding box center [718, 455] width 762 height 657
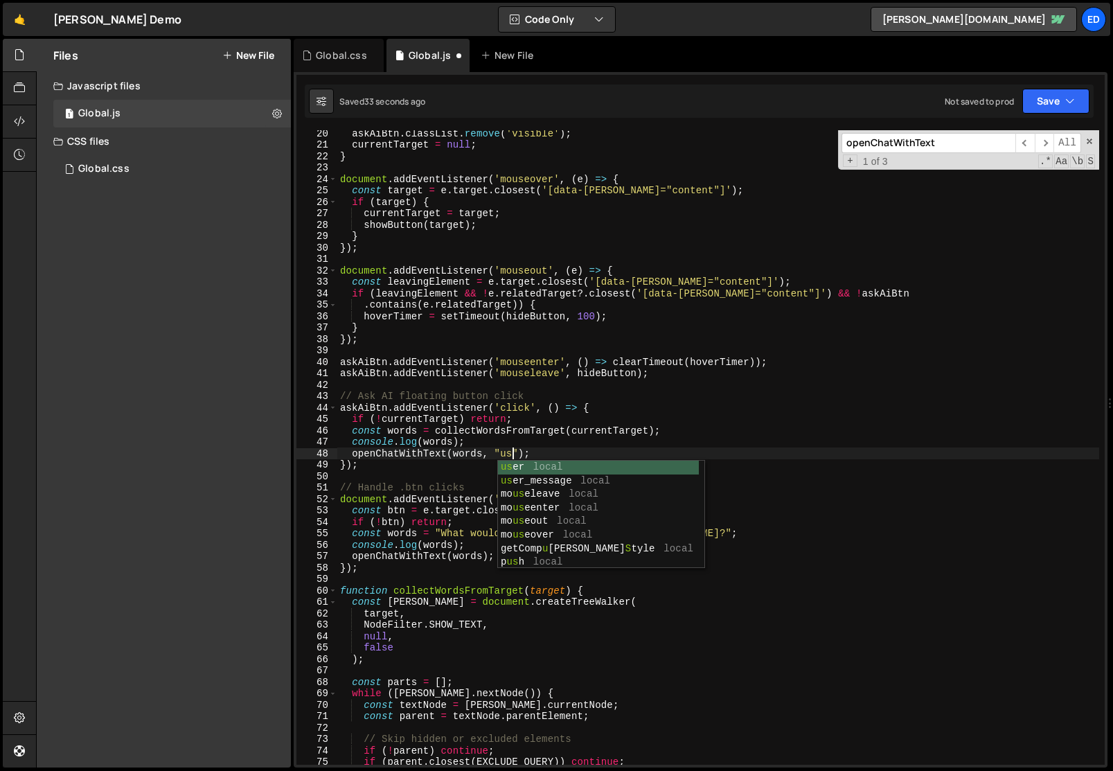
scroll to position [0, 12]
click at [456, 452] on div "askAiBtn . classList . remove ( 'visible' ) ; currentTarget = null ; } document…" at bounding box center [718, 455] width 762 height 657
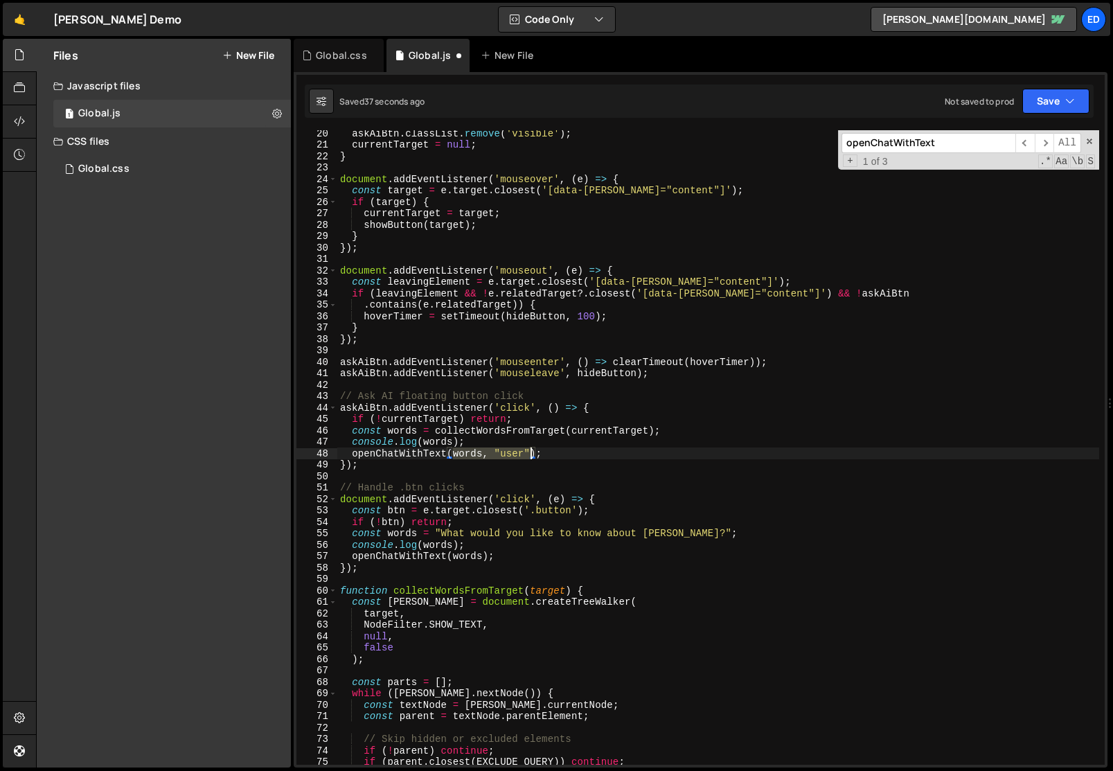
drag, startPoint x: 452, startPoint y: 455, endPoint x: 530, endPoint y: 454, distance: 77.6
click at [530, 454] on div "askAiBtn . classList . remove ( 'visible' ) ; currentTarget = null ; } document…" at bounding box center [718, 455] width 762 height 657
click at [467, 556] on div "askAiBtn . classList . remove ( 'visible' ) ; currentTarget = null ; } document…" at bounding box center [718, 455] width 762 height 657
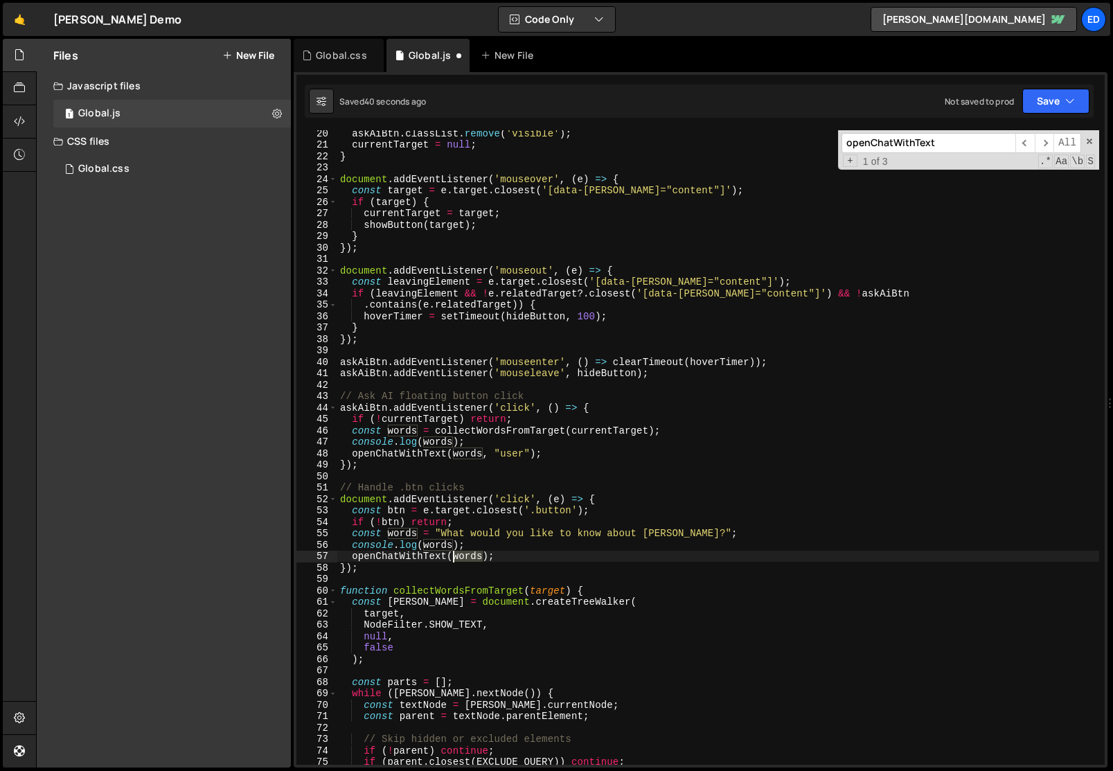
scroll to position [0, 10]
click at [467, 556] on div "askAiBtn . classList . remove ( 'visible' ) ; currentTarget = null ; } document…" at bounding box center [718, 455] width 762 height 657
paste textarea ", "user""
click at [512, 555] on div "askAiBtn . classList . remove ( 'visible' ) ; currentTarget = null ; } document…" at bounding box center [718, 455] width 762 height 657
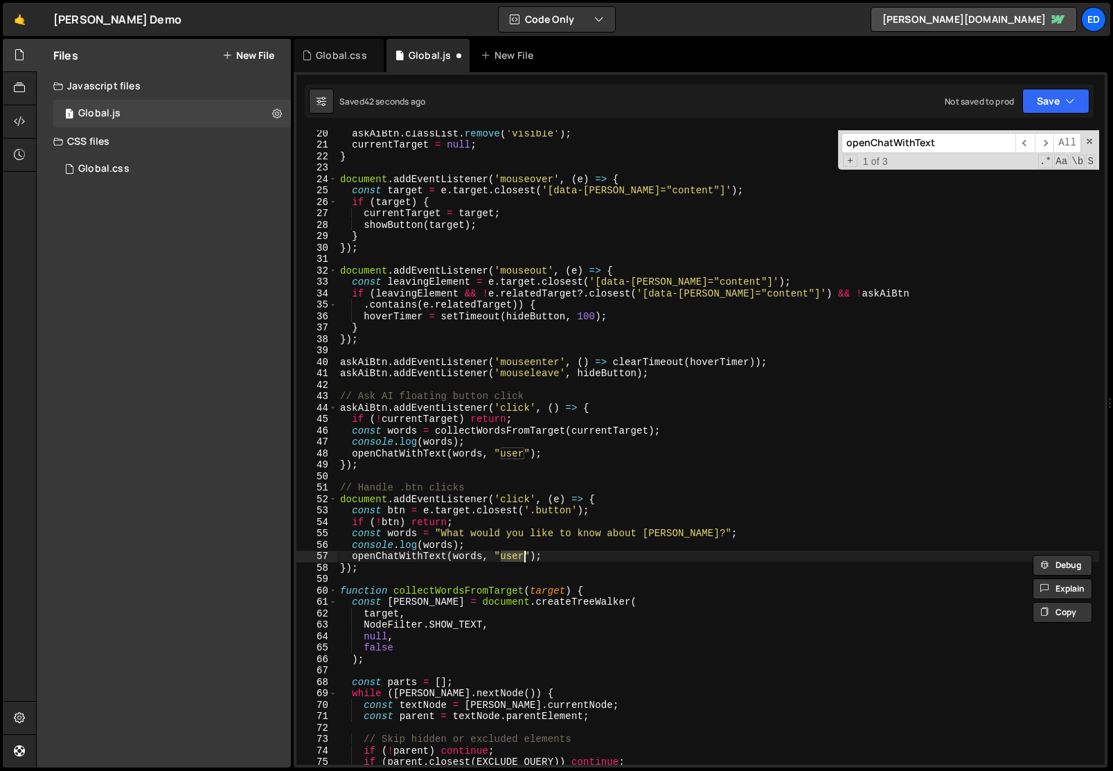
scroll to position [0, 12]
click at [450, 544] on div "askAiBtn . classList . remove ( 'visible' ) ; currentTarget = null ; } document…" at bounding box center [718, 455] width 762 height 657
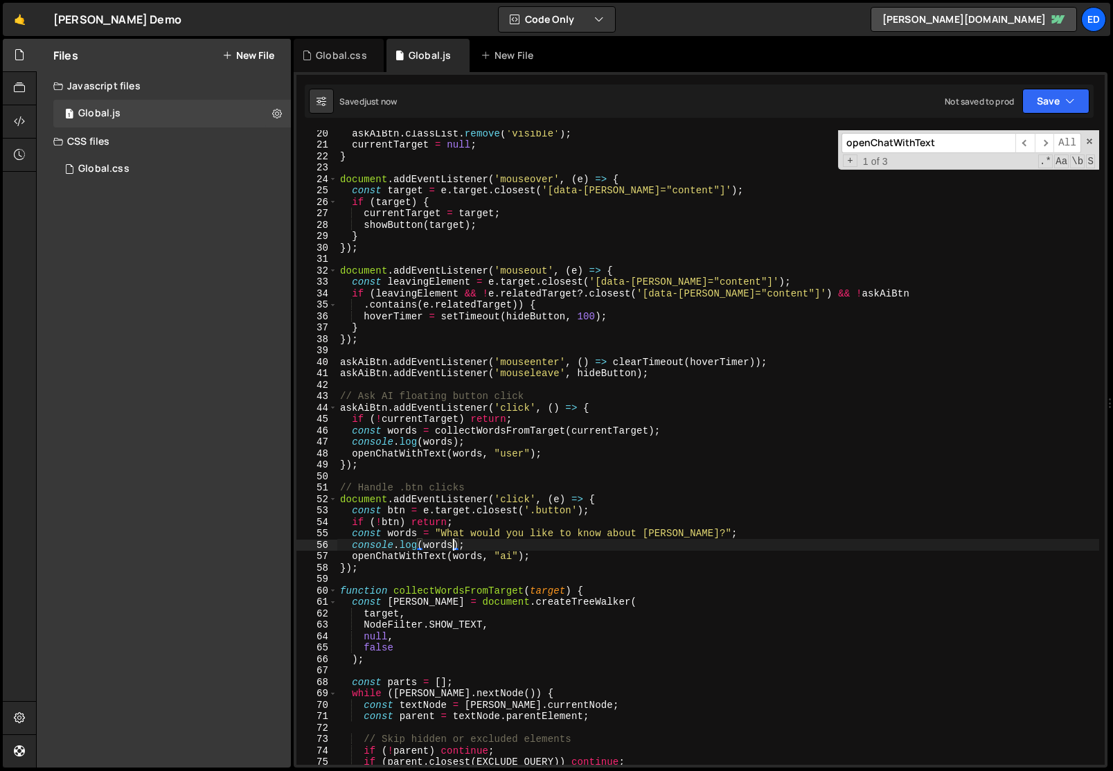
click at [450, 544] on div "askAiBtn . classList . remove ( 'visible' ) ; currentTarget = null ; } document…" at bounding box center [718, 455] width 762 height 657
click at [422, 554] on div "askAiBtn . classList . remove ( 'visible' ) ; currentTarget = null ; } document…" at bounding box center [718, 455] width 762 height 657
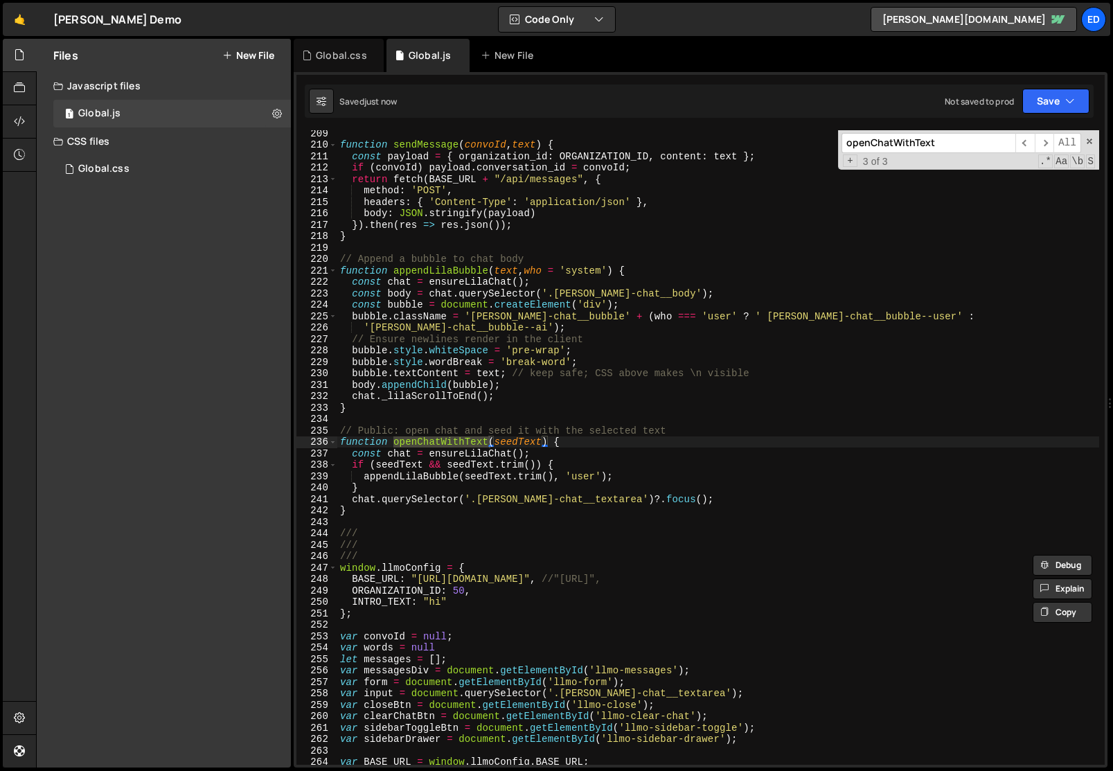
scroll to position [2414, 0]
click at [541, 445] on div "function sendMessage ( convoId , text ) { const payload = { organization_id : O…" at bounding box center [718, 455] width 762 height 657
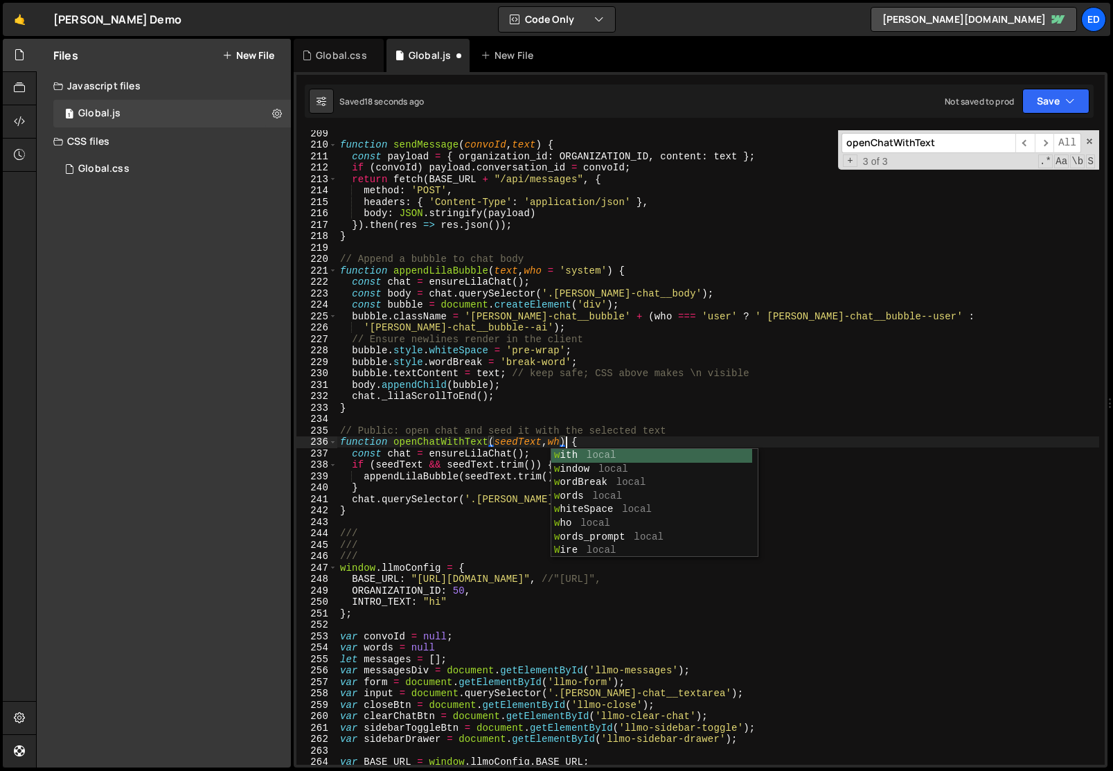
scroll to position [0, 16]
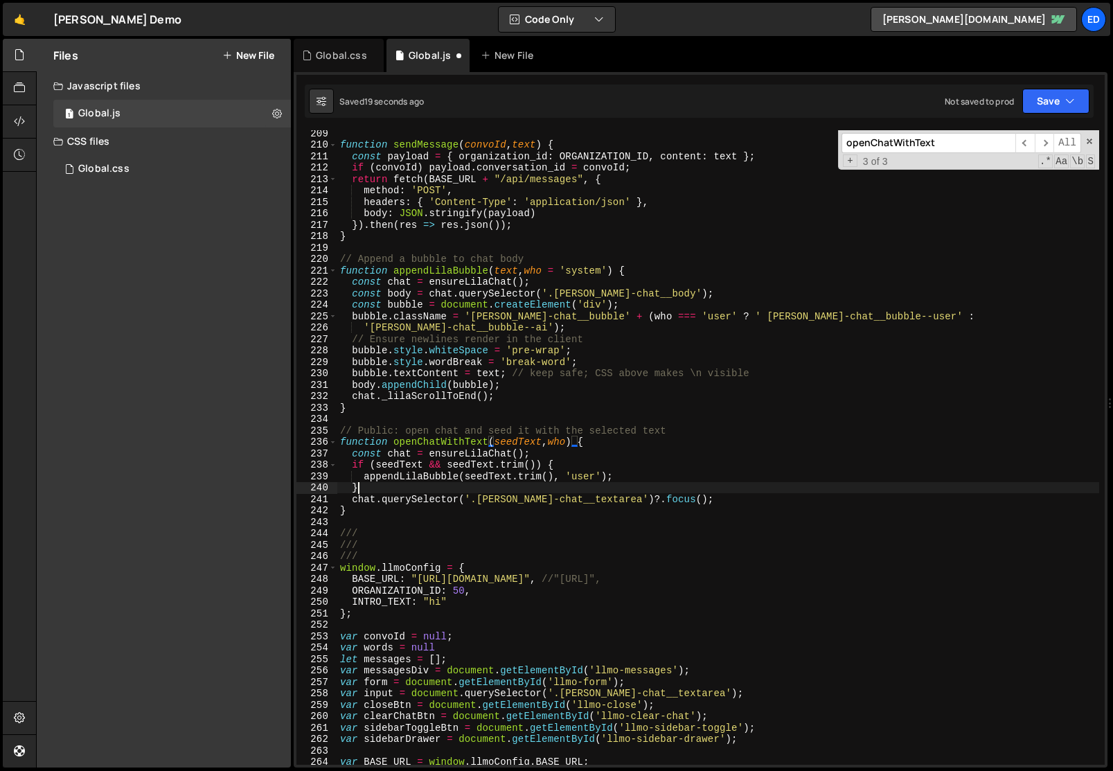
click at [479, 484] on div "function sendMessage ( convoId , text ) { const payload = { organization_id : O…" at bounding box center [718, 455] width 762 height 657
drag, startPoint x: 567, startPoint y: 474, endPoint x: 600, endPoint y: 474, distance: 33.2
click at [600, 474] on div "function sendMessage ( convoId , text ) { const payload = { organization_id : O…" at bounding box center [718, 455] width 762 height 657
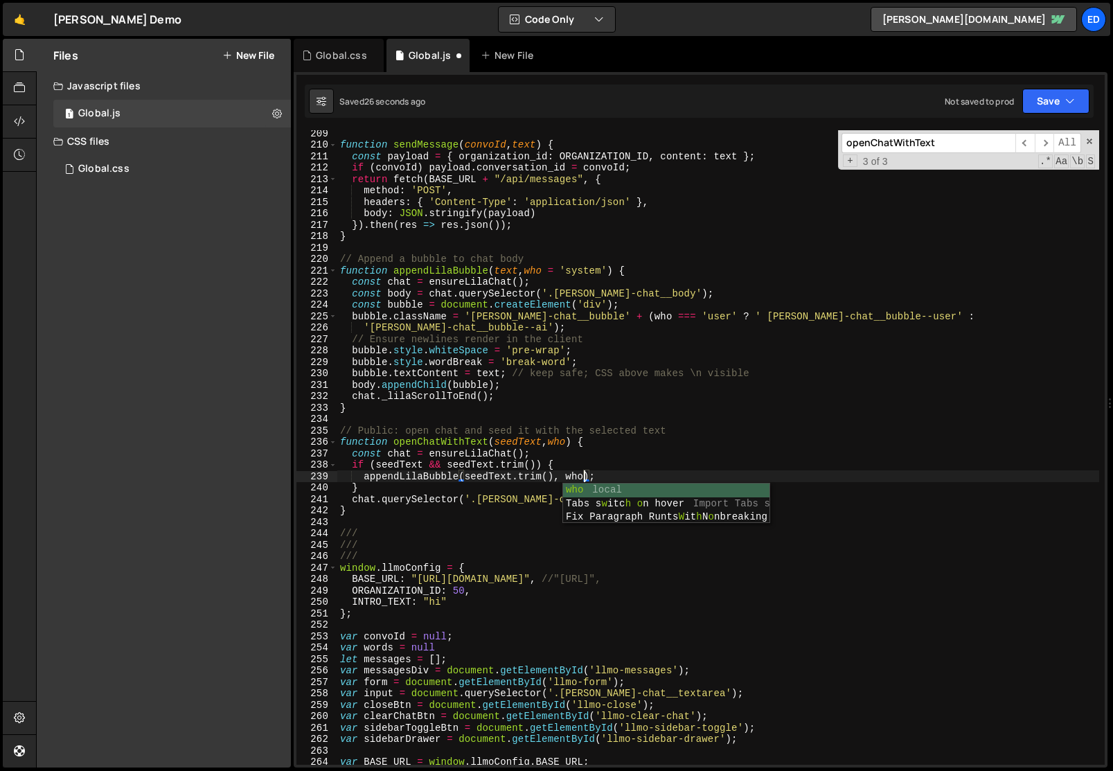
scroll to position [0, 17]
click at [600, 474] on div "function sendMessage ( convoId , text ) { const payload = { organization_id : O…" at bounding box center [718, 455] width 762 height 657
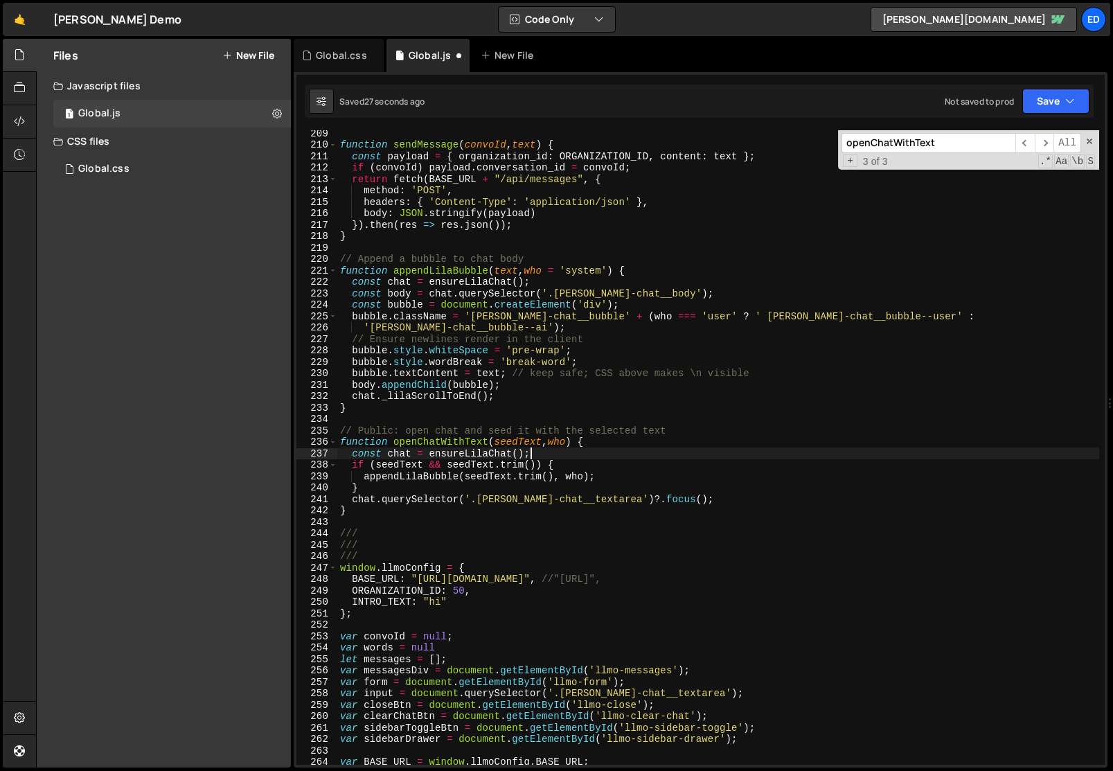
click at [575, 457] on div "function sendMessage ( convoId , text ) { const payload = { organization_id : O…" at bounding box center [718, 455] width 762 height 657
click at [427, 473] on div "function sendMessage ( convoId , text ) { const payload = { organization_id : O…" at bounding box center [718, 455] width 762 height 657
type textarea "appendLilaBubble(seedText.trim(), who);"
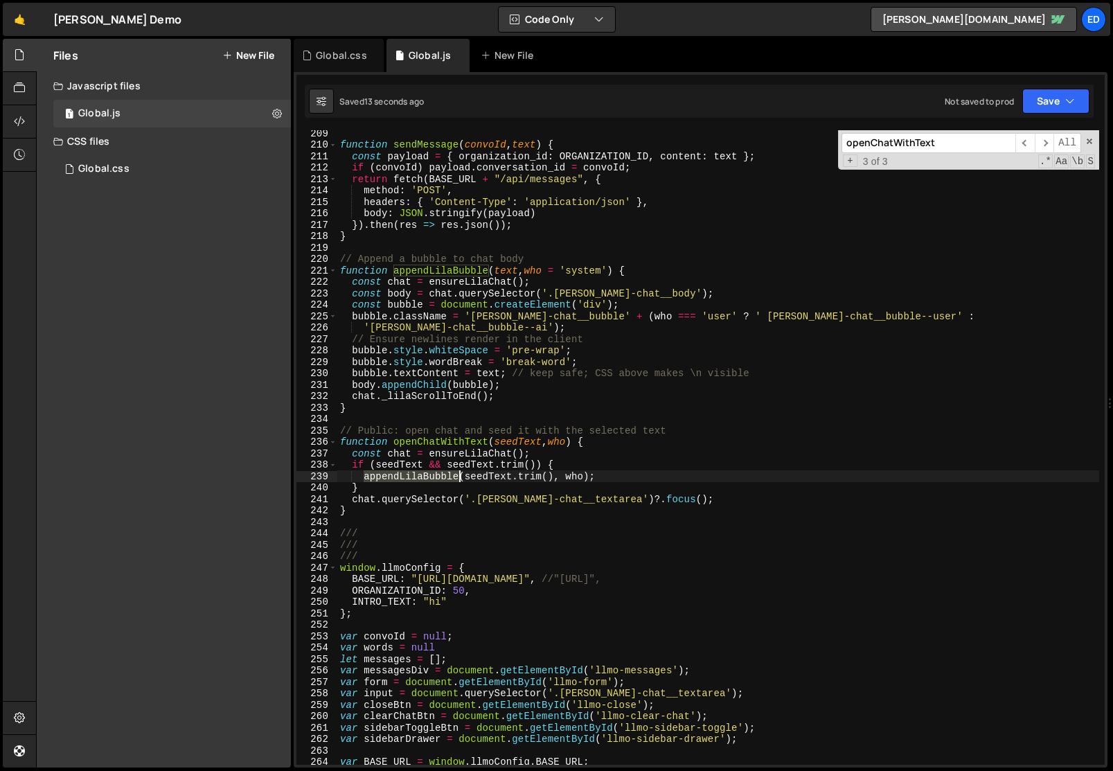
click at [427, 473] on div "function sendMessage ( convoId , text ) { const payload = { organization_id : O…" at bounding box center [718, 455] width 762 height 657
type input "appendLilaBubble"
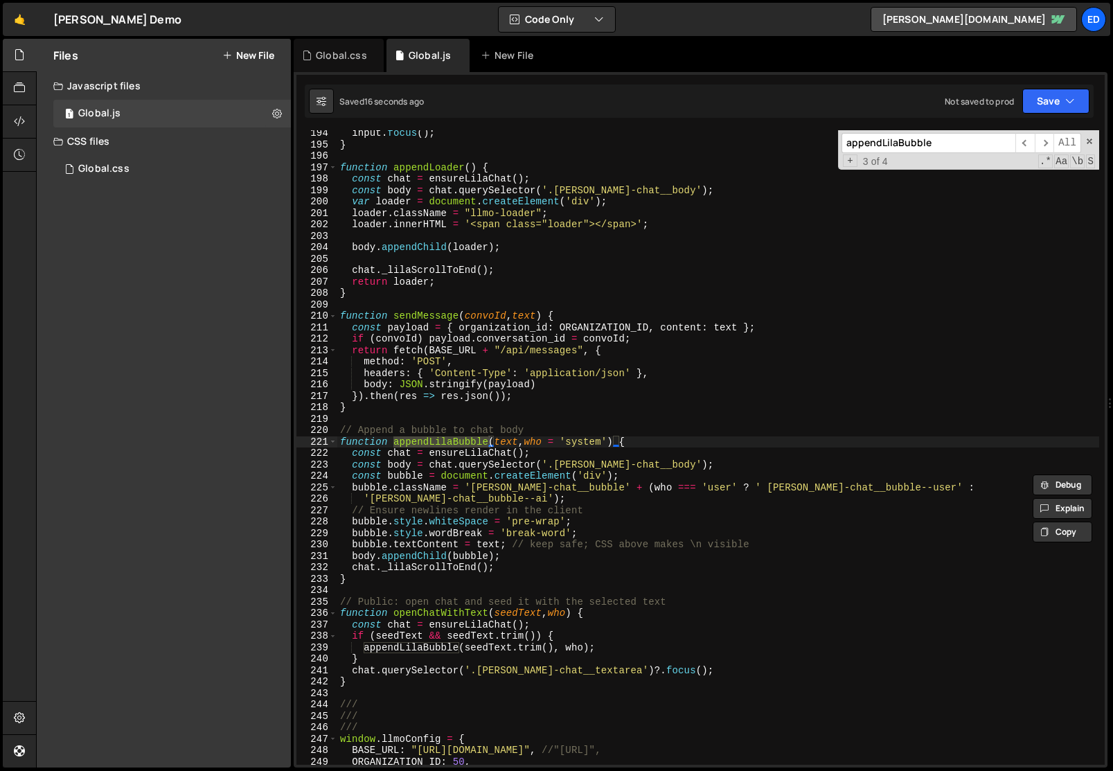
scroll to position [2242, 0]
type textarea "function appendLilaBubble(text, who = 'system') {"
click at [642, 440] on div "input . focus ( ) ; } function appendLoader ( ) { const chat = ensureLilaChat (…" at bounding box center [718, 455] width 762 height 657
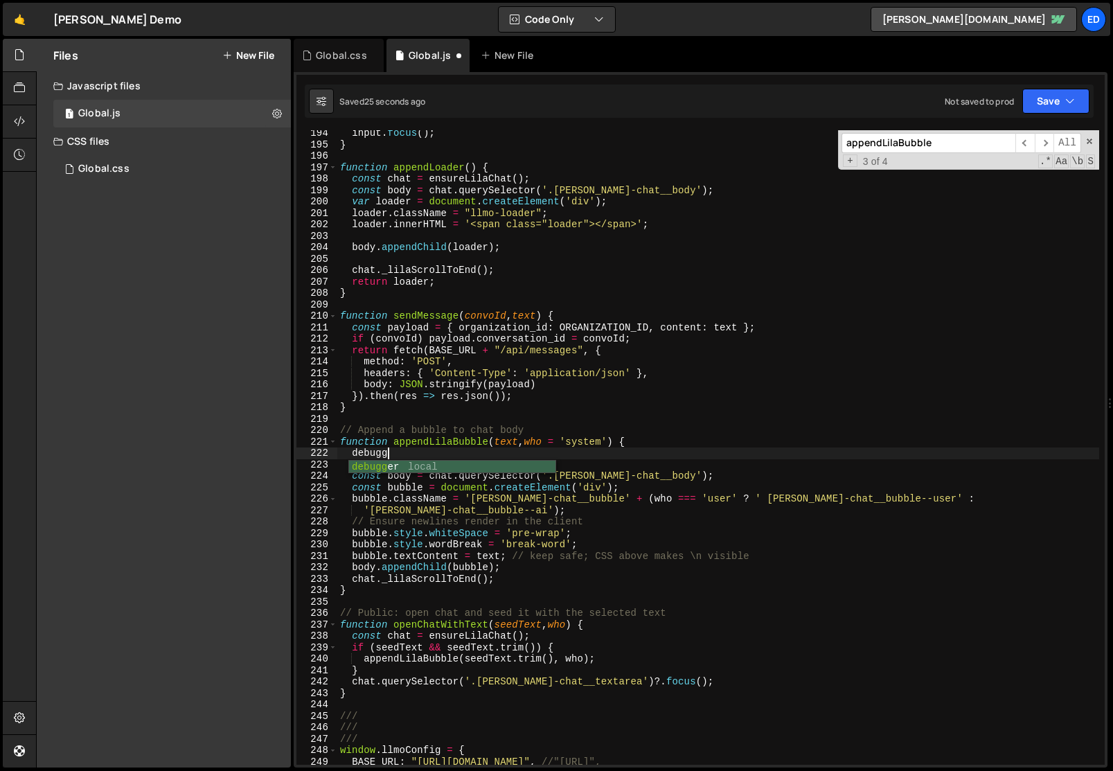
scroll to position [0, 3]
click at [642, 440] on div "input . focus ( ) ; } function appendLoader ( ) { const chat = ensureLilaChat (…" at bounding box center [718, 455] width 762 height 657
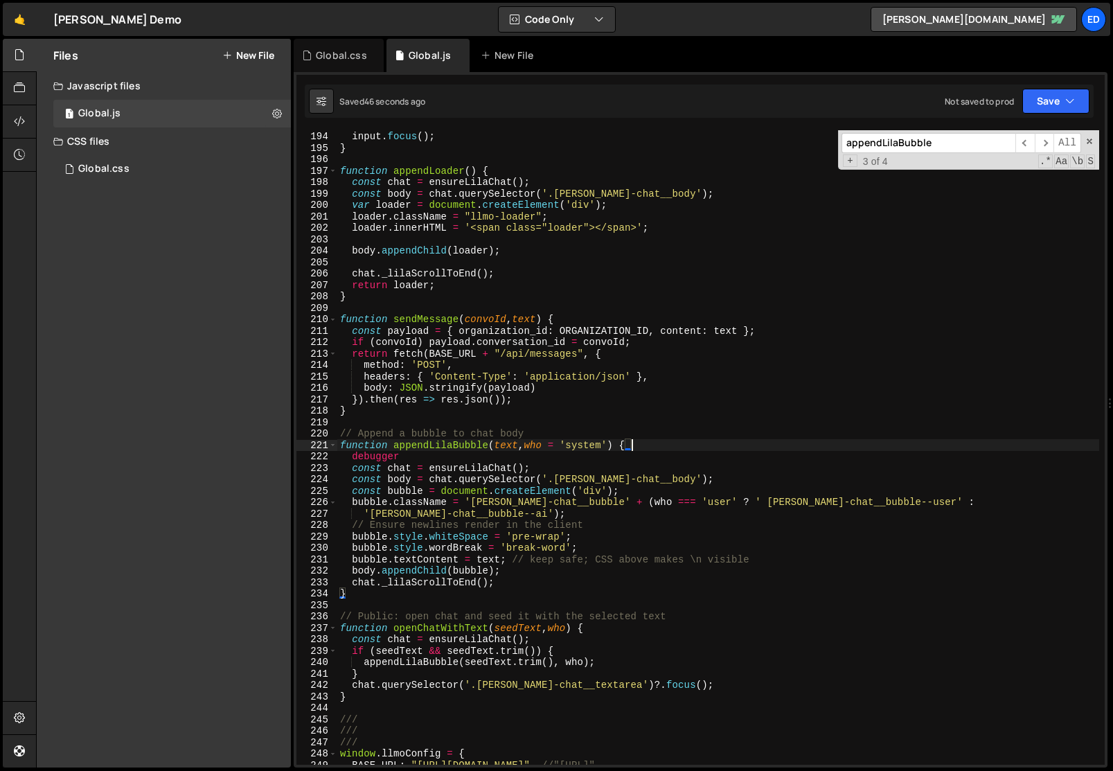
scroll to position [2239, 0]
click at [367, 515] on div "input . value = "" ; input . focus ( ) ; } function appendLoader ( ) { const ch…" at bounding box center [718, 447] width 762 height 657
click at [416, 530] on div "input . value = "" ; input . focus ( ) ; } function appendLoader ( ) { const ch…" at bounding box center [718, 447] width 762 height 657
type textarea "// Ensure newlines render in the client"
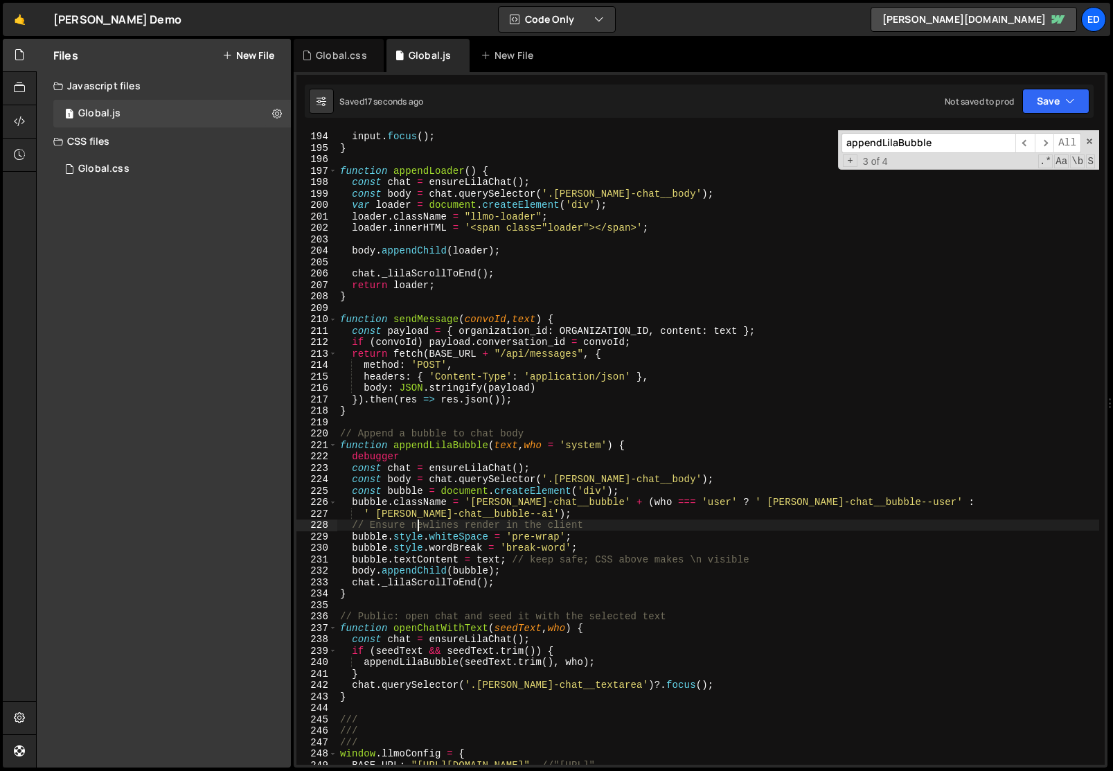
click at [433, 235] on div "input . value = "" ; input . focus ( ) ; } function appendLoader ( ) { const ch…" at bounding box center [718, 447] width 762 height 657
type input "debugger; // eslint-disable-line no-debugger"
type textarea "debugger"
drag, startPoint x: 433, startPoint y: 235, endPoint x: 373, endPoint y: 454, distance: 226.8
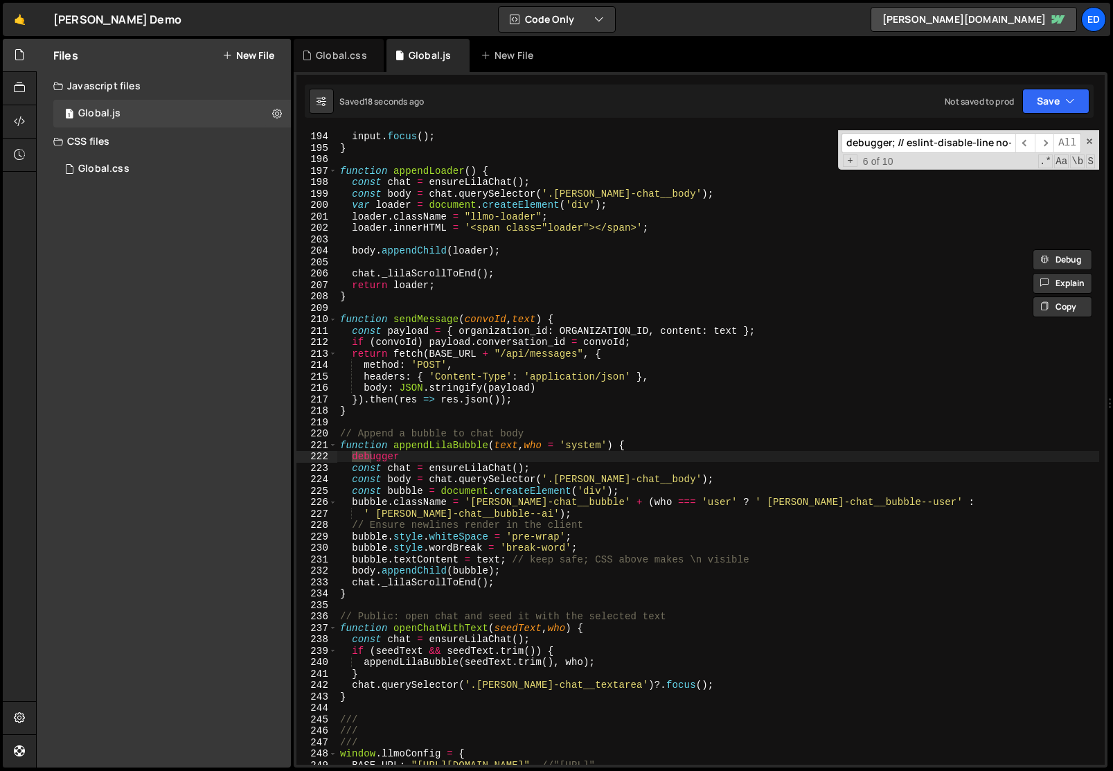
click at [373, 454] on div "input . value = "" ; input . focus ( ) ; } function appendLoader ( ) { const ch…" at bounding box center [718, 447] width 762 height 657
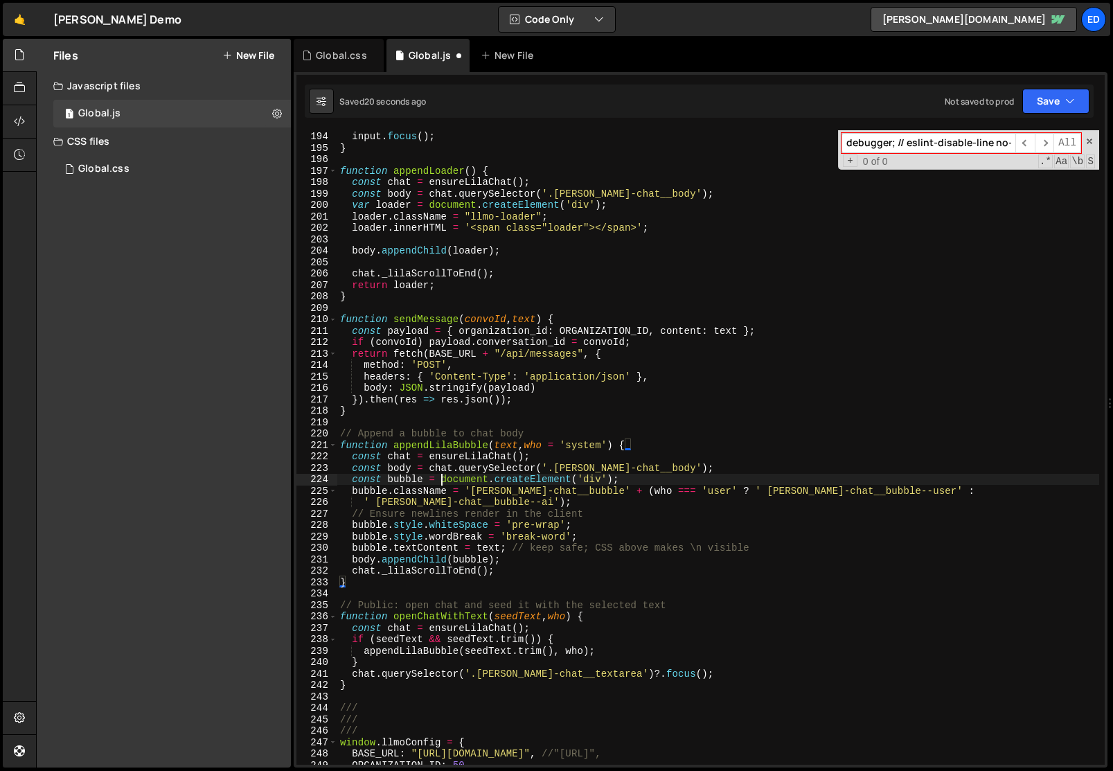
click at [439, 477] on div "input . value = "" ; input . focus ( ) ; } function appendLoader ( ) { const ch…" at bounding box center [718, 447] width 762 height 657
type textarea "const bubble = document.createElement('div');"
click at [439, 477] on div "input . value = "" ; input . focus ( ) ; } function appendLoader ( ) { const ch…" at bounding box center [718, 447] width 762 height 657
click at [506, 249] on div "input . value = "" ; input . focus ( ) ; } function appendLoader ( ) { const ch…" at bounding box center [718, 447] width 762 height 657
click at [337, 51] on div "Global.css" at bounding box center [341, 55] width 51 height 14
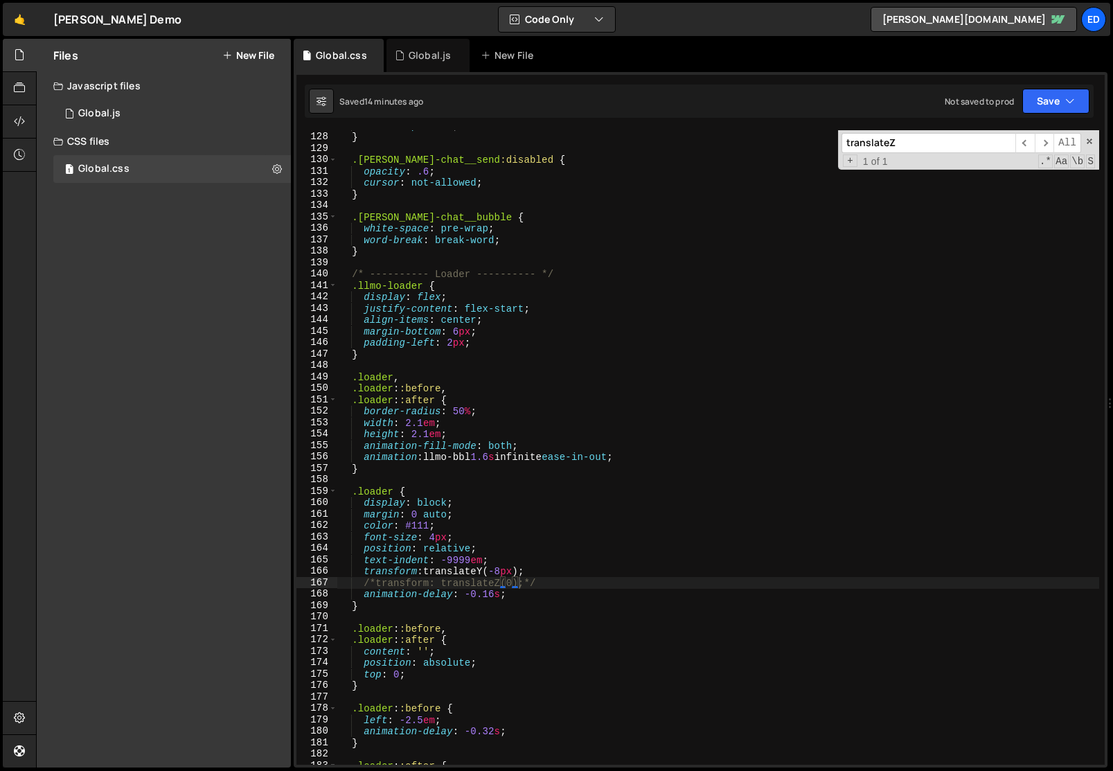
click at [544, 506] on div "cursor : pointer ; } .[PERSON_NAME]-chat__send :disabled { opacity : .6 ; curso…" at bounding box center [718, 448] width 762 height 657
type textarea "display: block;"
click at [417, 57] on div "Global.js" at bounding box center [430, 55] width 42 height 14
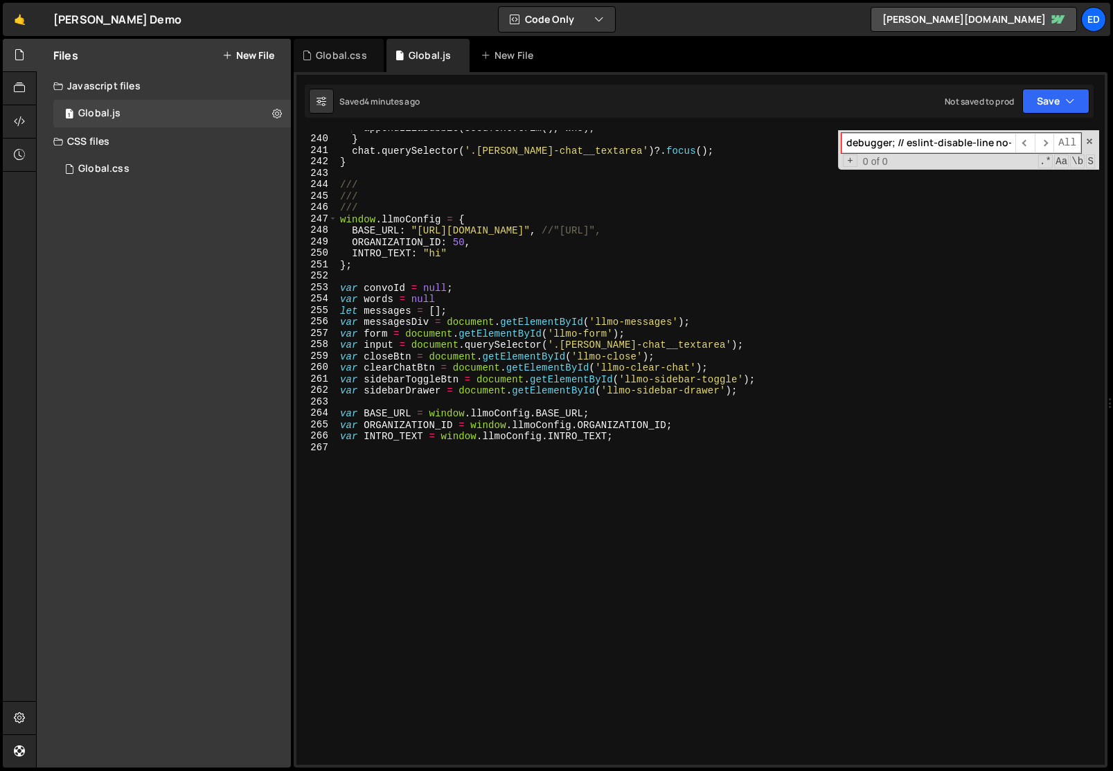
scroll to position [2763, 0]
click at [439, 509] on div "appendLilaBubble ( seedText . trim ( ) , who ) ; } chat . querySelector ( '.[PE…" at bounding box center [718, 450] width 762 height 657
paste textarea "}"
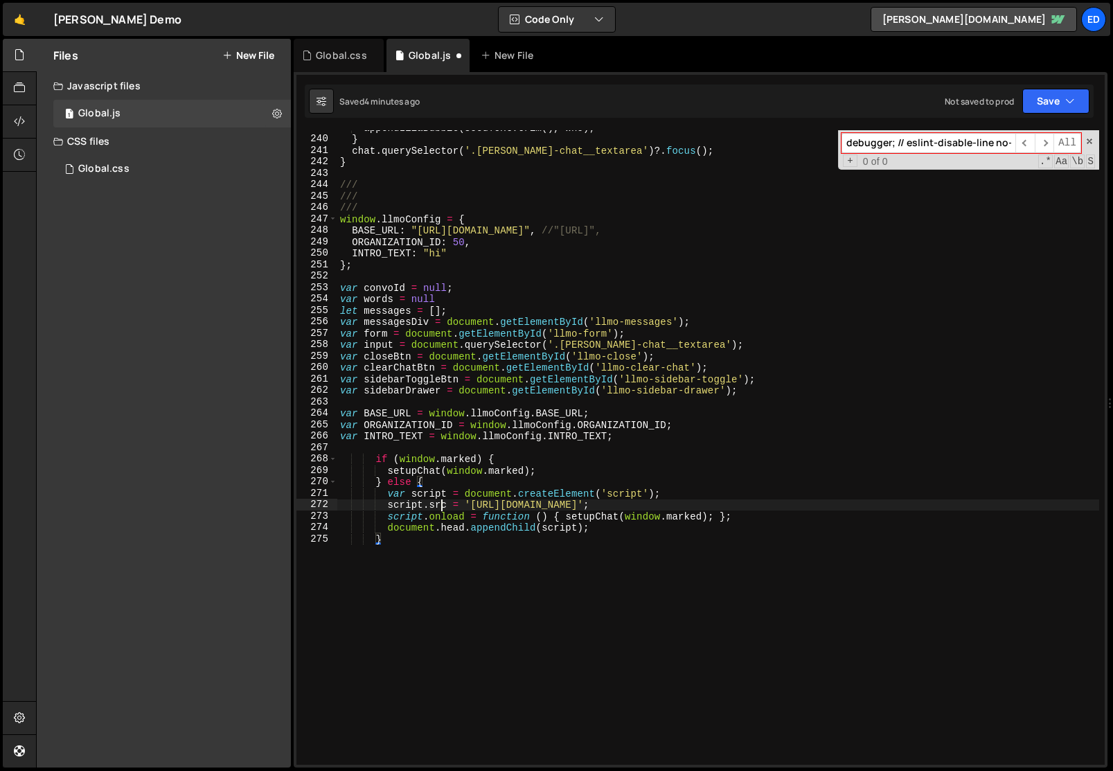
click at [439, 509] on div "appendLilaBubble ( seedText . trim ( ) , who ) ; } chat . querySelector ( '.[PE…" at bounding box center [718, 450] width 762 height 657
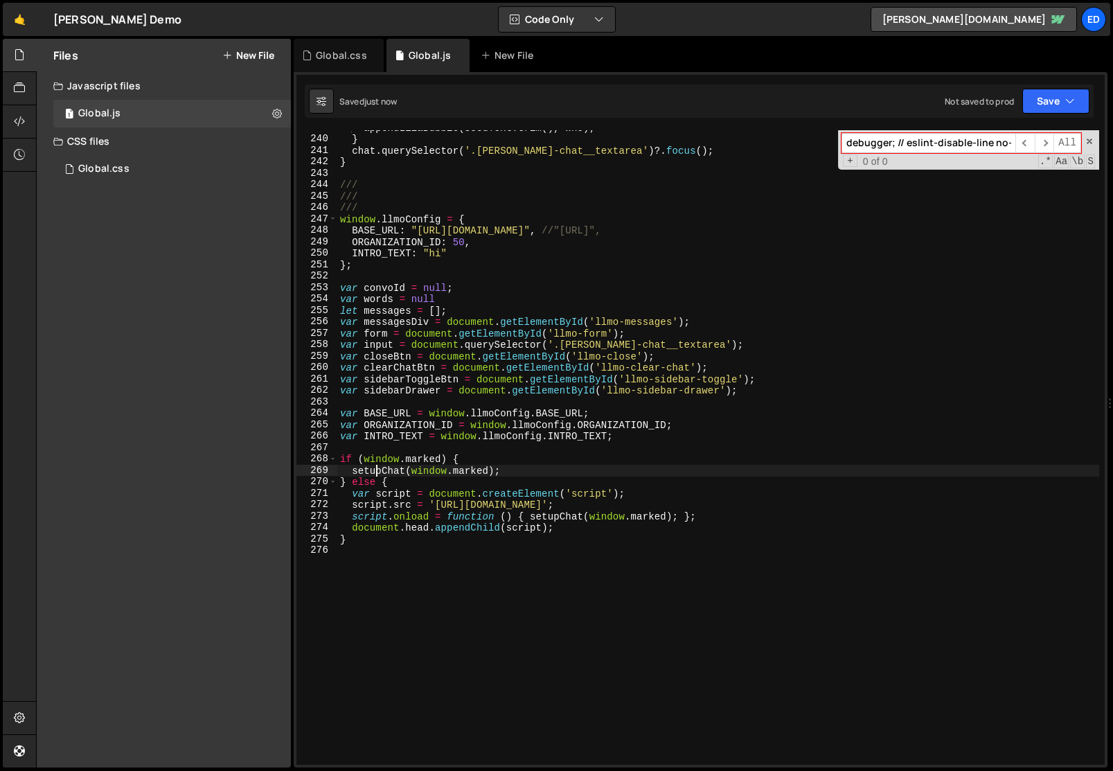
click at [375, 470] on div "appendLilaBubble ( seedText . trim ( ) , who ) ; } chat . querySelector ( '.[PE…" at bounding box center [718, 450] width 762 height 657
type textarea "setupChat(window.marked);"
type input "setupChat"
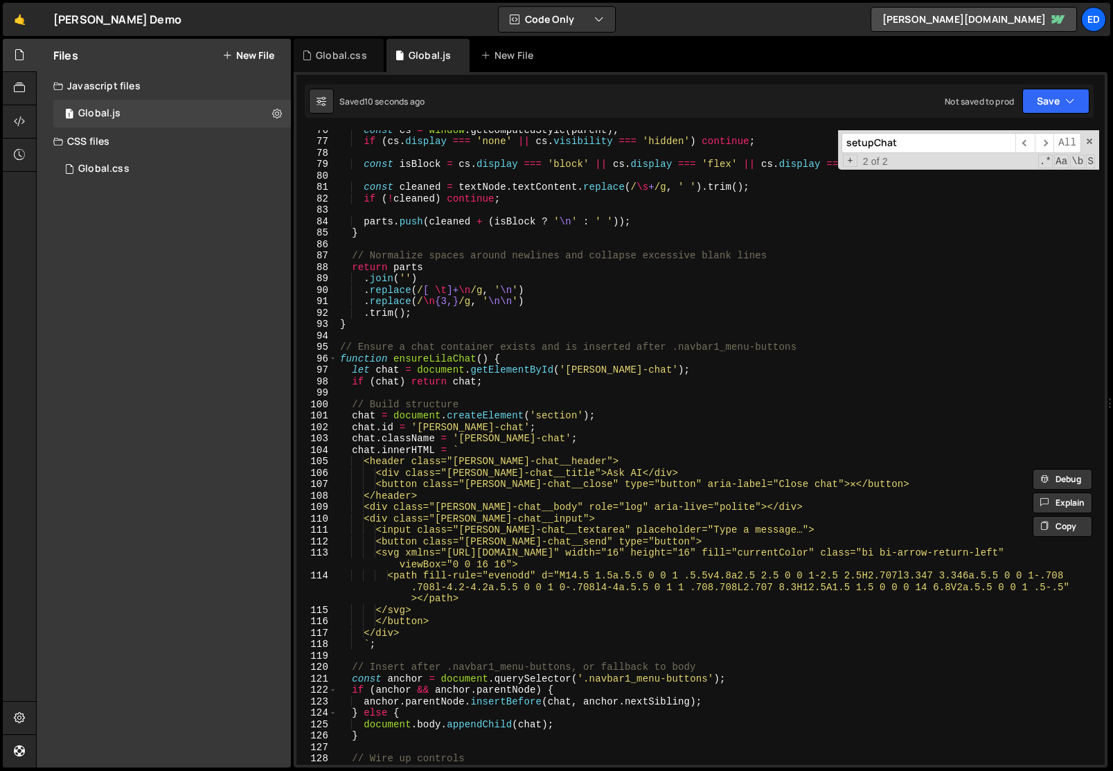
scroll to position [863, 0]
click at [445, 354] on div "const cs = window . getComputedStyle ( parent ) ; if ( cs . display === 'none' …" at bounding box center [718, 452] width 762 height 657
type textarea "function ensureLilaChat() {"
click at [445, 354] on div "const cs = window . getComputedStyle ( parent ) ; if ( cs . display === 'none' …" at bounding box center [718, 452] width 762 height 657
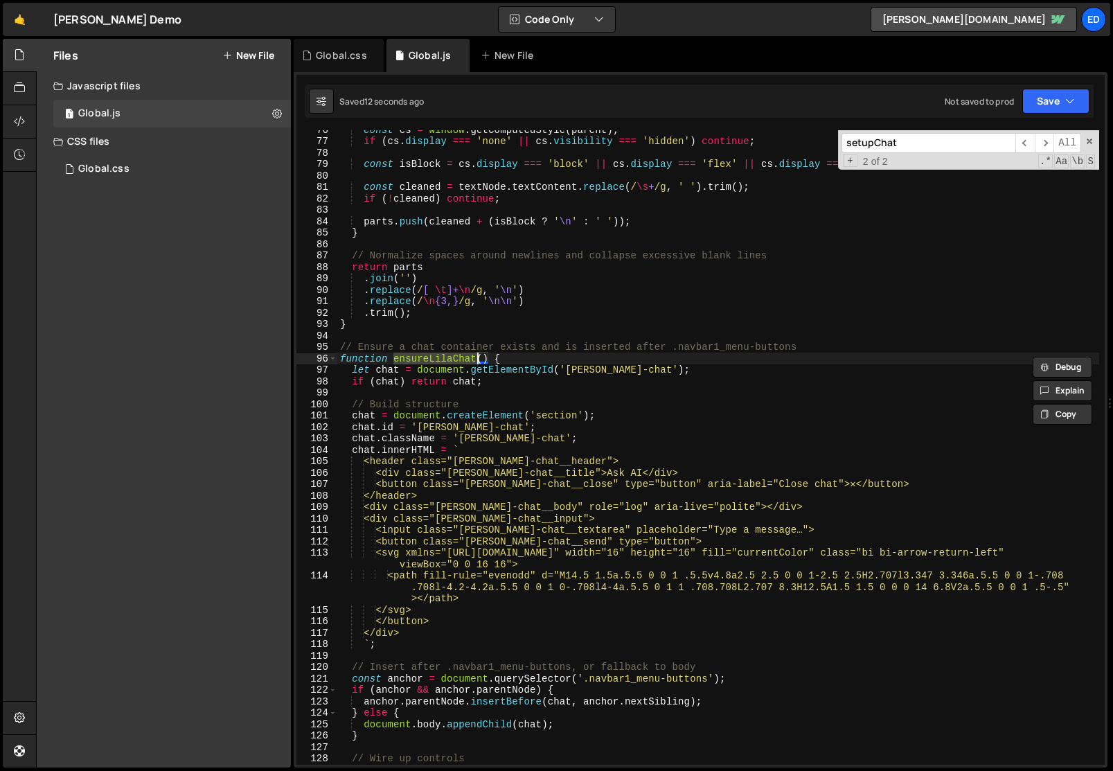
type input "ensureLilaChat"
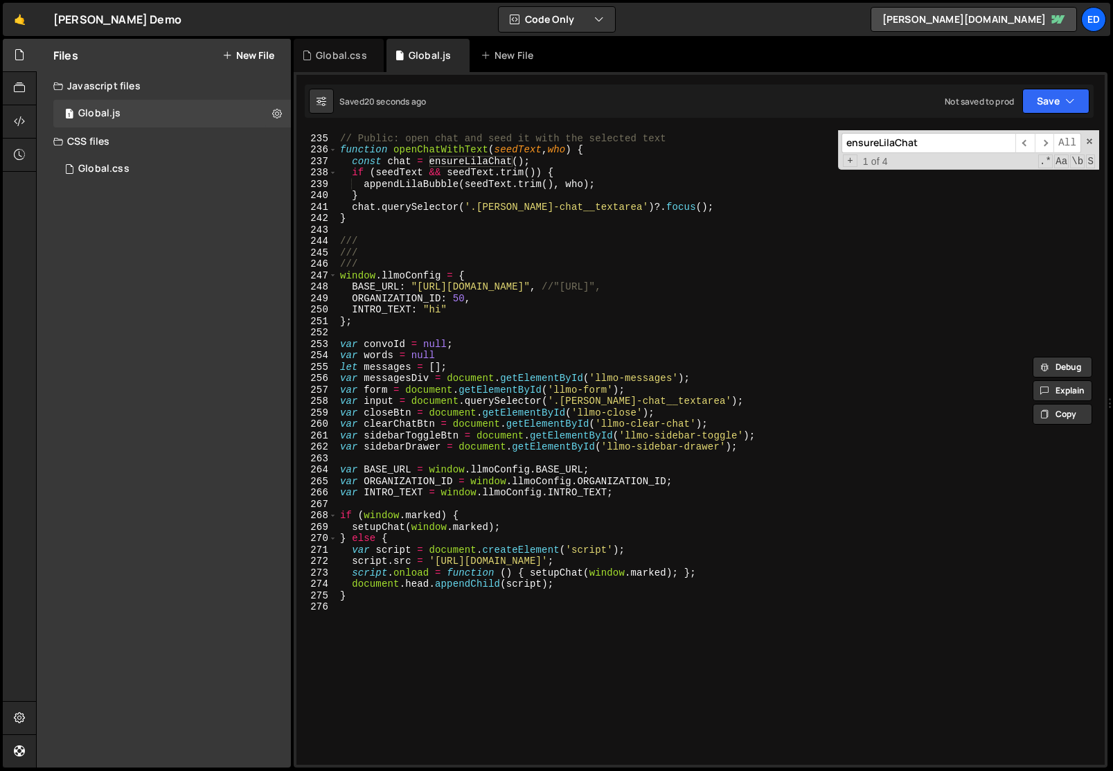
scroll to position [2706, 0]
click at [384, 526] on div "// Public: open chat and seed it with the selected text function openChatWithTe…" at bounding box center [718, 449] width 762 height 657
paste textarea "ensureLila"
click at [404, 547] on div "// Public: open chat and seed it with the selected text function openChatWithTe…" at bounding box center [718, 449] width 762 height 657
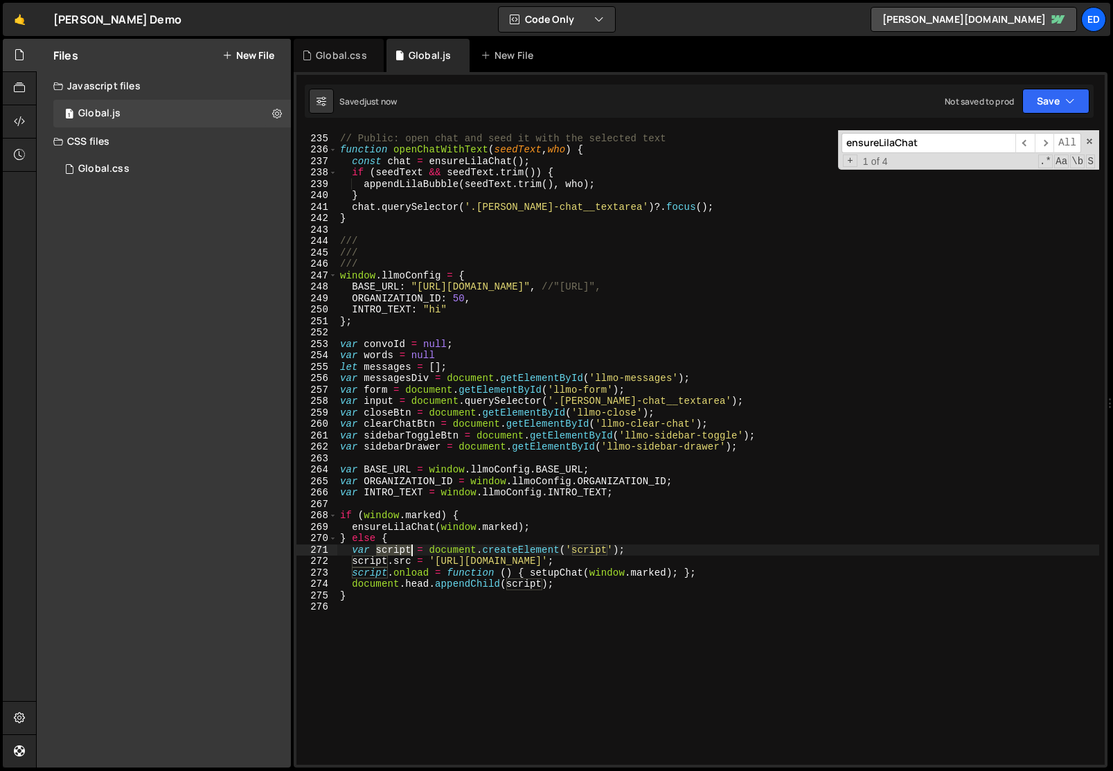
click at [404, 547] on div "// Public: open chat and seed it with the selected text function openChatWithTe…" at bounding box center [718, 449] width 762 height 657
click at [413, 515] on div "// Public: open chat and seed it with the selected text function openChatWithTe…" at bounding box center [718, 449] width 762 height 657
type textarea "if (window.marked) {"
click at [413, 515] on div "// Public: open chat and seed it with the selected text function openChatWithTe…" at bounding box center [718, 449] width 762 height 657
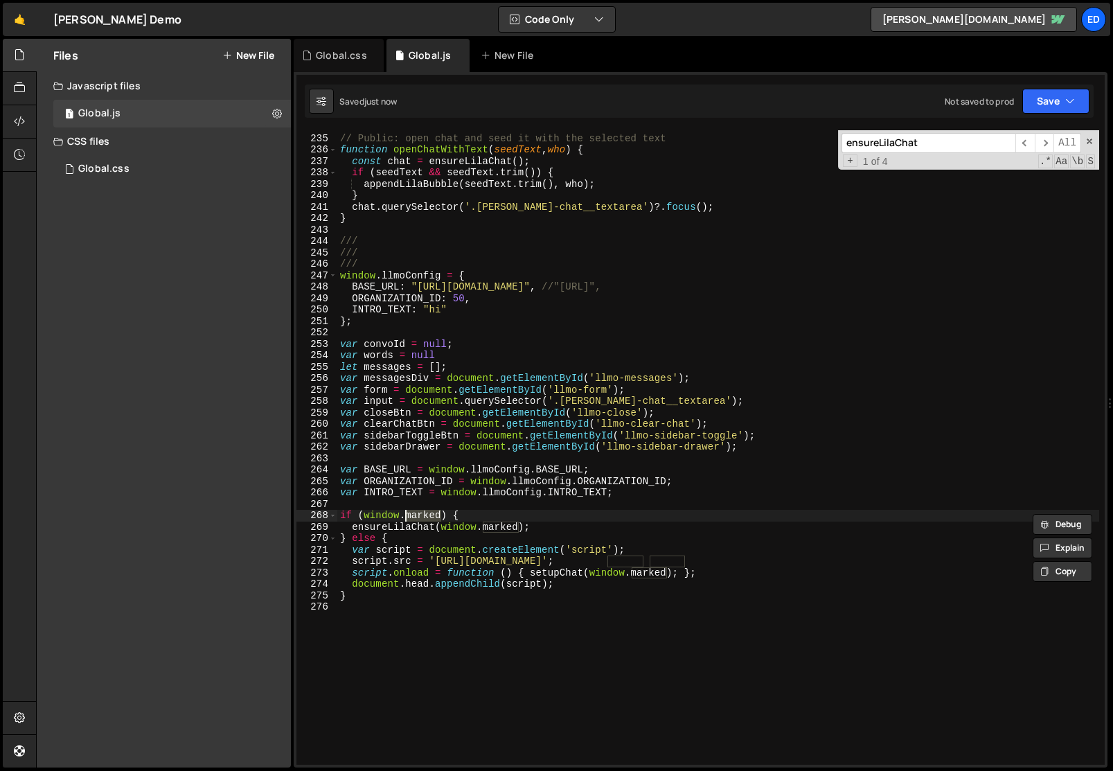
type input "marked"
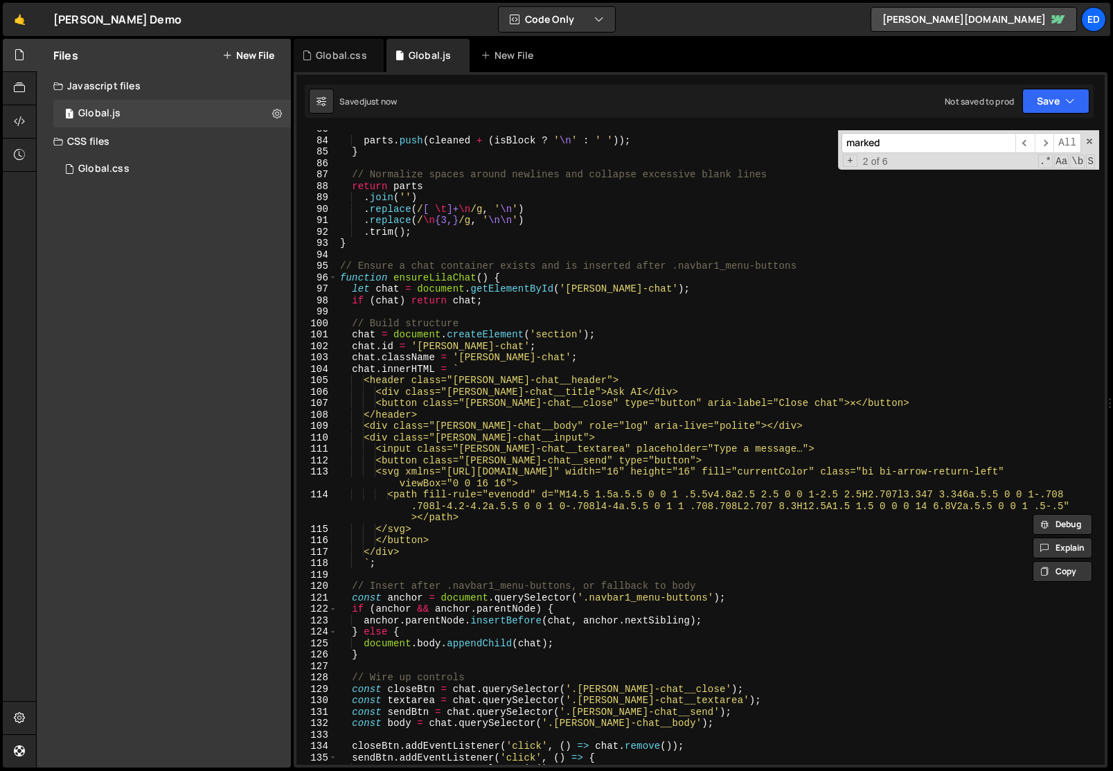
scroll to position [940, 0]
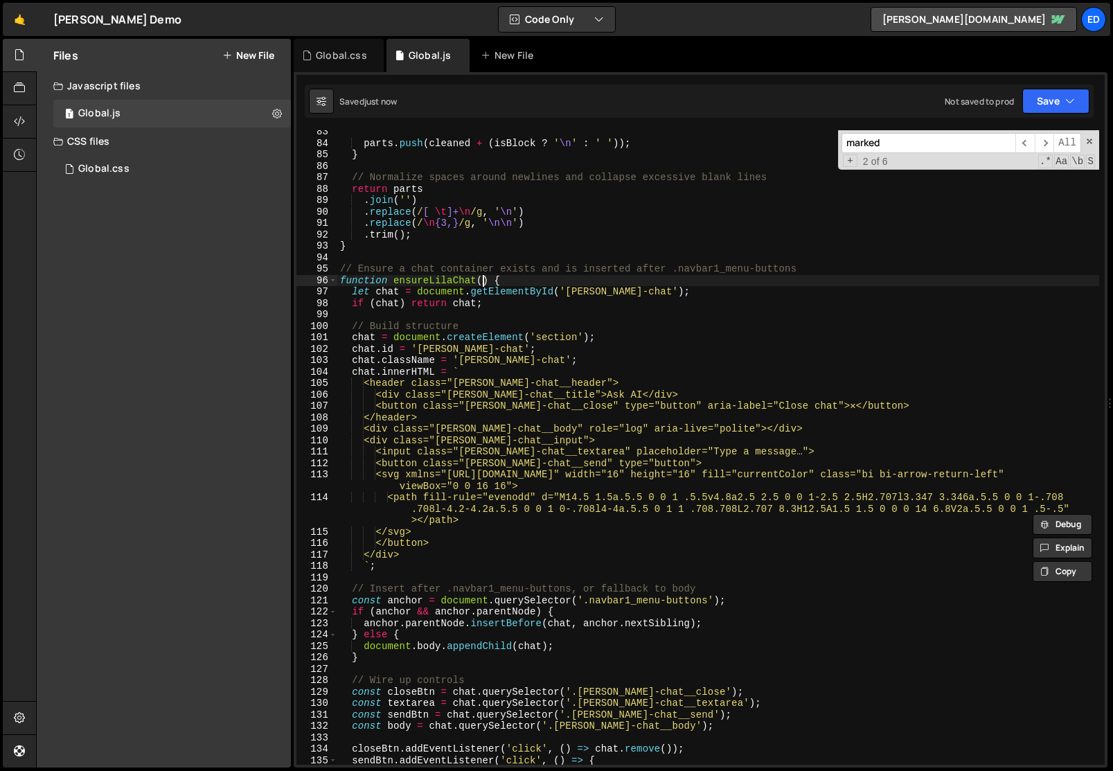
click at [483, 277] on div "parts . push ( cleaned + ( isBlock ? ' \n ' : ' ' )) ; } // Normalize spaces ar…" at bounding box center [718, 454] width 762 height 657
paste textarea "marked"
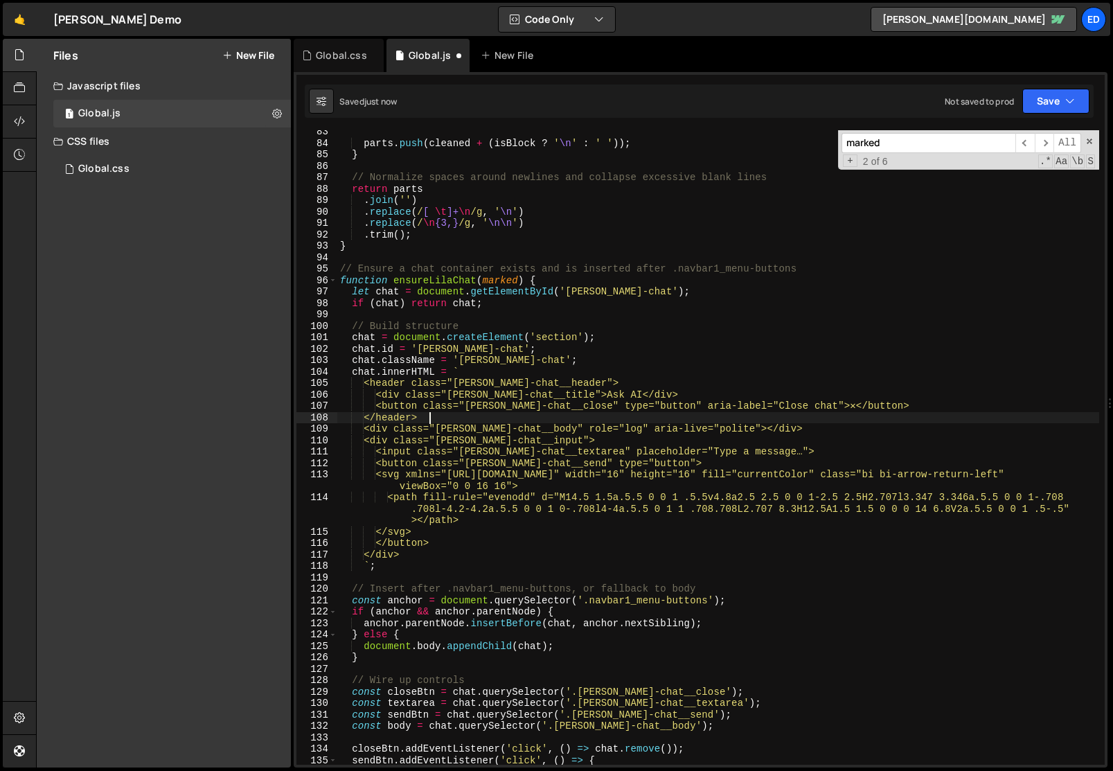
click at [505, 414] on div "parts . push ( cleaned + ( isBlock ? ' \n ' : ' ' )) ; } // Normalize spaces ar…" at bounding box center [718, 454] width 762 height 657
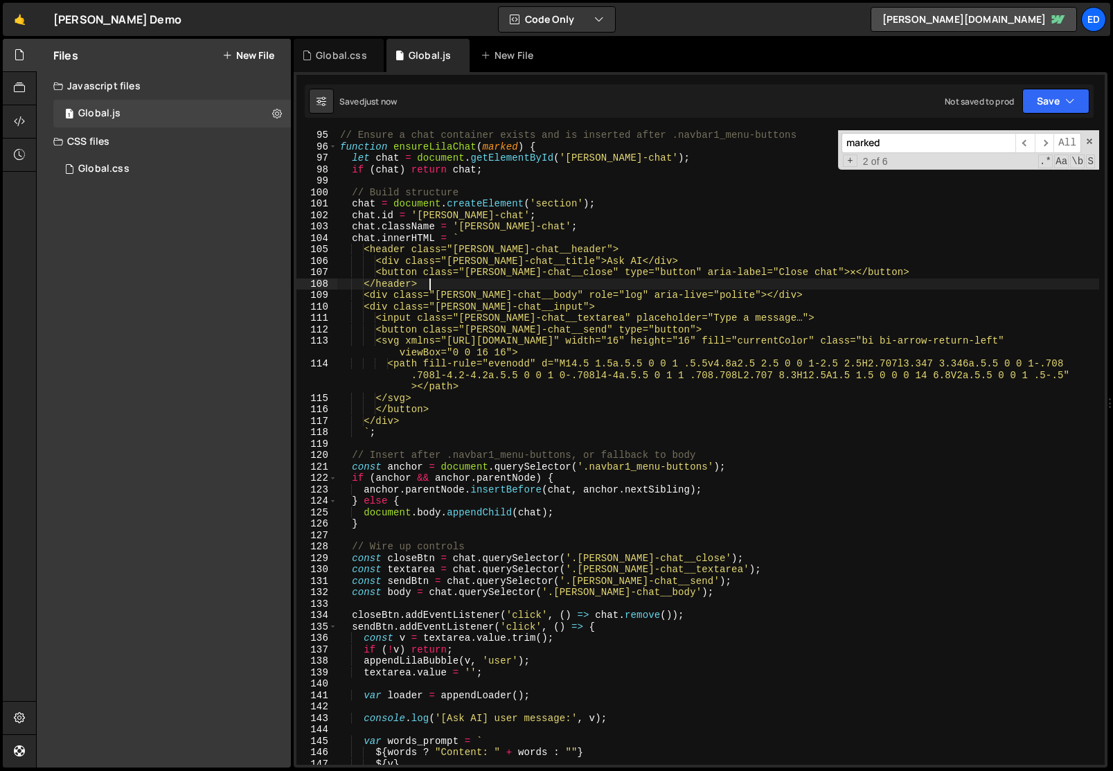
scroll to position [1058, 0]
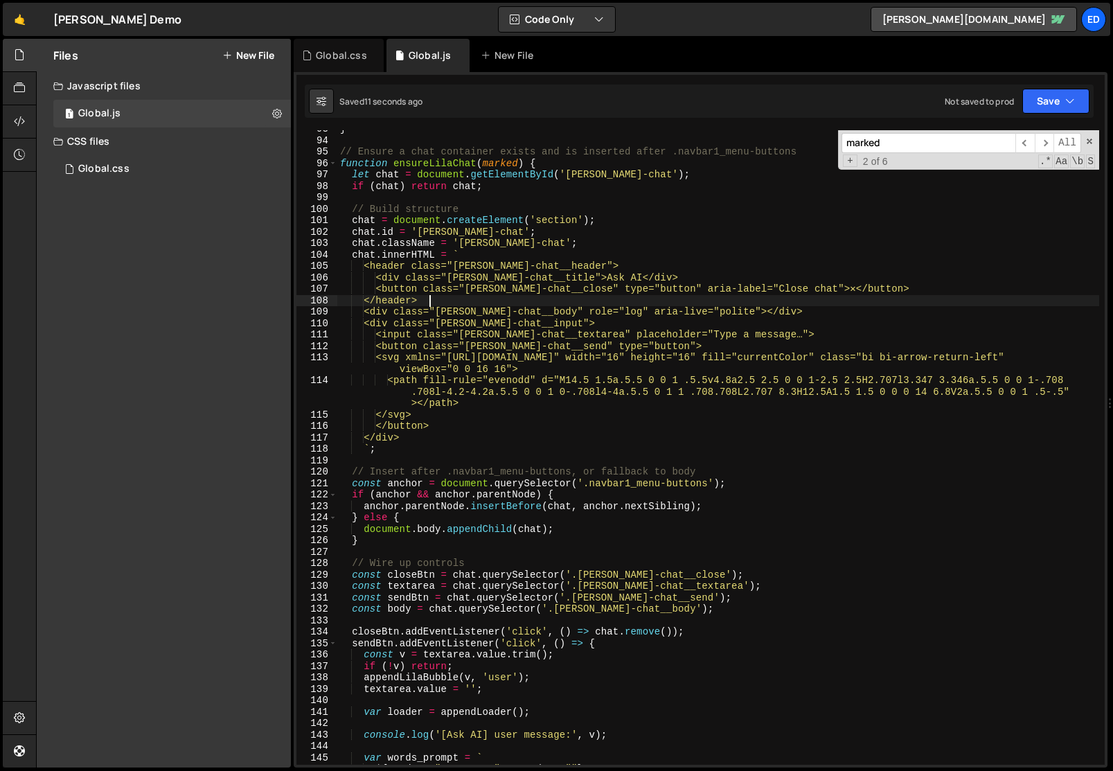
click at [356, 257] on div "} // Ensure a chat container exists and is inserted after .navbar1_menu-buttons…" at bounding box center [718, 451] width 762 height 657
type textarea "chat.innerHTML = `"
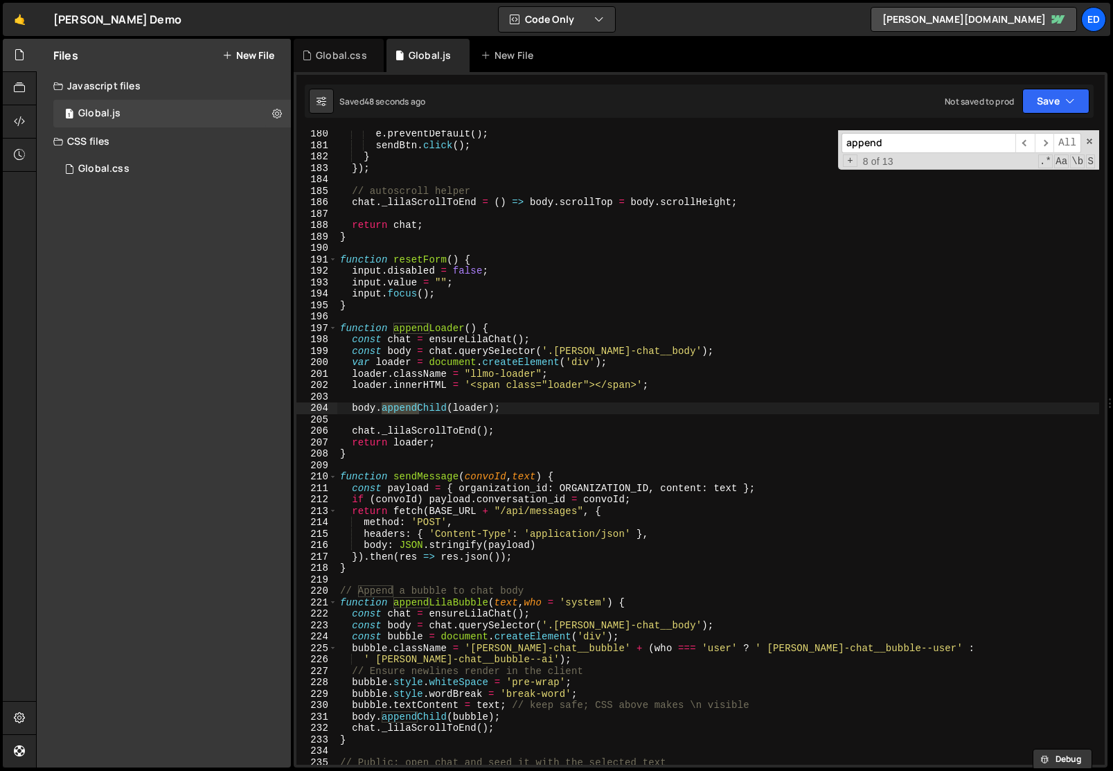
scroll to position [2116, 0]
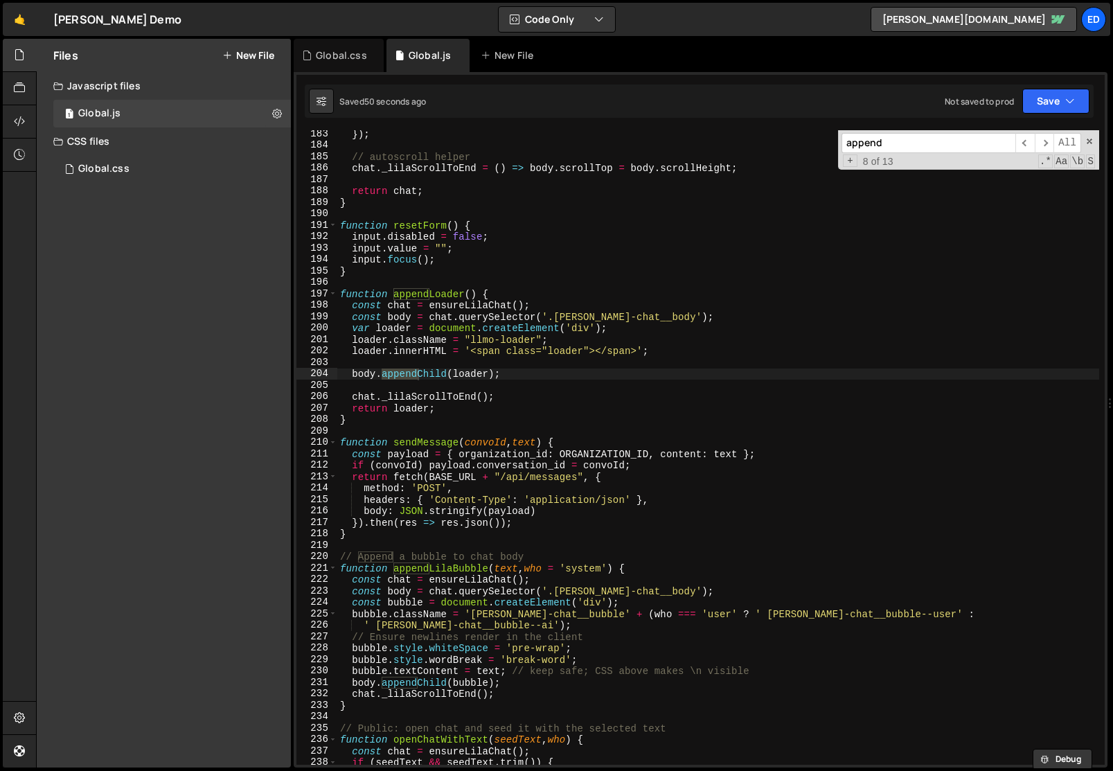
type input "append"
click at [613, 567] on div "}) ; // autoscroll helper chat . _lilaScrollToEnd = ( ) => body . scrollTop = b…" at bounding box center [718, 456] width 762 height 657
paste textarea "${marked.parse(content)}"
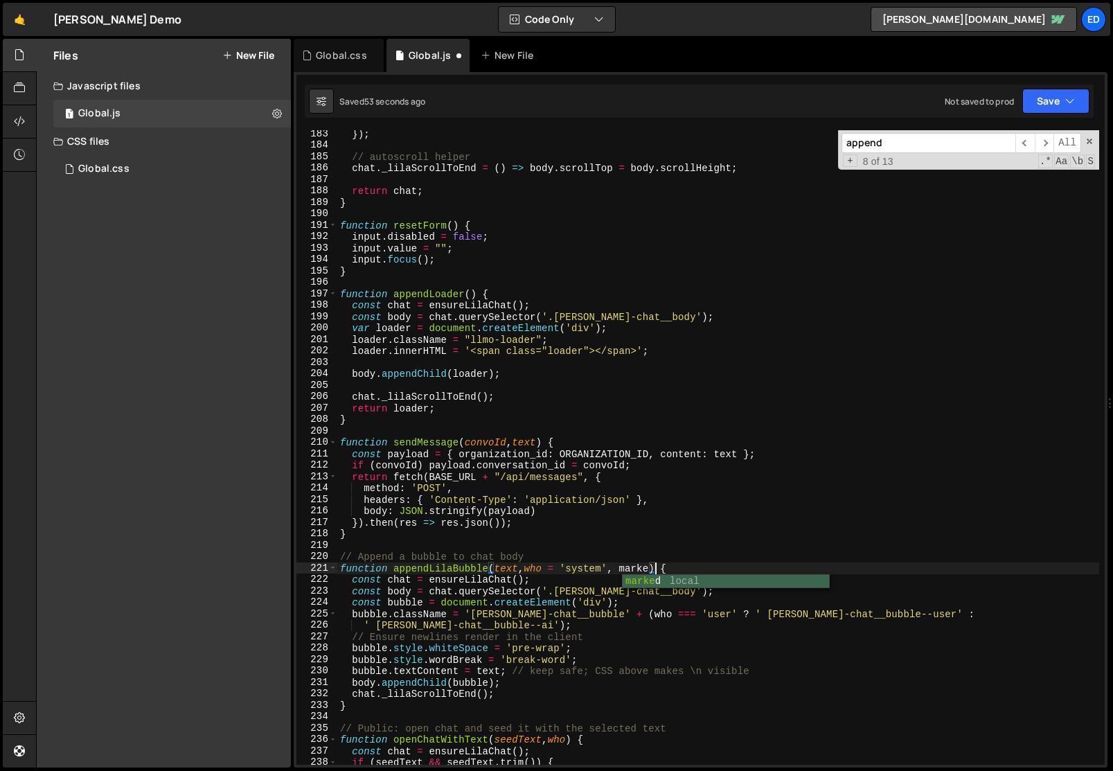
scroll to position [0, 22]
click at [522, 559] on div "}) ; // autoscroll helper chat . _lilaScrollToEnd = ( ) => body . scrollTop = b…" at bounding box center [718, 456] width 762 height 657
type textarea "// Append a bubble to chat body"
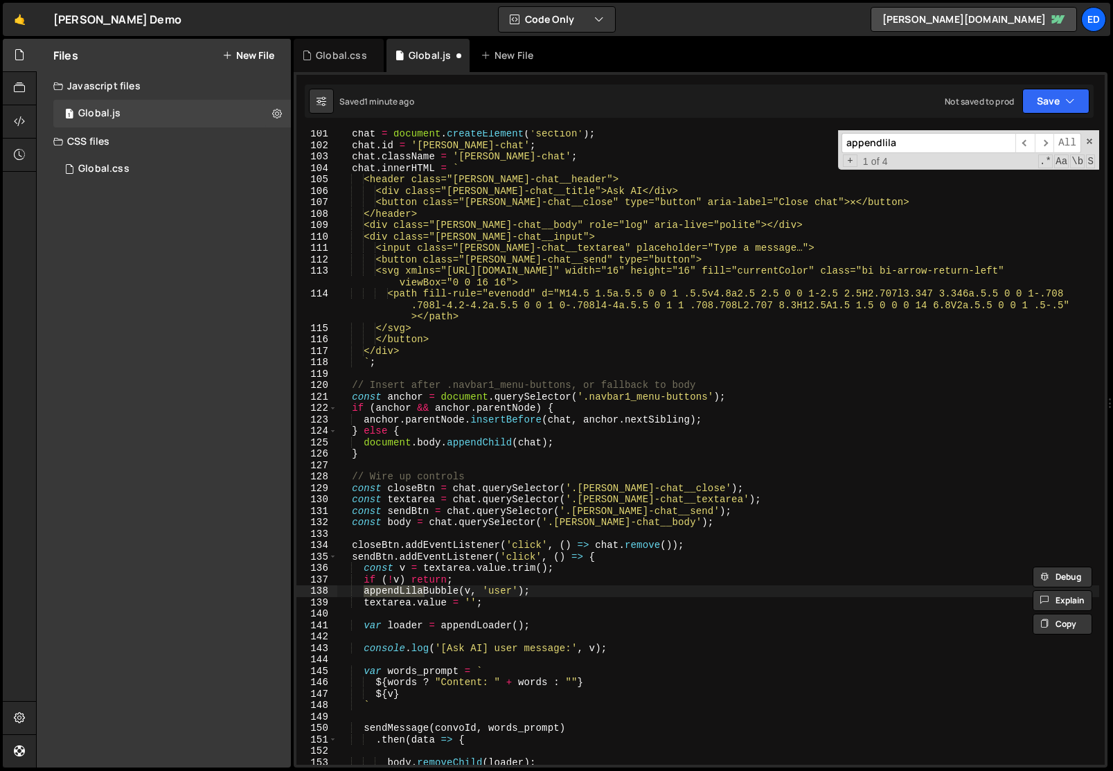
scroll to position [1224, 0]
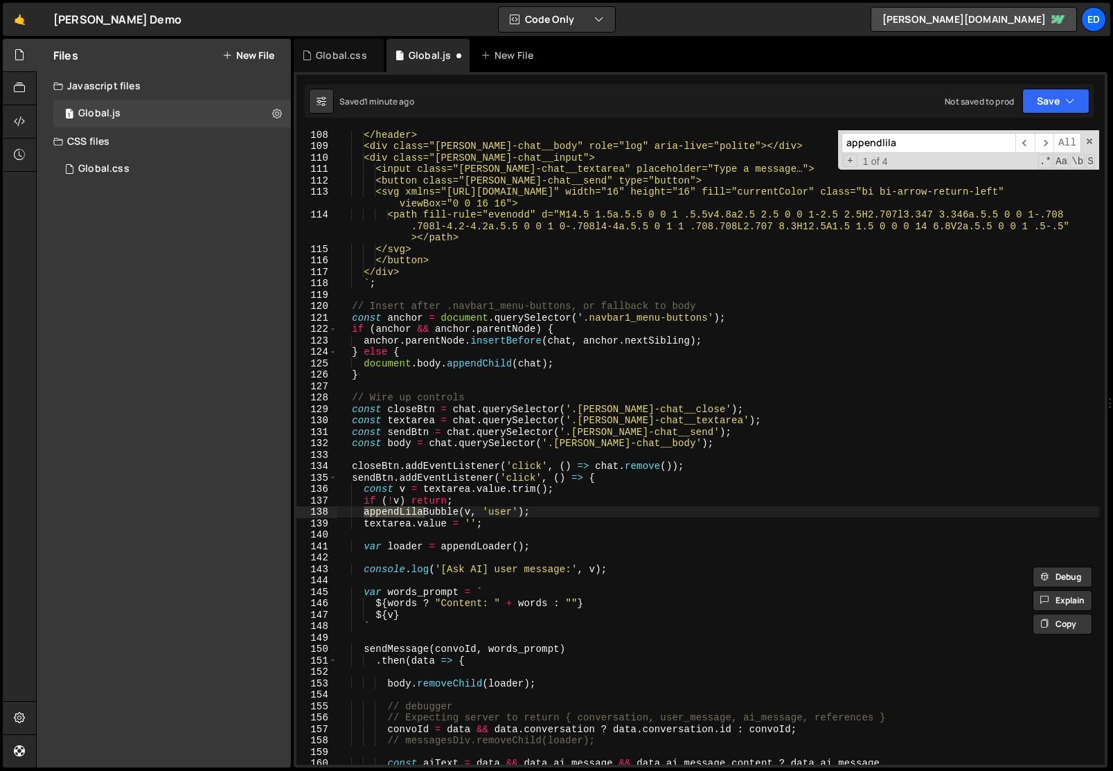
type input "appendlila"
click at [518, 515] on div "</header> <div class="[PERSON_NAME]-chat__body" role="log" aria-live="polite"><…" at bounding box center [718, 457] width 762 height 657
paste textarea "${marked.parse(content)}"
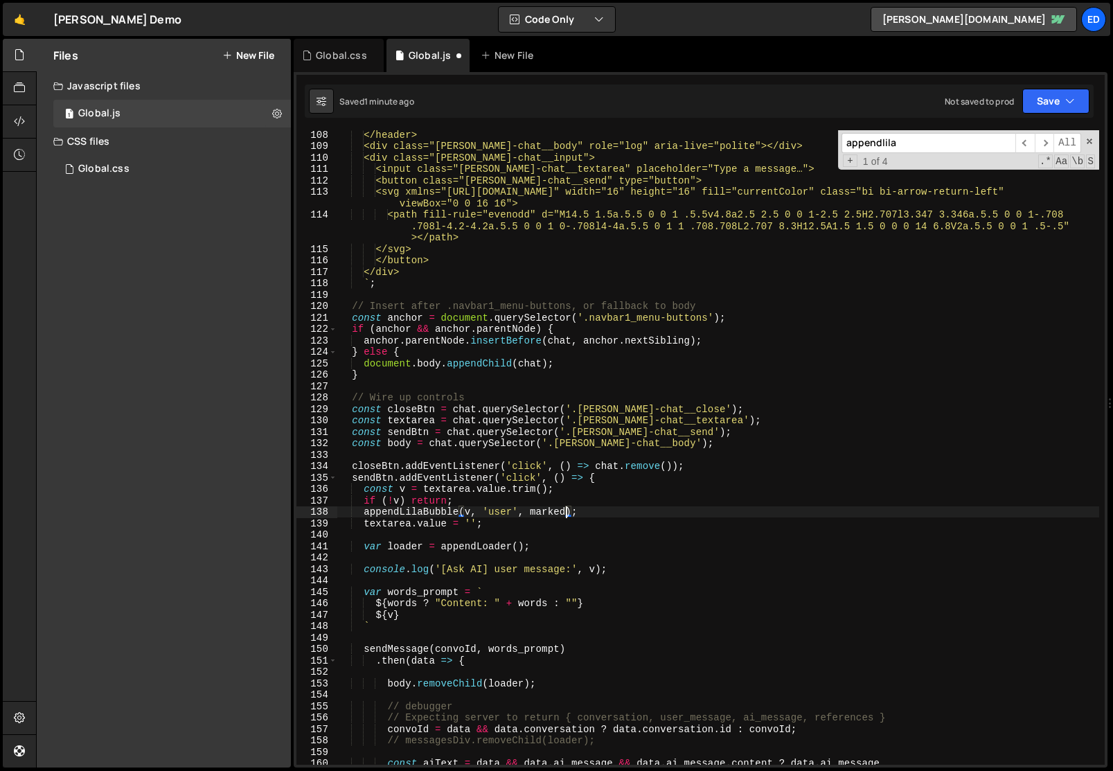
click at [530, 569] on div "</header> <div class="[PERSON_NAME]-chat__body" role="log" aria-live="polite"><…" at bounding box center [718, 457] width 762 height 657
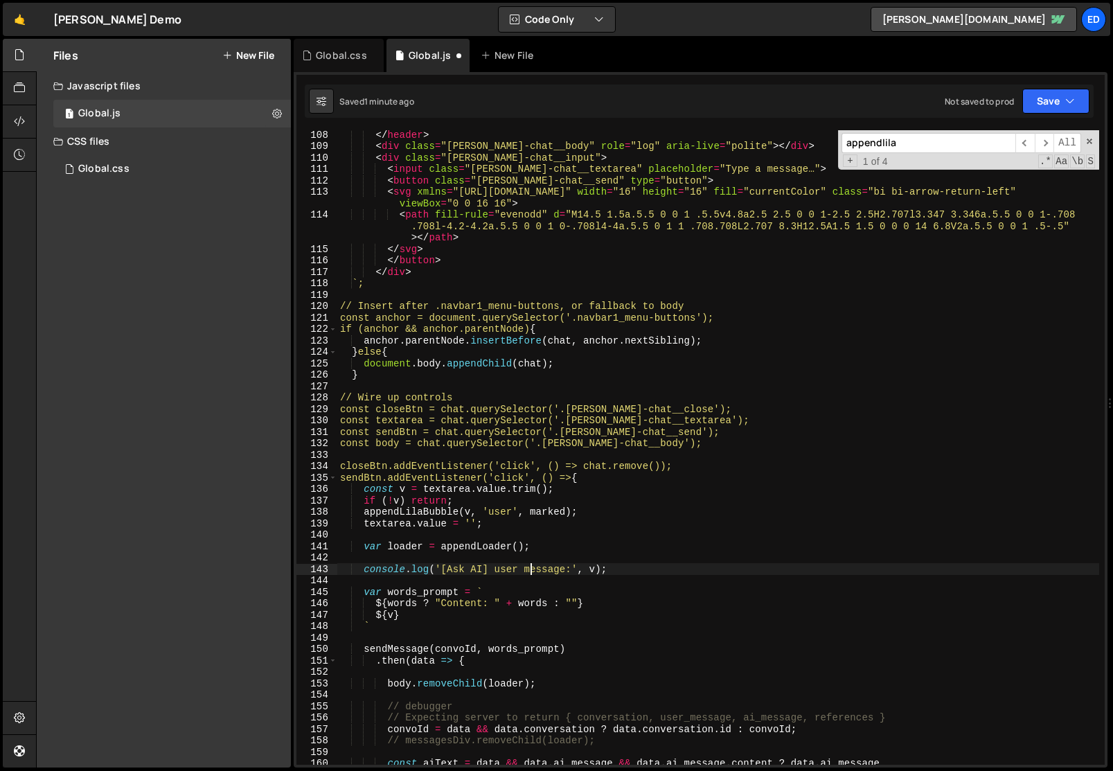
click at [530, 569] on div "</ header > < div class = "[PERSON_NAME]-chat__body" role = "log" aria-live = "…" at bounding box center [718, 457] width 762 height 657
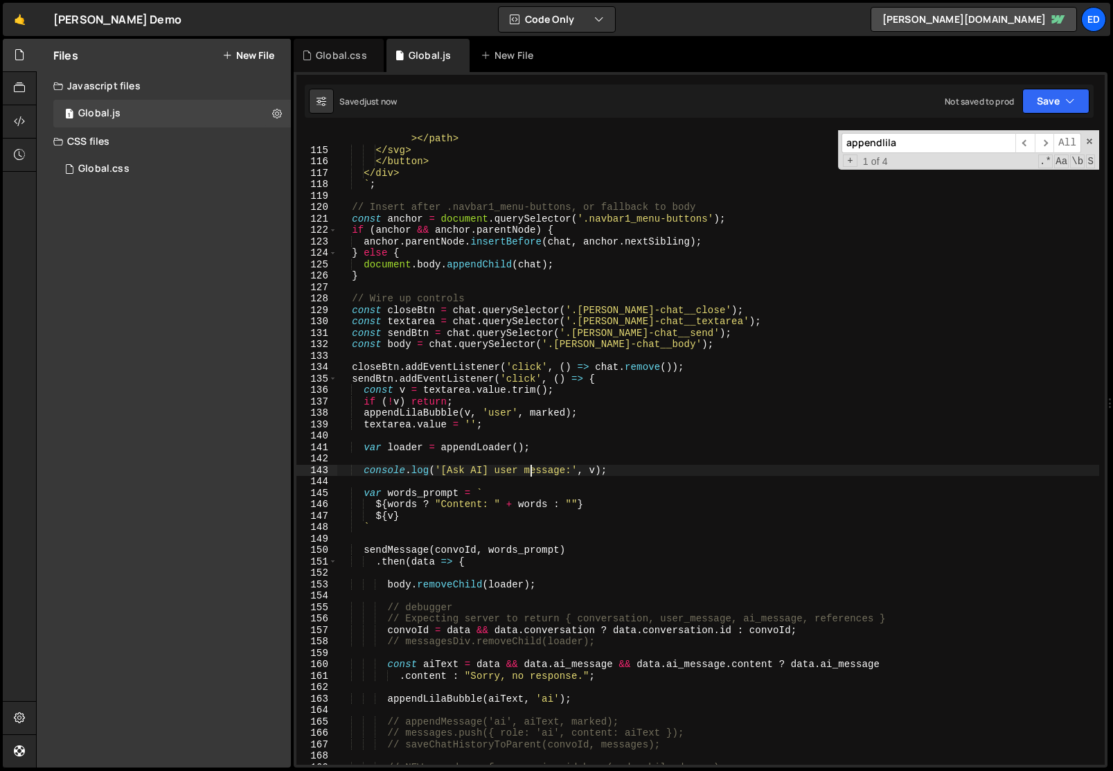
scroll to position [1362, 0]
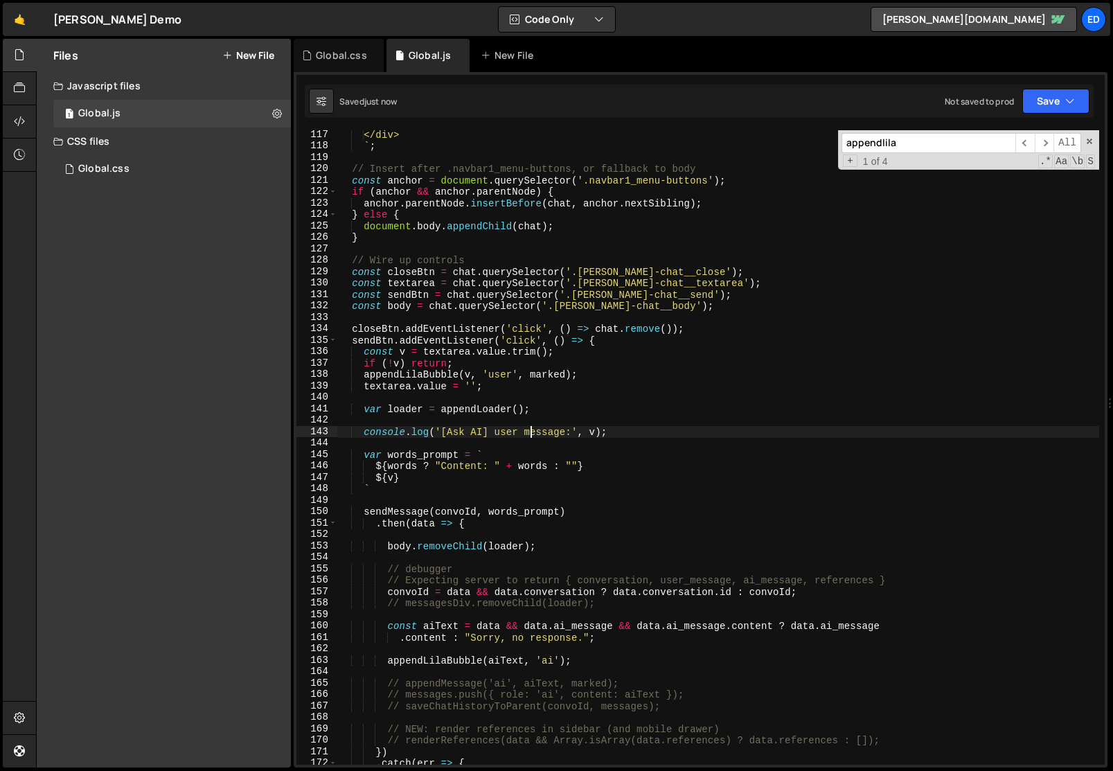
click at [558, 661] on div "</div> ` ; // Insert after .navbar1_menu-buttons, or fallback to body const anc…" at bounding box center [718, 457] width 762 height 657
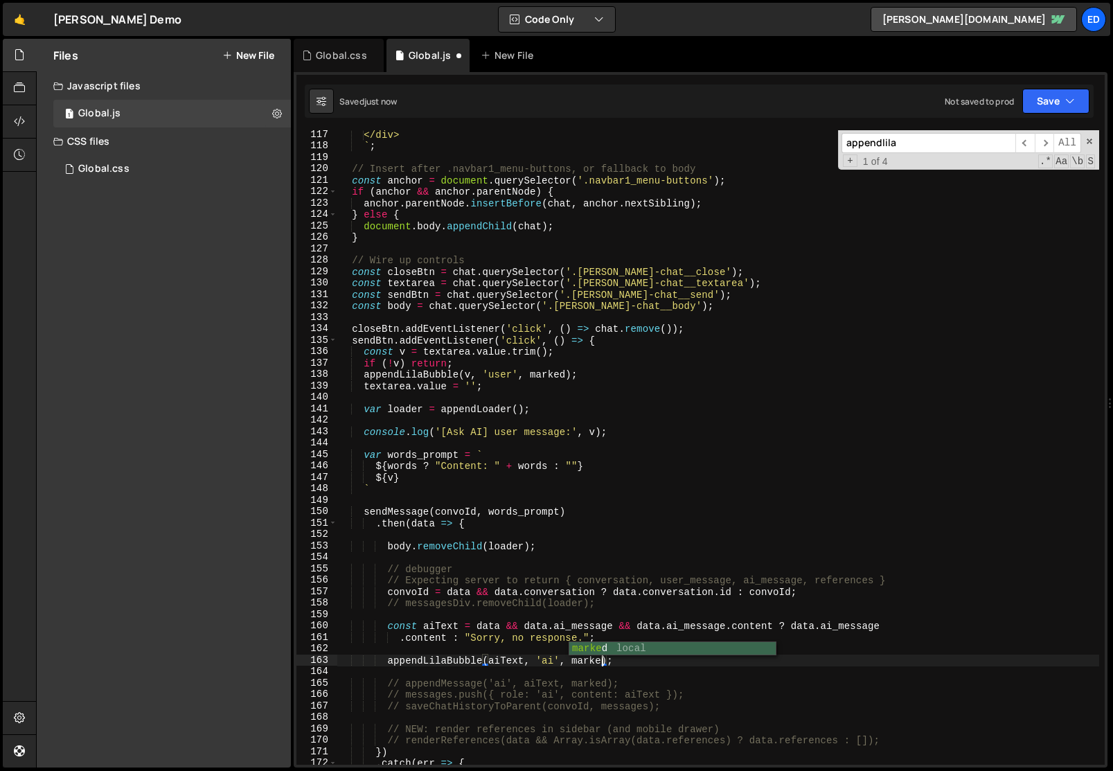
type textarea "appendLilaBubble(aiText, 'ai', marked);"
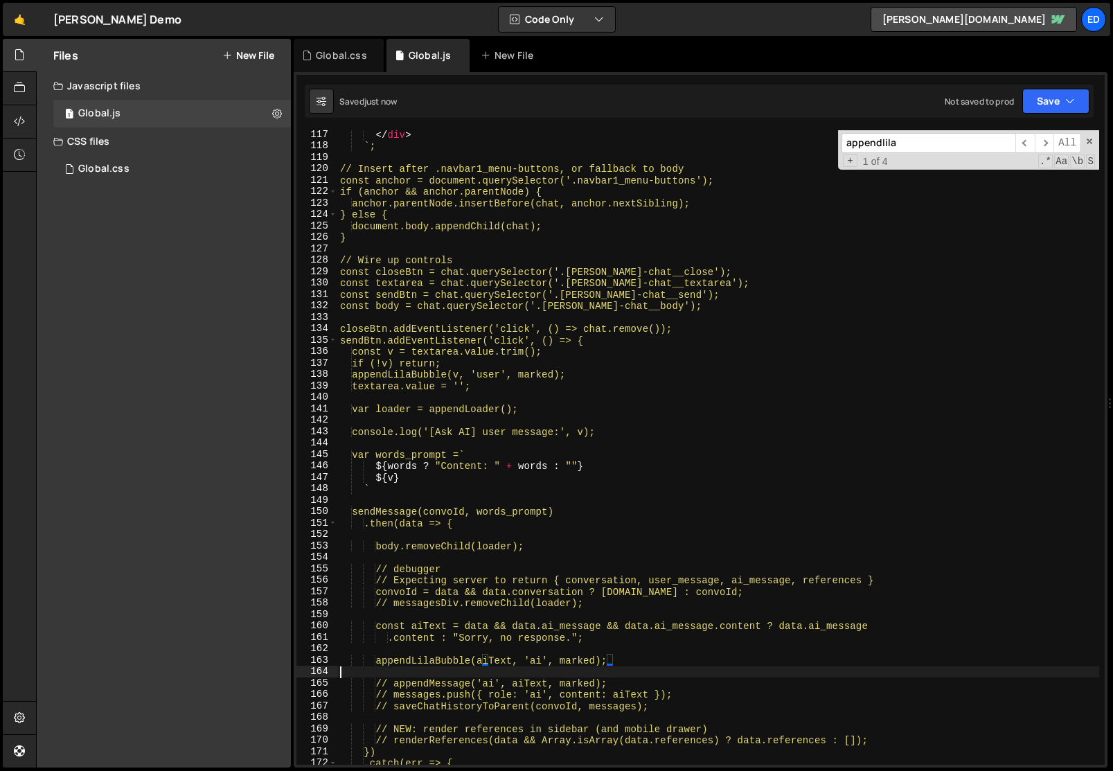
click at [554, 672] on div "</ div > ` ; // Insert after .navbar1_menu-buttons, or fallback to body const a…" at bounding box center [718, 457] width 762 height 657
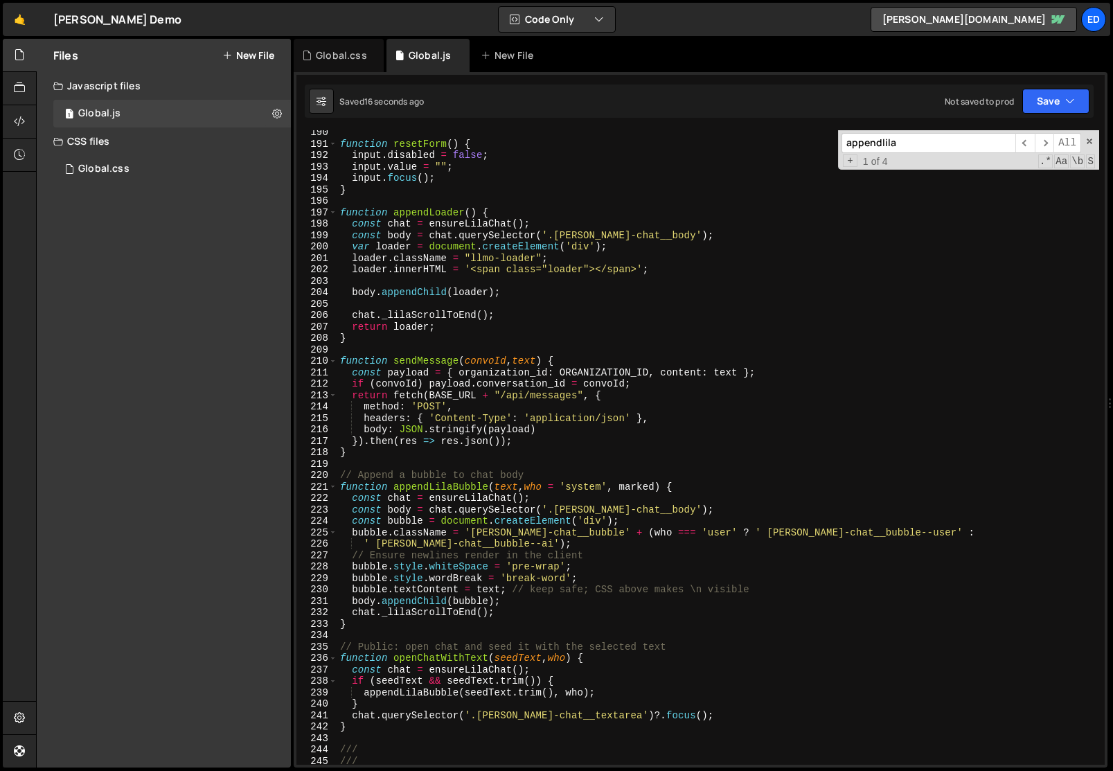
scroll to position [2197, 0]
click at [477, 591] on div "function resetForm ( ) { input . disabled = false ; input . value = "" ; input …" at bounding box center [718, 455] width 762 height 657
paste textarea "${marked.parse(content)}"
click at [643, 588] on div "function resetForm ( ) { input . disabled = false ; input . value = "" ; input …" at bounding box center [718, 455] width 762 height 657
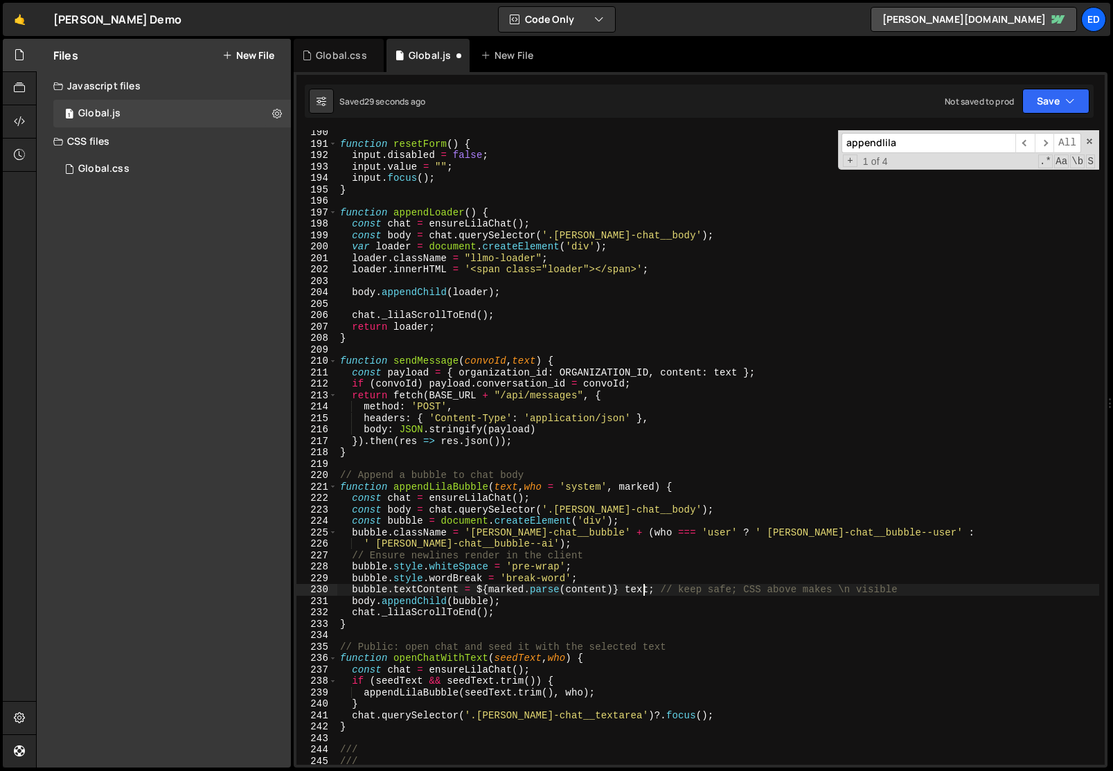
click at [643, 588] on div "function resetForm ( ) { input . disabled = false ; input . value = "" ; input …" at bounding box center [718, 455] width 762 height 657
click at [598, 590] on div "function resetForm ( ) { input . disabled = false ; input . value = "" ; input …" at bounding box center [718, 455] width 762 height 657
paste textarea "tex"
click at [607, 593] on div "function resetForm ( ) { input . disabled = false ; input . value = "" ; input …" at bounding box center [718, 455] width 762 height 657
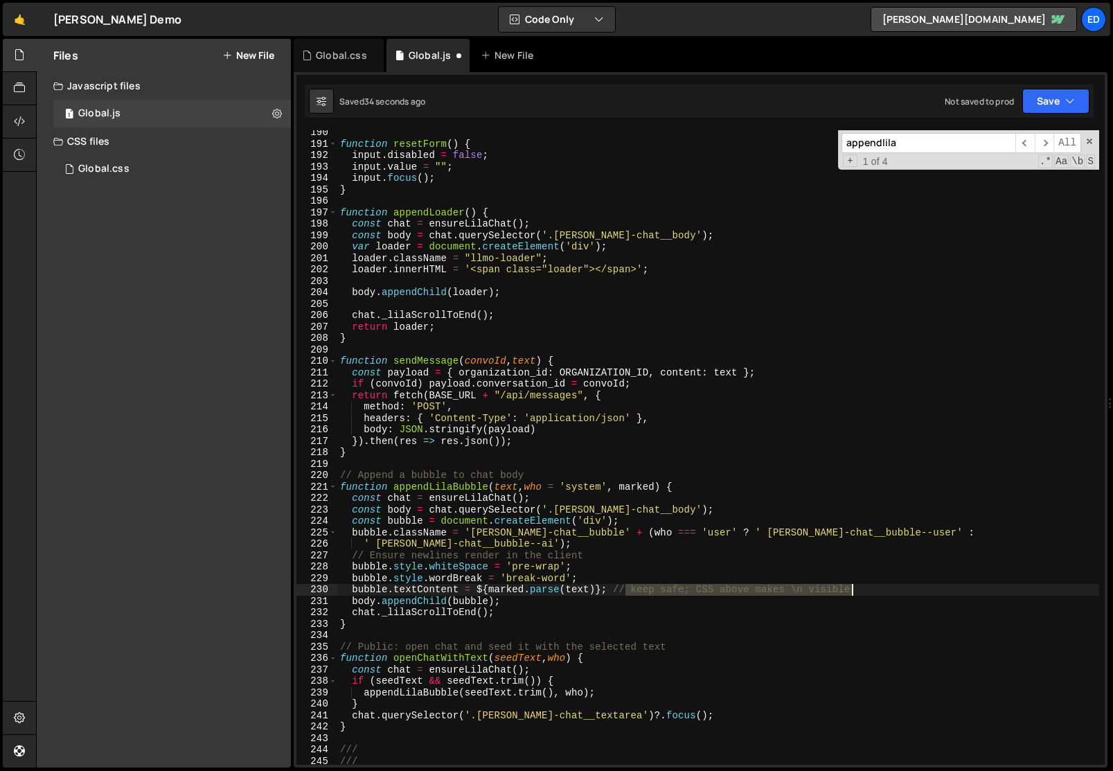
drag, startPoint x: 625, startPoint y: 591, endPoint x: 853, endPoint y: 587, distance: 227.9
click at [853, 587] on div "function resetForm ( ) { input . disabled = false ; input . value = "" ; input …" at bounding box center [718, 455] width 762 height 657
click at [755, 608] on div "function resetForm ( ) { input . disabled = false ; input . value = "" ; input …" at bounding box center [718, 455] width 762 height 657
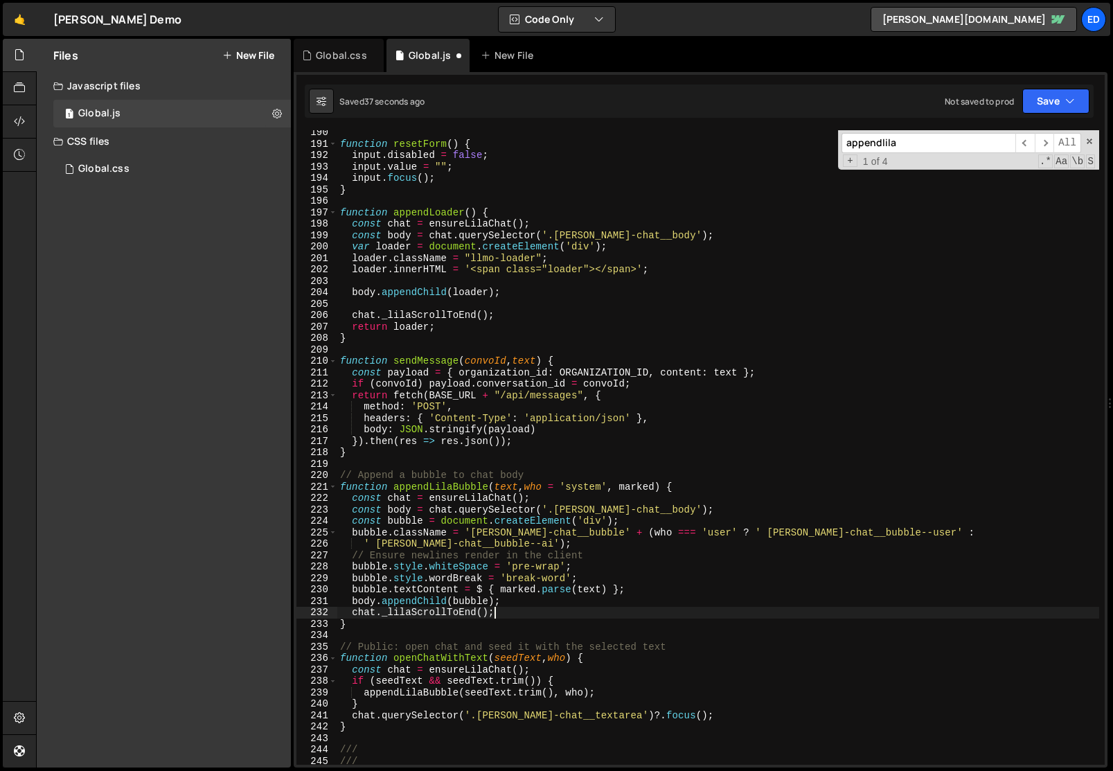
scroll to position [0, 10]
click at [755, 608] on div "function resetForm ( ) { input . disabled = false ; input . value = "" ; input …" at bounding box center [718, 455] width 762 height 657
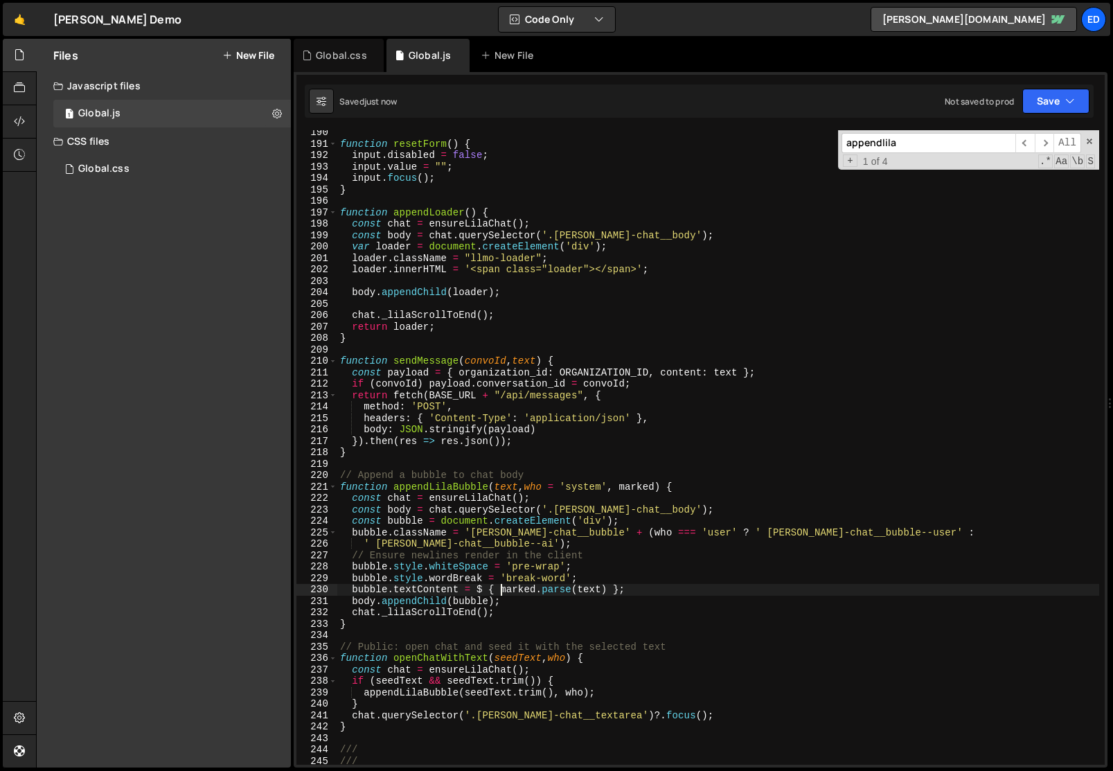
click at [501, 591] on div "function resetForm ( ) { input . disabled = false ; input . value = "" ; input …" at bounding box center [718, 455] width 762 height 657
click at [596, 591] on div "function resetForm ( ) { input . disabled = false ; input . value = "" ; input …" at bounding box center [718, 455] width 762 height 657
click at [605, 591] on div "function resetForm ( ) { input . disabled = false ; input . value = "" ; input …" at bounding box center [718, 455] width 762 height 657
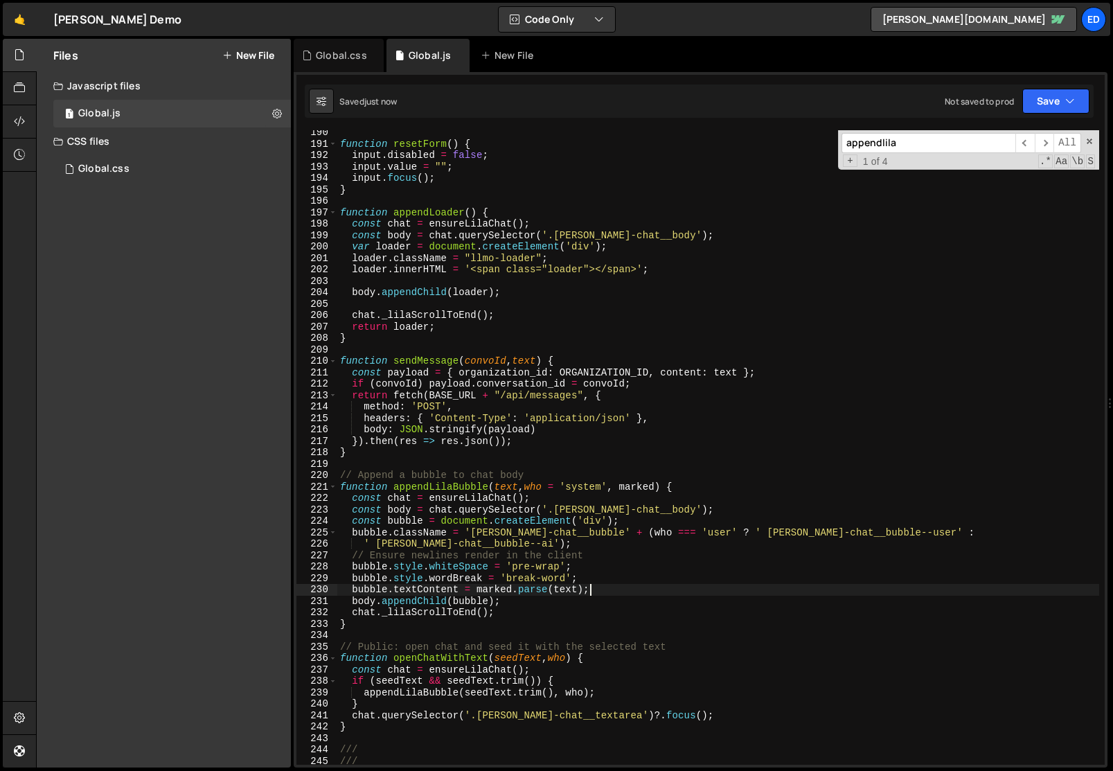
type textarea "bubble.textContent = marked.parse(text);"
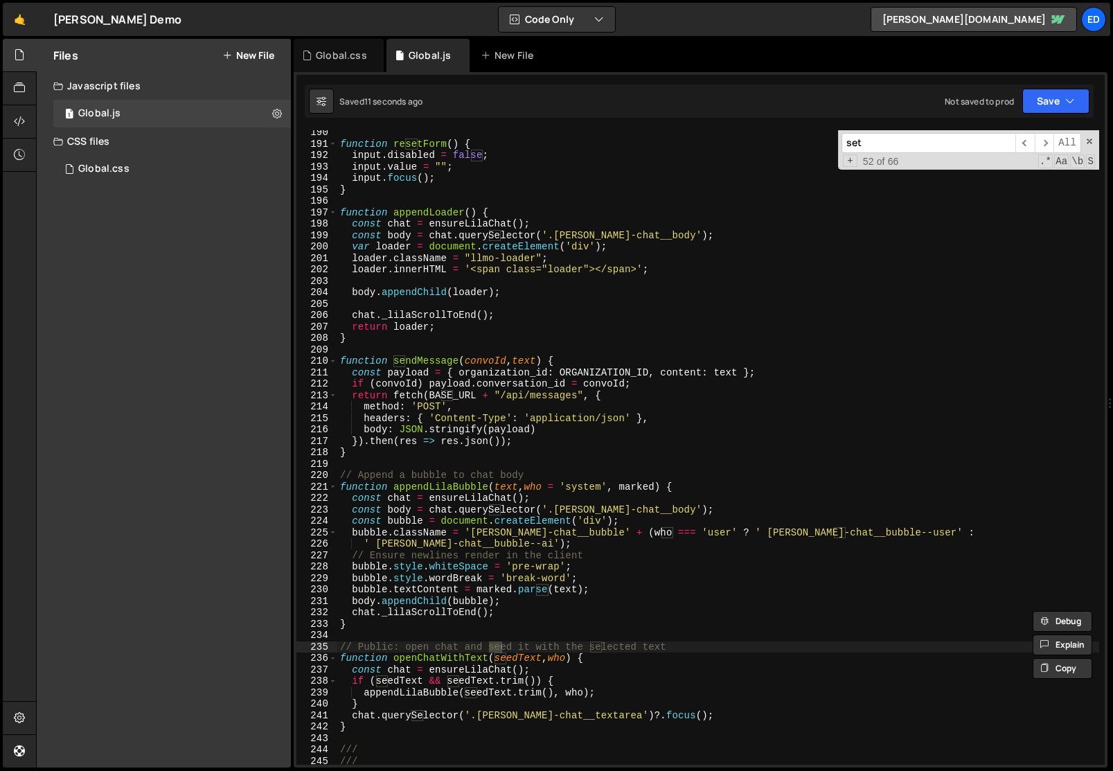
scroll to position [2837, 0]
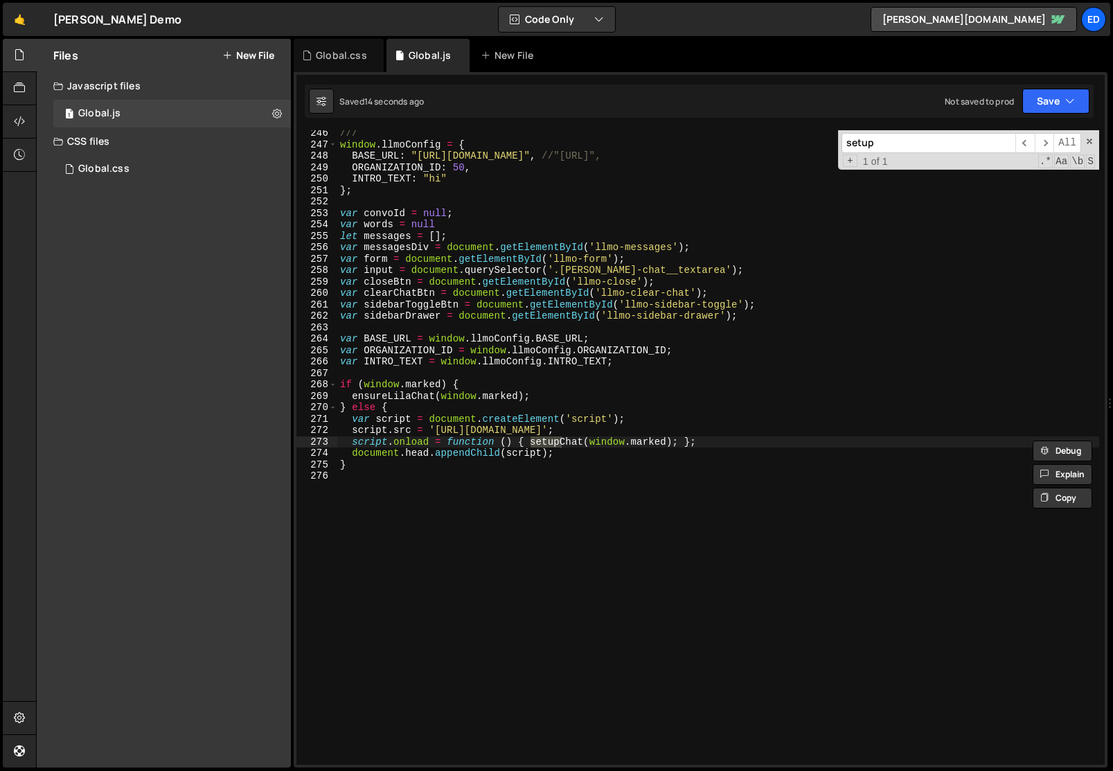
type input "setup"
click at [535, 506] on div "/// window . llmoConfig = { BASE_URL : "[URL][DOMAIN_NAME]" , //"[URL]", ORGANI…" at bounding box center [718, 455] width 762 height 657
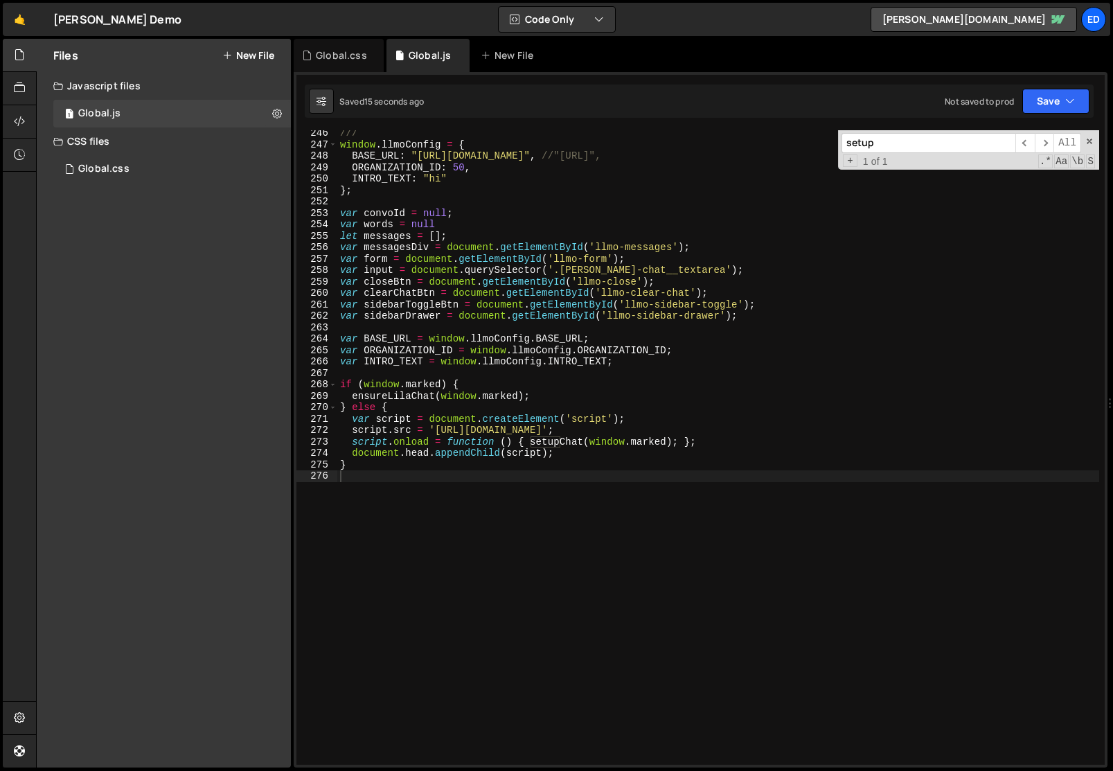
click at [535, 506] on div "/// window . llmoConfig = { BASE_URL : "[URL][DOMAIN_NAME]" , //"[URL]", ORGANI…" at bounding box center [718, 455] width 762 height 657
click at [533, 492] on div "/// window . llmoConfig = { BASE_URL : "[URL][DOMAIN_NAME]" , //"[URL]", ORGANI…" at bounding box center [718, 455] width 762 height 657
click at [499, 425] on div "/// window . llmoConfig = { BASE_URL : "[URL][DOMAIN_NAME]" , //"[URL]", ORGANI…" at bounding box center [718, 455] width 762 height 657
type textarea "script.src = '[URL][DOMAIN_NAME]';"
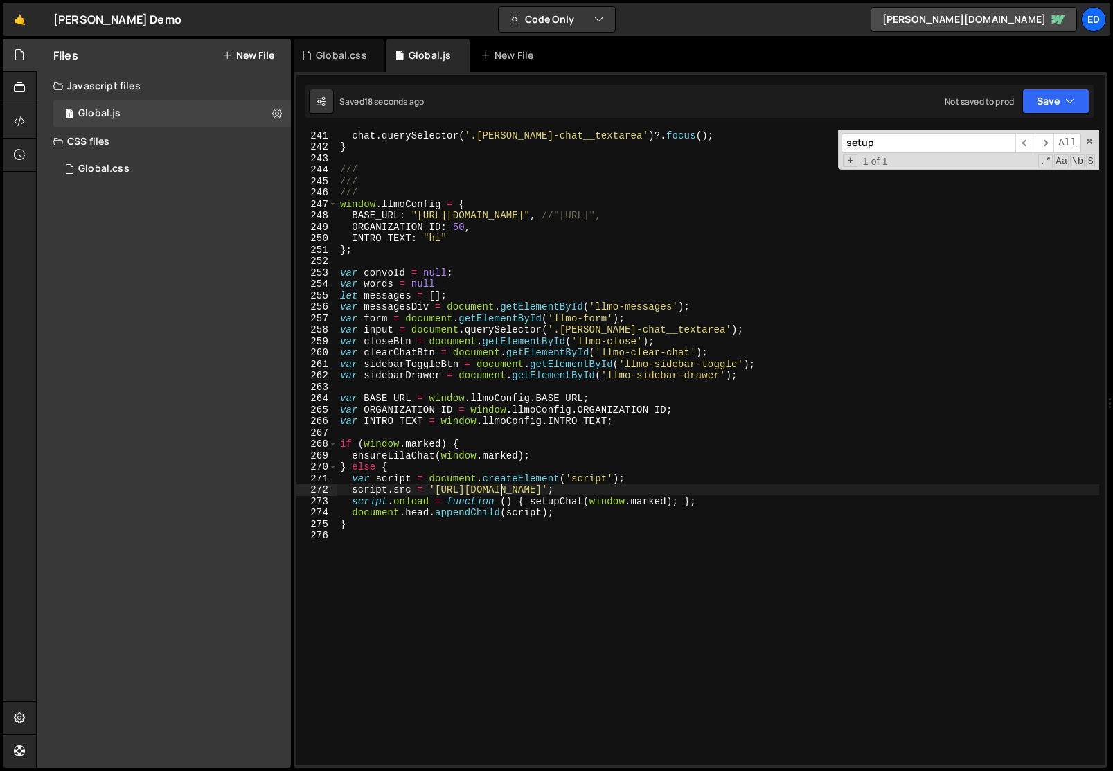
scroll to position [2776, 0]
click at [435, 438] on div "} chat . querySelector ( '.[PERSON_NAME]-chat__textarea' ) ?. focus ( ) ; } ///…" at bounding box center [718, 448] width 762 height 657
click at [388, 458] on div "} chat . querySelector ( '.[PERSON_NAME]-chat__textarea' ) ?. focus ( ) ; } ///…" at bounding box center [718, 448] width 762 height 657
click at [549, 501] on div "} chat . querySelector ( '.[PERSON_NAME]-chat__textarea' ) ?. focus ( ) ; } ///…" at bounding box center [718, 448] width 762 height 657
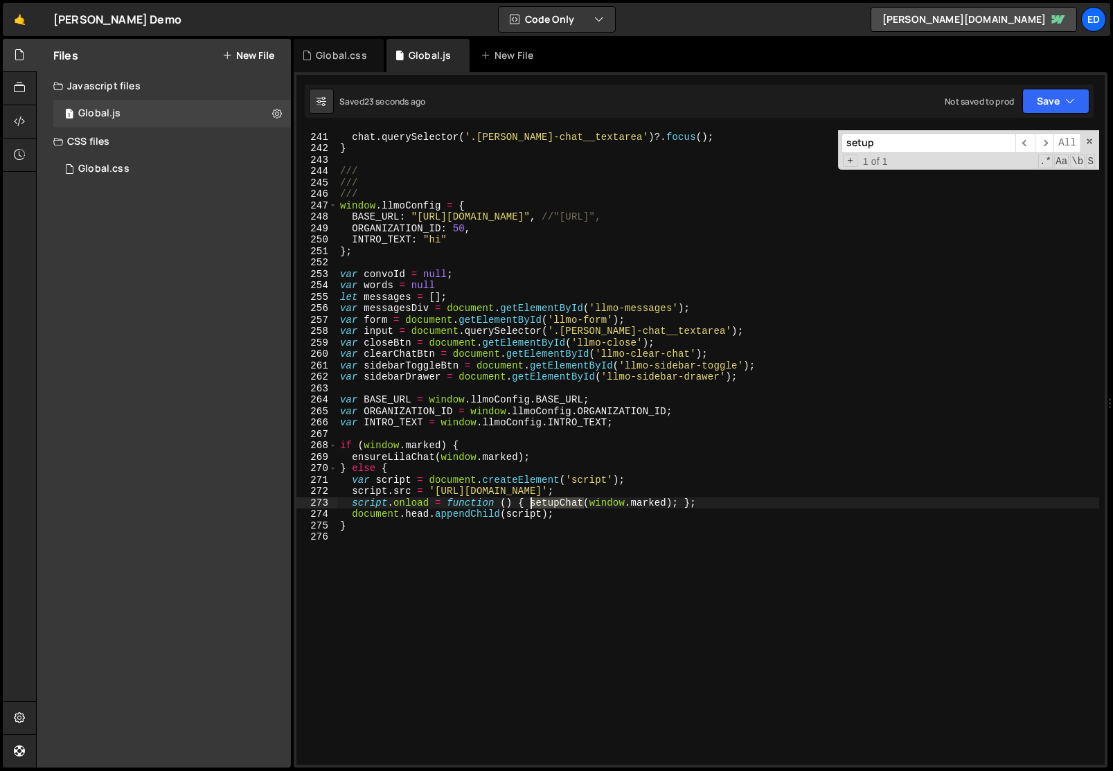
click at [549, 501] on div "} chat . querySelector ( '.[PERSON_NAME]-chat__textarea' ) ?. focus ( ) ; } ///…" at bounding box center [718, 448] width 762 height 657
paste textarea "ensureLila"
click at [556, 530] on div "} chat . querySelector ( '.[PERSON_NAME]-chat__textarea' ) ?. focus ( ) ; } ///…" at bounding box center [718, 448] width 762 height 657
click at [561, 504] on div "} chat . querySelector ( '.[PERSON_NAME]-chat__textarea' ) ?. focus ( ) ; } ///…" at bounding box center [718, 448] width 762 height 657
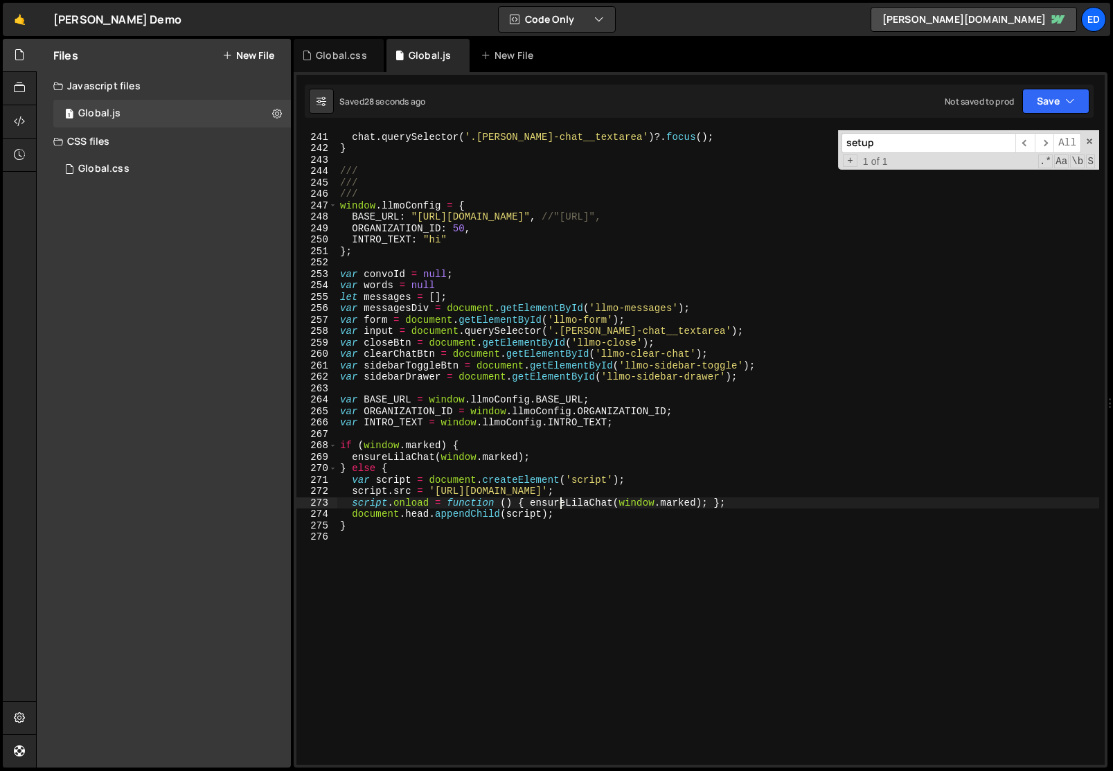
click at [563, 508] on div "} chat . querySelector ( '.[PERSON_NAME]-chat__textarea' ) ?. focus ( ) ; } ///…" at bounding box center [718, 448] width 762 height 657
click at [568, 505] on div "} chat . querySelector ( '.[PERSON_NAME]-chat__textarea' ) ?. focus ( ) ; } ///…" at bounding box center [718, 448] width 762 height 657
click at [569, 516] on div "} chat . querySelector ( '.[PERSON_NAME]-chat__textarea' ) ?. focus ( ) ; } ///…" at bounding box center [718, 448] width 762 height 657
click at [564, 505] on div "} chat . querySelector ( '.[PERSON_NAME]-chat__textarea' ) ?. focus ( ) ; } ///…" at bounding box center [718, 448] width 762 height 657
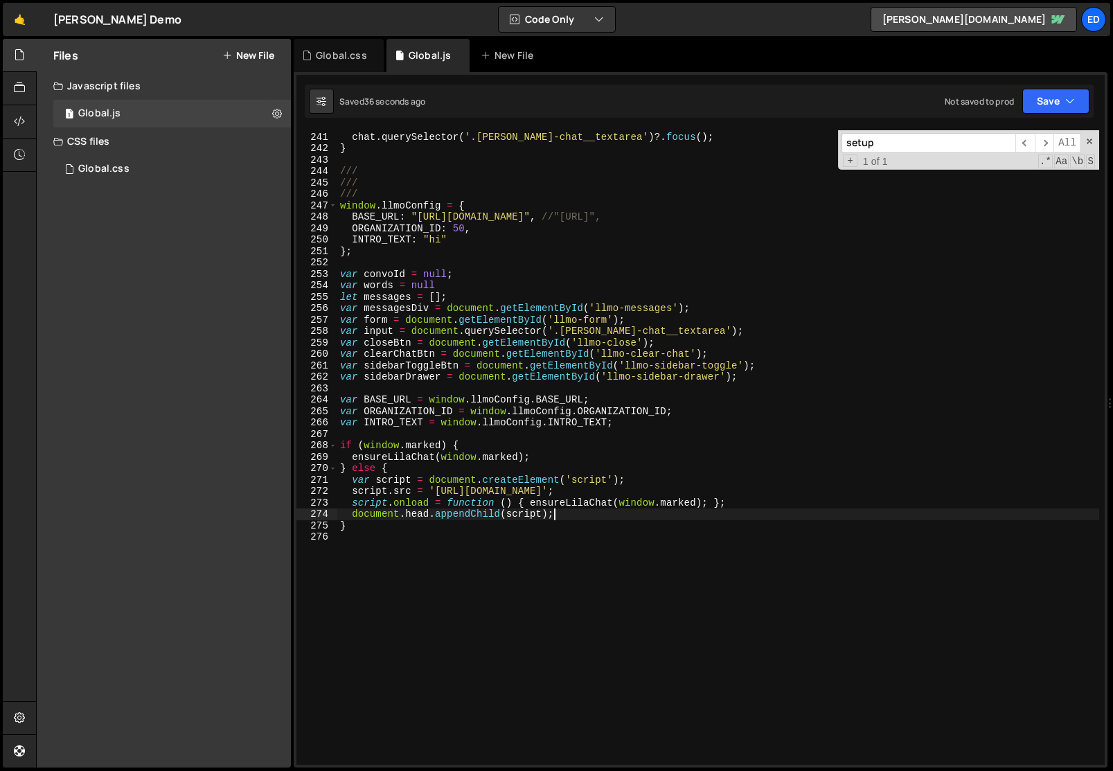
type textarea "script.onload = function () { ensureLilaChat(window.marked); };"
click at [564, 505] on div "} chat . querySelector ( '.[PERSON_NAME]-chat__textarea' ) ?. focus ( ) ; } ///…" at bounding box center [718, 448] width 762 height 657
type input "ensureLilaChat"
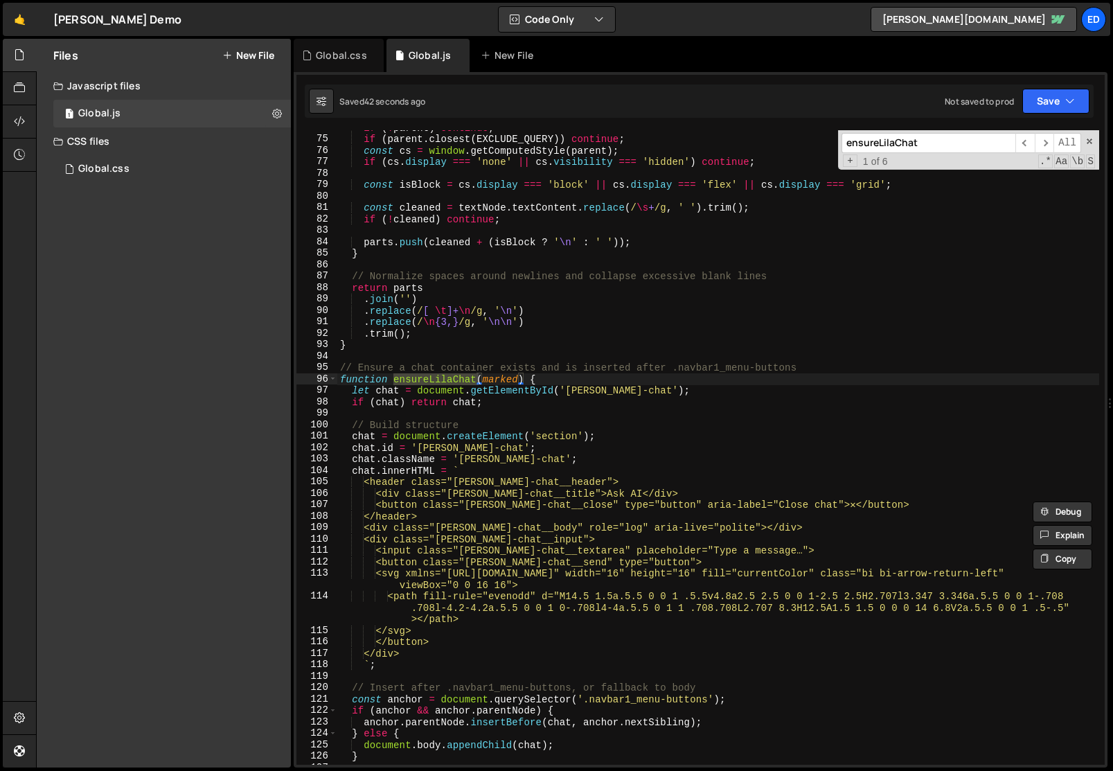
scroll to position [852, 0]
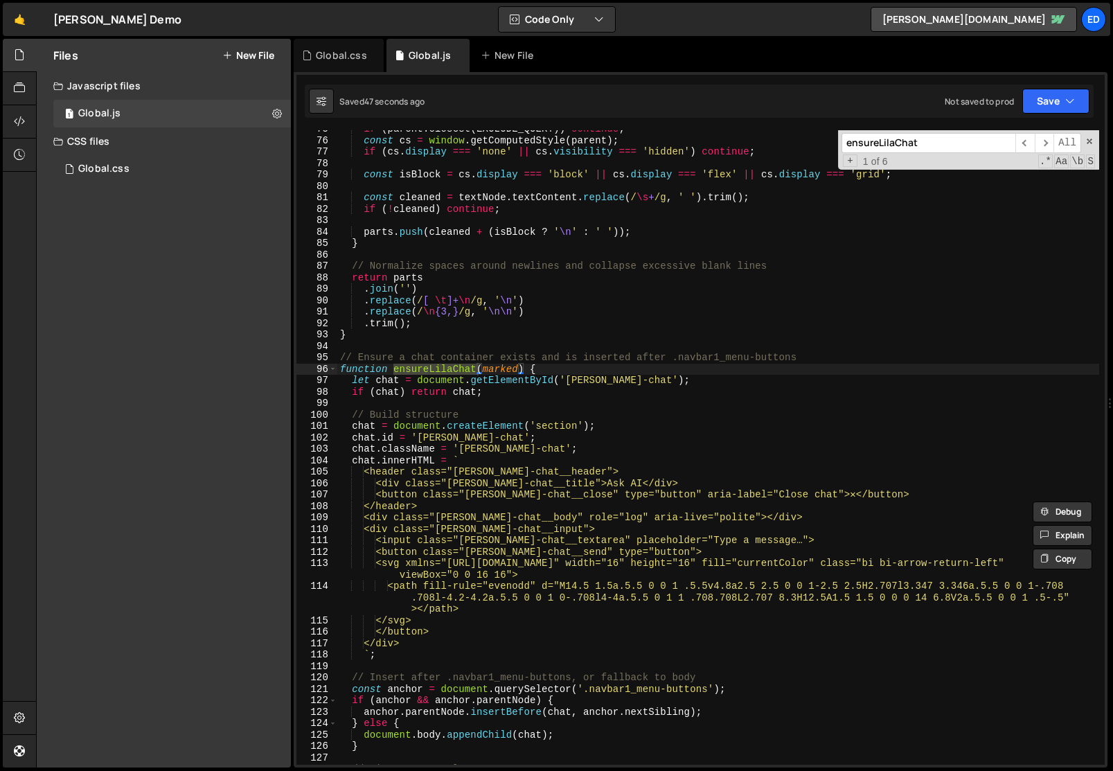
type textarea "function ensureLilaChat(marked) {"
click at [542, 365] on div "if ( parent . closest ( EXCLUDE_QUERY )) continue ; const cs = window . getComp…" at bounding box center [718, 451] width 762 height 657
click at [517, 369] on div "if ( parent . closest ( EXCLUDE_QUERY )) continue ; const cs = window . getComp…" at bounding box center [718, 451] width 762 height 657
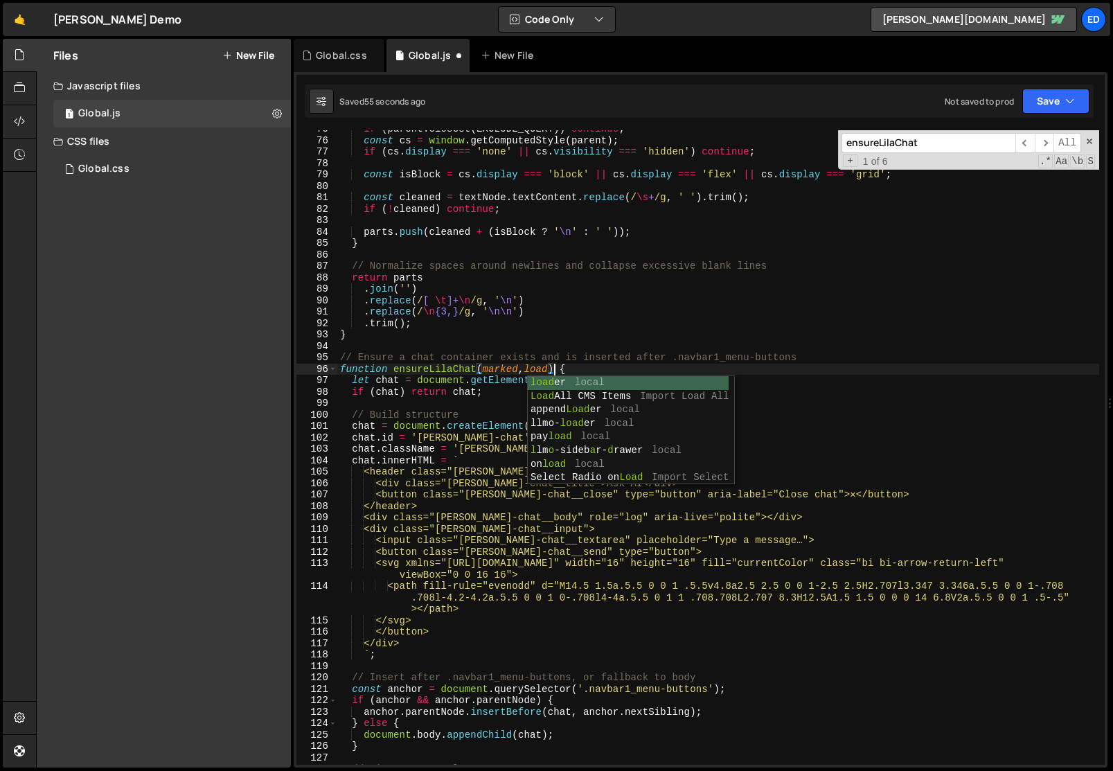
scroll to position [0, 15]
type textarea "function ensureLilaChat(marked, loaded) {"
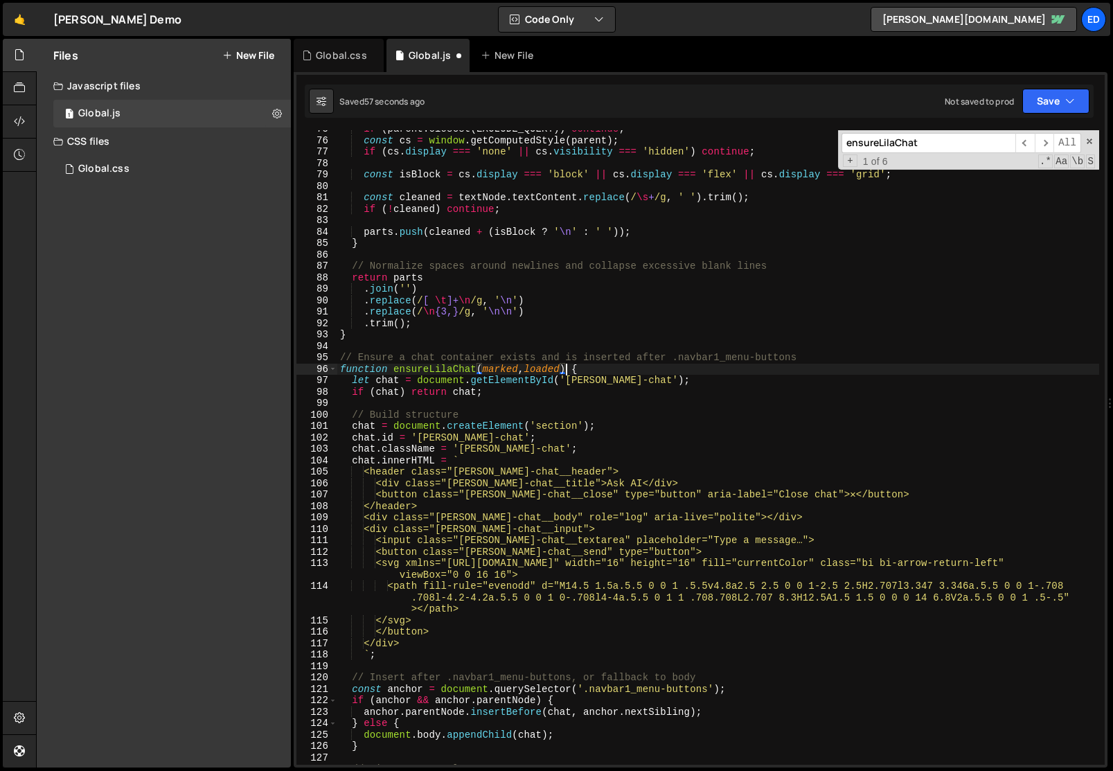
scroll to position [0, 15]
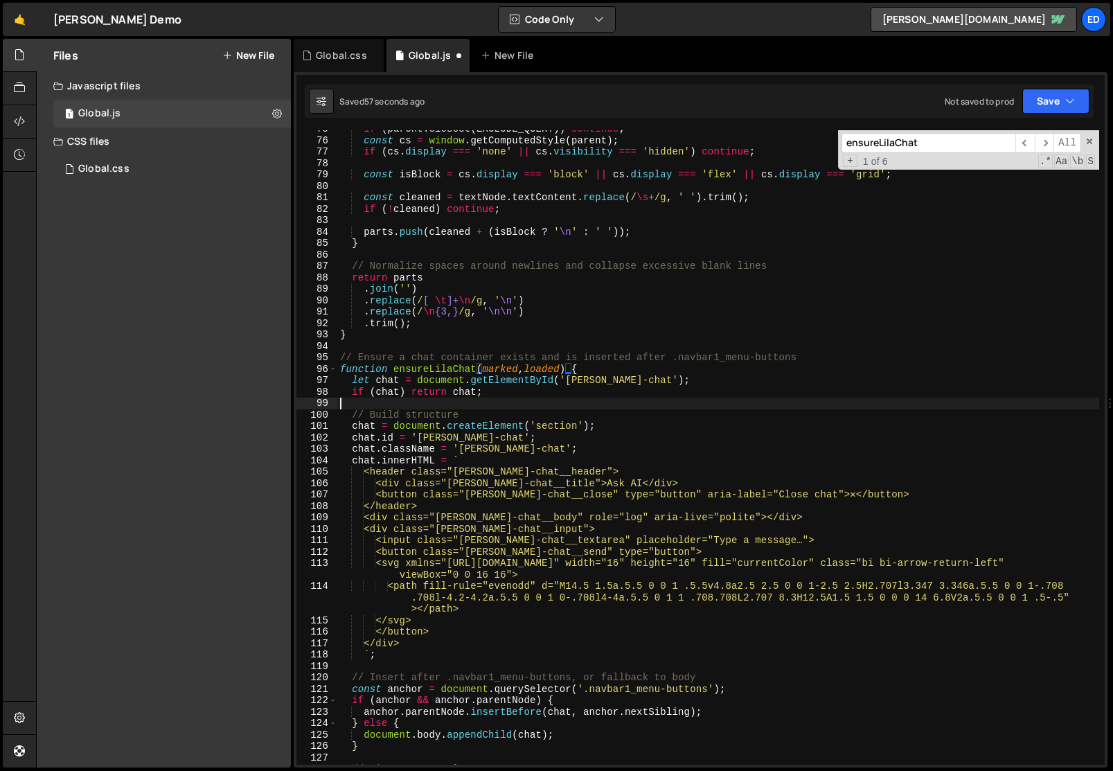
click at [479, 402] on div "if ( parent . closest ( EXCLUDE_QUERY )) continue ; const cs = window . getComp…" at bounding box center [718, 451] width 762 height 657
click at [490, 393] on div "if ( parent . closest ( EXCLUDE_QUERY )) continue ; const cs = window . getComp…" at bounding box center [718, 451] width 762 height 657
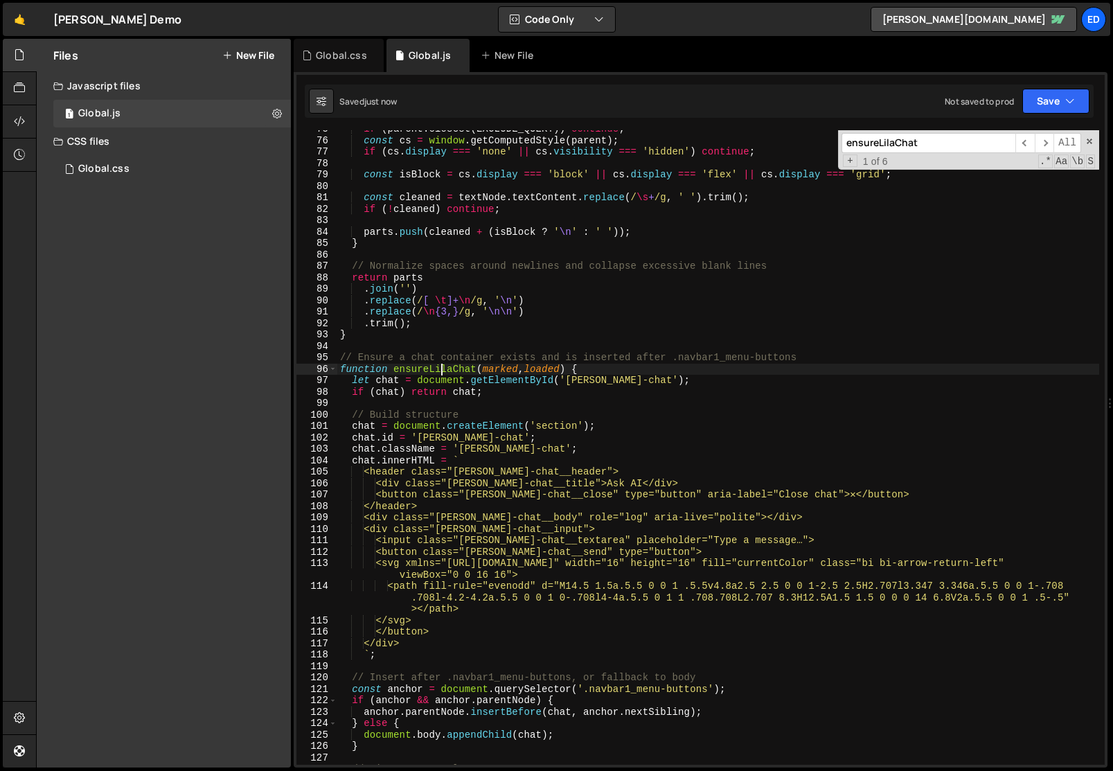
click at [442, 365] on div "if ( parent . closest ( EXCLUDE_QUERY )) continue ; const cs = window . getComp…" at bounding box center [718, 451] width 762 height 657
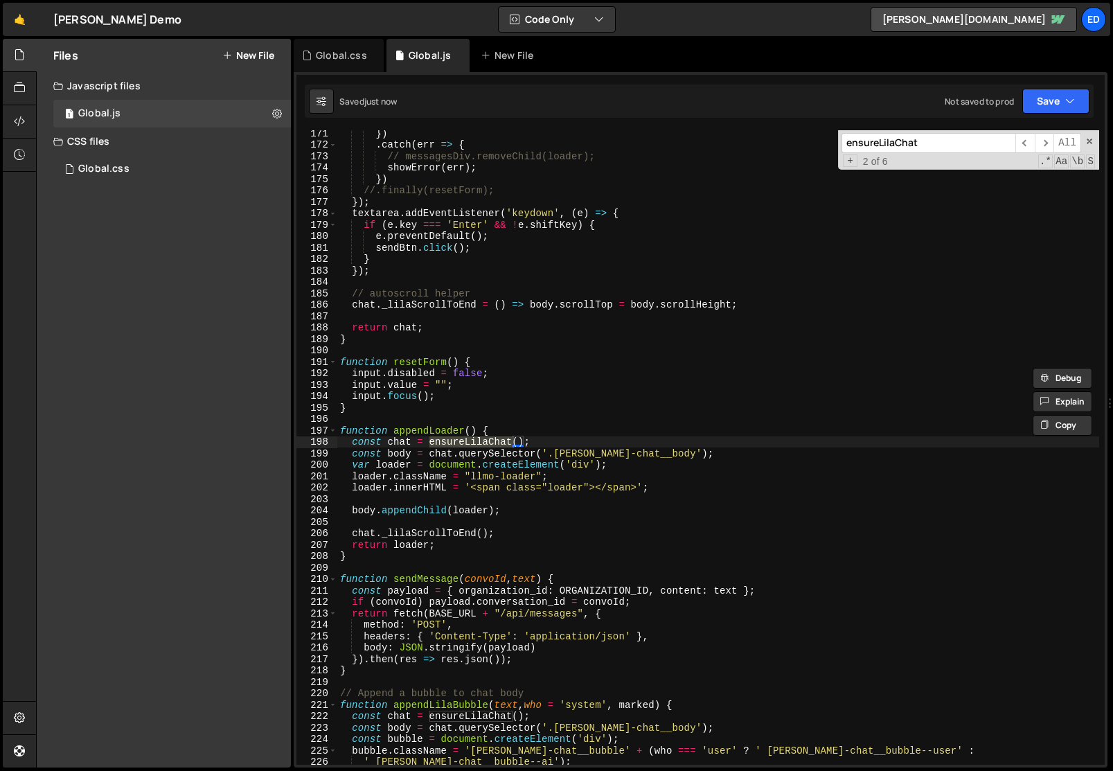
click at [517, 440] on div "}) . catch ( err => { // messagesDiv.removeChild(loader); showError ( err ) ; }…" at bounding box center [718, 455] width 762 height 657
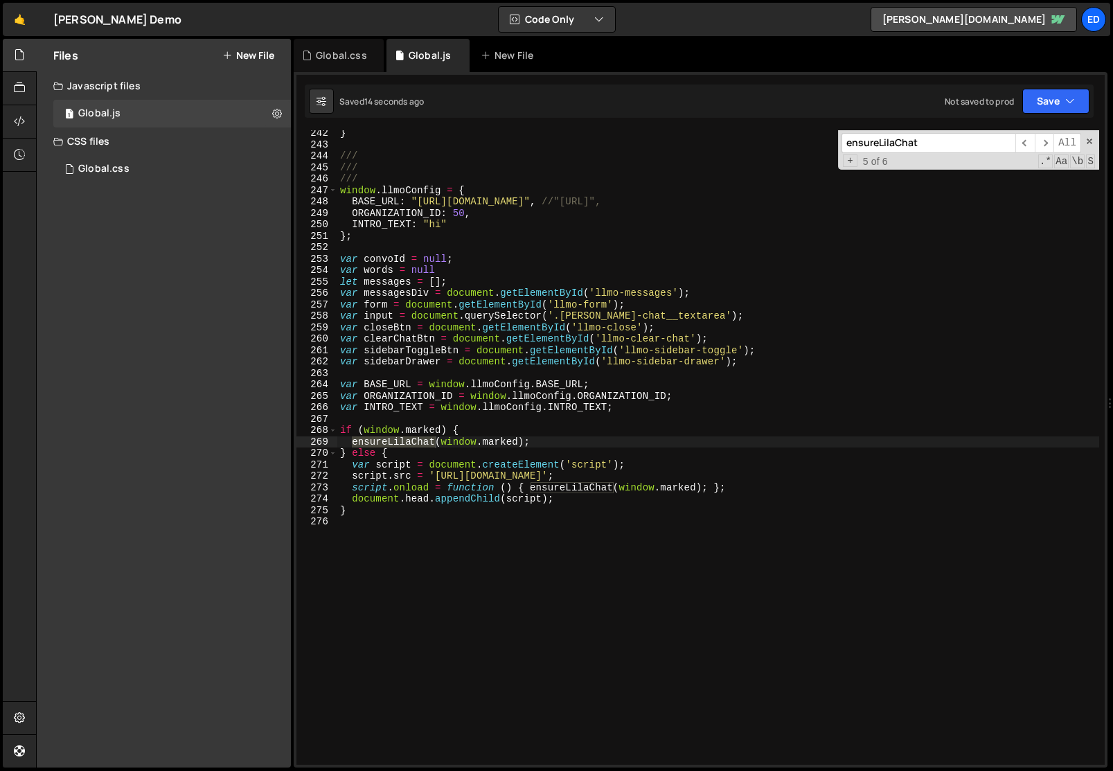
scroll to position [2791, 0]
click at [518, 437] on div "} /// /// /// window . llmoConfig = { BASE_URL : "[URL][DOMAIN_NAME]" , //"[URL…" at bounding box center [718, 455] width 762 height 657
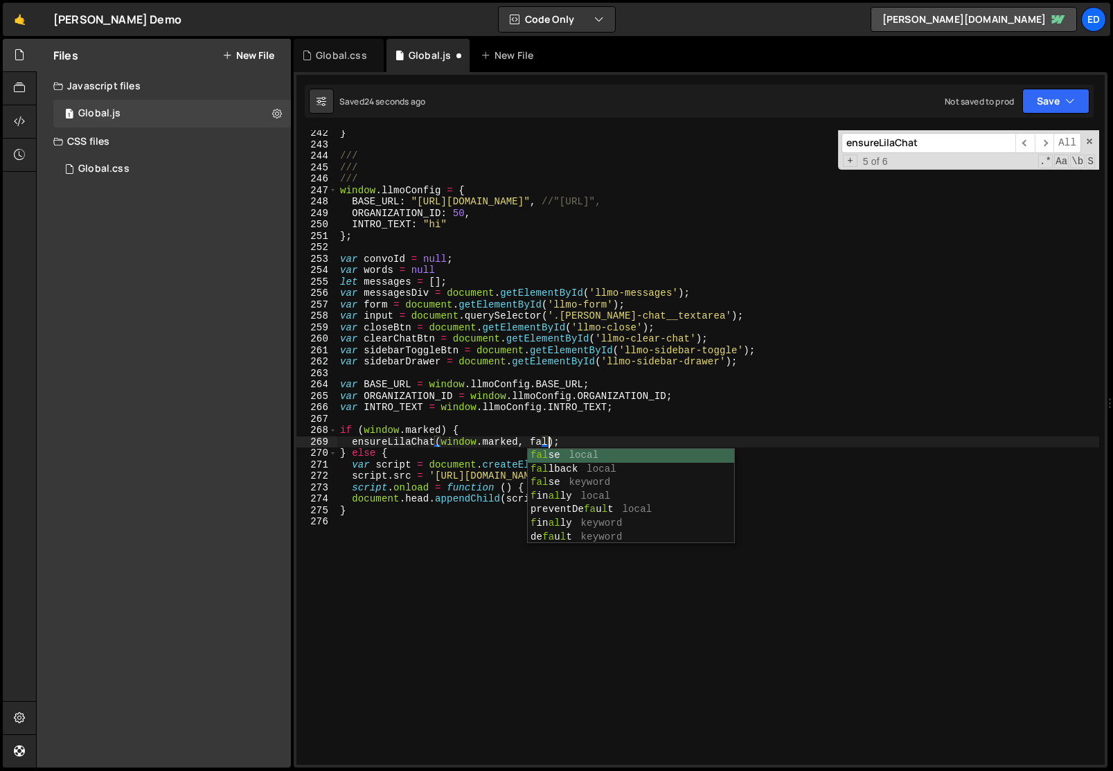
scroll to position [0, 15]
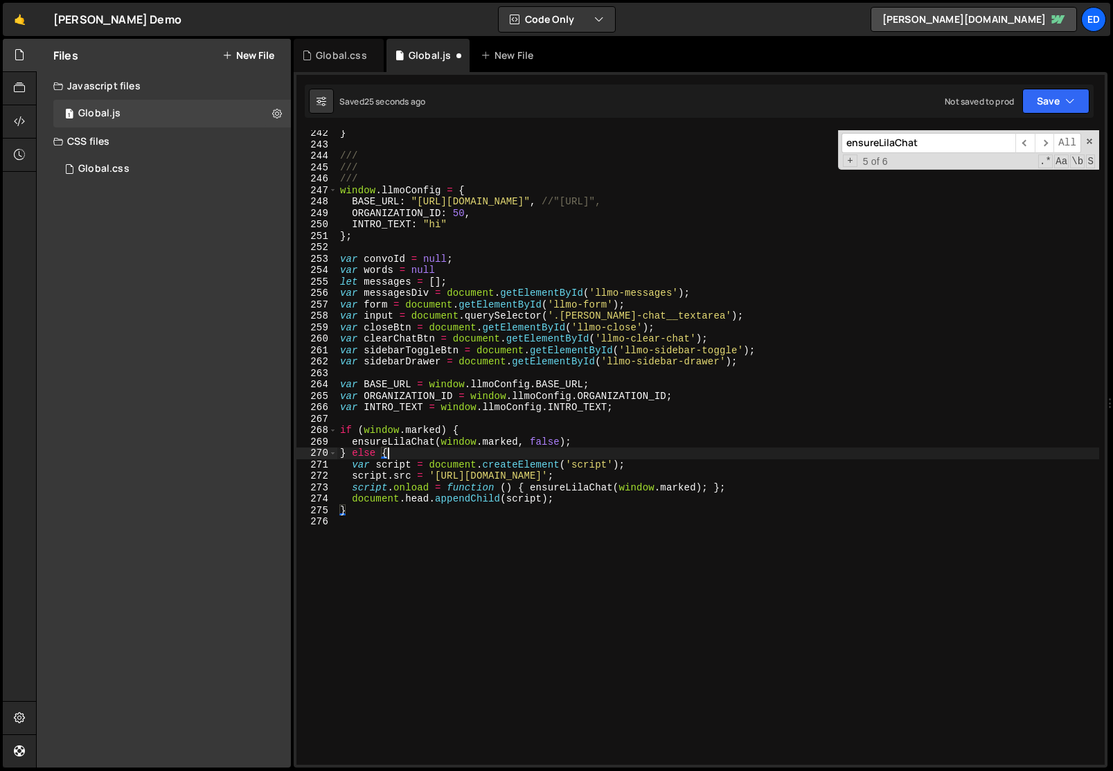
click at [492, 458] on div "} /// /// /// window . llmoConfig = { BASE_URL : "[URL][DOMAIN_NAME]" , //"[URL…" at bounding box center [718, 455] width 762 height 657
click at [538, 438] on div "} /// /// /// window . llmoConfig = { BASE_URL : "[URL][DOMAIN_NAME]" , //"[URL…" at bounding box center [718, 455] width 762 height 657
click at [700, 490] on div "} /// /// /// window . llmoConfig = { BASE_URL : "[URL][DOMAIN_NAME]" , //"[URL…" at bounding box center [718, 455] width 762 height 657
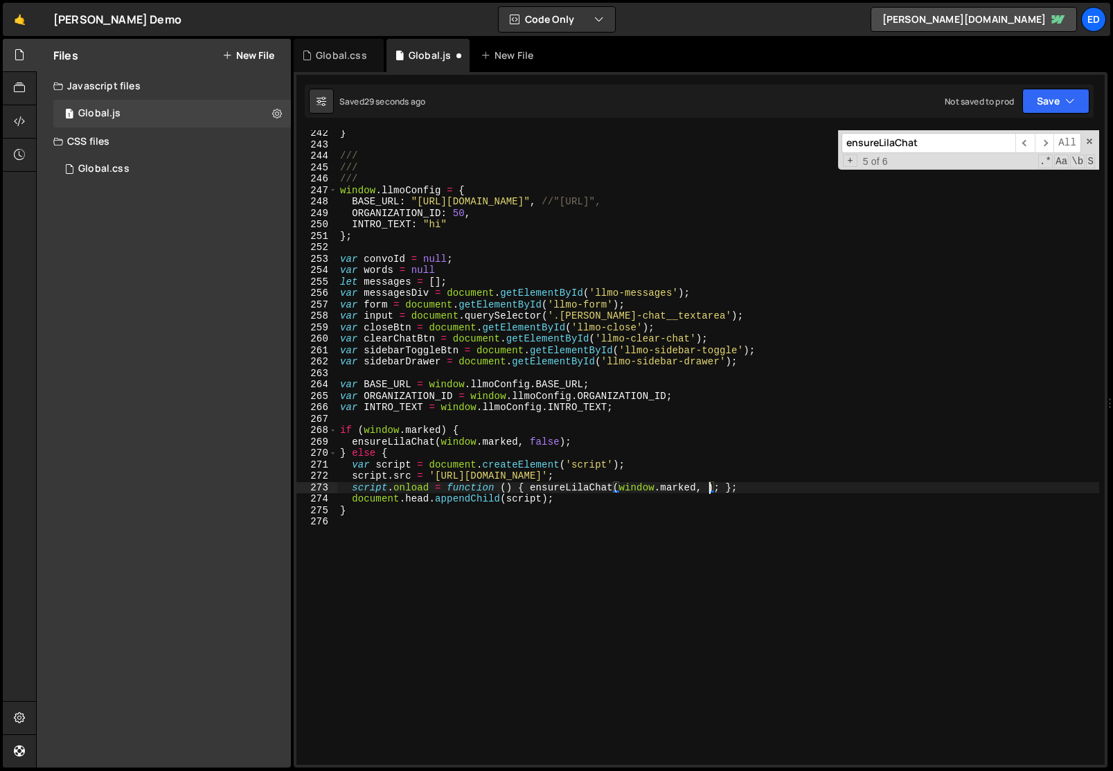
paste textarea "false"
click at [702, 498] on div "} /// /// /// window . llmoConfig = { BASE_URL : "[URL][DOMAIN_NAME]" , //"[URL…" at bounding box center [718, 455] width 762 height 657
click at [711, 493] on div "} /// /// /// window . llmoConfig = { BASE_URL : "[URL][DOMAIN_NAME]" , //"[URL…" at bounding box center [718, 455] width 762 height 657
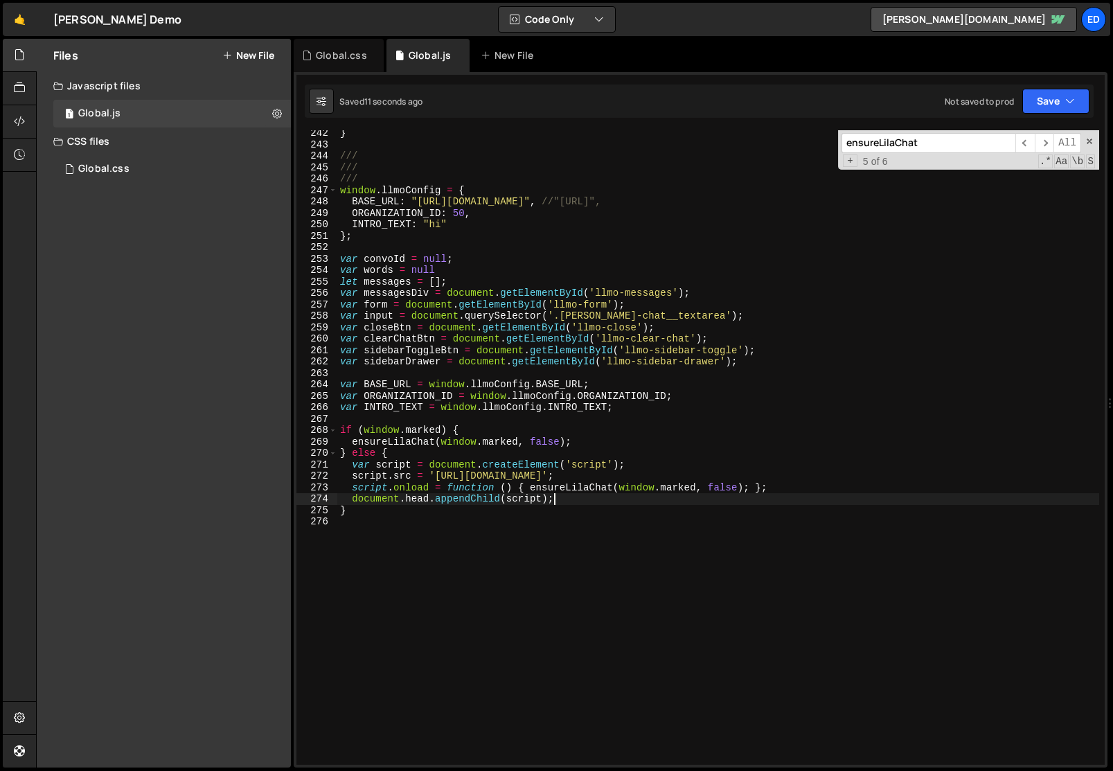
click at [707, 497] on div "} /// /// /// window . llmoConfig = { BASE_URL : "[URL][DOMAIN_NAME]" , //"[URL…" at bounding box center [718, 455] width 762 height 657
click at [682, 497] on div "} /// /// /// window . llmoConfig = { BASE_URL : "[URL][DOMAIN_NAME]" , //"[URL…" at bounding box center [718, 455] width 762 height 657
click at [597, 490] on div "} /// /// /// window . llmoConfig = { BASE_URL : "[URL][DOMAIN_NAME]" , //"[URL…" at bounding box center [718, 455] width 762 height 657
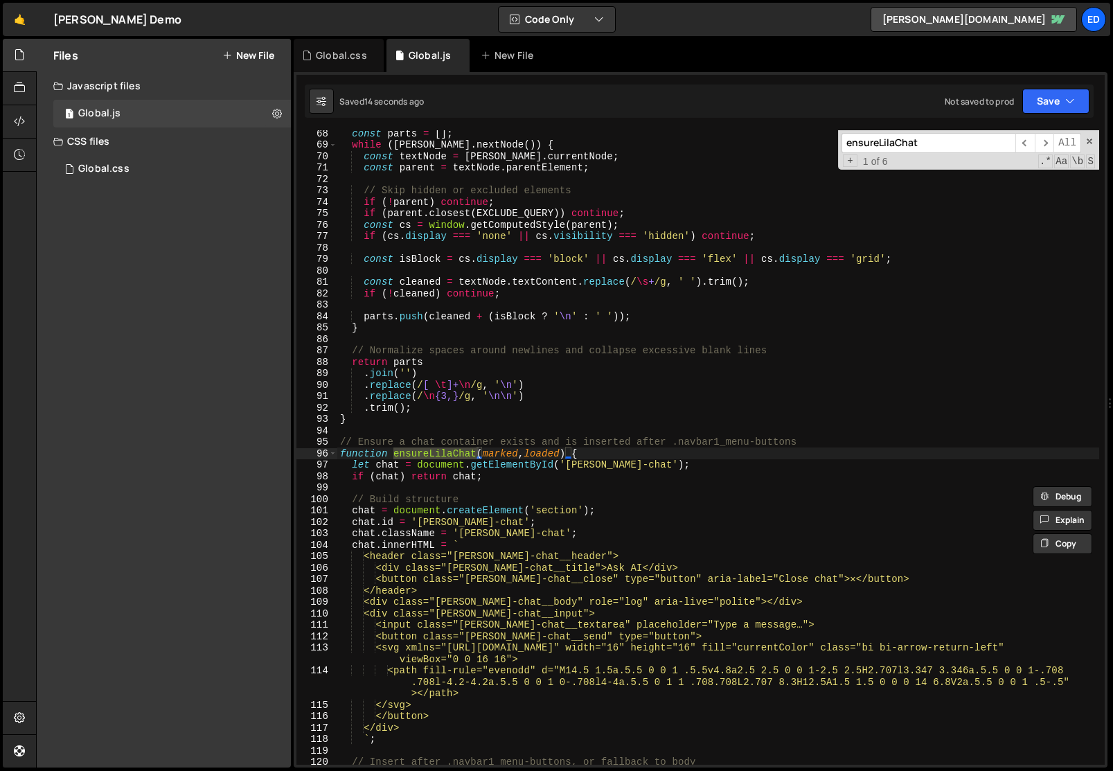
scroll to position [768, 0]
type textarea "function ensureLilaChat(marked, loaded) {"
click at [605, 454] on div "const parts = [ ] ; while ( [PERSON_NAME] . nextNode ( )) { const textNode = [P…" at bounding box center [718, 455] width 762 height 657
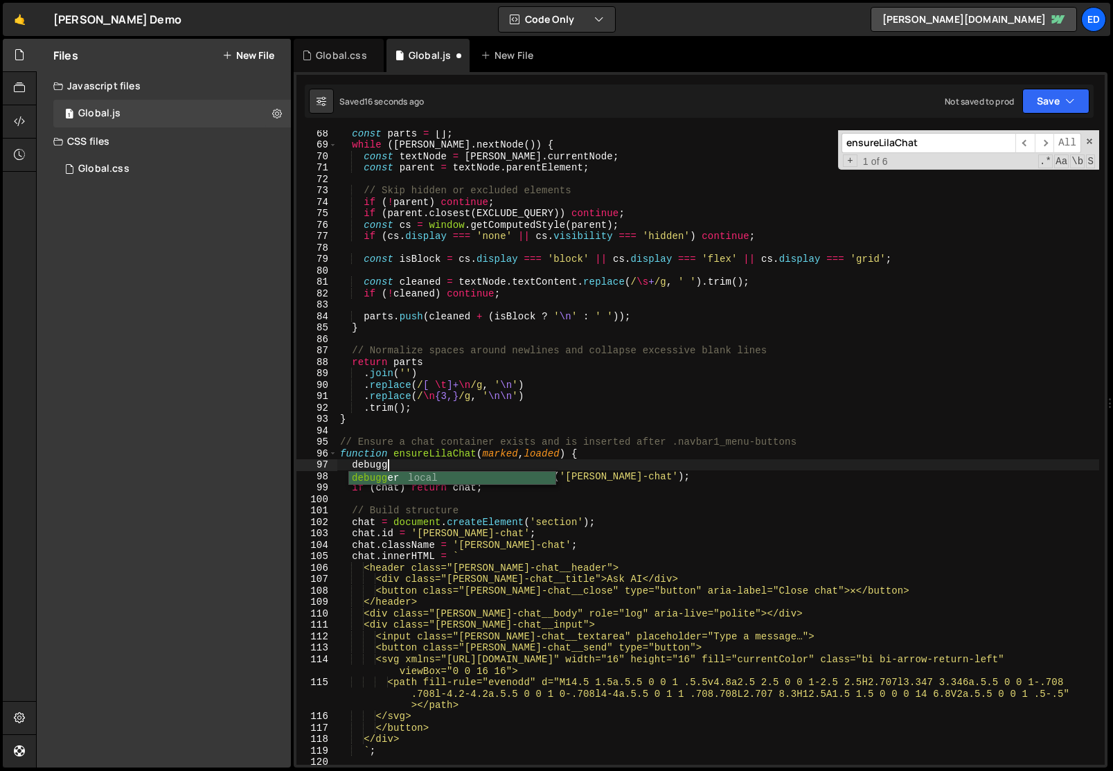
scroll to position [0, 3]
click at [608, 452] on div "const parts = [ ] ; while ( [PERSON_NAME] . nextNode ( )) { const textNode = [P…" at bounding box center [718, 455] width 762 height 657
click at [556, 415] on div "const parts = [ ] ; while ( [PERSON_NAME] . nextNode ( )) { const textNode = [P…" at bounding box center [718, 455] width 762 height 657
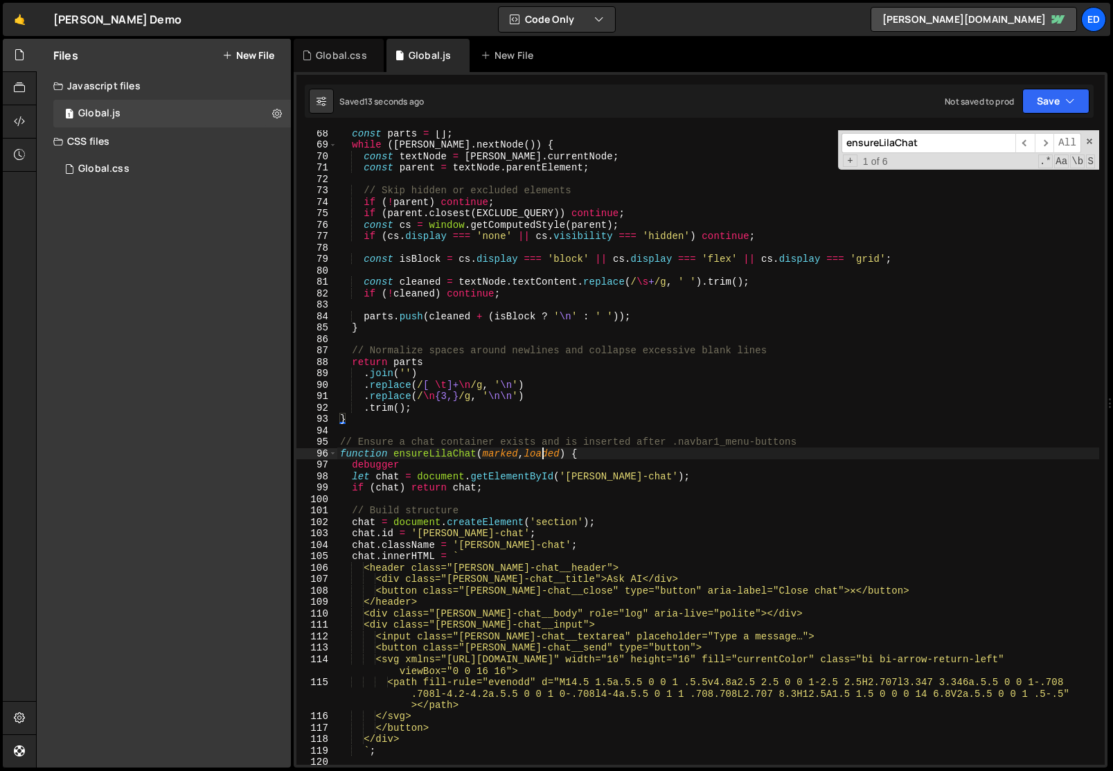
click at [542, 454] on div "const parts = [ ] ; while ( [PERSON_NAME] . nextNode ( )) { const textNode = [P…" at bounding box center [718, 455] width 762 height 657
click at [441, 449] on div "const parts = [ ] ; while ( [PERSON_NAME] . nextNode ( )) { const textNode = [P…" at bounding box center [718, 455] width 762 height 657
click at [384, 465] on div "const parts = [ ] ; while ( [PERSON_NAME] . nextNode ( )) { const textNode = [P…" at bounding box center [718, 455] width 762 height 657
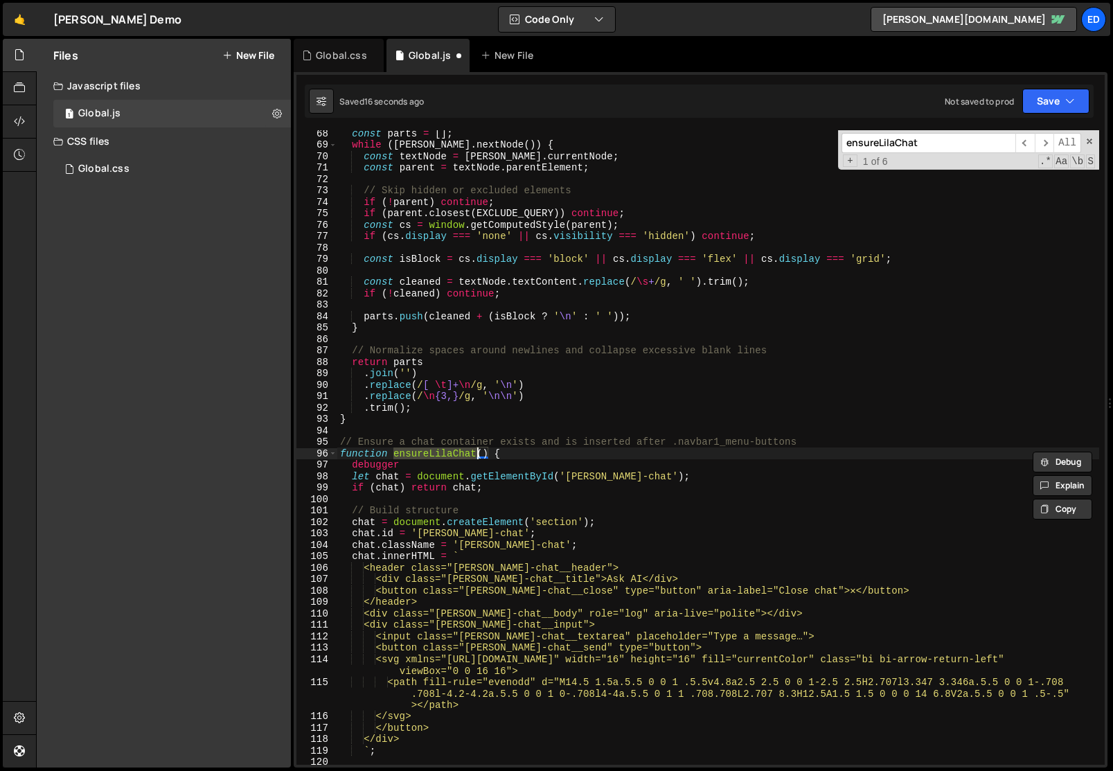
type textarea "debugger"
click at [384, 465] on div "const parts = [ ] ; while ( [PERSON_NAME] . nextNode ( )) { const textNode = [P…" at bounding box center [718, 455] width 762 height 657
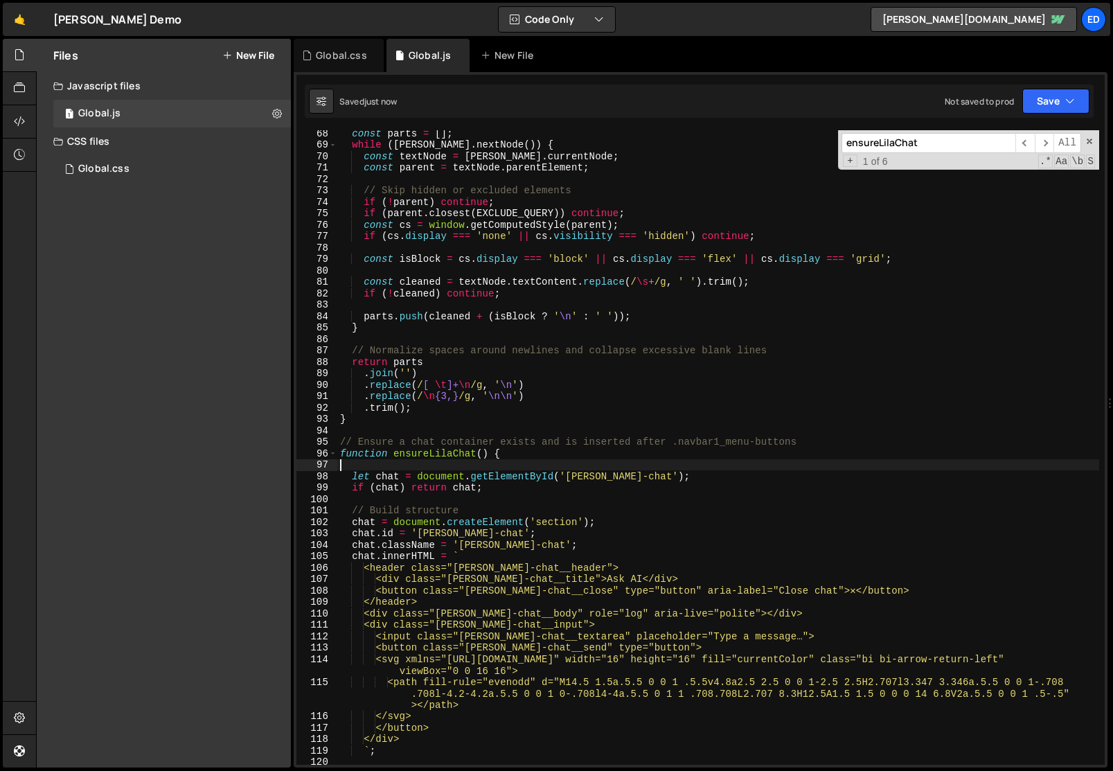
click at [416, 457] on div "const parts = [ ] ; while ( [PERSON_NAME] . nextNode ( )) { const textNode = [P…" at bounding box center [718, 455] width 762 height 657
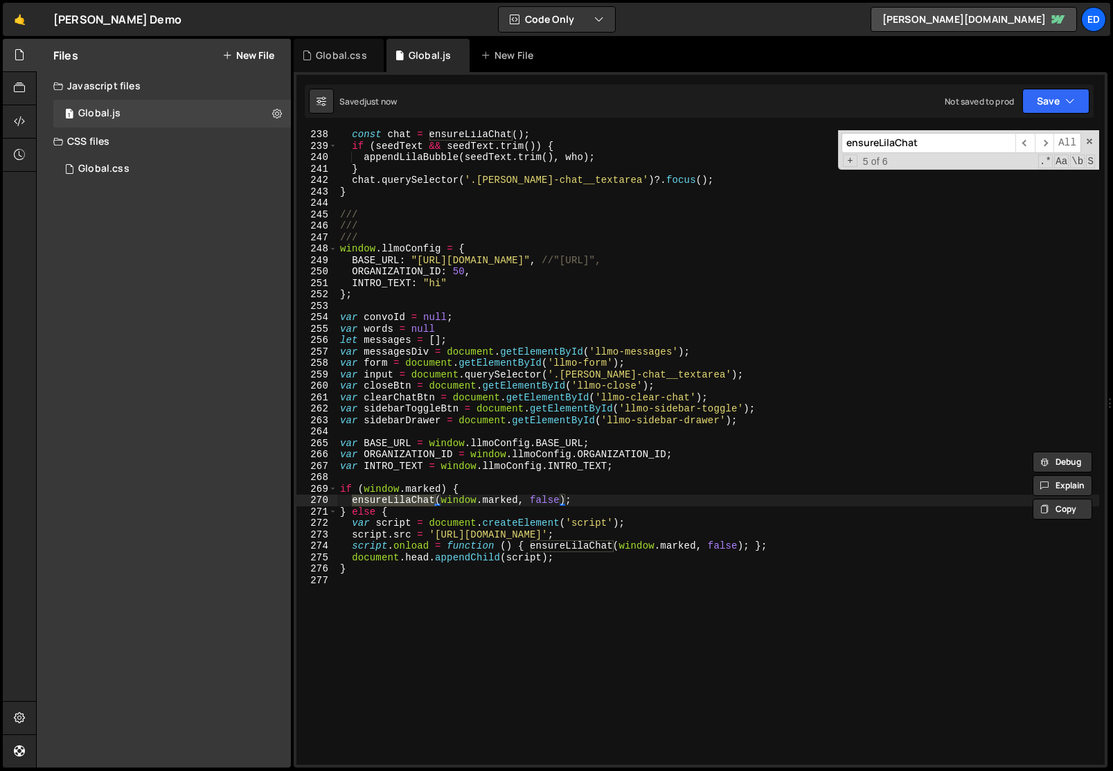
scroll to position [2745, 0]
drag, startPoint x: 441, startPoint y: 499, endPoint x: 515, endPoint y: 499, distance: 74.1
click at [515, 499] on div "const chat = ensureLilaChat ( ) ; if ( seedText && seedText . trim ( )) { appen…" at bounding box center [718, 456] width 762 height 657
click at [517, 500] on div "const chat = ensureLilaChat ( ) ; if ( seedText && seedText . trim ( )) { appen…" at bounding box center [718, 456] width 762 height 657
click at [470, 501] on div "const chat = ensureLilaChat ( ) ; if ( seedText && seedText . trim ( )) { appen…" at bounding box center [718, 456] width 762 height 657
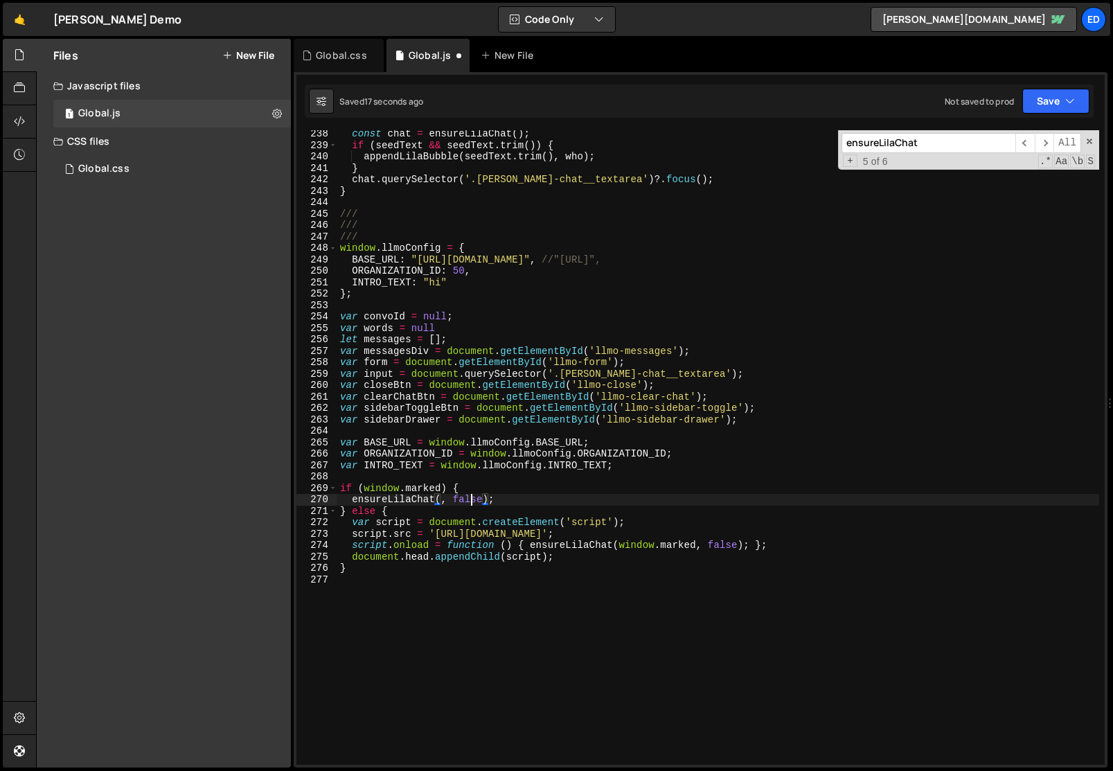
click at [470, 501] on div "const chat = ensureLilaChat ( ) ; if ( seedText && seedText . trim ( )) { appen…" at bounding box center [718, 456] width 762 height 657
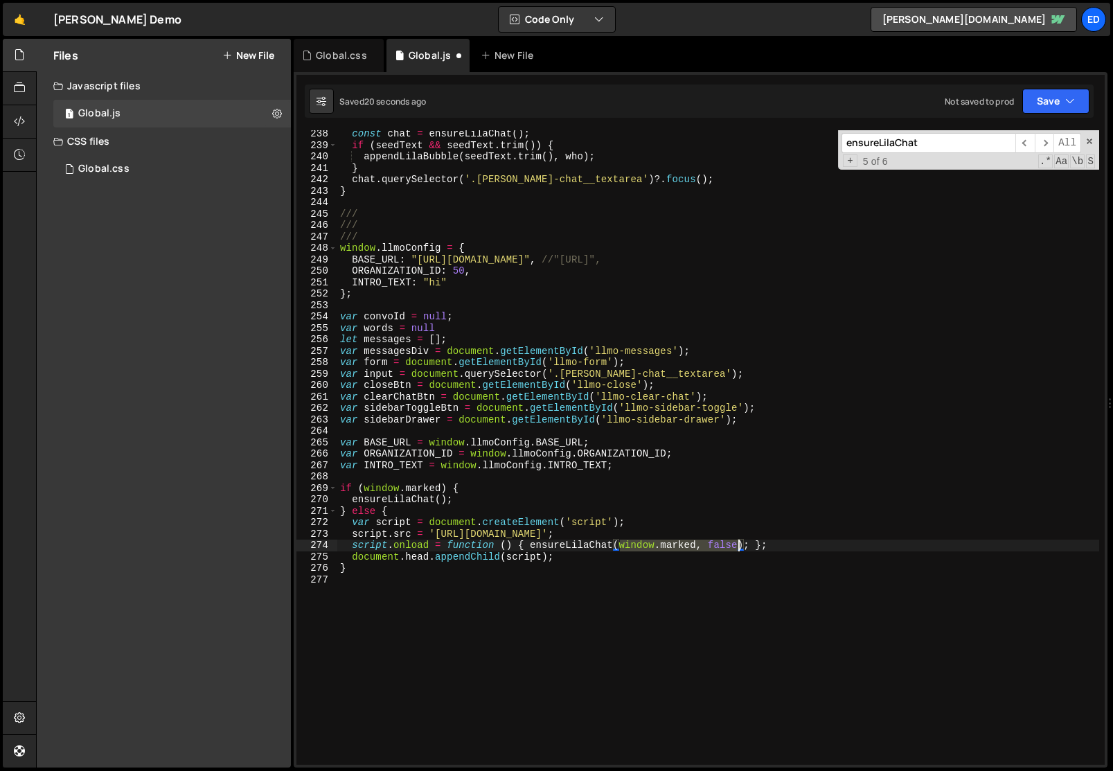
drag, startPoint x: 619, startPoint y: 546, endPoint x: 738, endPoint y: 544, distance: 119.1
click at [738, 544] on div "const chat = ensureLilaChat ( ) ; if ( seedText && seedText . trim ( )) { appen…" at bounding box center [718, 456] width 762 height 657
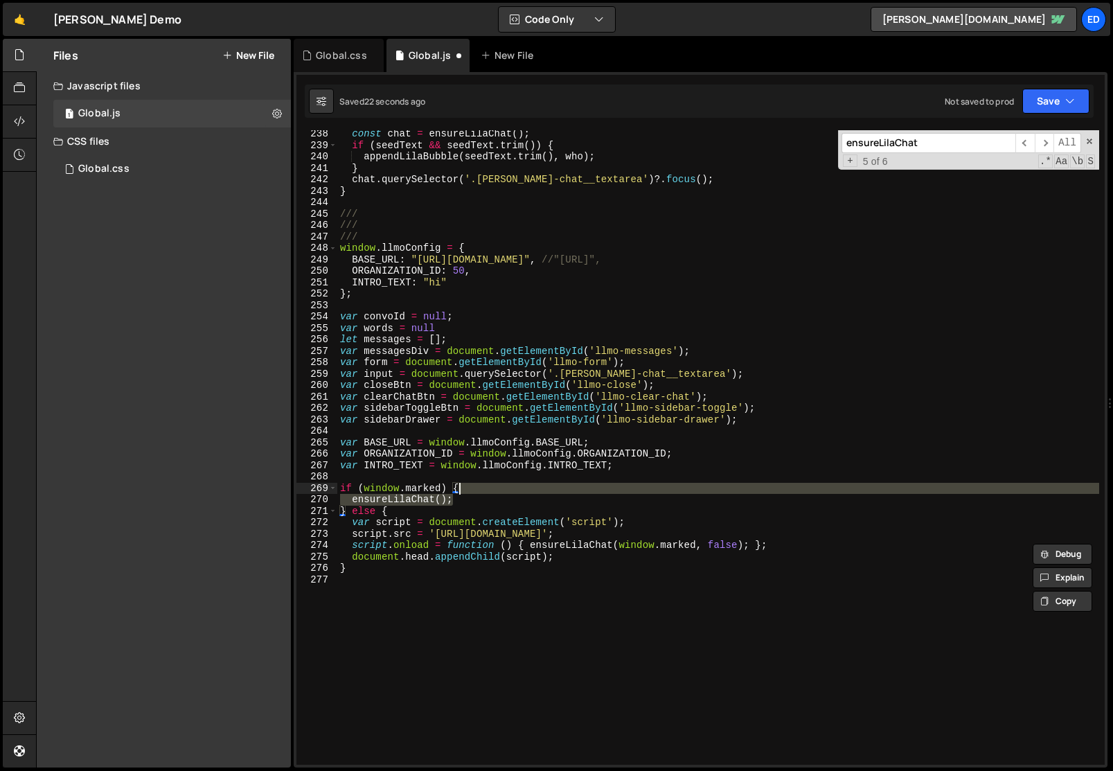
drag, startPoint x: 474, startPoint y: 497, endPoint x: 474, endPoint y: 488, distance: 8.3
click at [474, 488] on div "const chat = ensureLilaChat ( ) ; if ( seedText && seedText . trim ( )) { appen…" at bounding box center [718, 456] width 762 height 657
type textarea "if (window.marked) { ensureLilaChat();"
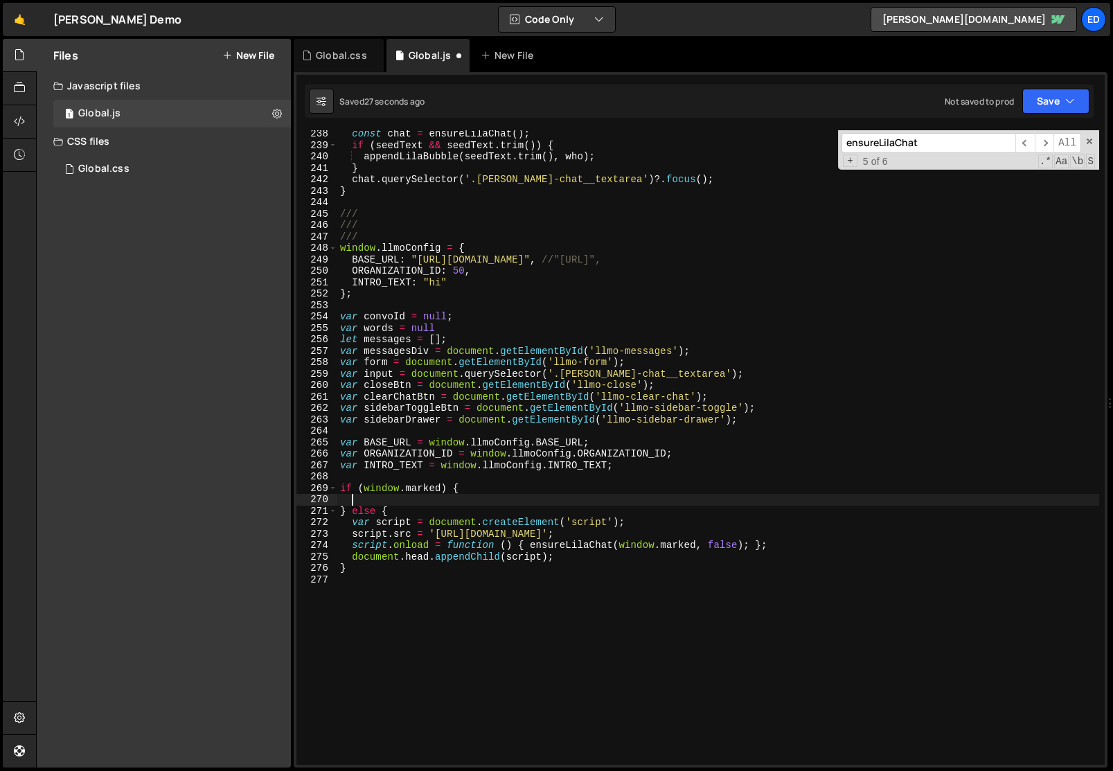
click at [448, 327] on div "const chat = ensureLilaChat ( ) ; if ( seedText && seedText . trim ( )) { appen…" at bounding box center [718, 456] width 762 height 657
type textarea "var words = null"
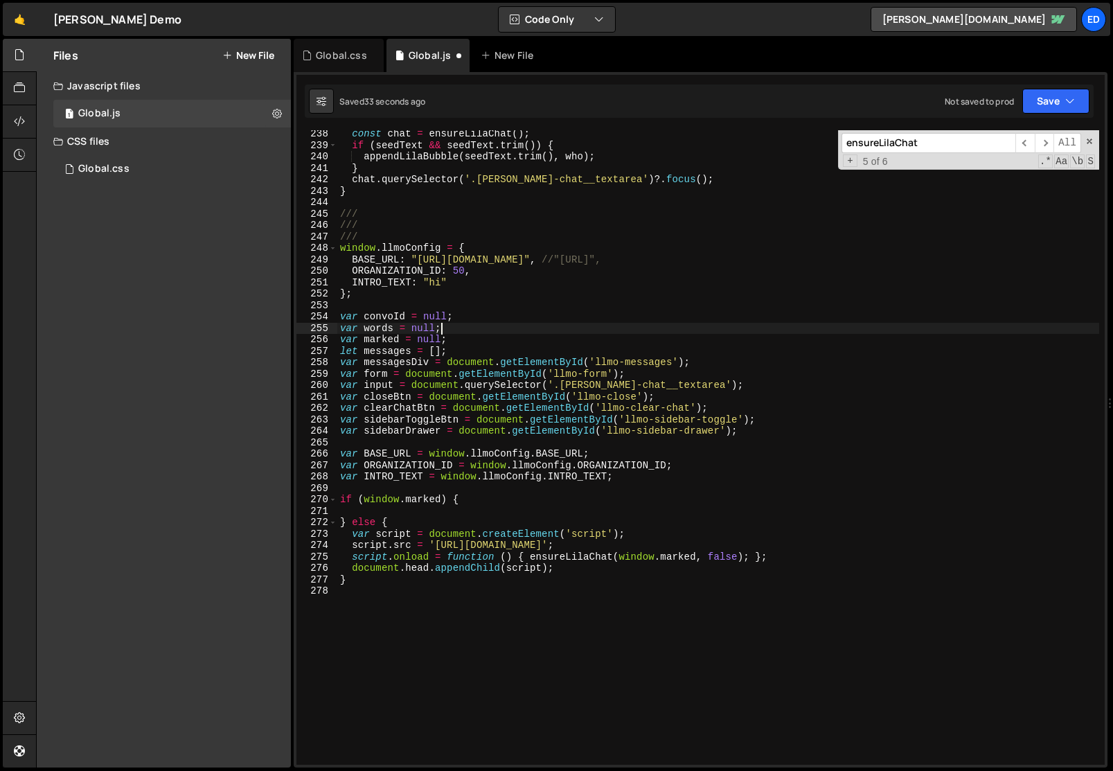
scroll to position [0, 6]
click at [474, 350] on div "const chat = ensureLilaChat ( ) ; if ( seedText && seedText . trim ( )) { appen…" at bounding box center [718, 456] width 762 height 657
type textarea "let messages = [];"
click at [404, 512] on div "const chat = ensureLilaChat ( ) ; if ( seedText && seedText . trim ( )) { appen…" at bounding box center [718, 456] width 762 height 657
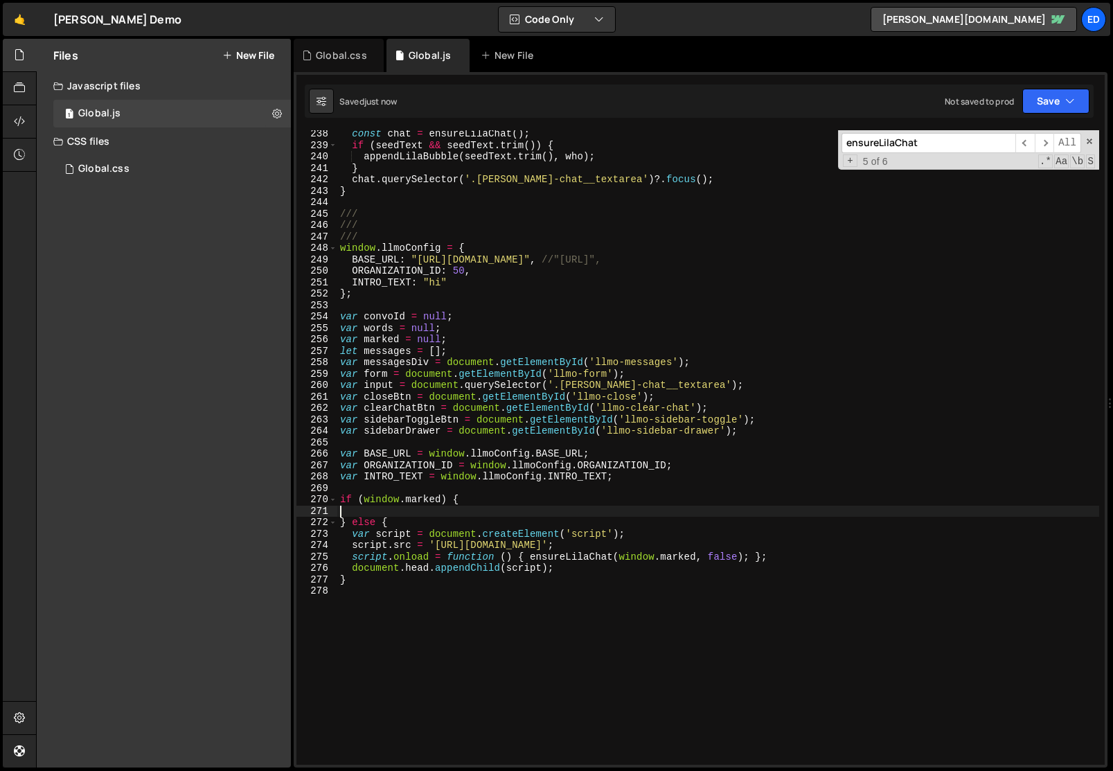
paste textarea "window.marked"
type textarea "window.marked"
paste textarea "window.marked"
drag, startPoint x: 506, startPoint y: 511, endPoint x: 349, endPoint y: 515, distance: 156.6
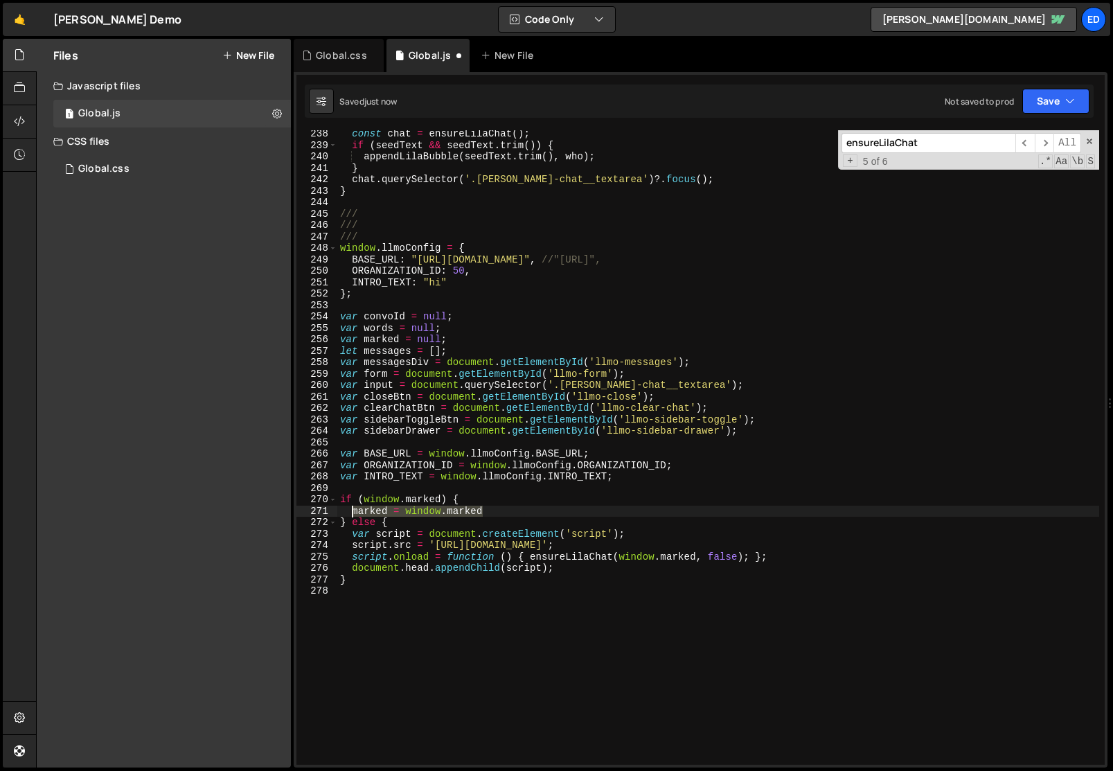
click at [349, 515] on div "const chat = ensureLilaChat ( ) ; if ( seedText && seedText . trim ( )) { appen…" at bounding box center [718, 456] width 762 height 657
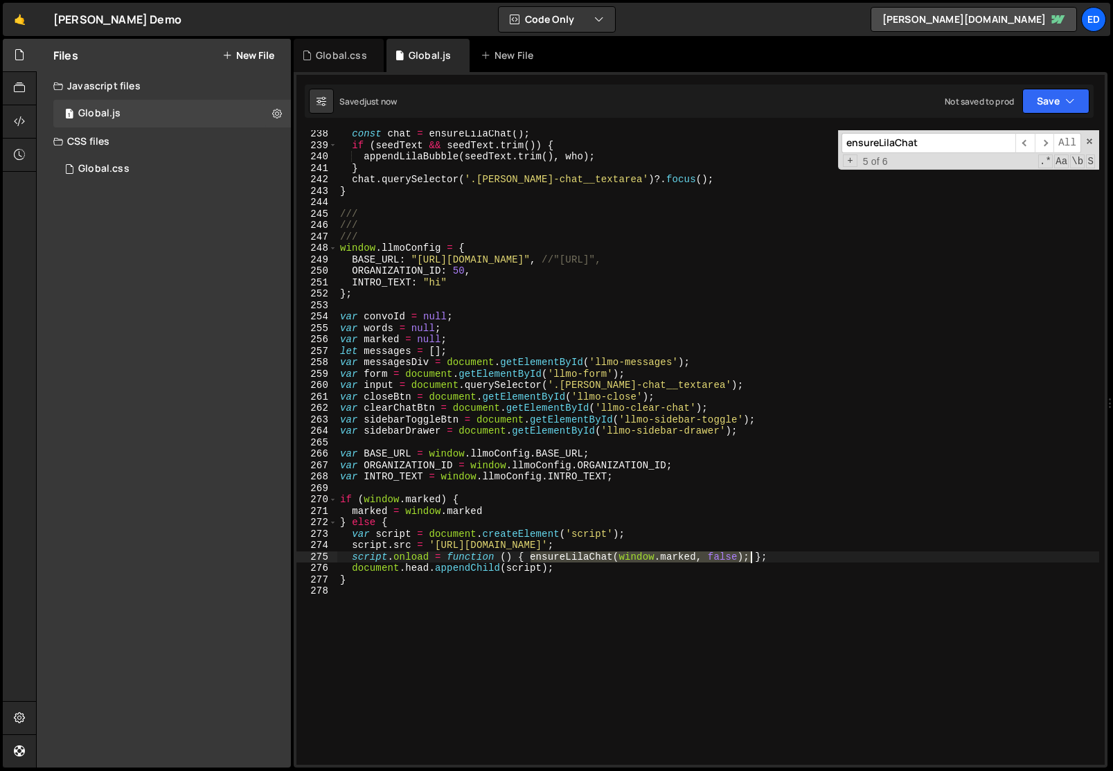
drag, startPoint x: 529, startPoint y: 557, endPoint x: 749, endPoint y: 556, distance: 220.2
click at [749, 556] on div "const chat = ensureLilaChat ( ) ; if ( seedText && seedText . trim ( )) { appen…" at bounding box center [718, 456] width 762 height 657
paste textarea "marked = window.marked"
type textarea "script.onload = function () { marked = window.marked };"
click at [630, 599] on div "const chat = ensureLilaChat ( ) ; if ( seedText && seedText . trim ( )) { appen…" at bounding box center [718, 456] width 762 height 657
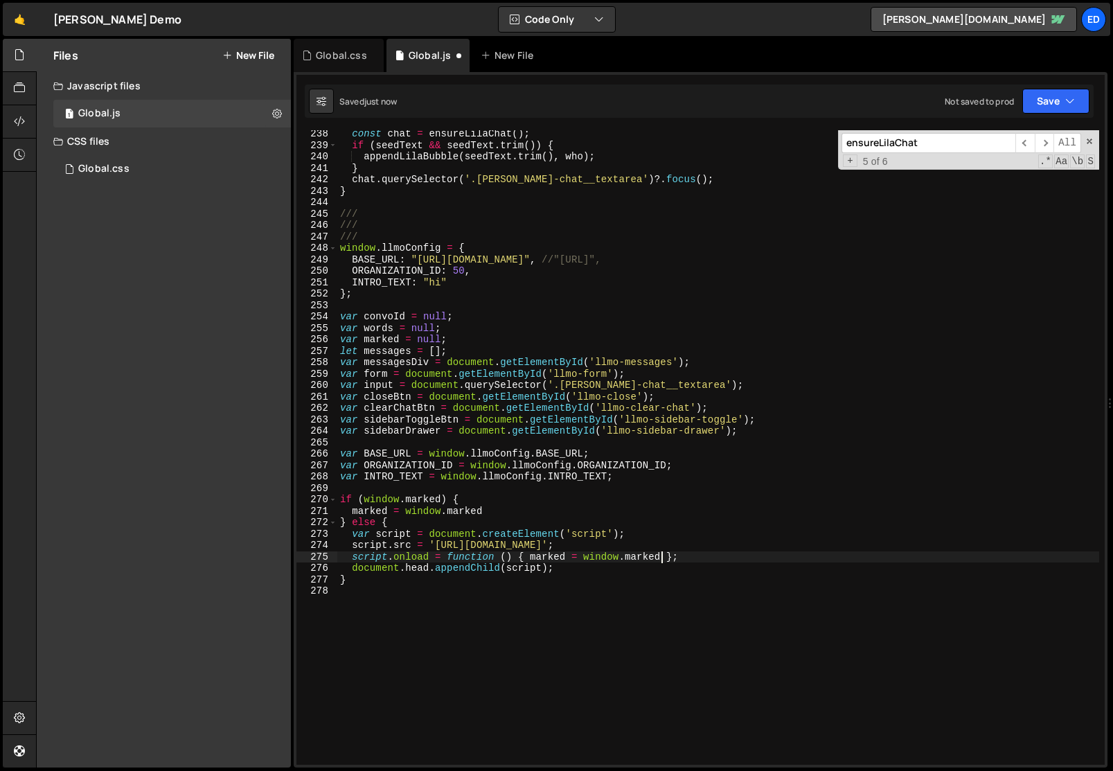
scroll to position [0, 0]
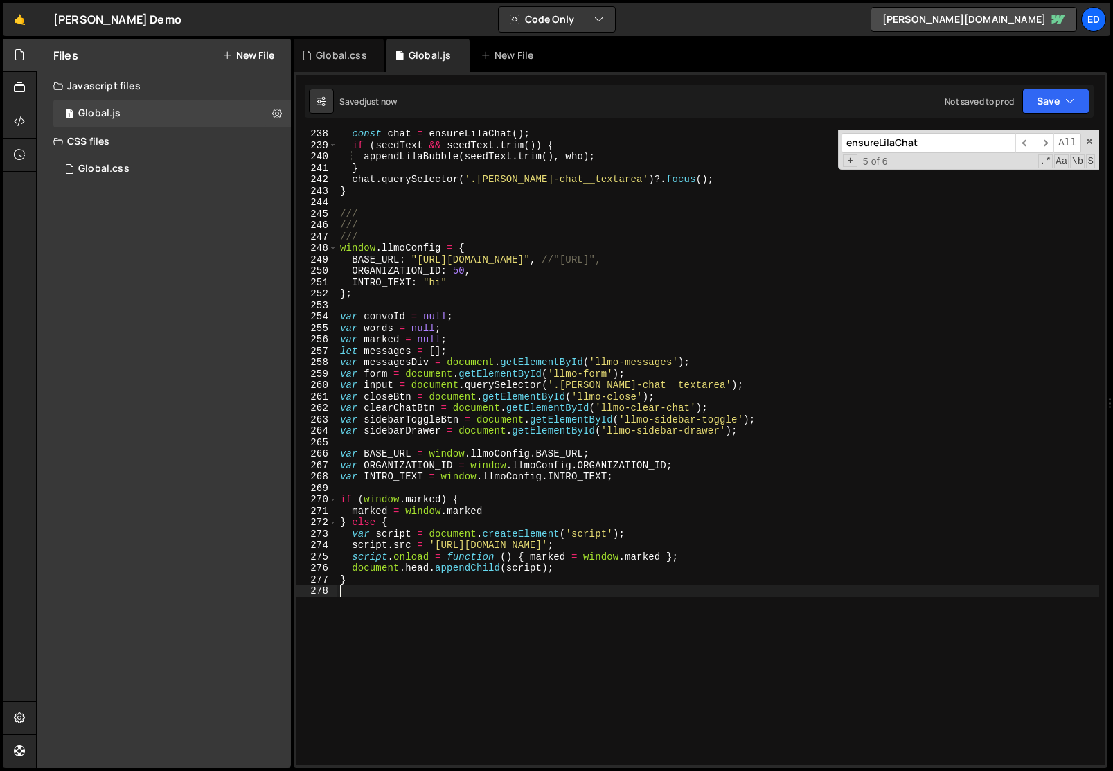
click at [630, 599] on div "const chat = ensureLilaChat ( ) ; if ( seedText && seedText . trim ( )) { appen…" at bounding box center [718, 456] width 762 height 657
click at [488, 581] on div "const chat = ensureLilaChat ( ) ; if ( seedText && seedText . trim ( )) { appen…" at bounding box center [718, 456] width 762 height 657
type textarea "}"
click at [517, 445] on div "const chat = ensureLilaChat ( ) ; if ( seedText && seedText . trim ( )) { appen…" at bounding box center [718, 456] width 762 height 657
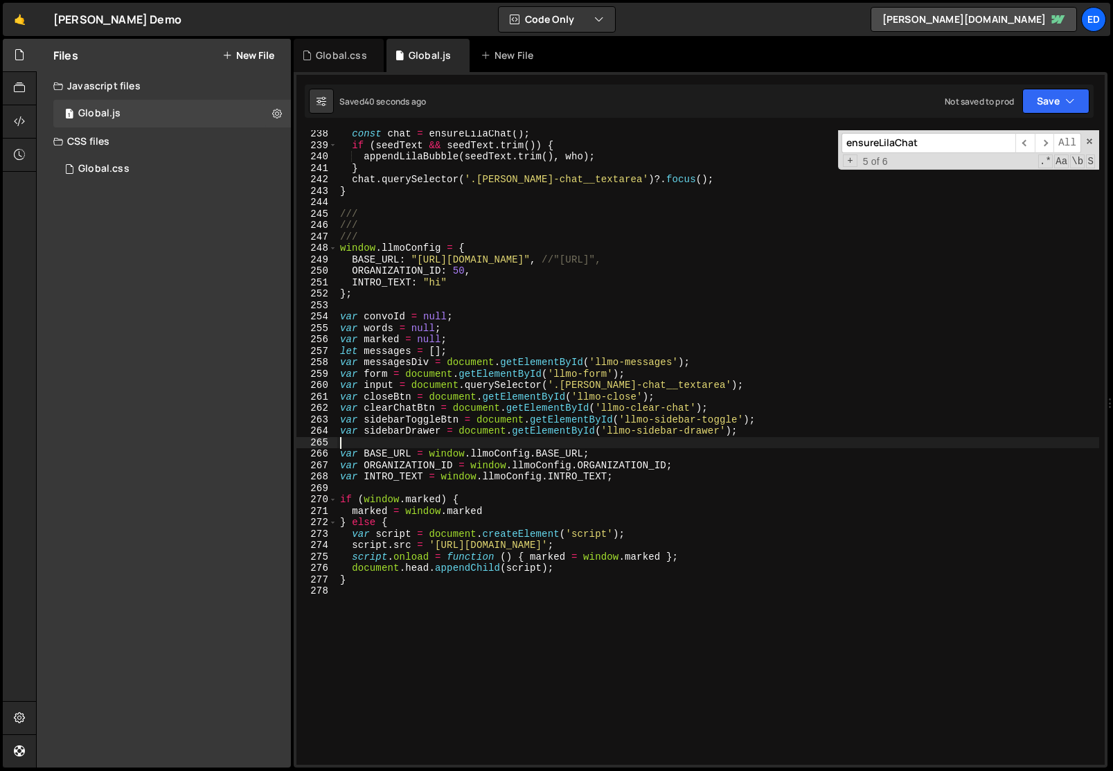
click at [490, 515] on div "const chat = ensureLilaChat ( ) ; if ( seedText && seedText . trim ( )) { appen…" at bounding box center [718, 456] width 762 height 657
type textarea "marked = window.marked"
click at [375, 508] on div "const chat = ensureLilaChat ( ) ; if ( seedText && seedText . trim ( )) { appen…" at bounding box center [718, 456] width 762 height 657
click at [454, 490] on div "const chat = ensureLilaChat ( ) ; if ( seedText && seedText . trim ( )) { appen…" at bounding box center [718, 456] width 762 height 657
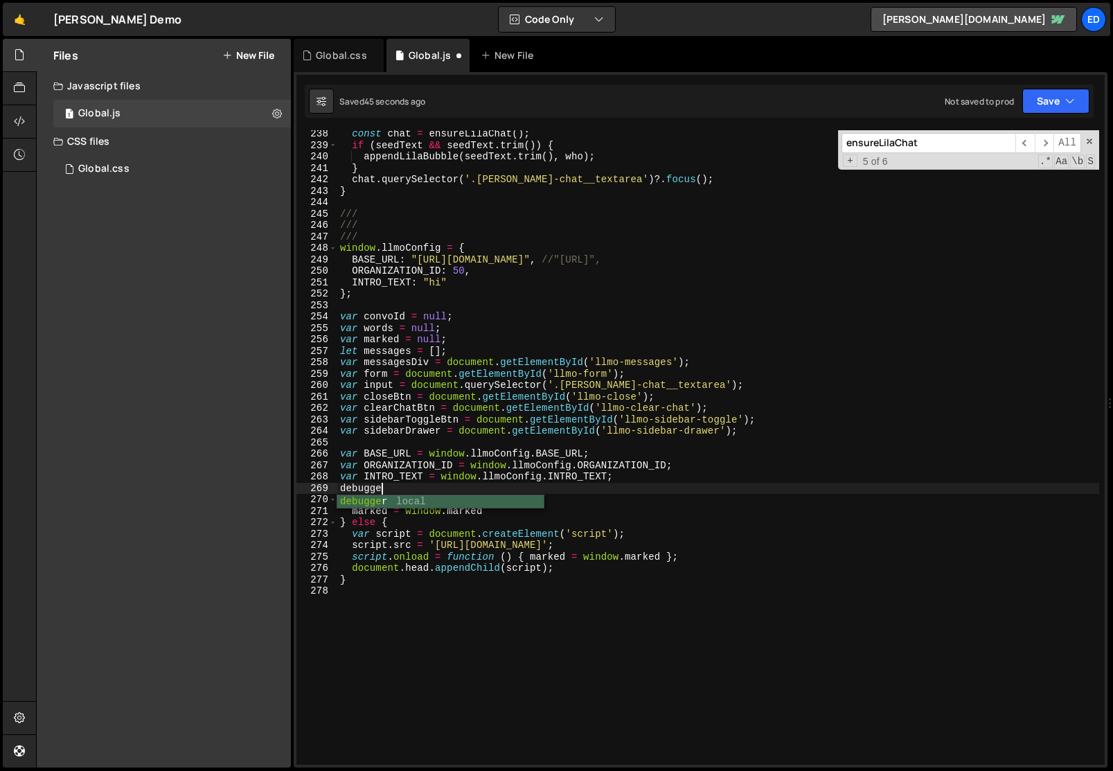
scroll to position [0, 2]
click at [497, 476] on div "const chat = ensureLilaChat ( ) ; if ( seedText && seedText . trim ( )) { appen…" at bounding box center [718, 456] width 762 height 657
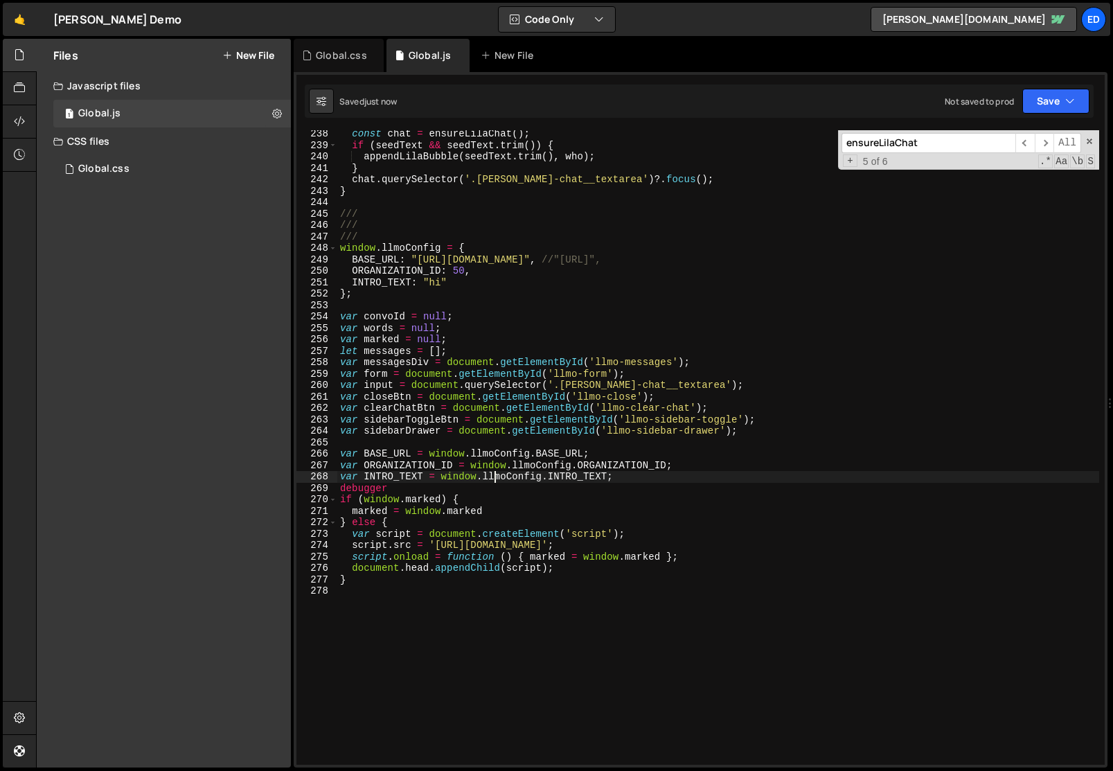
type textarea "}"
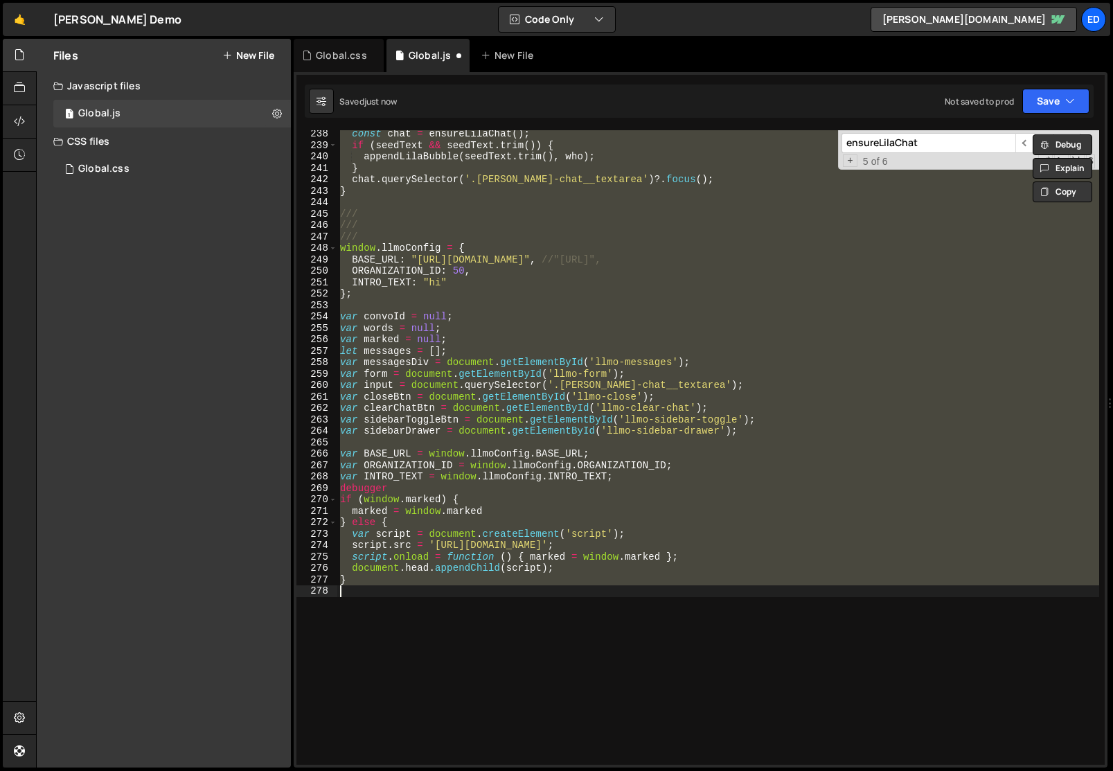
scroll to position [0, 0]
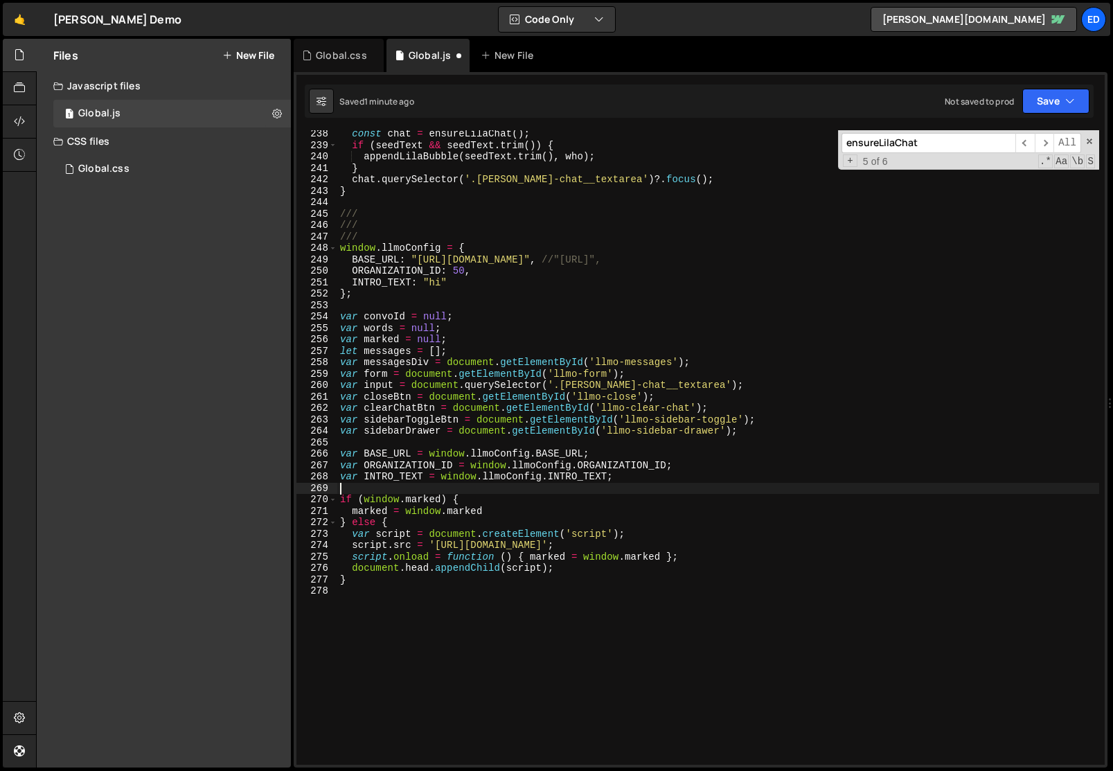
click at [466, 567] on div "const chat = ensureLilaChat ( ) ; if ( seedText && seedText . trim ( )) { appen…" at bounding box center [718, 456] width 762 height 657
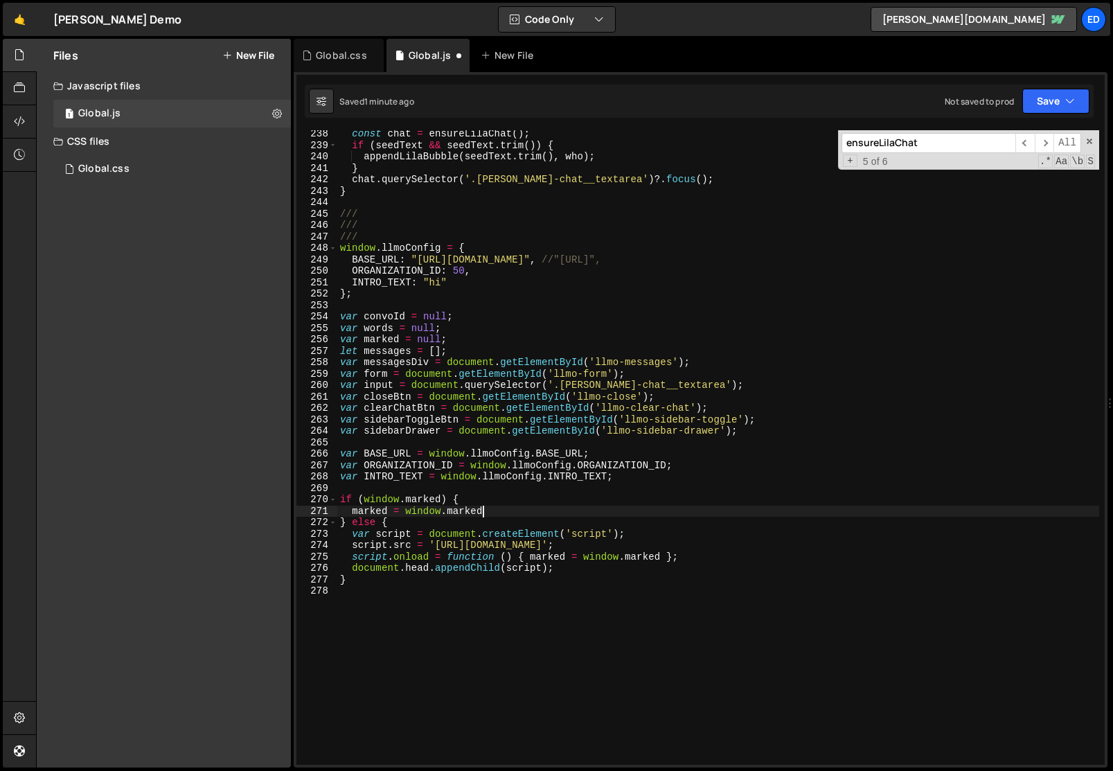
click at [504, 506] on div "const chat = ensureLilaChat ( ) ; if ( seedText && seedText . trim ( )) { appen…" at bounding box center [718, 456] width 762 height 657
click at [364, 503] on div "const chat = ensureLilaChat ( ) ; if ( seedText && seedText . trim ( )) { appen…" at bounding box center [718, 456] width 762 height 657
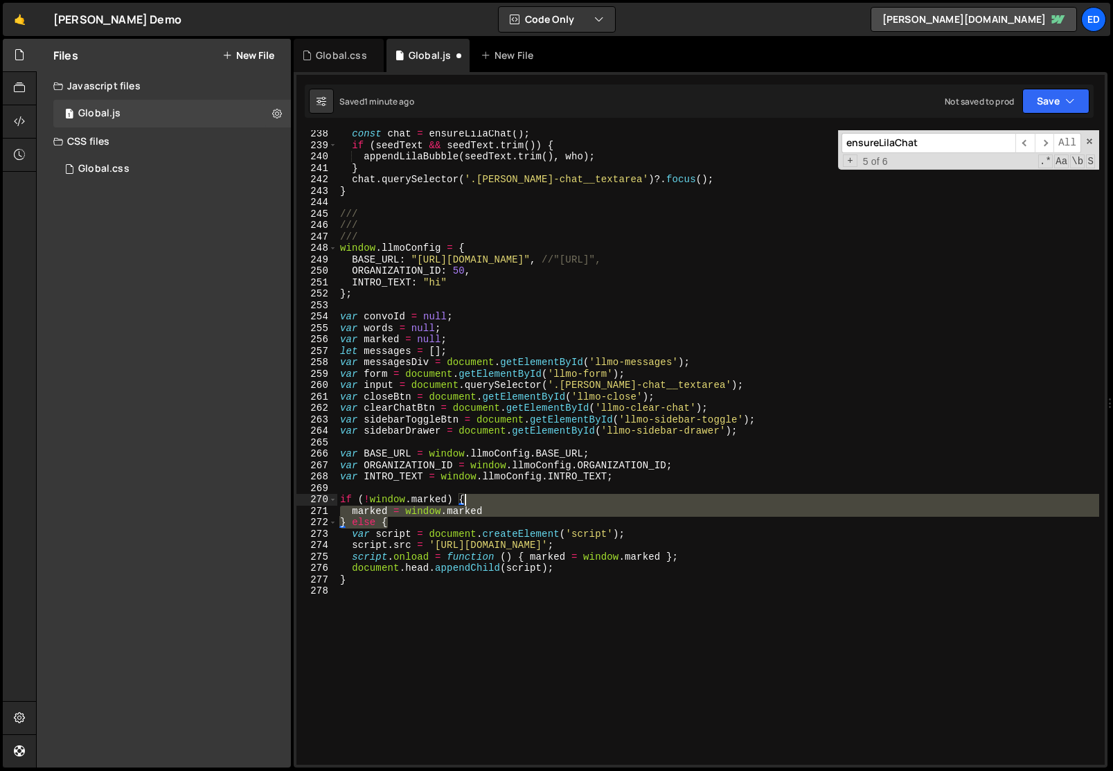
drag, startPoint x: 419, startPoint y: 517, endPoint x: 480, endPoint y: 498, distance: 64.0
click at [480, 498] on div "const chat = ensureLilaChat ( ) ; if ( seedText && seedText . trim ( )) { appen…" at bounding box center [718, 456] width 762 height 657
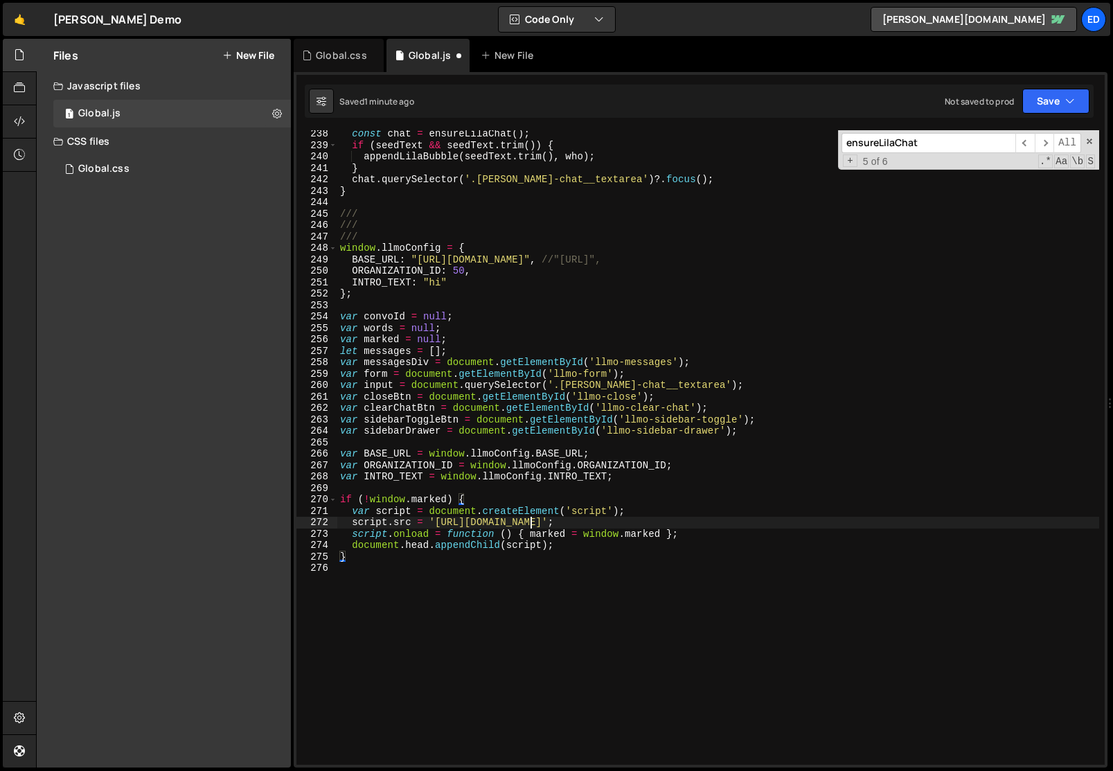
click at [531, 526] on div "const chat = ensureLilaChat ( ) ; if ( seedText && seedText . trim ( )) { appen…" at bounding box center [718, 456] width 762 height 657
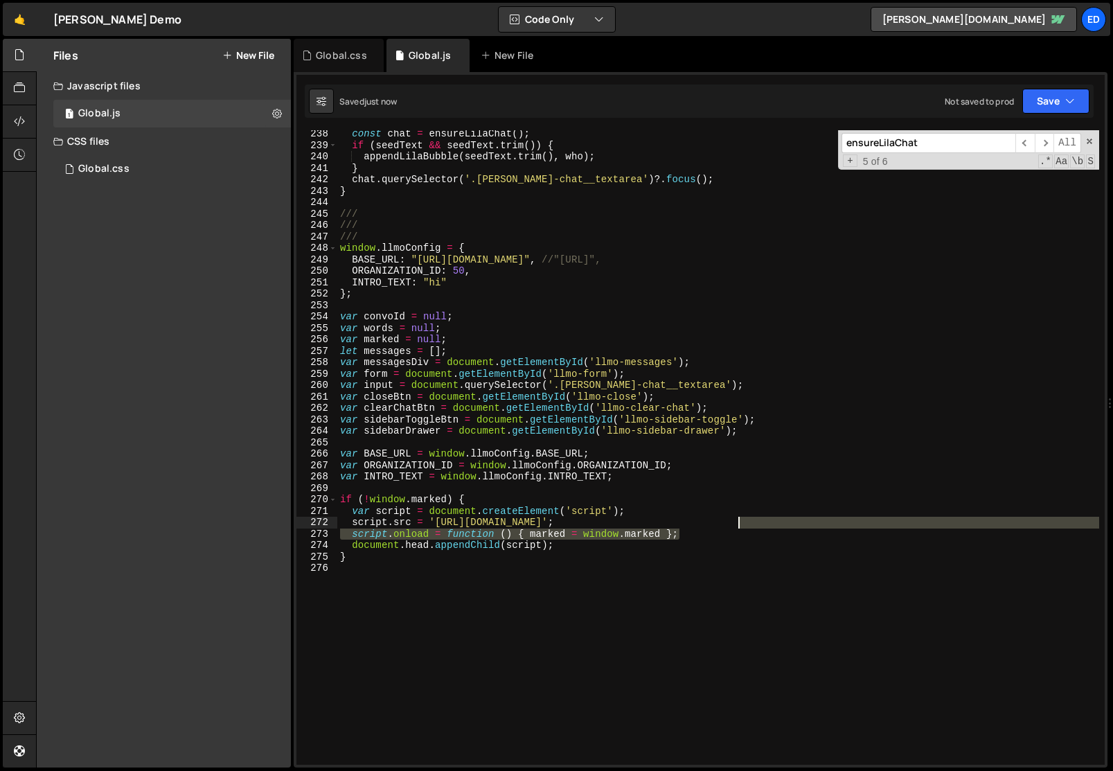
drag, startPoint x: 682, startPoint y: 534, endPoint x: 744, endPoint y: 528, distance: 62.6
click at [744, 528] on div "const chat = ensureLilaChat ( ) ; if ( seedText && seedText . trim ( )) { appen…" at bounding box center [718, 456] width 762 height 657
type textarea "script.src = '[URL][DOMAIN_NAME]';"
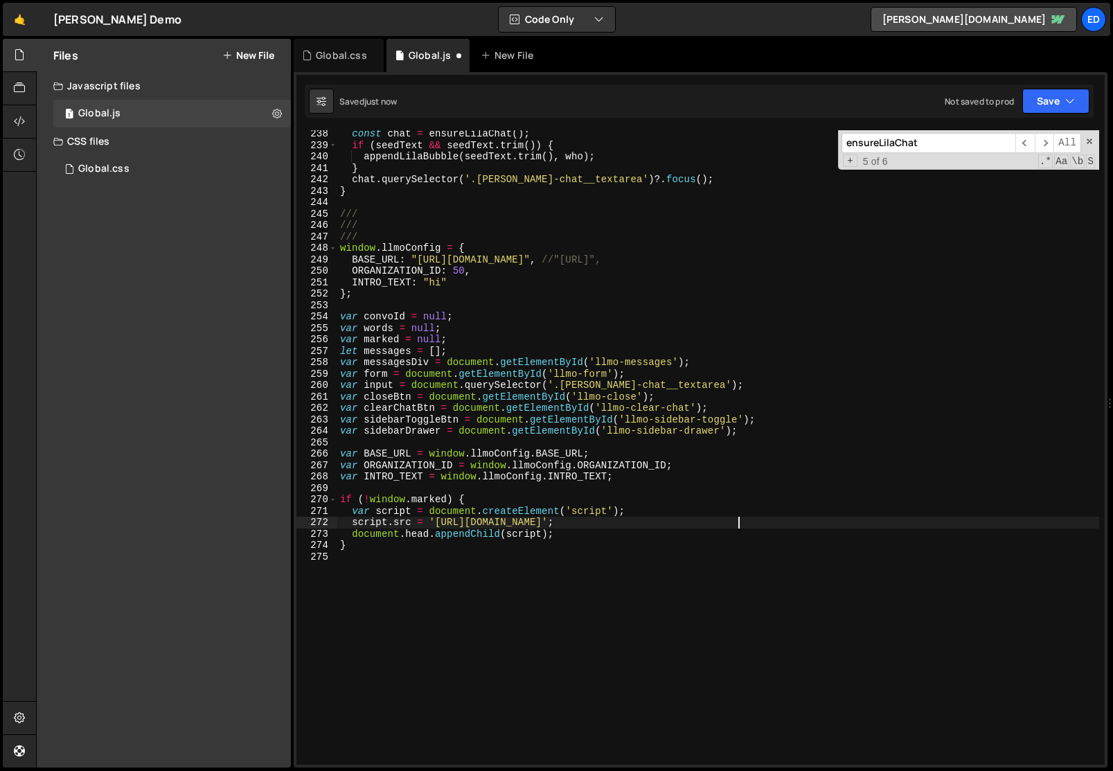
click at [744, 528] on div "const chat = ensureLilaChat ( ) ; if ( seedText && seedText . trim ( )) { appen…" at bounding box center [718, 456] width 762 height 657
click at [725, 525] on div "const chat = ensureLilaChat ( ) ; if ( seedText && seedText . trim ( )) { appen…" at bounding box center [718, 456] width 762 height 657
click at [412, 488] on div "const chat = ensureLilaChat ( ) ; if ( seedText && seedText . trim ( )) { appen…" at bounding box center [718, 456] width 762 height 657
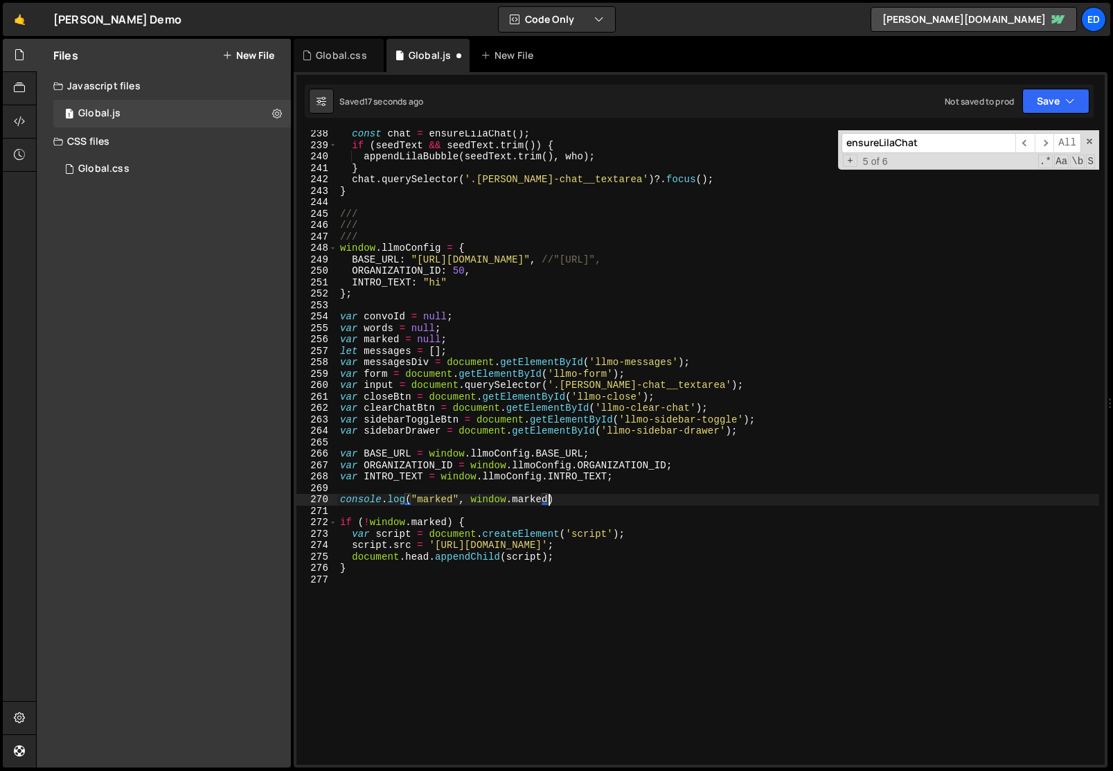
scroll to position [0, 14]
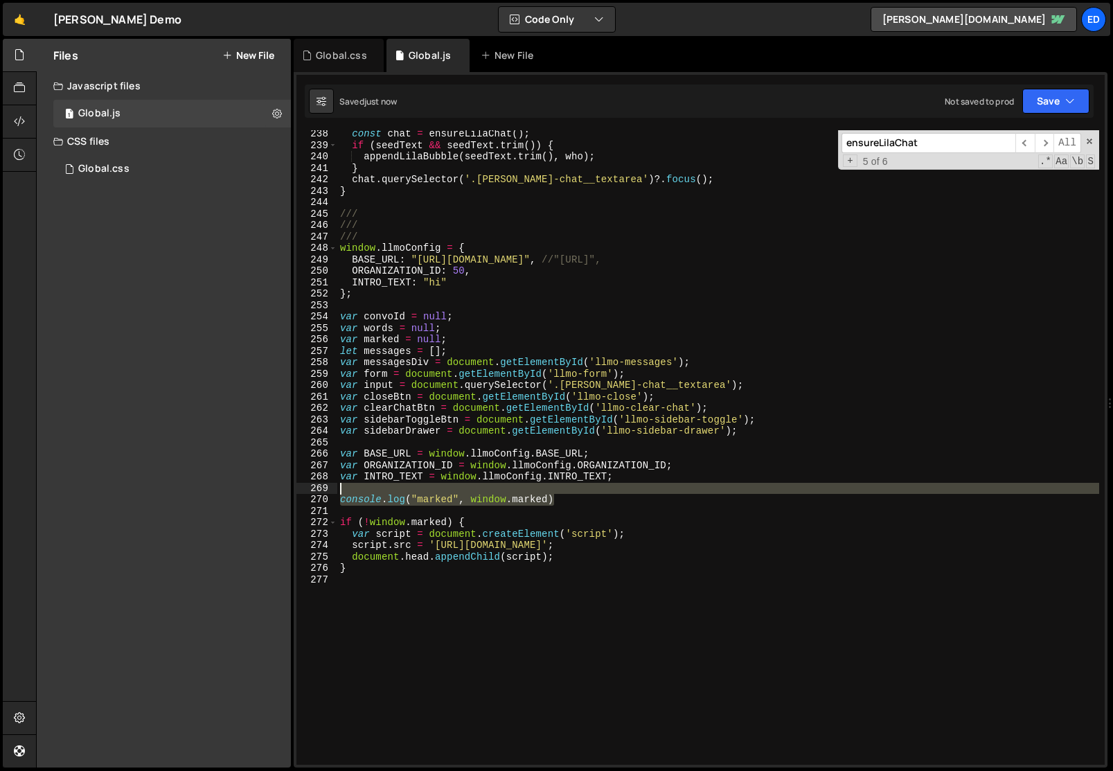
drag, startPoint x: 568, startPoint y: 496, endPoint x: 562, endPoint y: 490, distance: 7.8
click at [562, 490] on div "const chat = ensureLilaChat ( ) ; if ( seedText && seedText . trim ( )) { appen…" at bounding box center [718, 456] width 762 height 657
click at [562, 557] on div "const chat = ensureLilaChat ( ) ; if ( seedText && seedText . trim ( )) { appen…" at bounding box center [718, 456] width 762 height 657
type textarea "document.head.appendChild(script);"
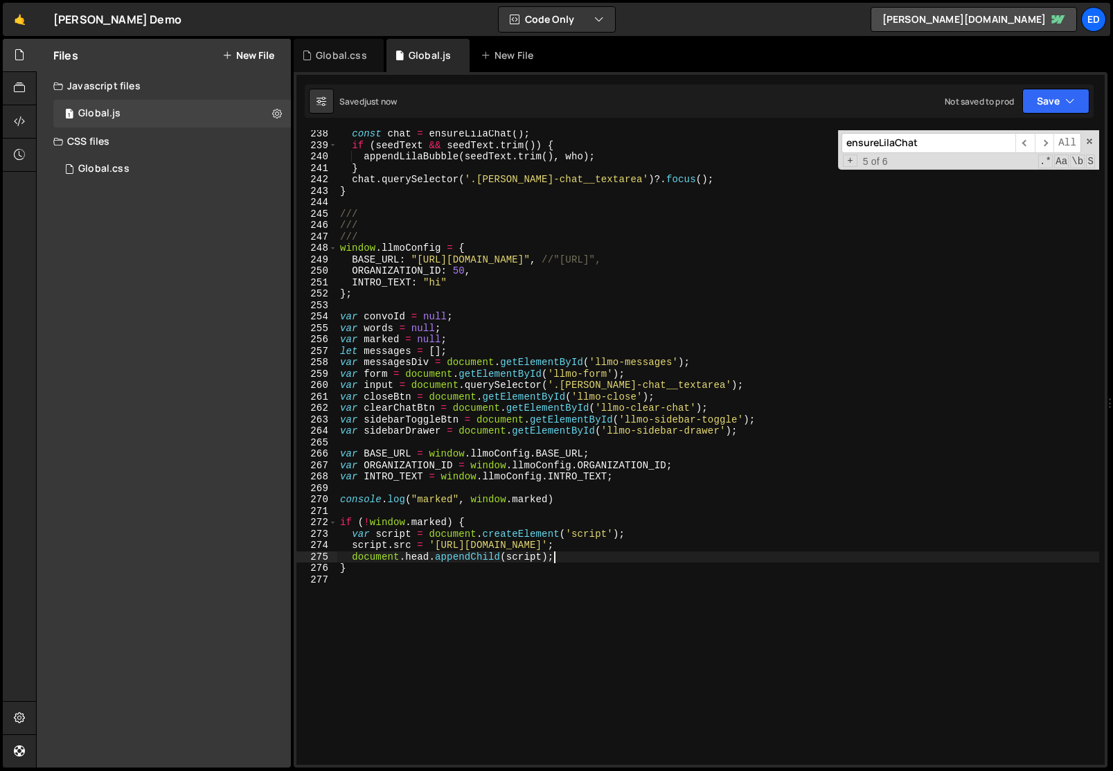
scroll to position [0, 0]
paste textarea "console.log("marked", window.marked)"
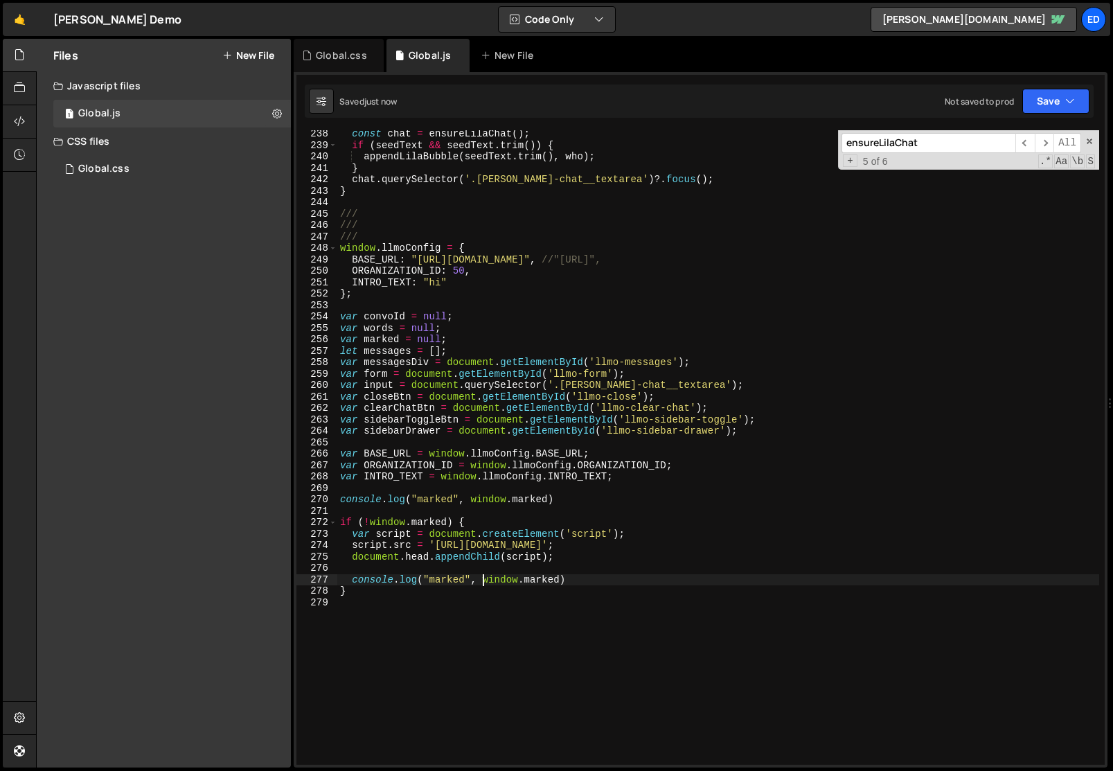
click at [480, 582] on div "const chat = ensureLilaChat ( ) ; if ( seedText && seedText . trim ( )) { appen…" at bounding box center [718, 456] width 762 height 657
click at [465, 584] on div "const chat = ensureLilaChat ( ) ; if ( seedText && seedText . trim ( )) { appen…" at bounding box center [718, 456] width 762 height 657
click at [484, 604] on div "2 a local 2 -4 local 2 000 local 8V 2 a local 3H1 2 local 708L 2 local 5H 2 loc…" at bounding box center [571, 655] width 206 height 136
type textarea "console.log("marked 2", window.marked)"
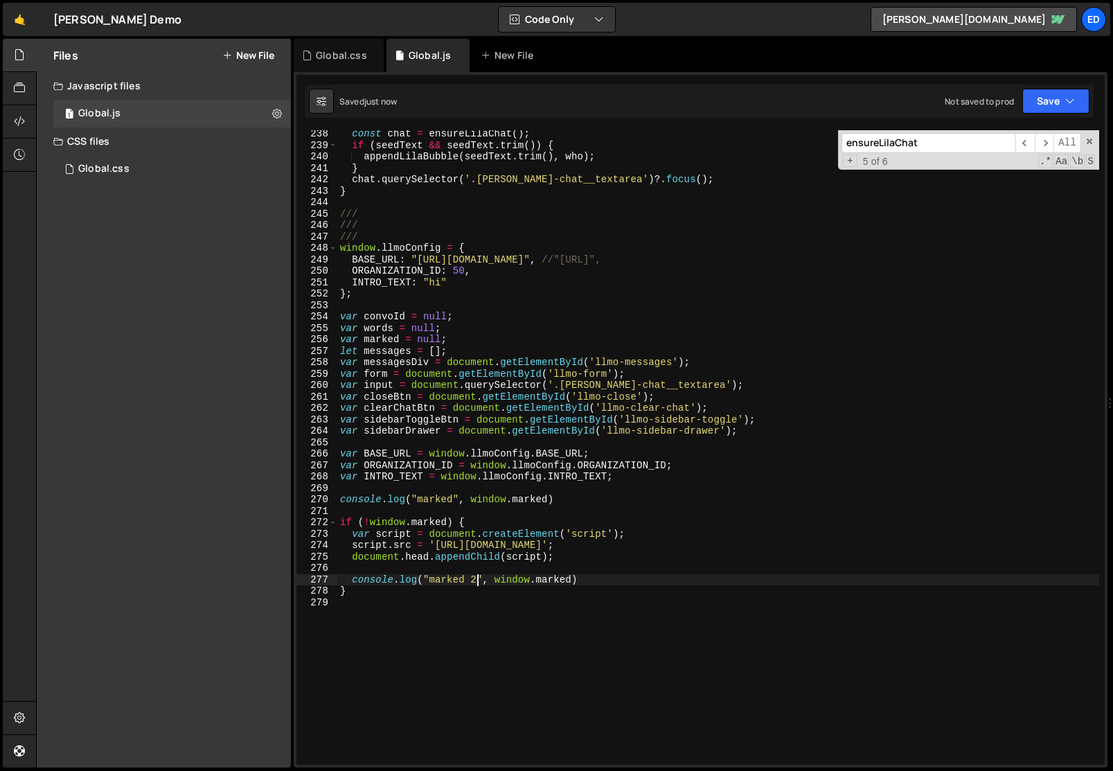
click at [484, 604] on div "const chat = ensureLilaChat ( ) ; if ( seedText && seedText . trim ( )) { appen…" at bounding box center [718, 456] width 762 height 657
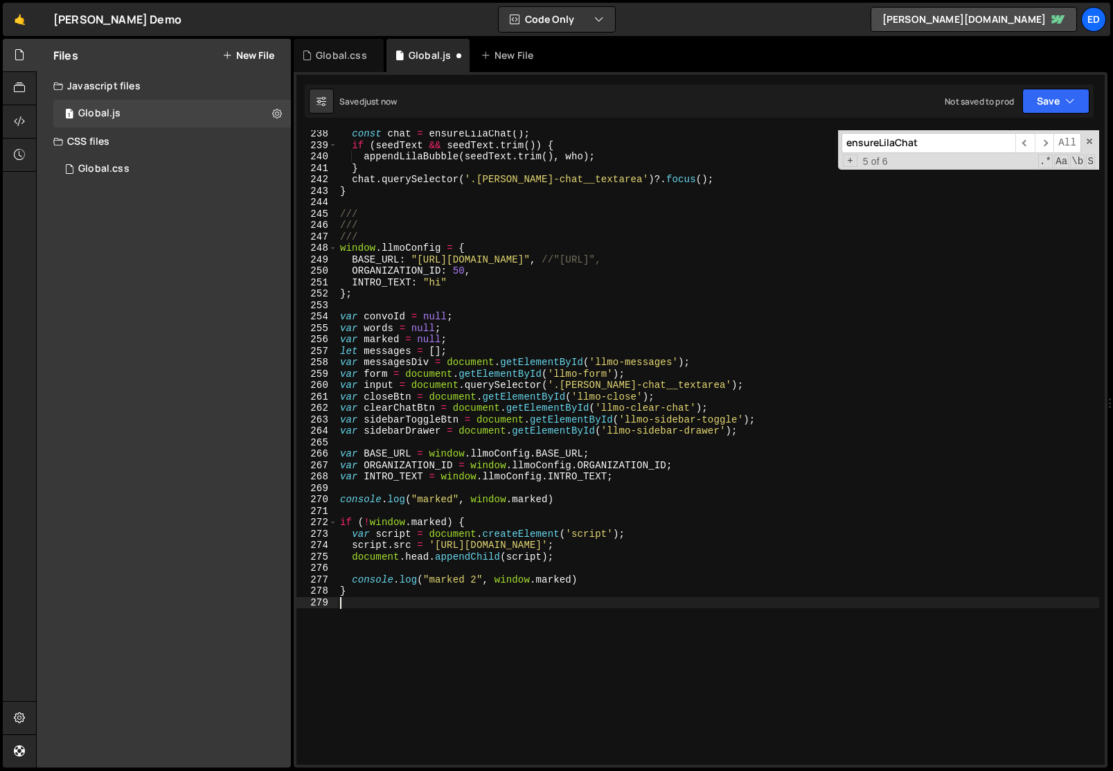
scroll to position [0, 0]
click at [521, 601] on div "const chat = ensureLilaChat ( ) ; if ( seedText && seedText . trim ( )) { appen…" at bounding box center [718, 456] width 762 height 657
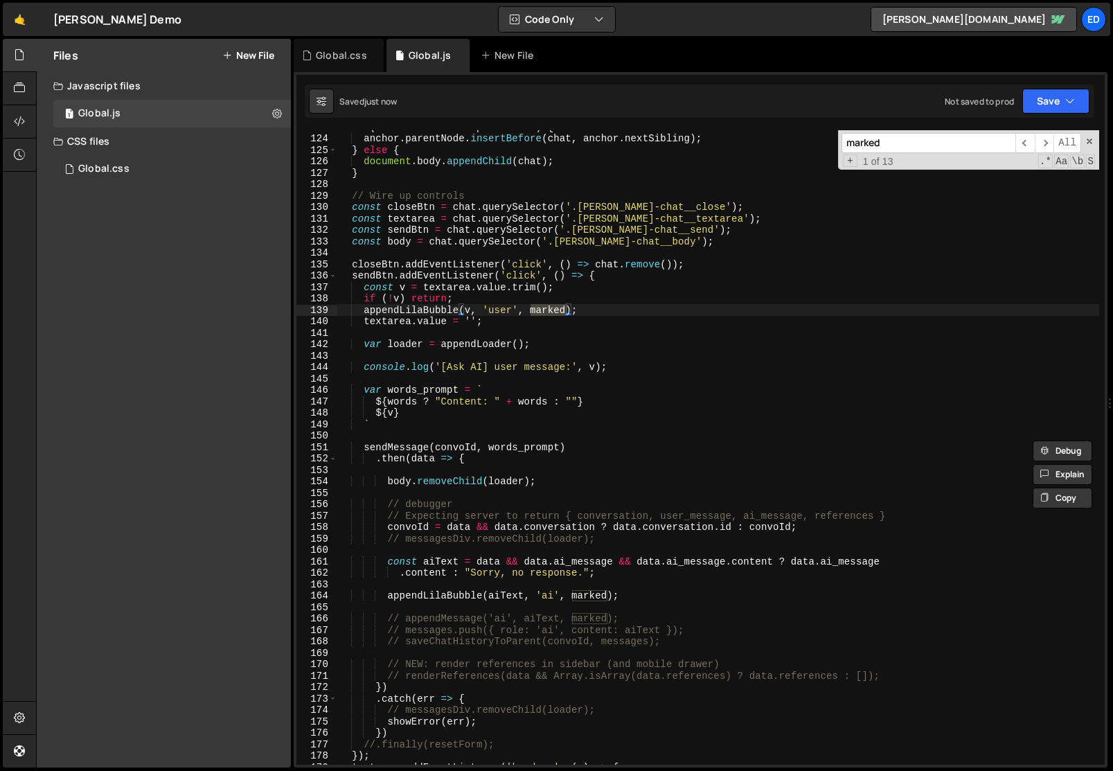
scroll to position [1437, 0]
type input "marked"
click at [588, 598] on div "if ( anchor && anchor . parentNode ) { anchor . parentNode . insertBefore ( cha…" at bounding box center [718, 449] width 762 height 657
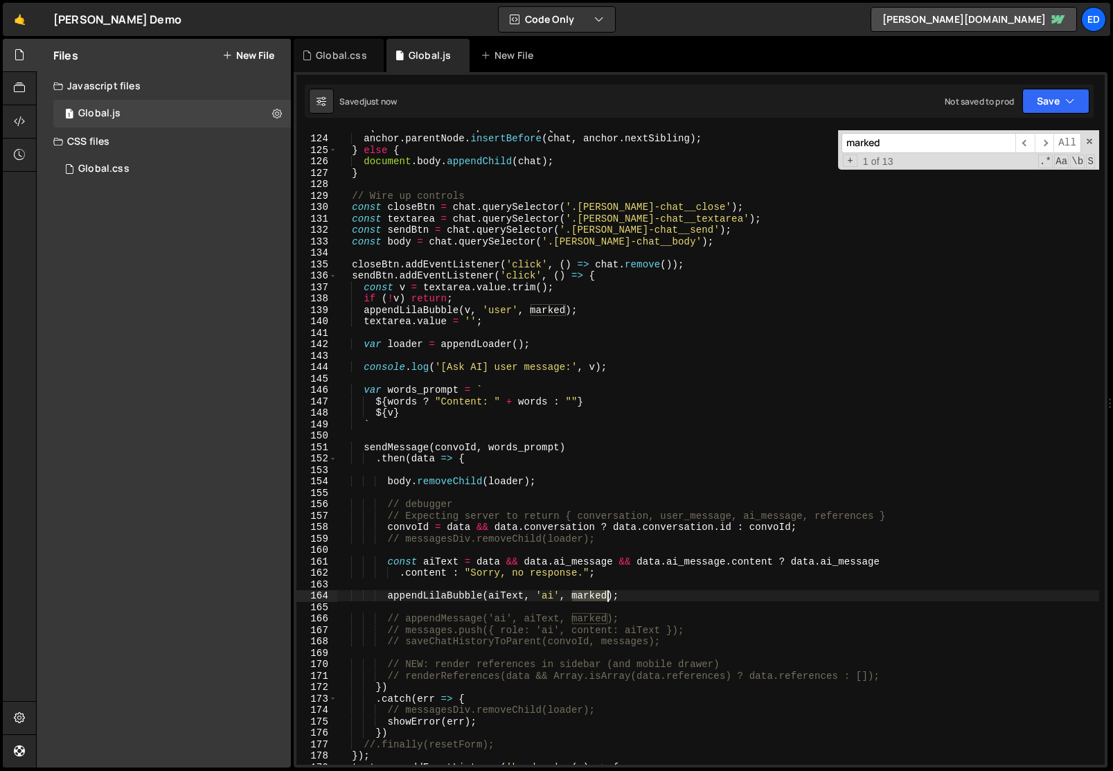
click at [588, 598] on div "if ( anchor && anchor . parentNode ) { anchor . parentNode . insertBefore ( cha…" at bounding box center [718, 449] width 762 height 657
type textarea "appendLilaBubble(aiText, 'ai');"
type input "marked"
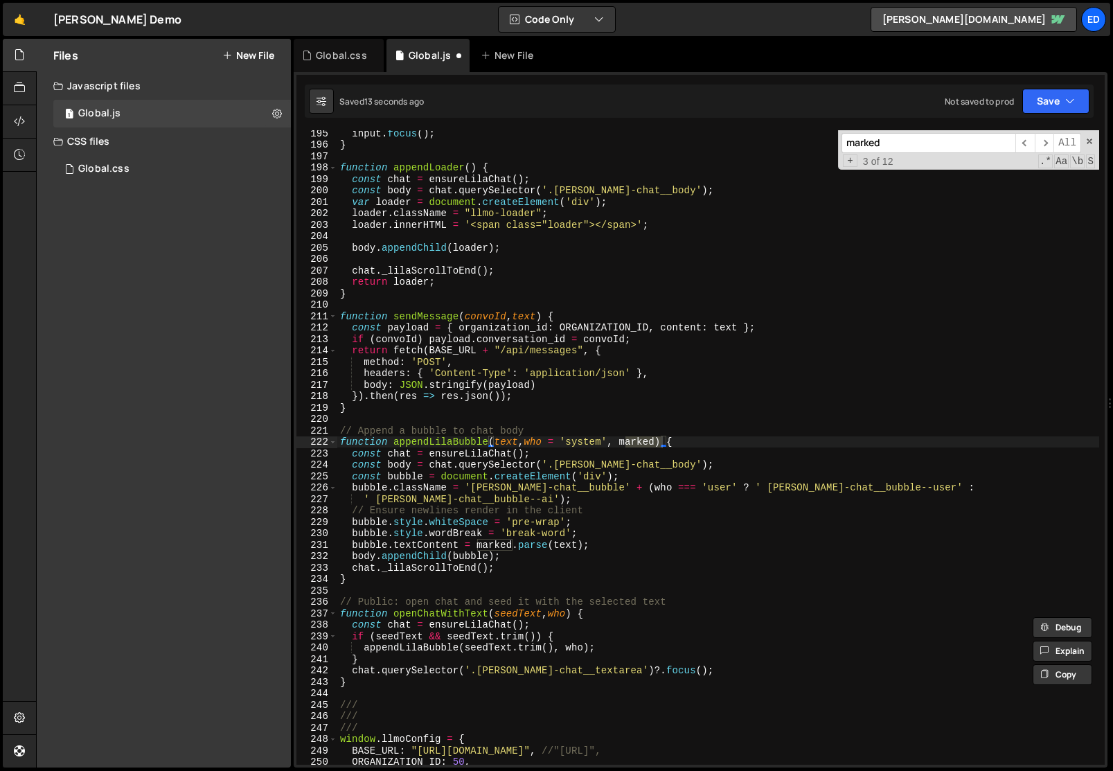
scroll to position [2254, 0]
click at [641, 443] on div "input . focus ( ) ; } function appendLoader ( ) { const chat = ensureLilaChat (…" at bounding box center [718, 447] width 762 height 634
click at [641, 443] on div "input . focus ( ) ; } function appendLoader ( ) { const chat = ensureLilaChat (…" at bounding box center [718, 455] width 762 height 657
type textarea "function appendLilaBubble(text, who = 'system') {"
click at [641, 443] on div "input . focus ( ) ; } function appendLoader ( ) { const chat = ensureLilaChat (…" at bounding box center [718, 455] width 762 height 657
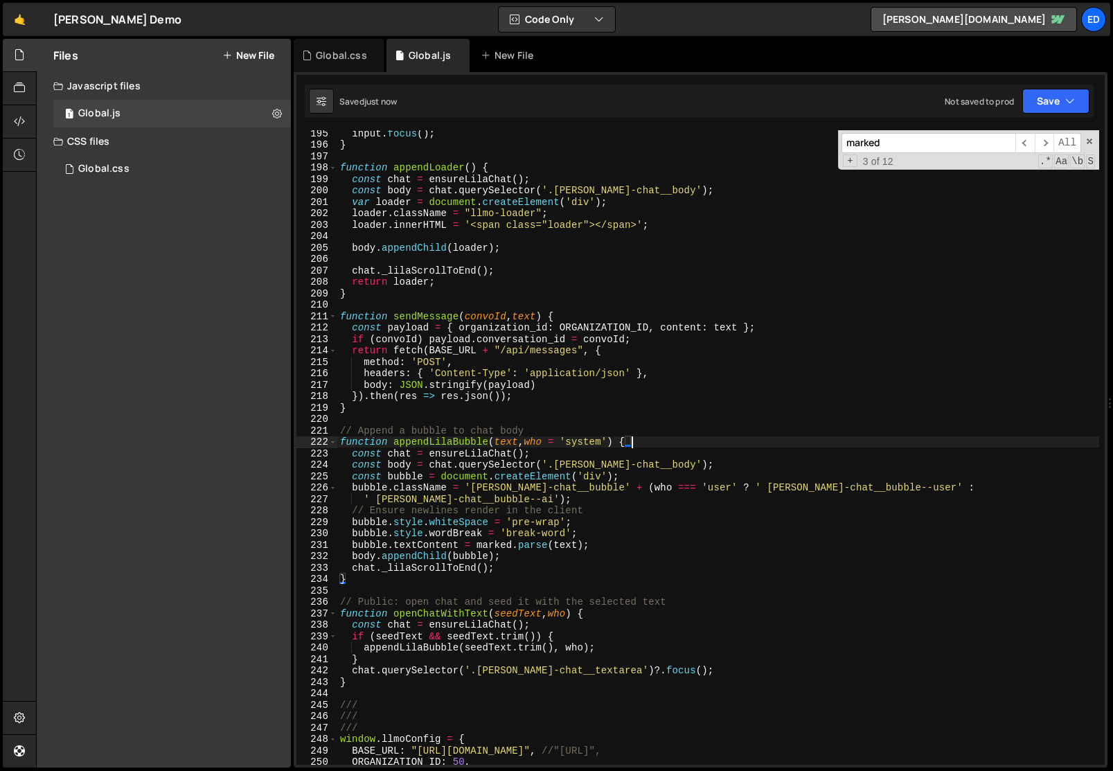
click at [641, 443] on div "input . focus ( ) ; } function appendLoader ( ) { const chat = ensureLilaChat (…" at bounding box center [718, 455] width 762 height 657
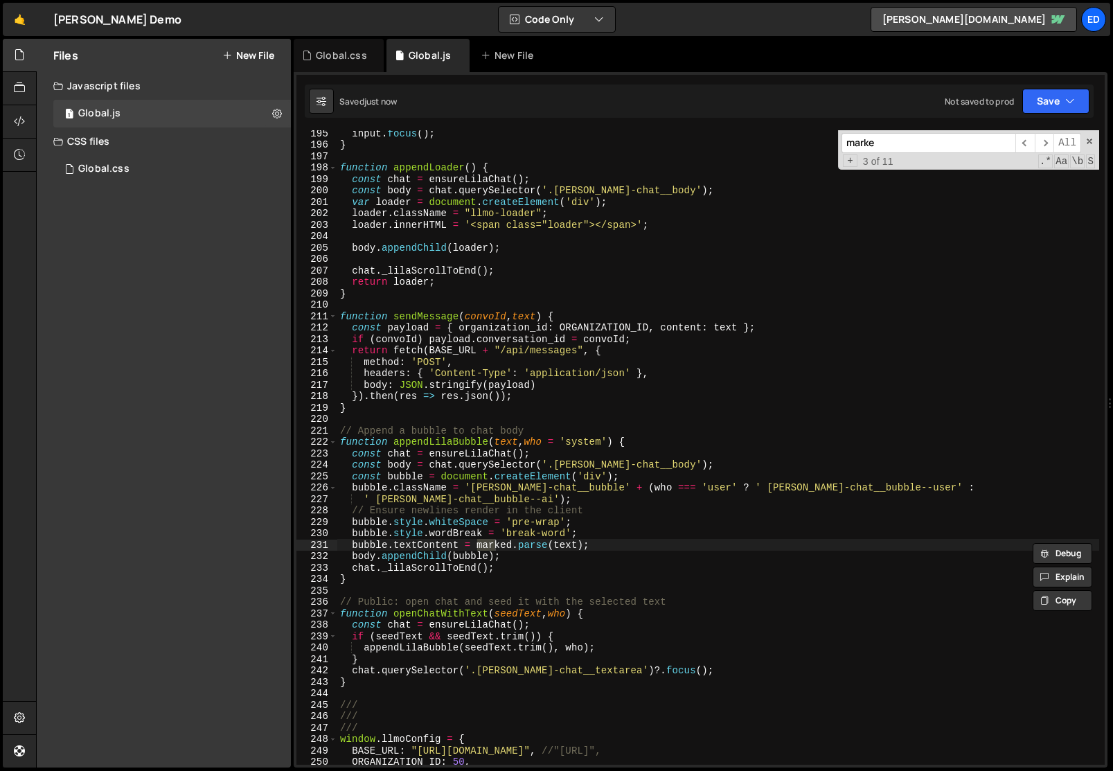
type input "marked"
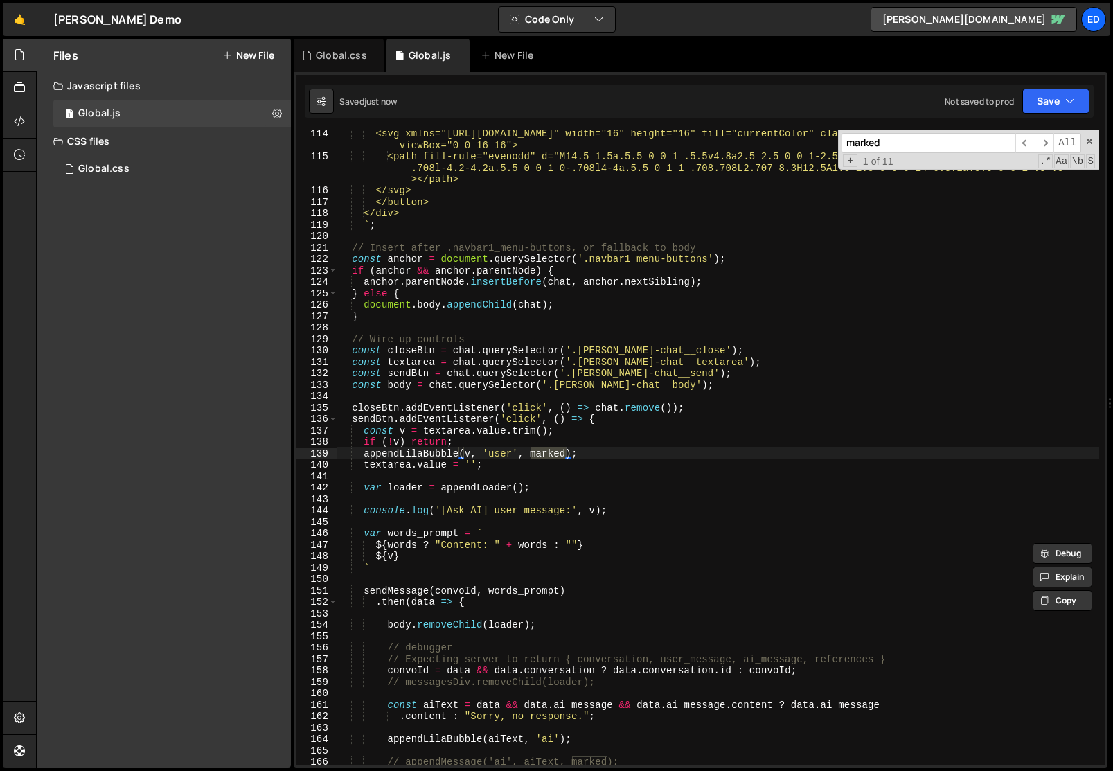
scroll to position [1294, 0]
click at [543, 456] on div "<svg xmlns="[URL][DOMAIN_NAME]" width="16" height="16" fill="currentColor" clas…" at bounding box center [718, 447] width 762 height 634
click at [543, 456] on div "<svg xmlns="[URL][DOMAIN_NAME]" width="16" height="16" fill="currentColor" clas…" at bounding box center [718, 461] width 762 height 669
click at [552, 463] on div "<svg xmlns="[URL][DOMAIN_NAME]" width="16" height="16" fill="currentColor" clas…" at bounding box center [718, 461] width 762 height 669
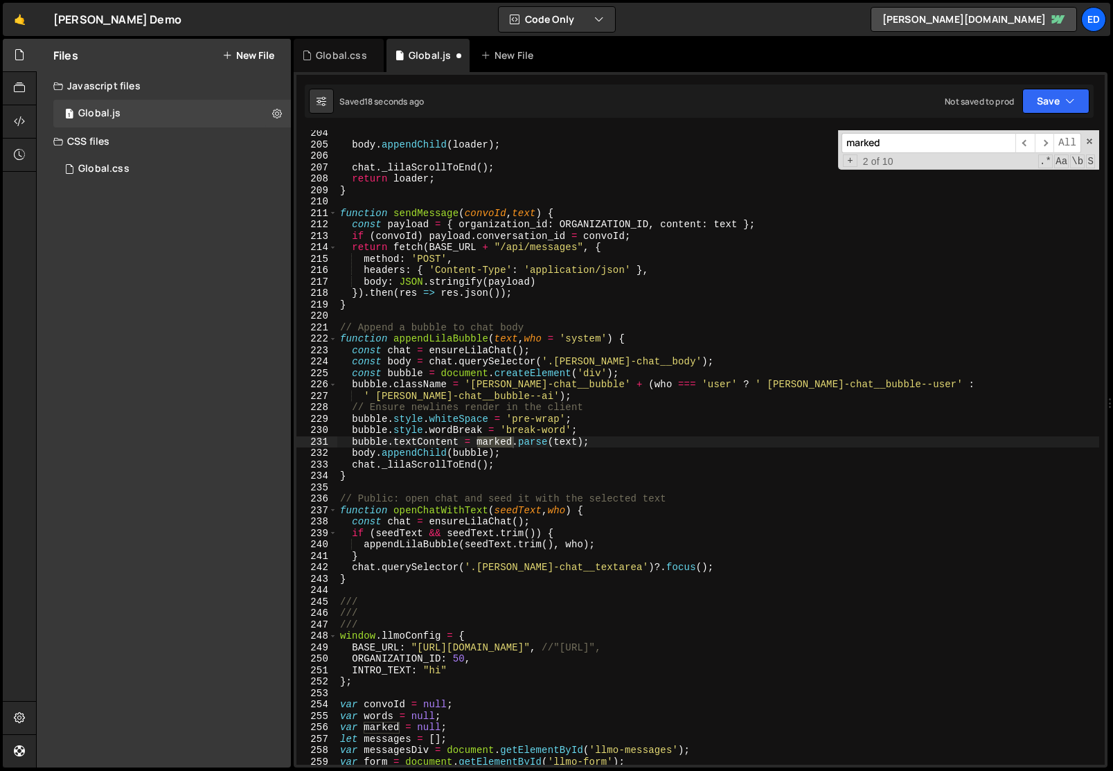
scroll to position [2357, 0]
click at [480, 441] on div "body . appendChild ( loader ) ; chat . _lilaScrollToEnd ( ) ; return loader ; }…" at bounding box center [718, 447] width 762 height 634
type textarea "bubble.textContent = window.marked.parse(text);"
click at [564, 491] on div "body . appendChild ( loader ) ; chat . _lilaScrollToEnd ( ) ; return loader ; }…" at bounding box center [718, 455] width 762 height 657
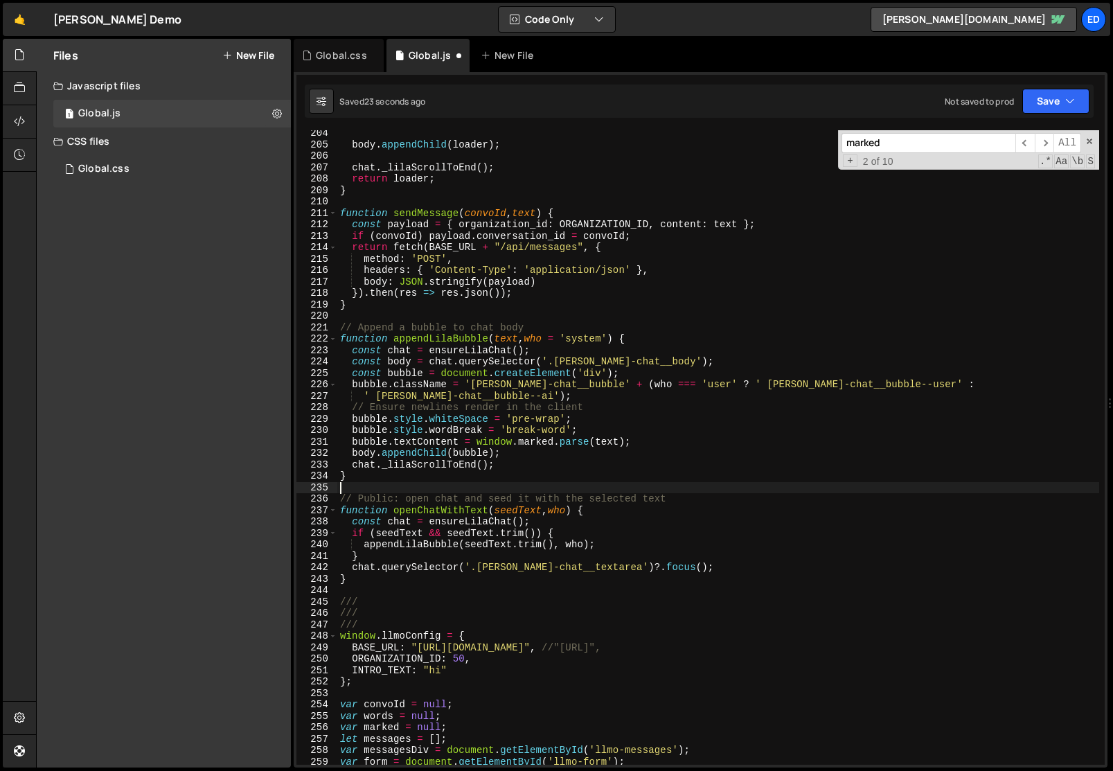
scroll to position [0, 0]
click at [564, 491] on div "body . appendChild ( loader ) ; chat . _lilaScrollToEnd ( ) ; return loader ; }…" at bounding box center [718, 455] width 762 height 657
click at [411, 303] on div "body . appendChild ( loader ) ; chat . _lilaScrollToEnd ( ) ; return loader ; }…" at bounding box center [718, 455] width 762 height 657
click at [539, 373] on div "body . appendChild ( loader ) ; chat . _lilaScrollToEnd ( ) ; return loader ; }…" at bounding box center [718, 455] width 762 height 657
click at [599, 443] on div "body . appendChild ( loader ) ; chat . _lilaScrollToEnd ( ) ; return loader ; }…" at bounding box center [718, 455] width 762 height 657
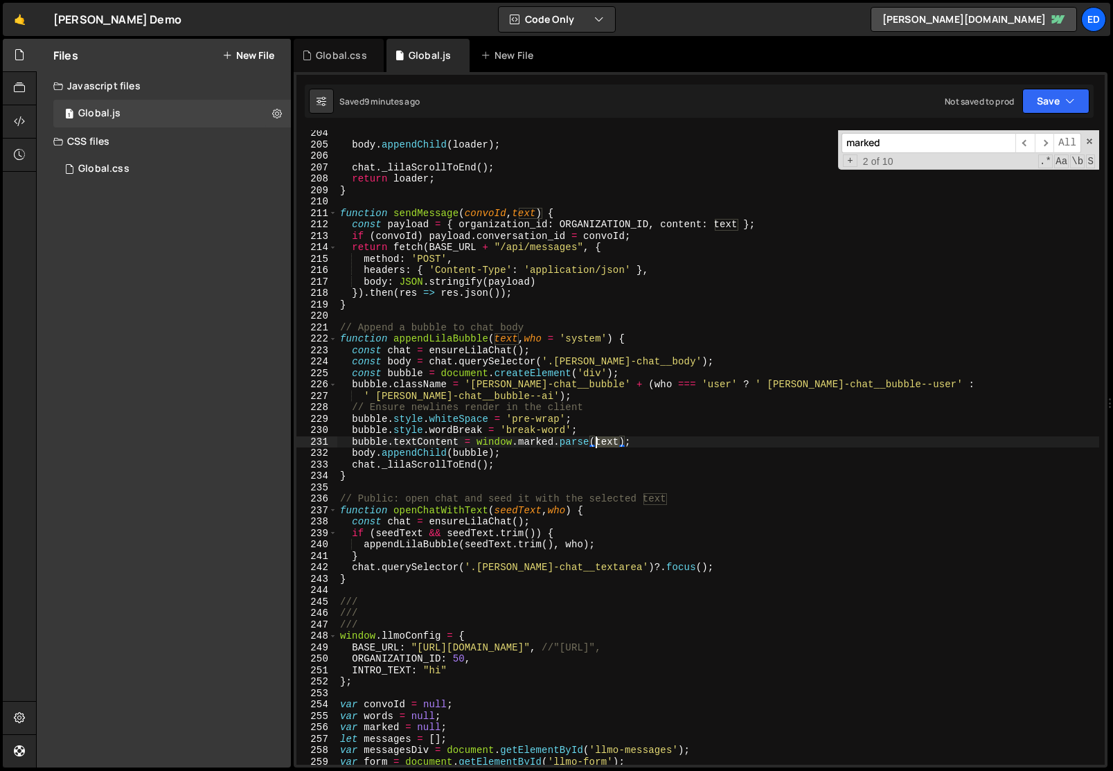
click at [599, 443] on div "body . appendChild ( loader ) ; chat . _lilaScrollToEnd ( ) ; return loader ; }…" at bounding box center [718, 455] width 762 height 657
click at [476, 443] on div "body . appendChild ( loader ) ; chat . _lilaScrollToEnd ( ) ; return loader ; }…" at bounding box center [718, 455] width 762 height 657
paste textarea "text"
click at [542, 479] on div "body . appendChild ( loader ) ; chat . _lilaScrollToEnd ( ) ; return loader ; }…" at bounding box center [718, 455] width 762 height 657
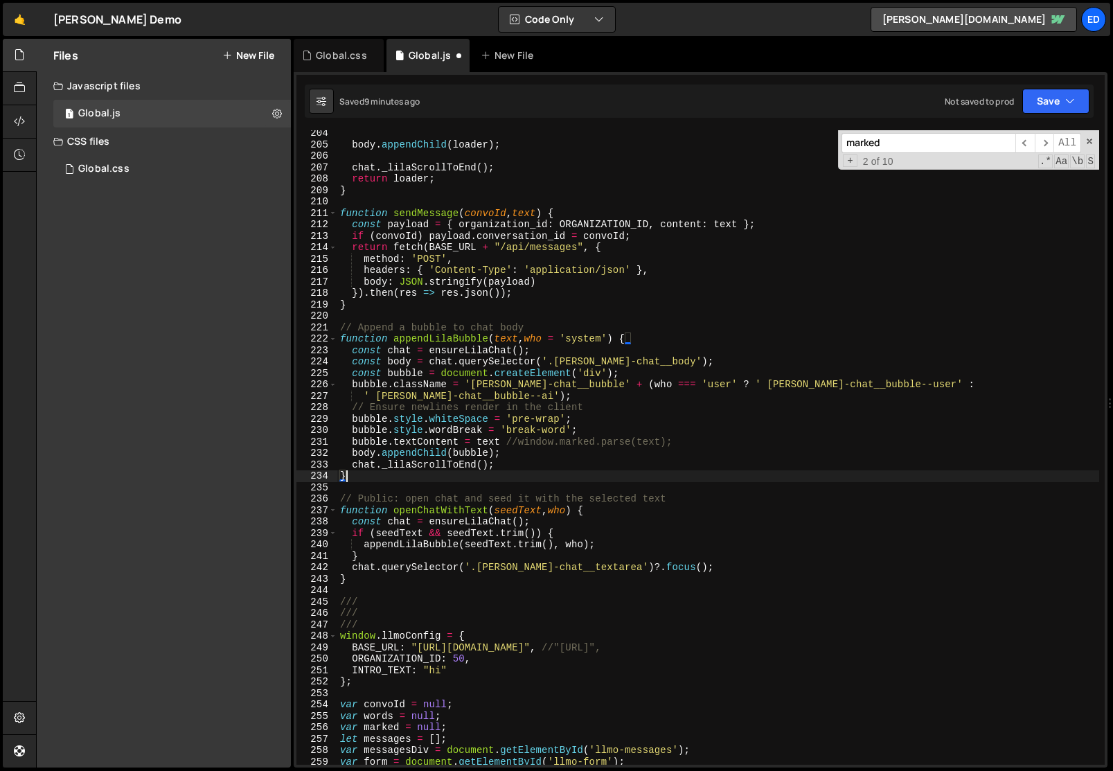
scroll to position [0, 0]
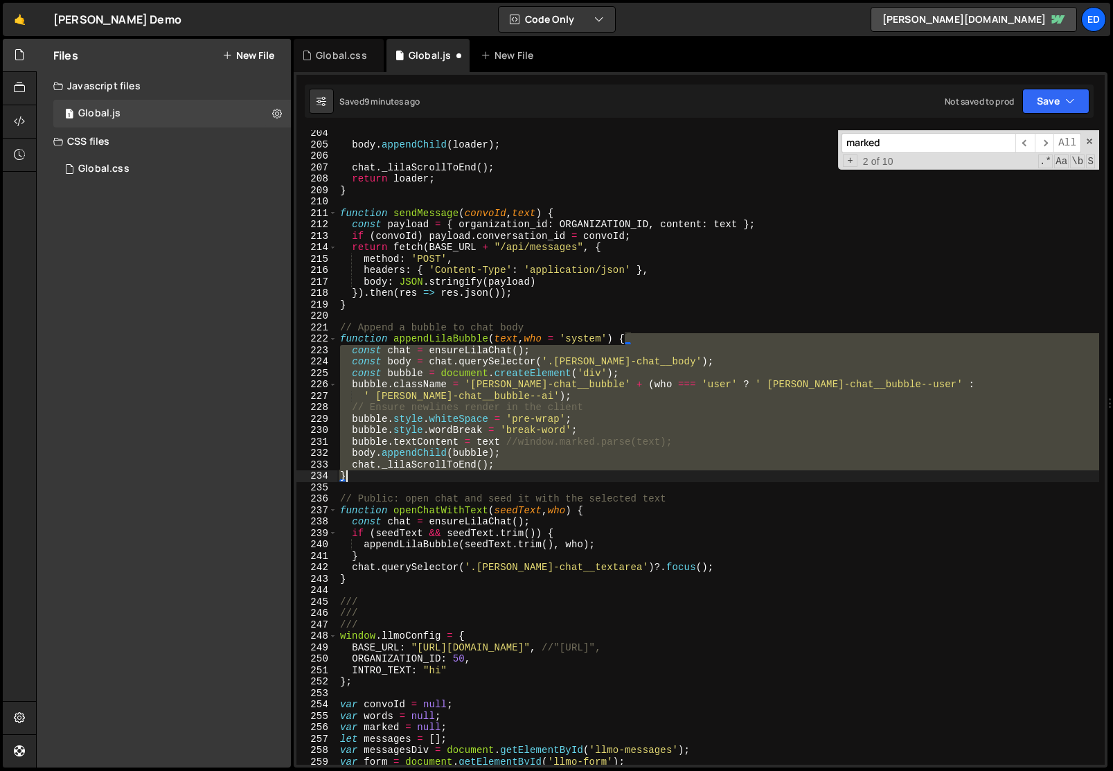
click at [542, 479] on div "body . appendChild ( loader ) ; chat . _lilaScrollToEnd ( ) ; return loader ; }…" at bounding box center [718, 455] width 762 height 657
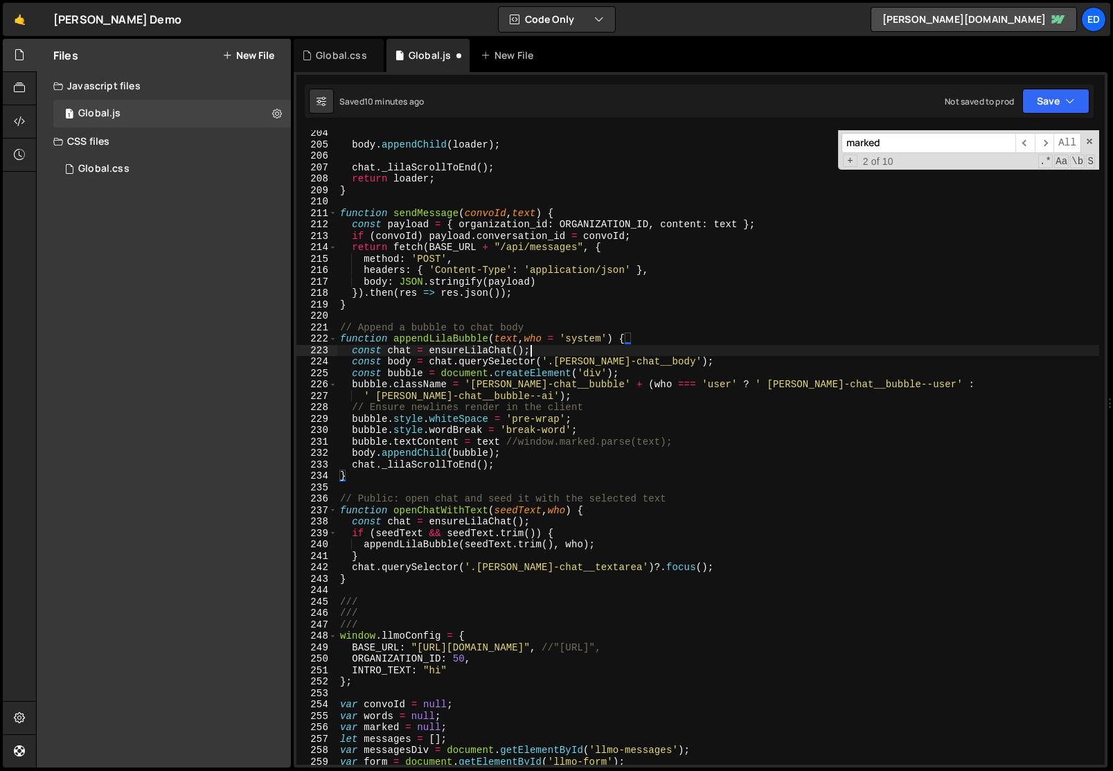
click at [572, 346] on div "body . appendChild ( loader ) ; chat . _lilaScrollToEnd ( ) ; return loader ; }…" at bounding box center [718, 455] width 762 height 657
type textarea "const chat = ensureLilaChat();"
